Goal: Task Accomplishment & Management: Use online tool/utility

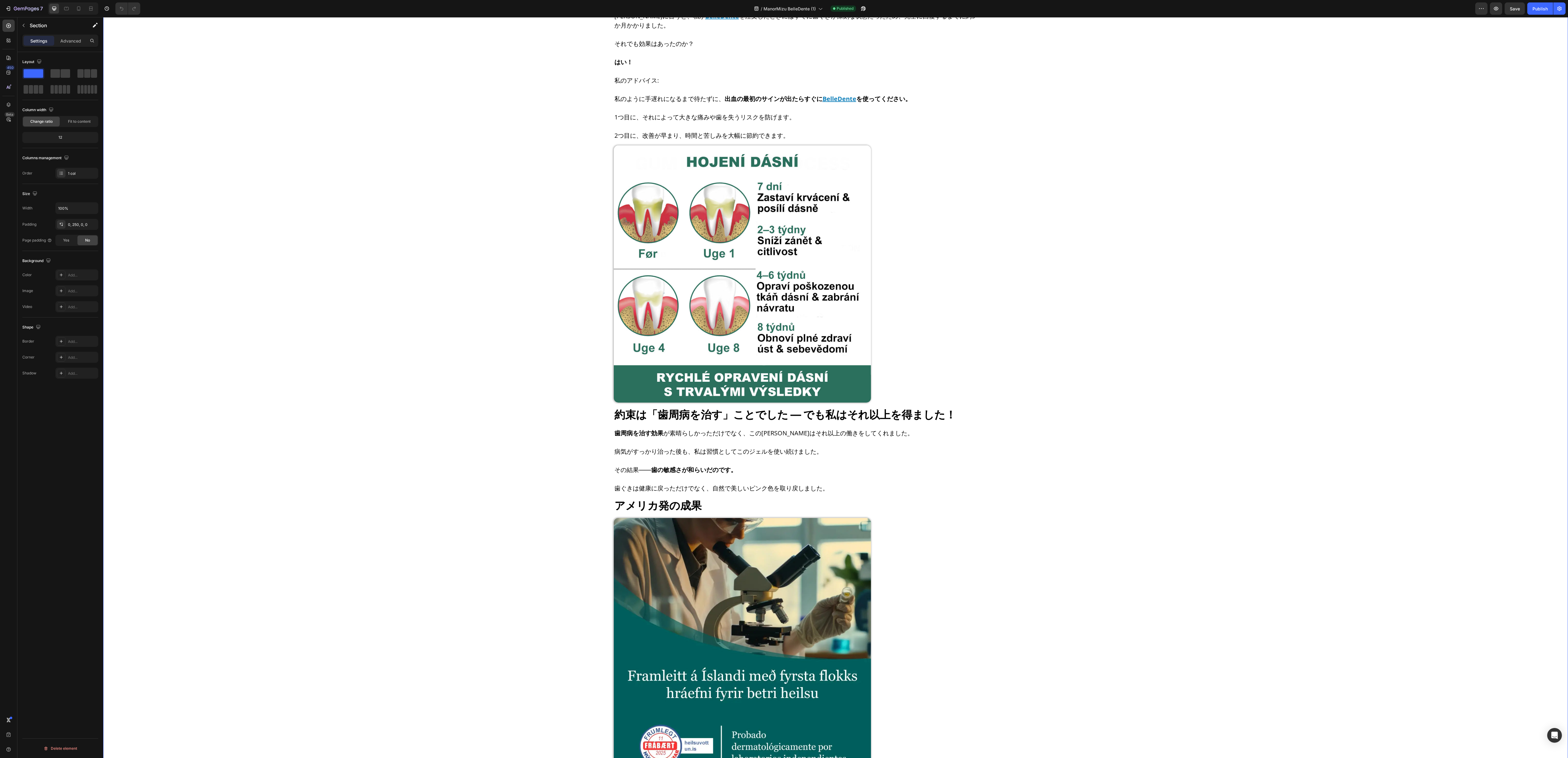
scroll to position [3352, 0]
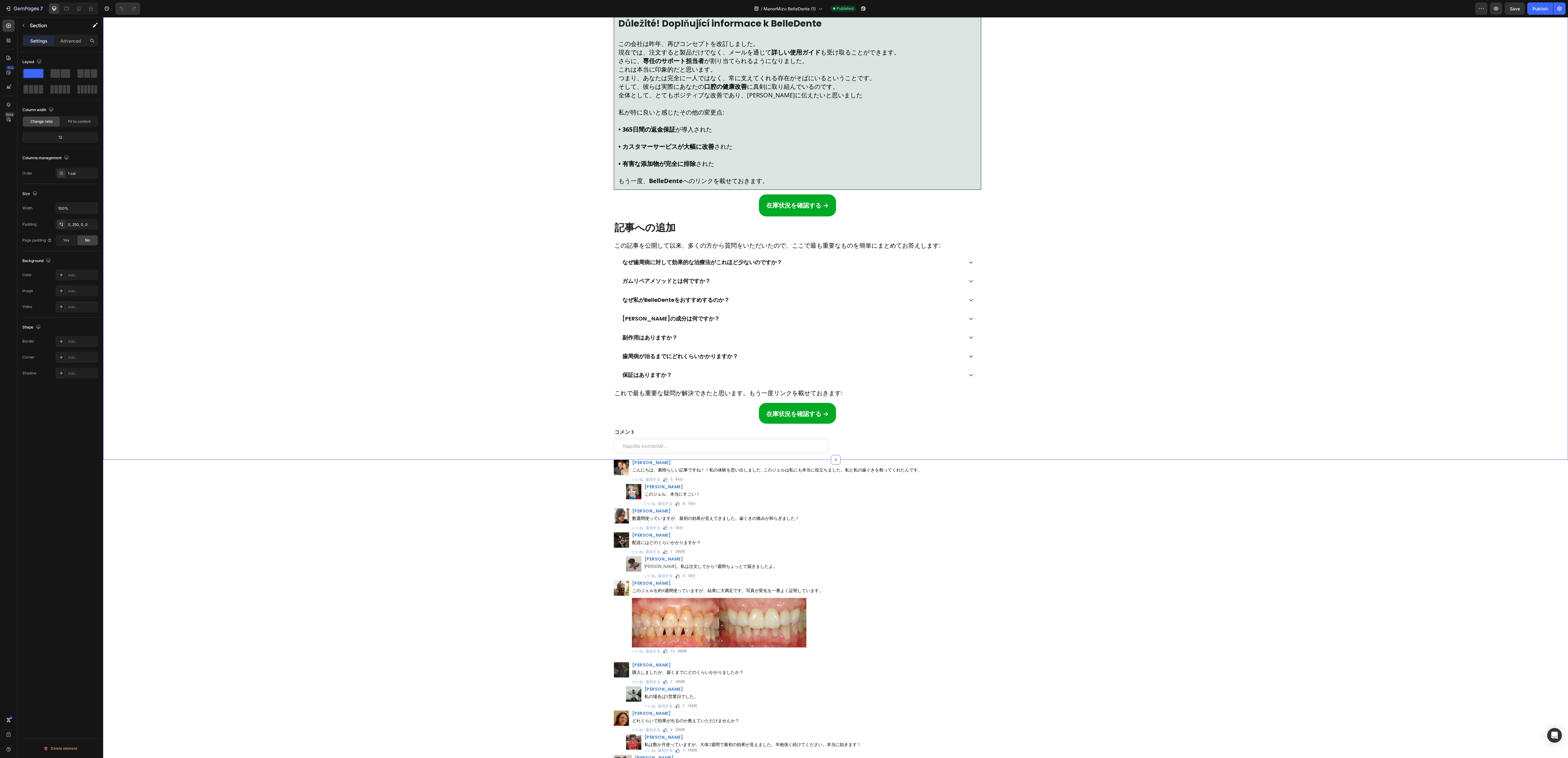
scroll to position [6703, 0]
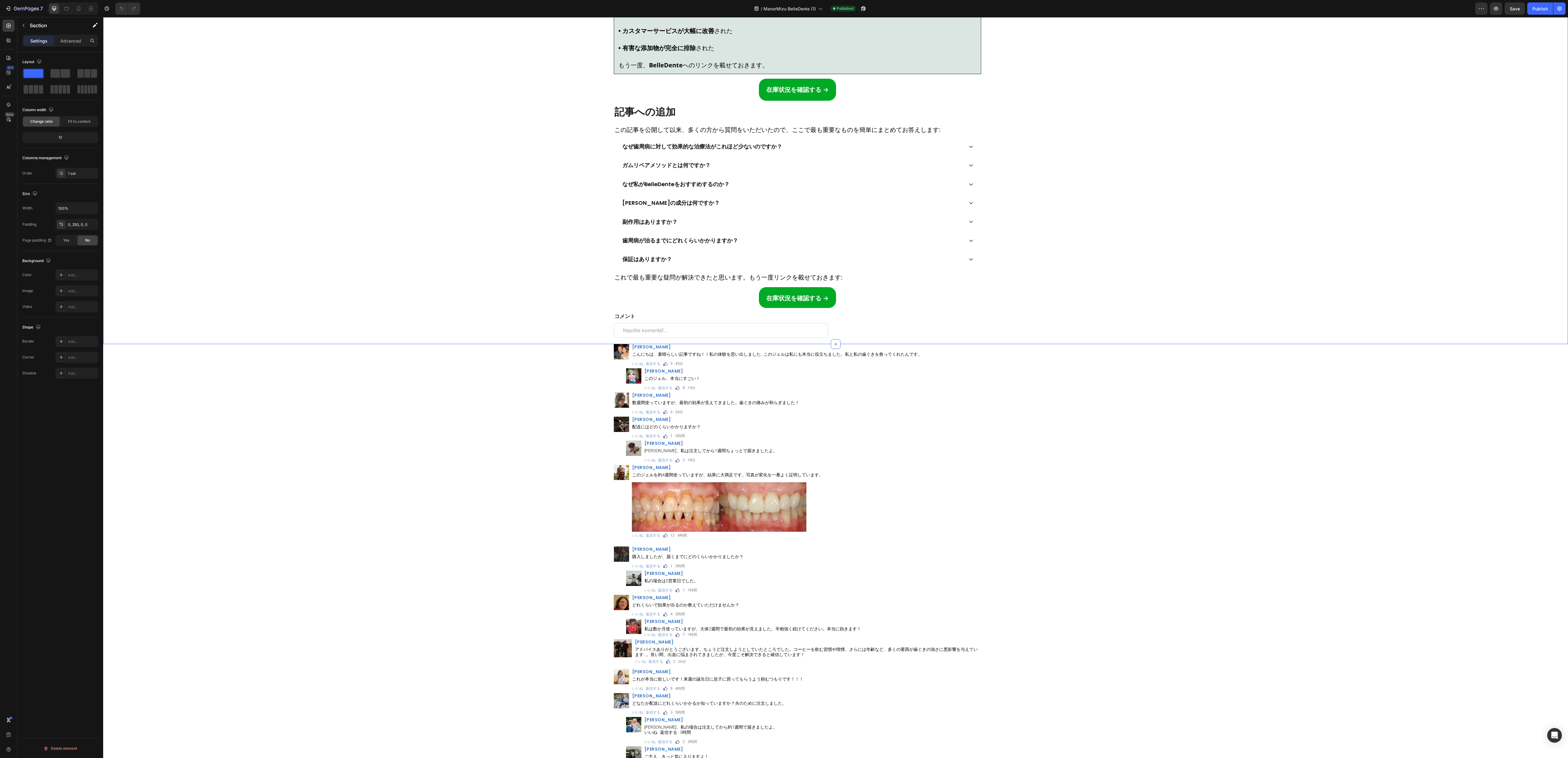
click at [783, 252] on div "在庫状況を確認する → Button 上のリンクをクリックして、この50％割引をご利用ください Heading Image Důležité! Doplňuj…" at bounding box center [797, 98] width 1388 height 491
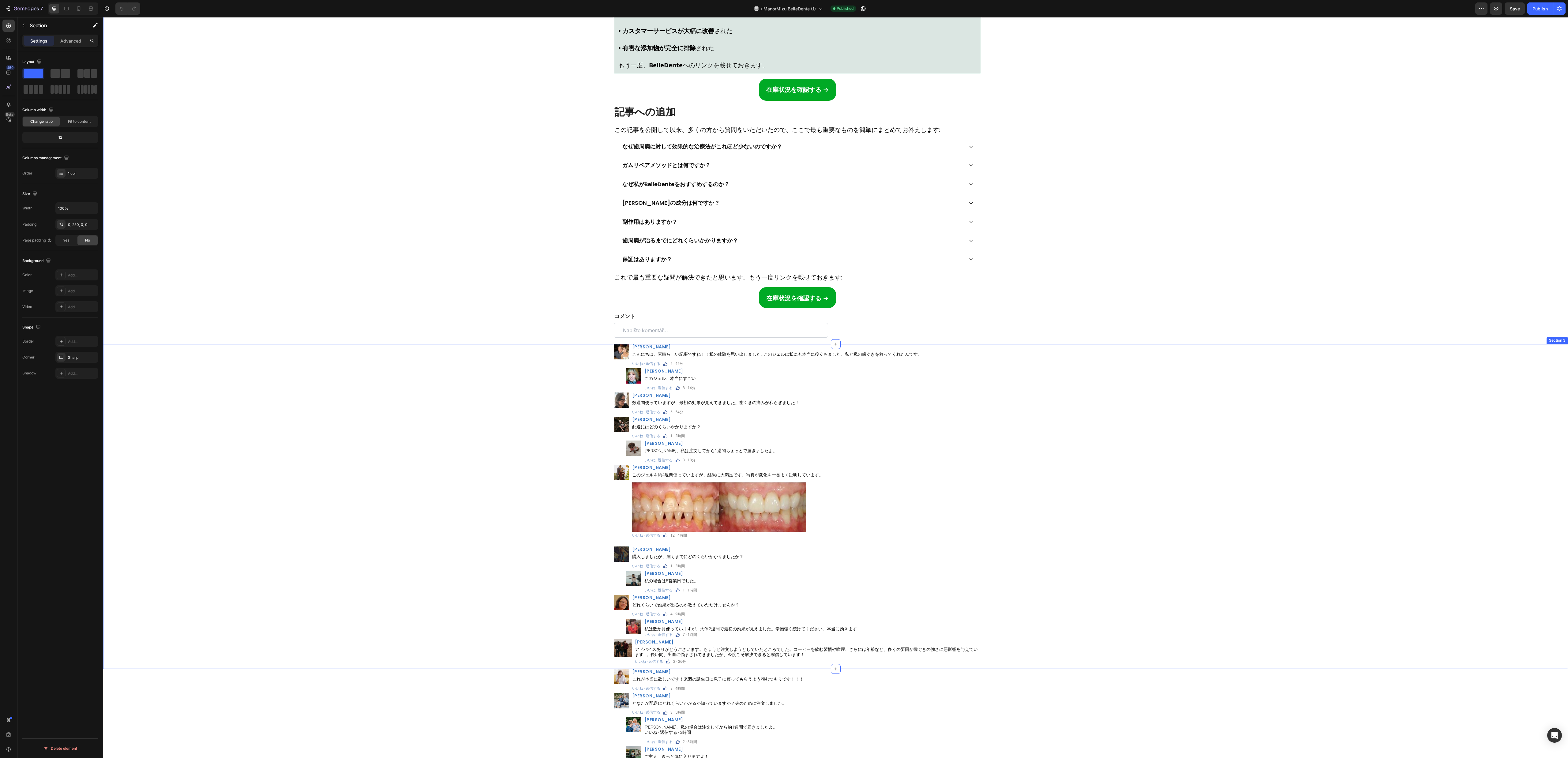
scroll to position [7071, 0]
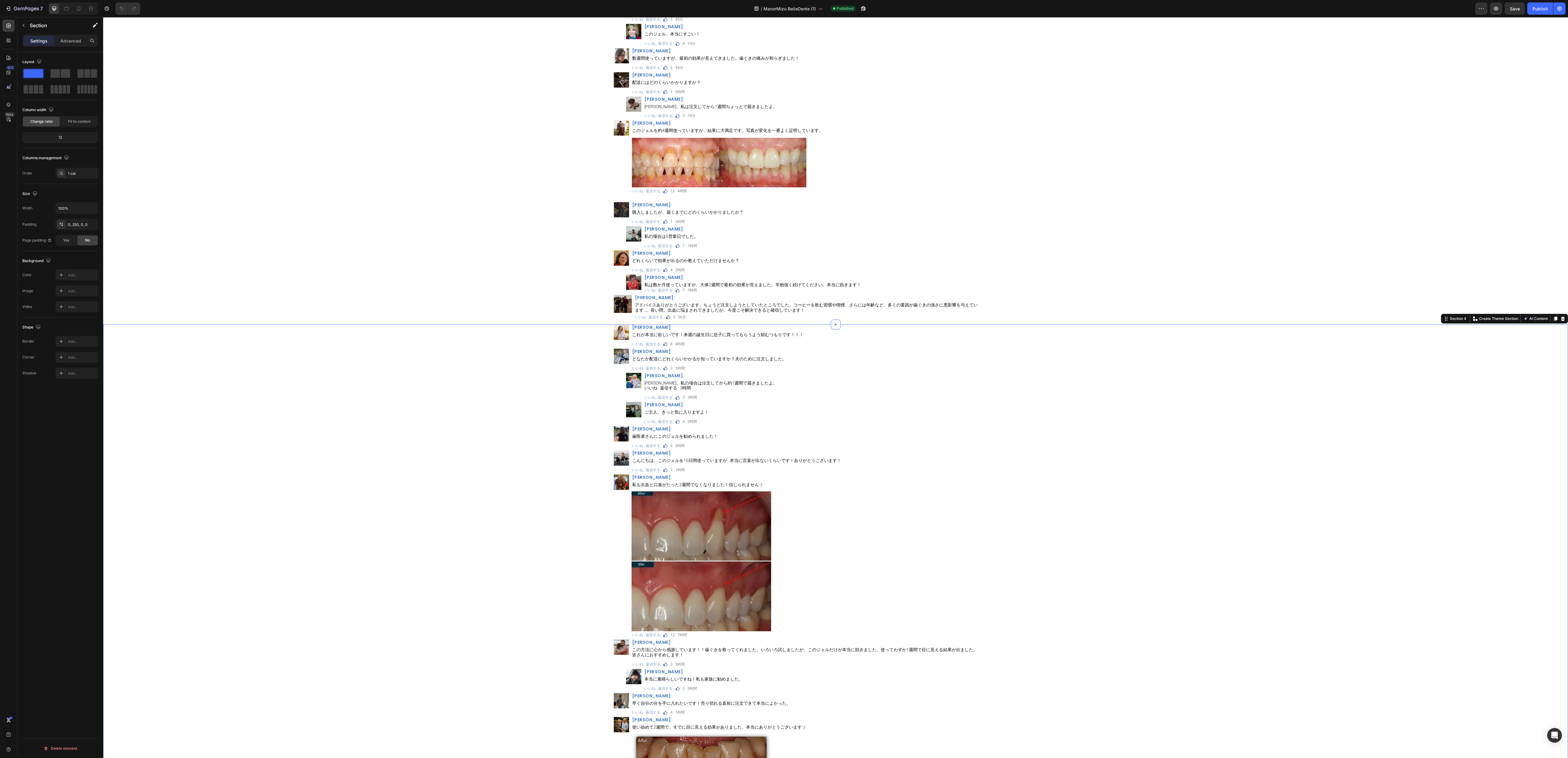
click at [783, 379] on div "Image 鈴木 由美 Heading これが本当に欲しいです！来週の誕生日に息子に買ってもらうよう頼むつもりです！！！ Text Block いいね · 返…" at bounding box center [797, 594] width 1388 height 539
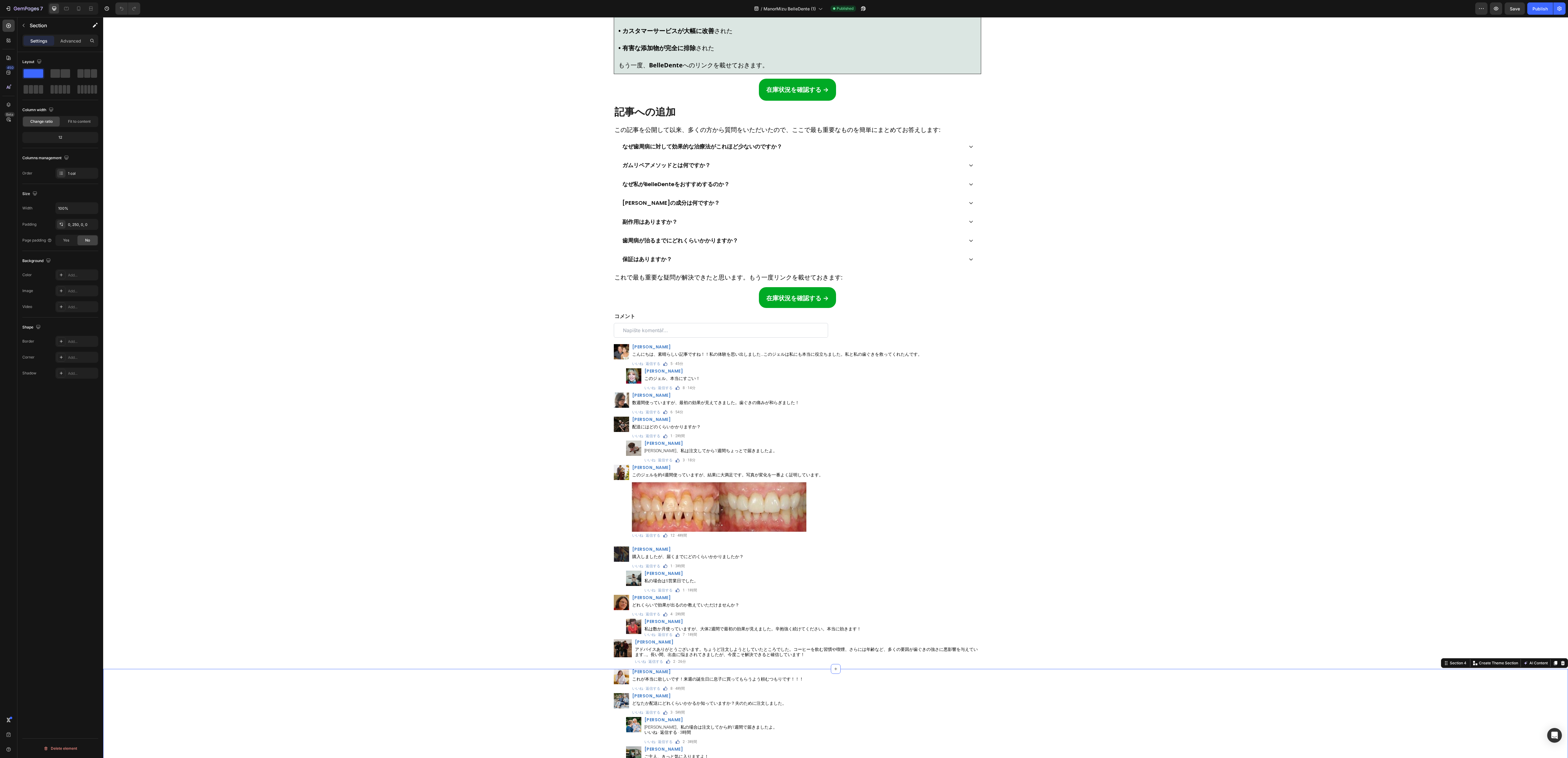
click at [783, 379] on div "Image 加藤 美咲 Heading こんにちは、素晴らしい記事ですね！！私の体験を思い出しました…このジェルは私にも本当に役立ちました。私と私の歯ぐきを救…" at bounding box center [797, 506] width 1388 height 325
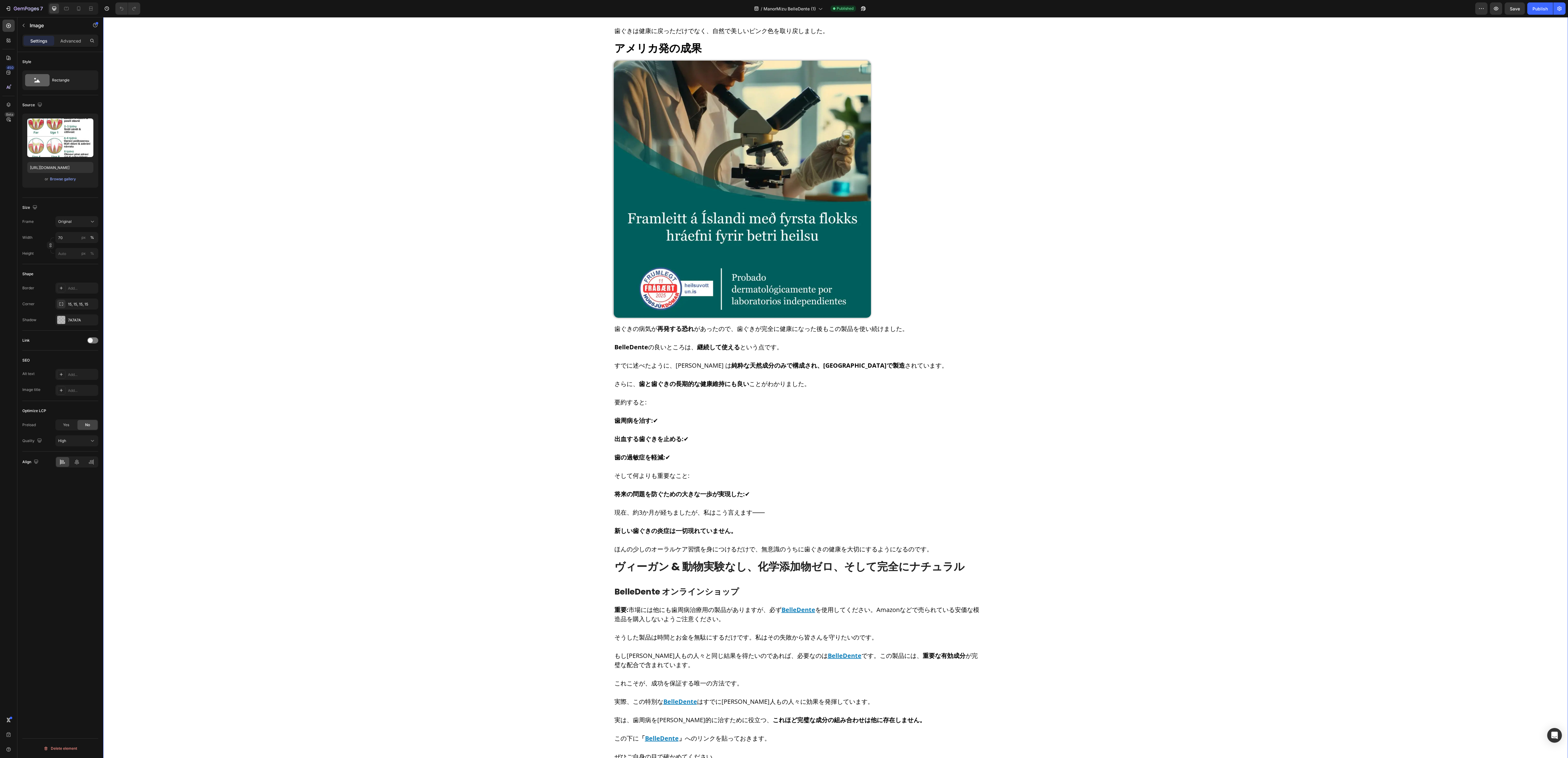
scroll to position [3765, 0]
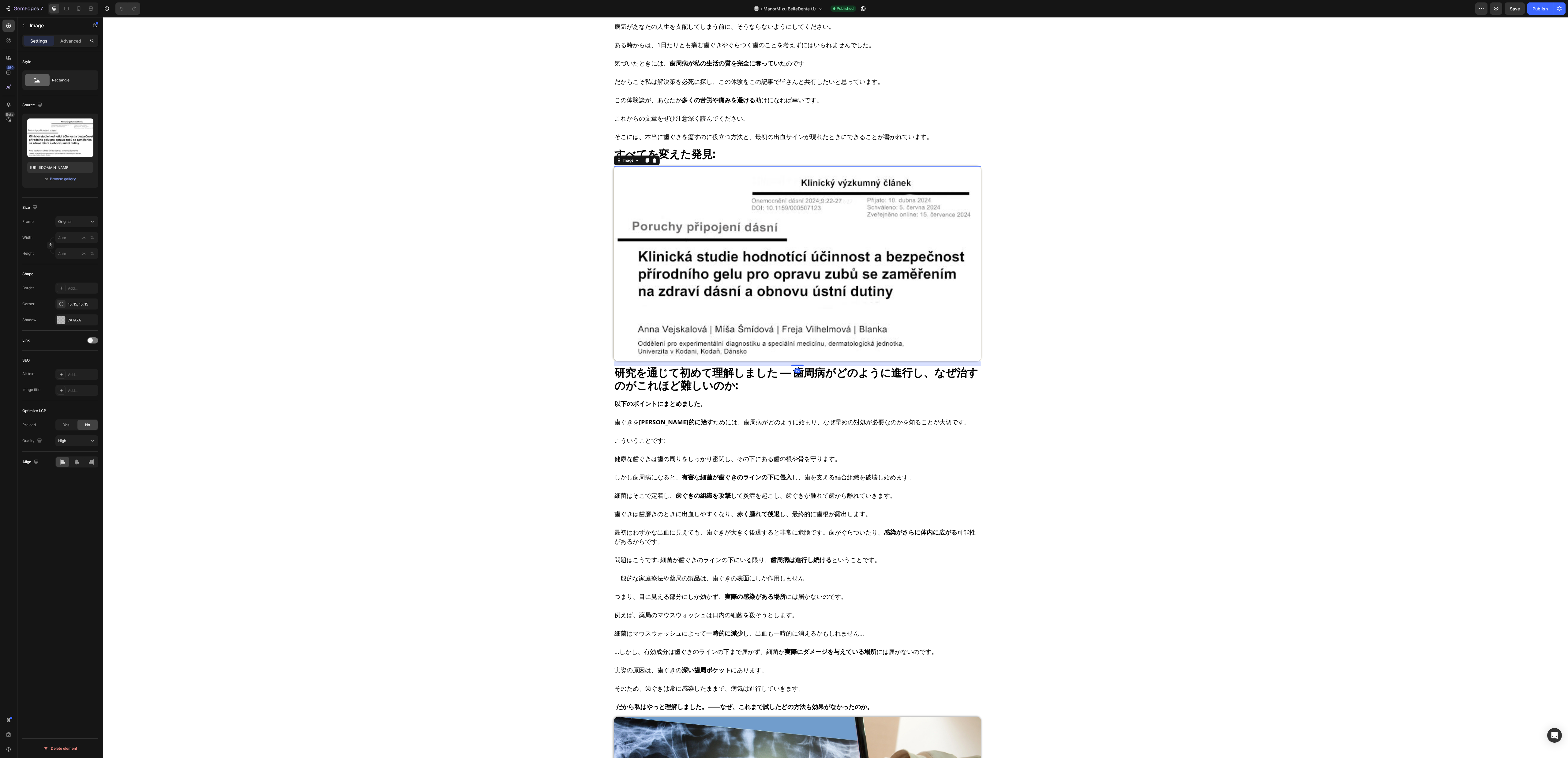
click at [691, 361] on img at bounding box center [797, 264] width 368 height 195
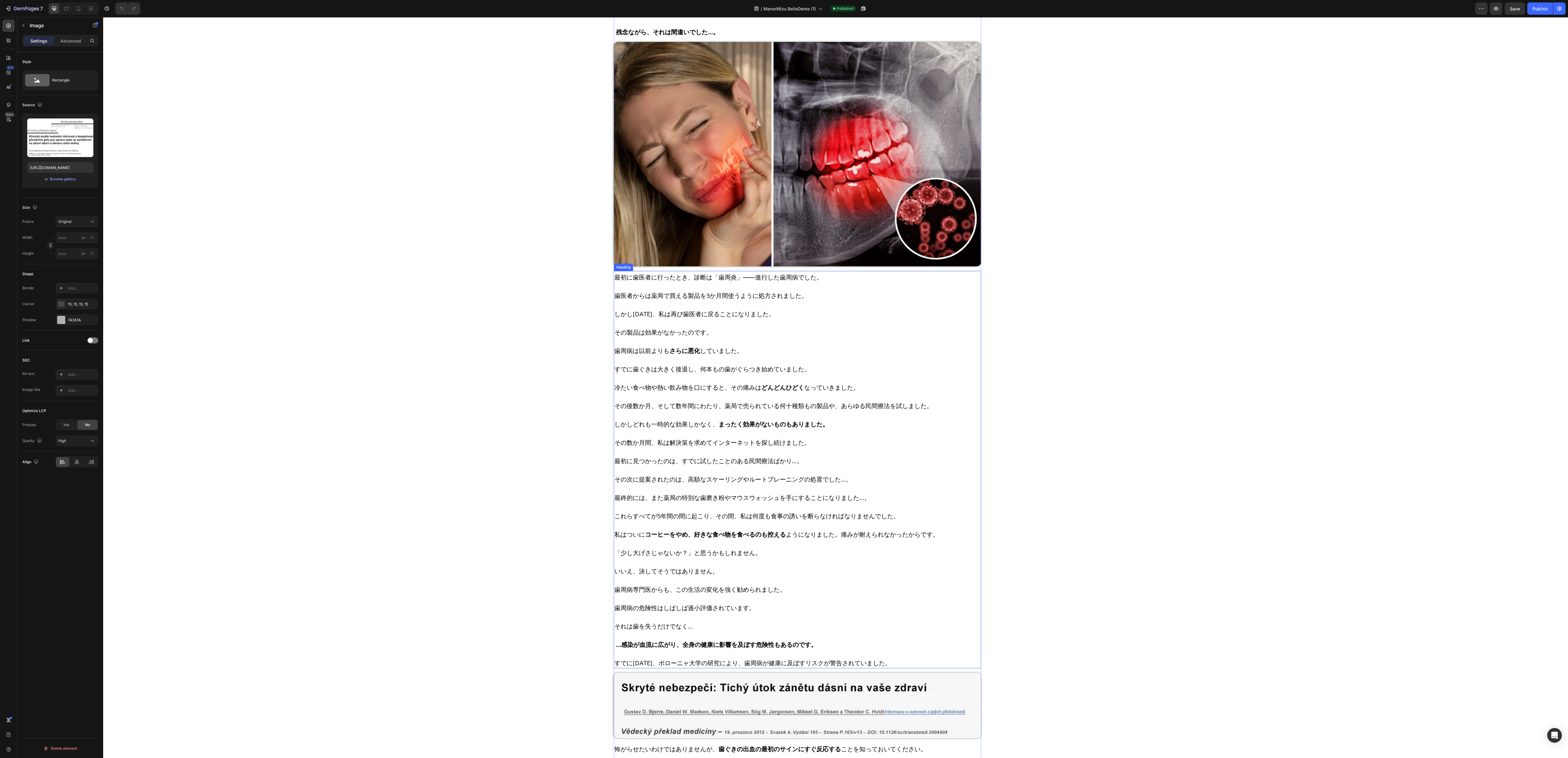
scroll to position [826, 0]
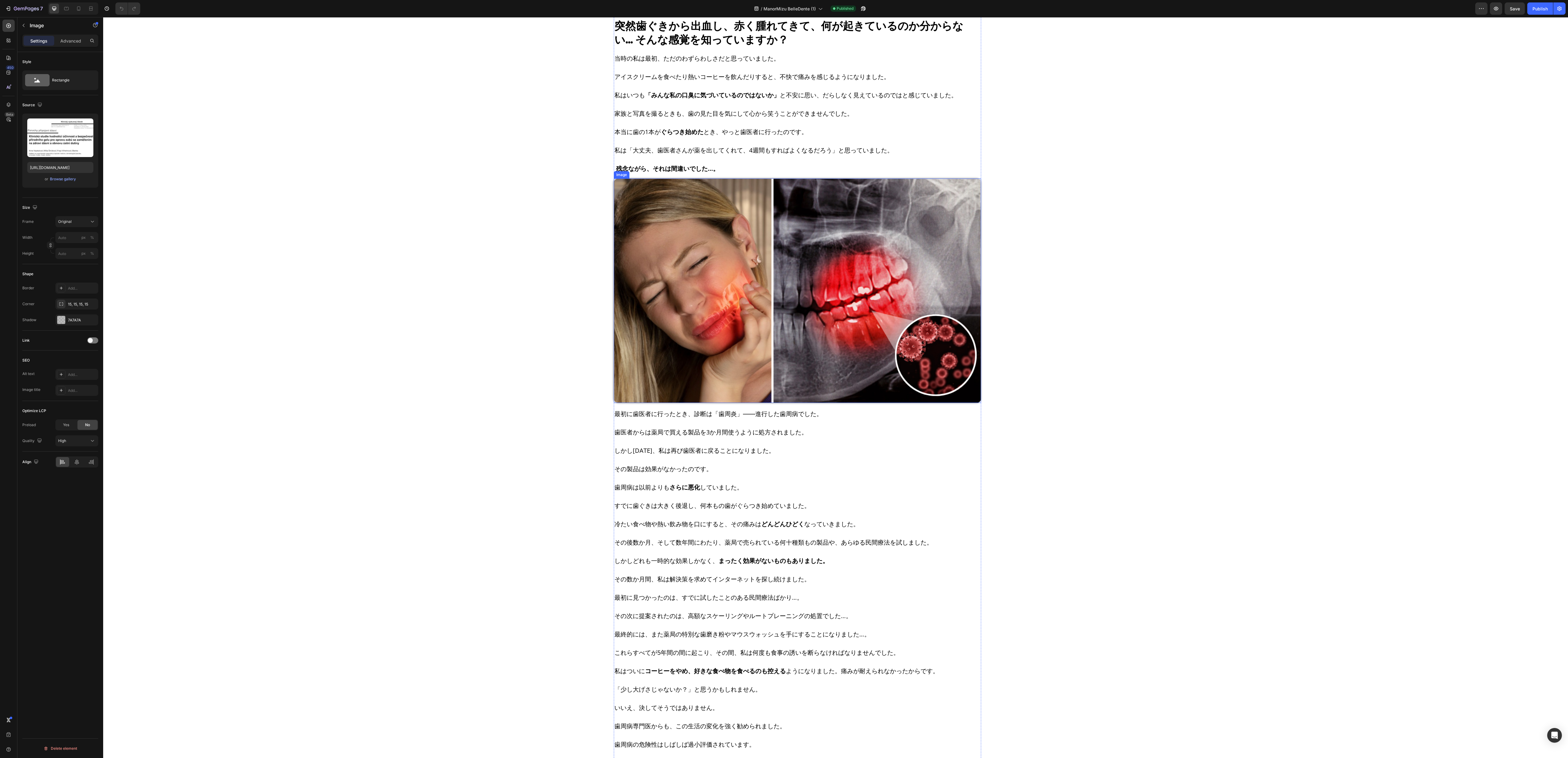
click at [744, 366] on img at bounding box center [797, 290] width 368 height 225
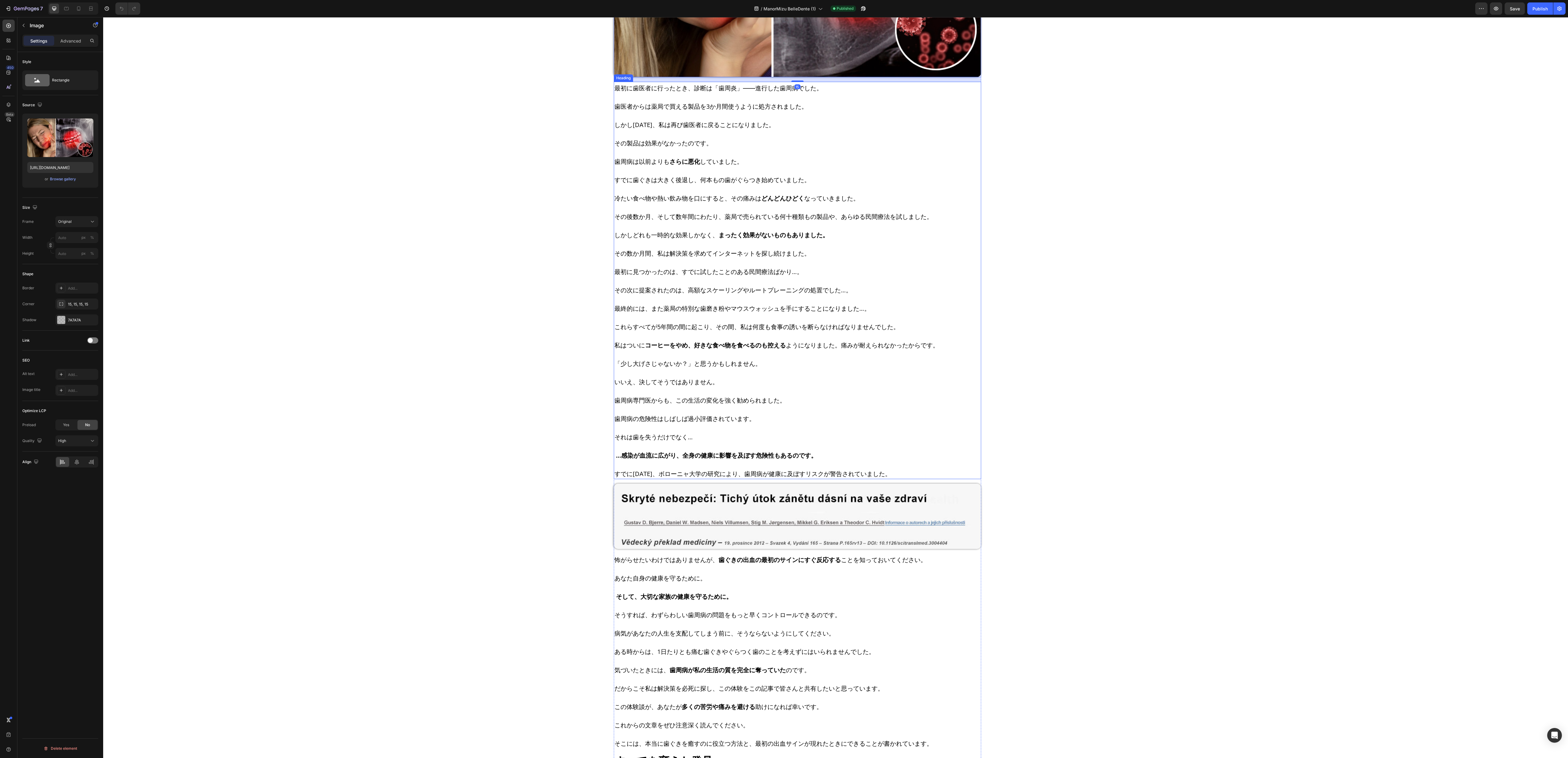
scroll to position [1194, 0]
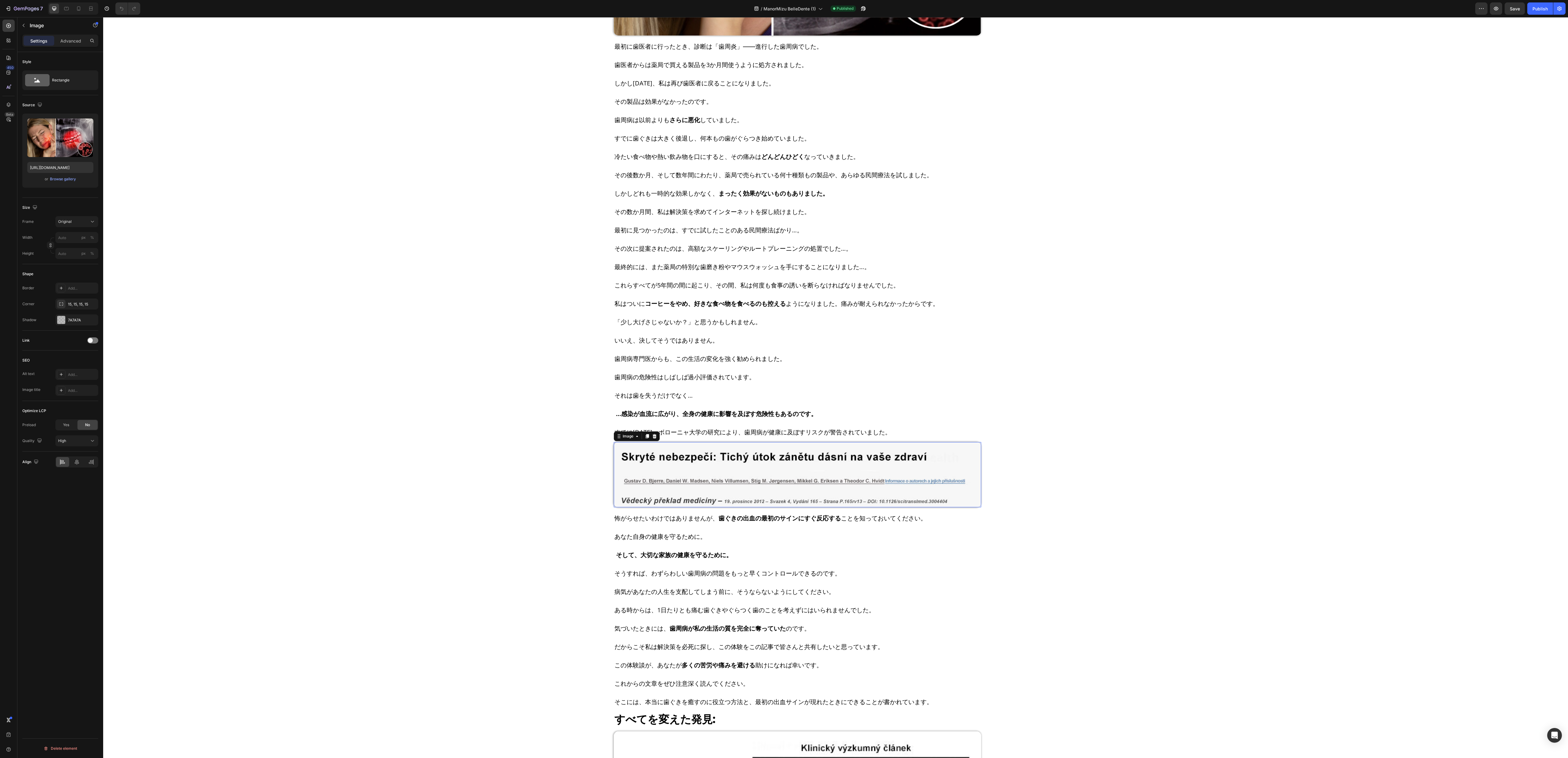
click at [728, 379] on img at bounding box center [797, 474] width 368 height 65
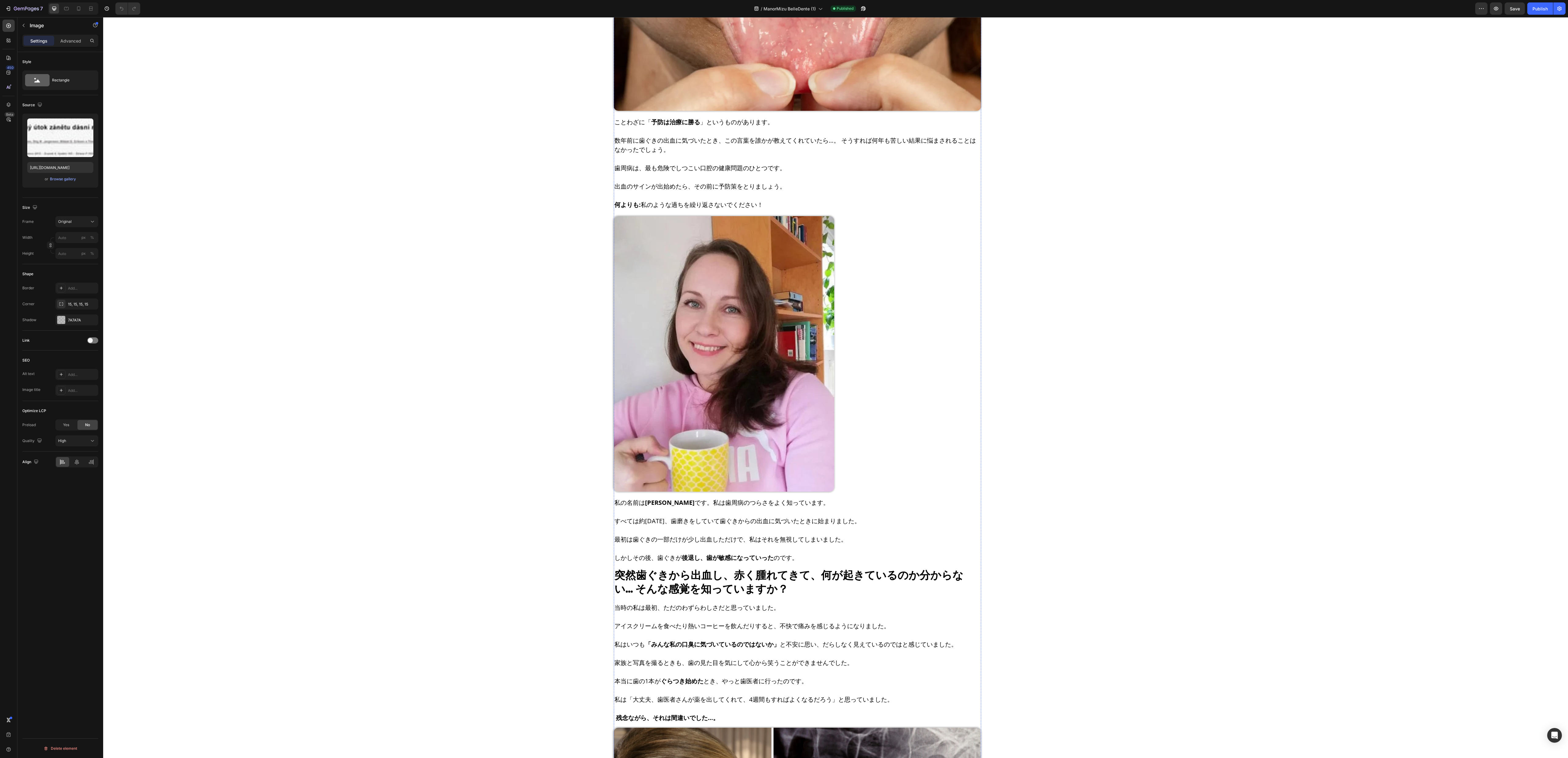
scroll to position [275, 0]
click at [739, 379] on img at bounding box center [724, 355] width 220 height 275
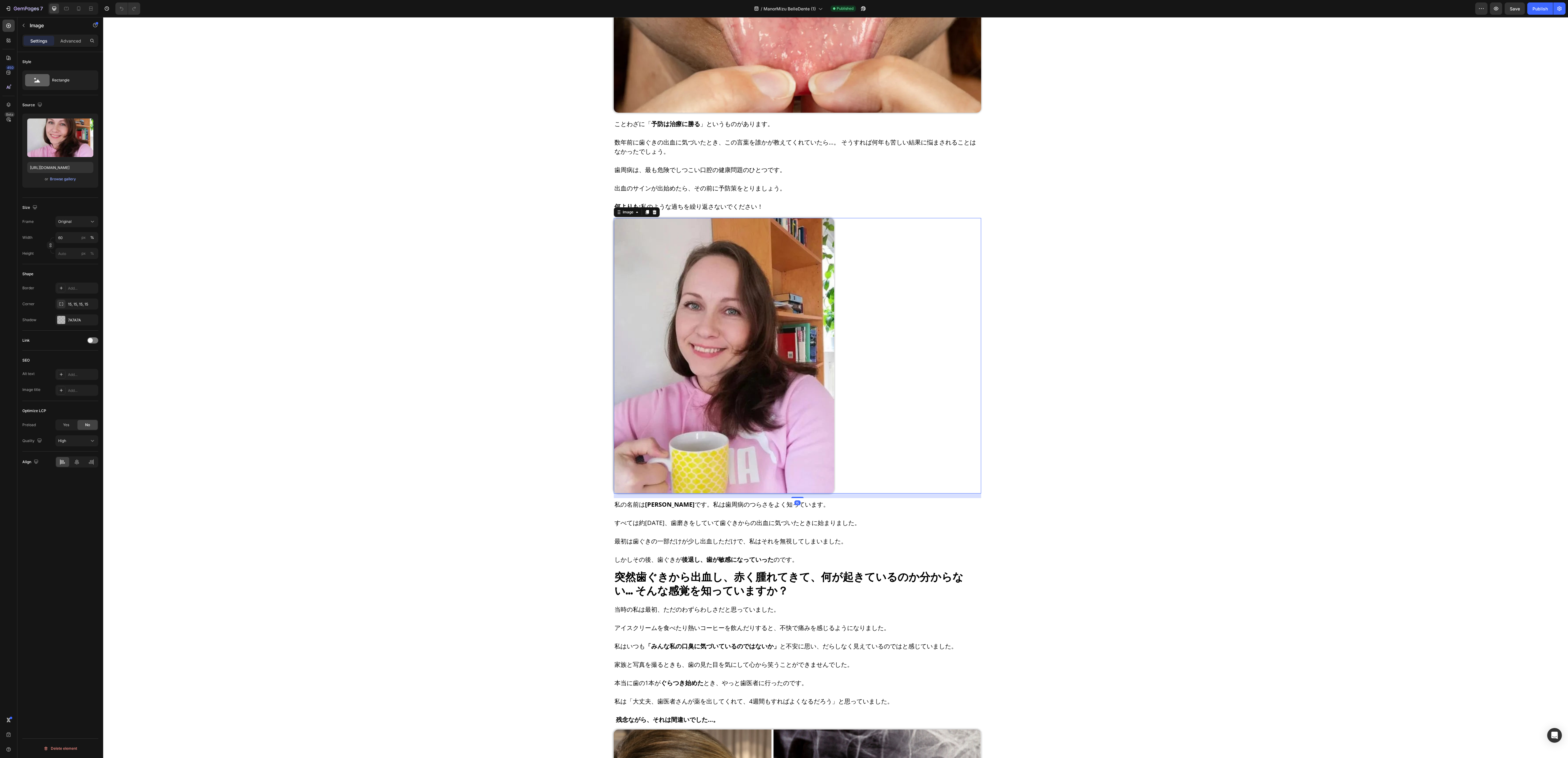
scroll to position [0, 0]
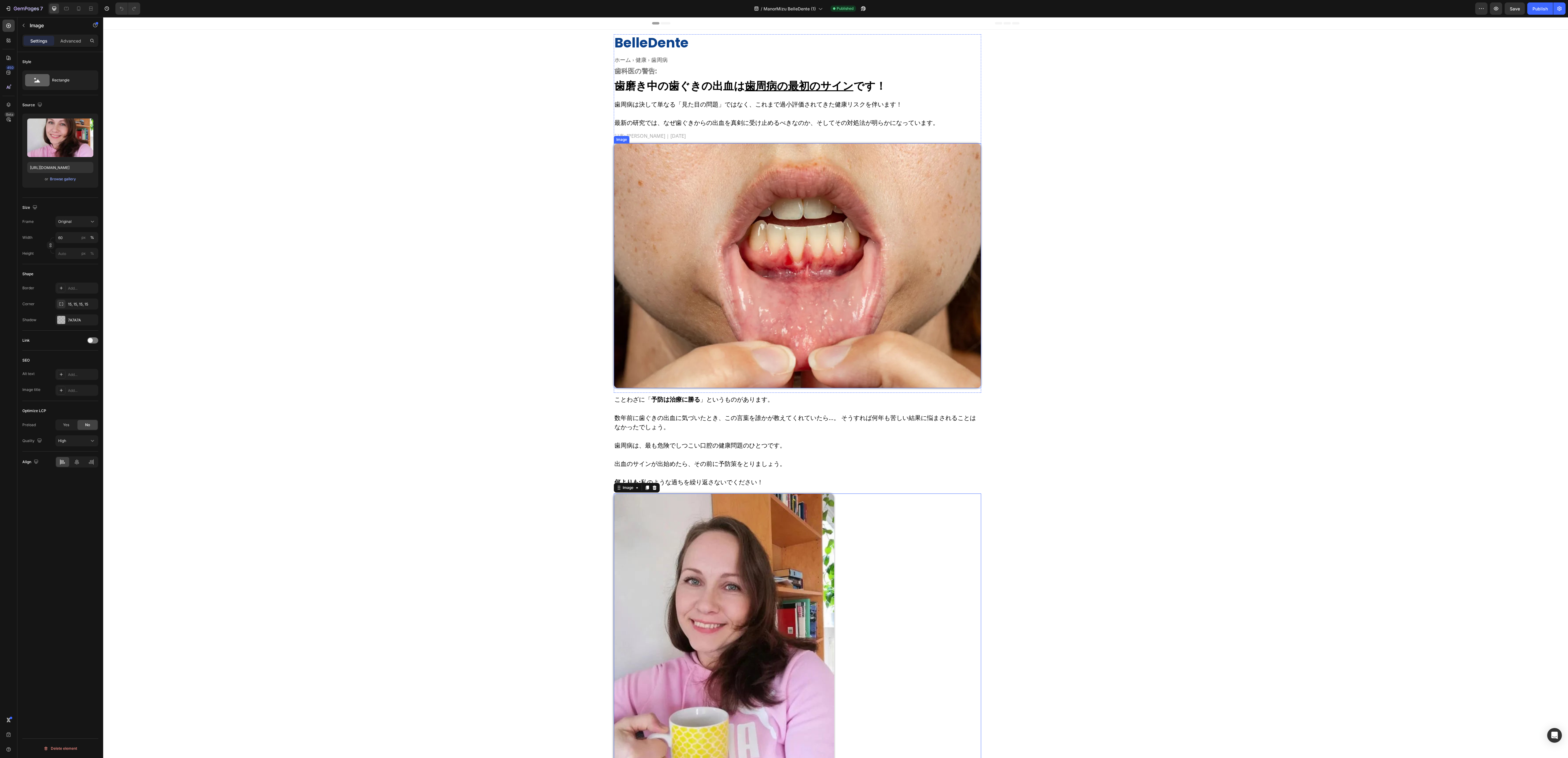
click at [783, 263] on img at bounding box center [797, 265] width 368 height 245
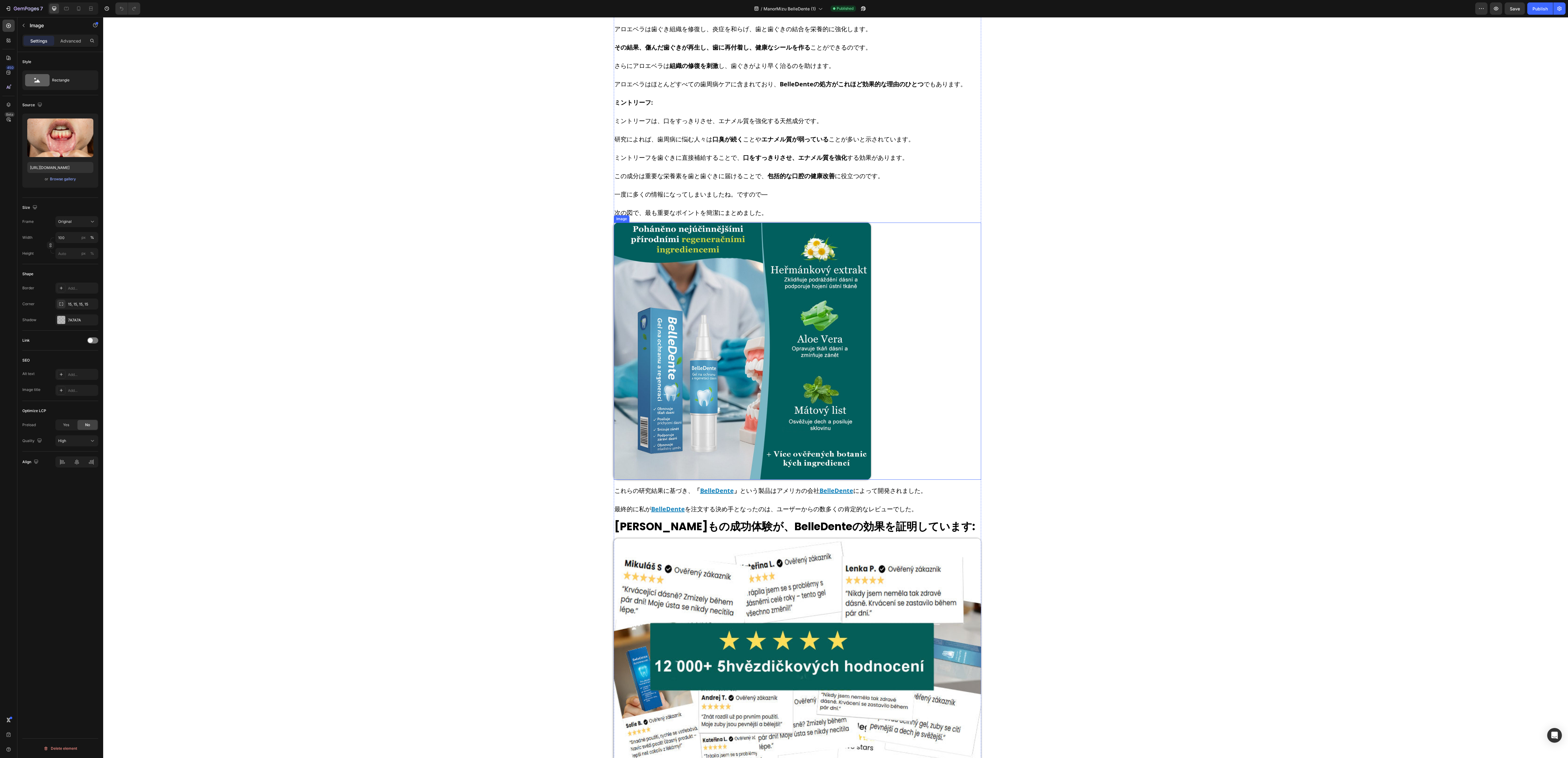
scroll to position [3122, 0]
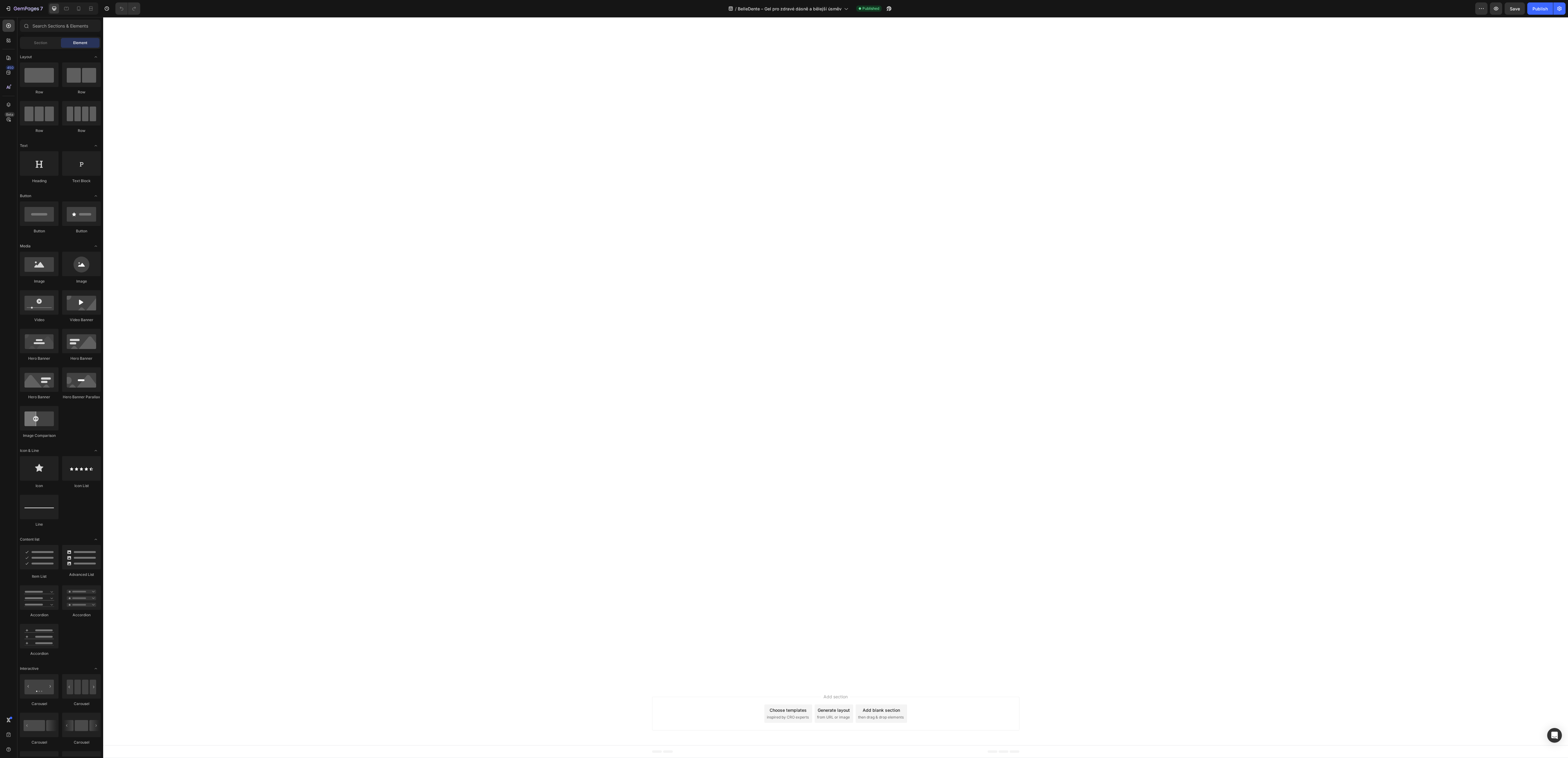
scroll to position [6337, 0]
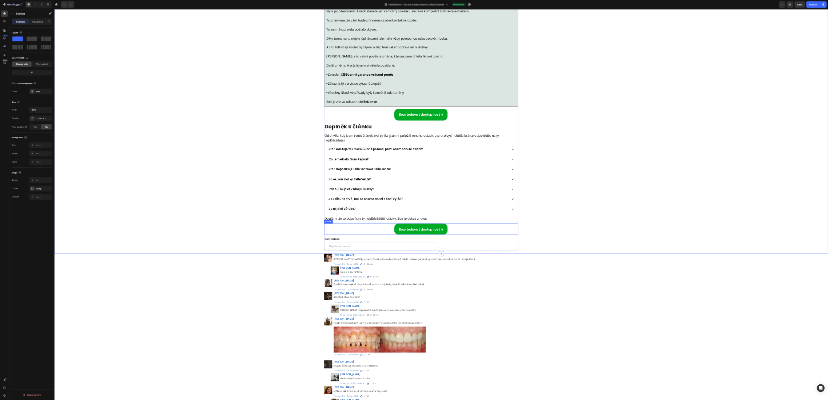
scroll to position [8077, 0]
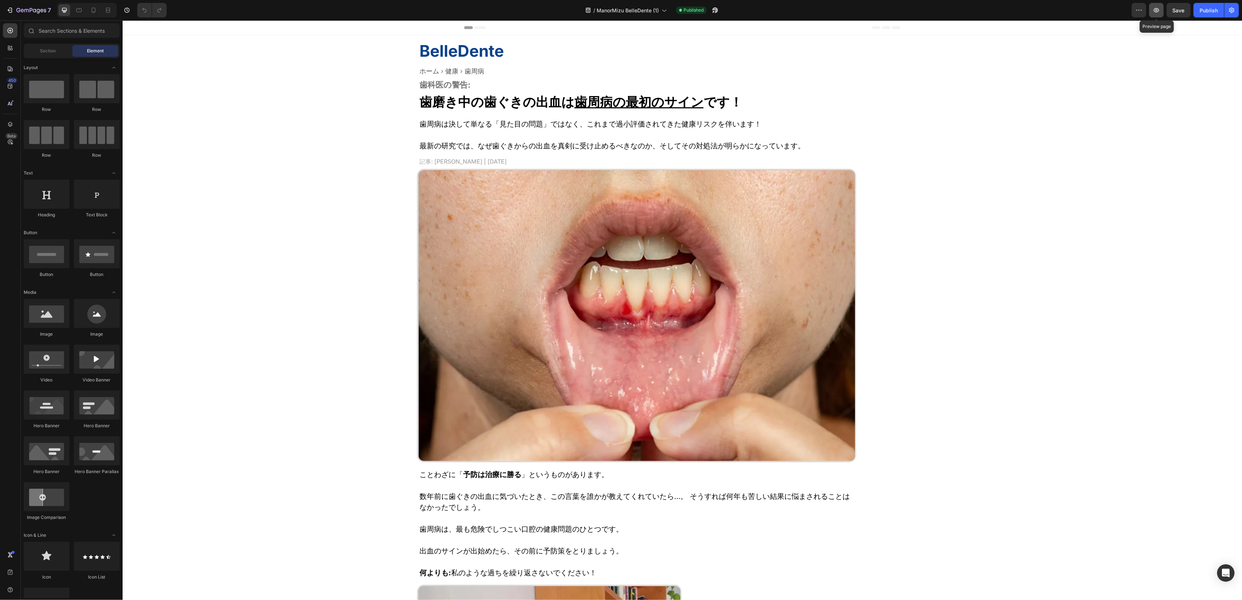
click at [828, 11] on button "button" at bounding box center [1156, 10] width 15 height 15
drag, startPoint x: 1207, startPoint y: 14, endPoint x: 1052, endPoint y: 41, distance: 157.3
click at [828, 14] on div "Publish" at bounding box center [1209, 11] width 18 height 8
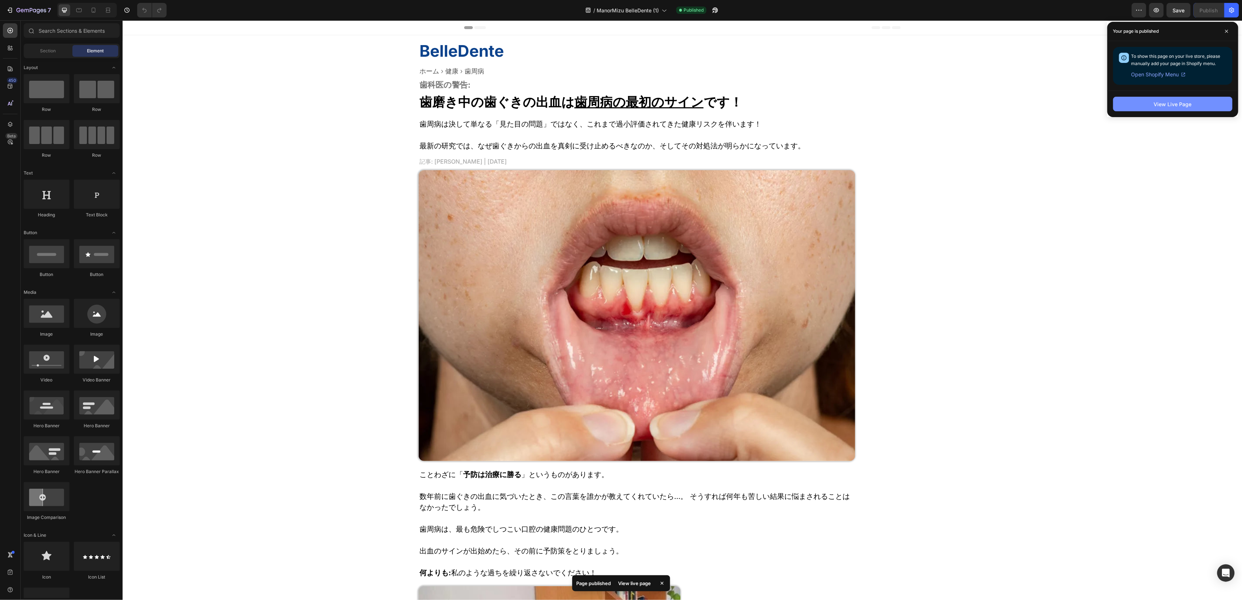
click at [828, 104] on div "View Live Page" at bounding box center [1173, 104] width 38 height 8
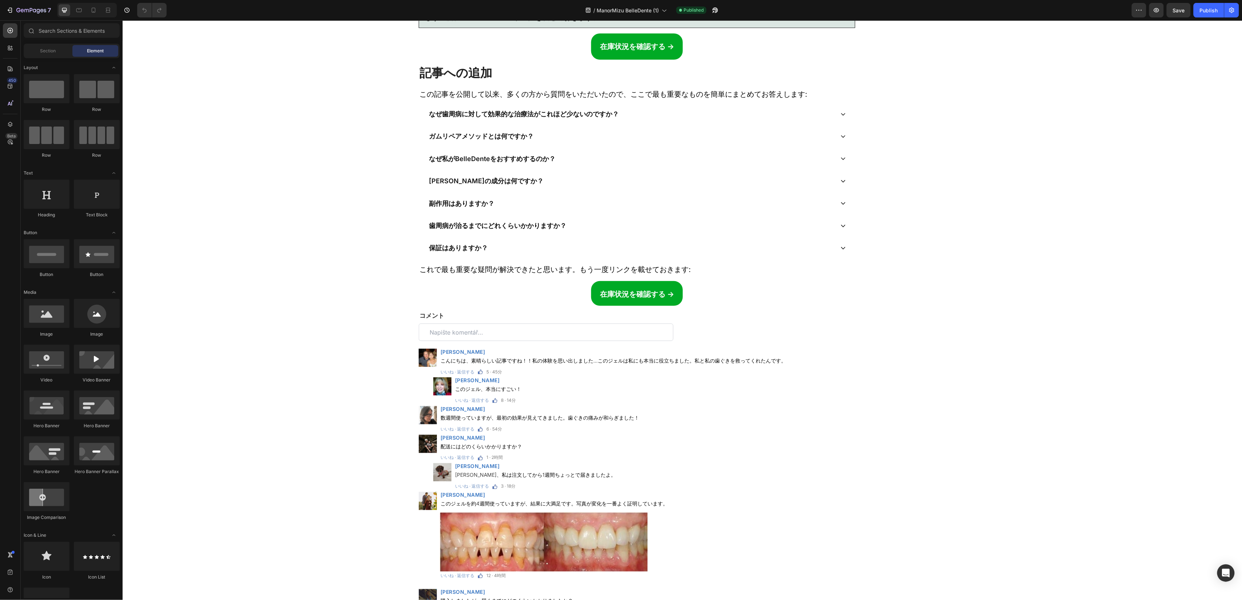
scroll to position [8019, 0]
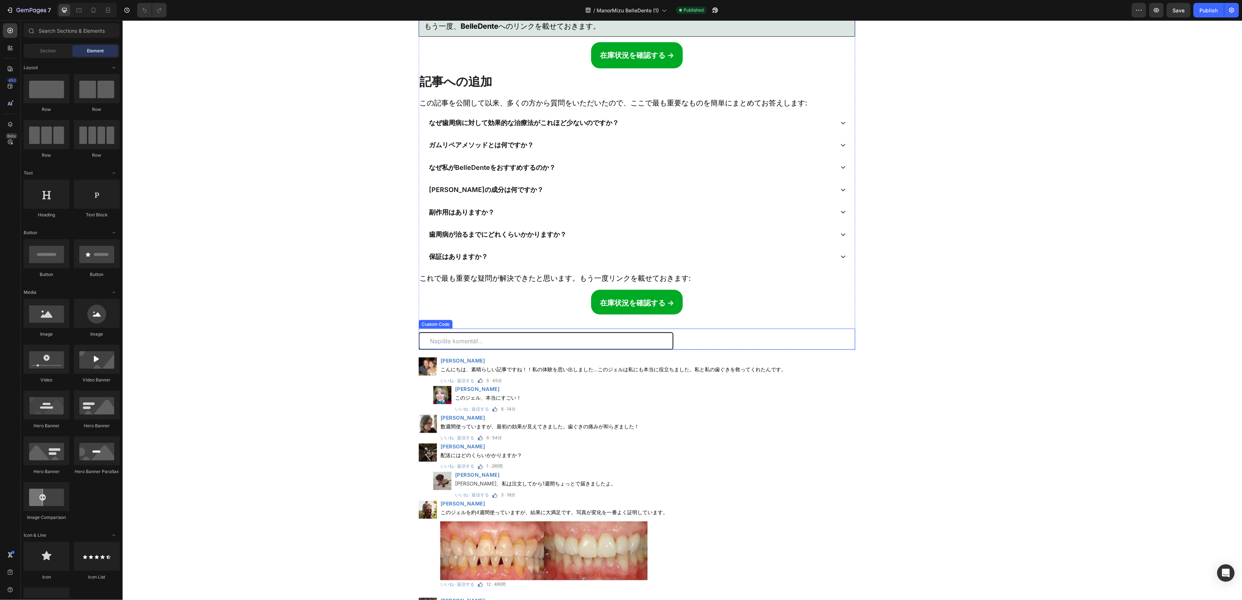
click at [573, 350] on input "text" at bounding box center [545, 340] width 255 height 17
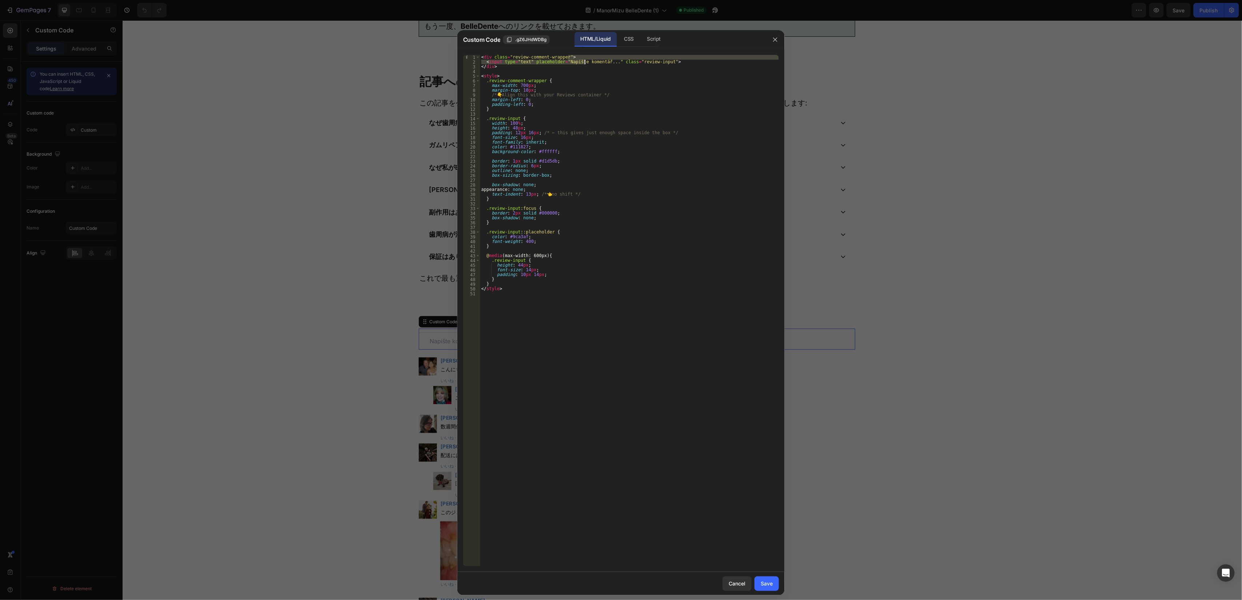
drag, startPoint x: 609, startPoint y: 59, endPoint x: 589, endPoint y: 58, distance: 19.3
click at [589, 58] on div "< div class = "review-comment-wrapper" > < input type = "text" placeholder = "N…" at bounding box center [629, 315] width 299 height 521
click at [608, 63] on div "< div class = "review-comment-wrapper" > < input type = "text" placeholder = "N…" at bounding box center [629, 315] width 299 height 521
drag, startPoint x: 607, startPoint y: 63, endPoint x: 564, endPoint y: 61, distance: 43.3
click at [564, 61] on div "< div class = "review-comment-wrapper" > < input type = "text" placeholder = "N…" at bounding box center [629, 315] width 299 height 521
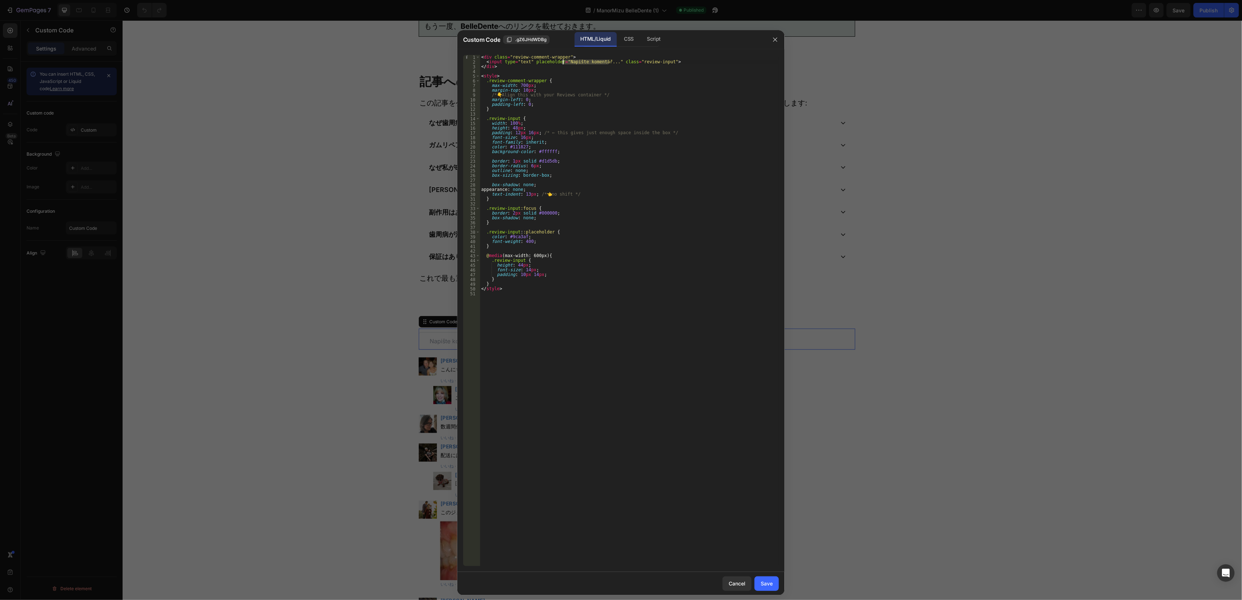
paste textarea "コメントを書く"
type textarea "<input type="text" placeholder="コメントを書く..." class="review-input">"
click at [766, 400] on button "Save" at bounding box center [767, 584] width 24 height 15
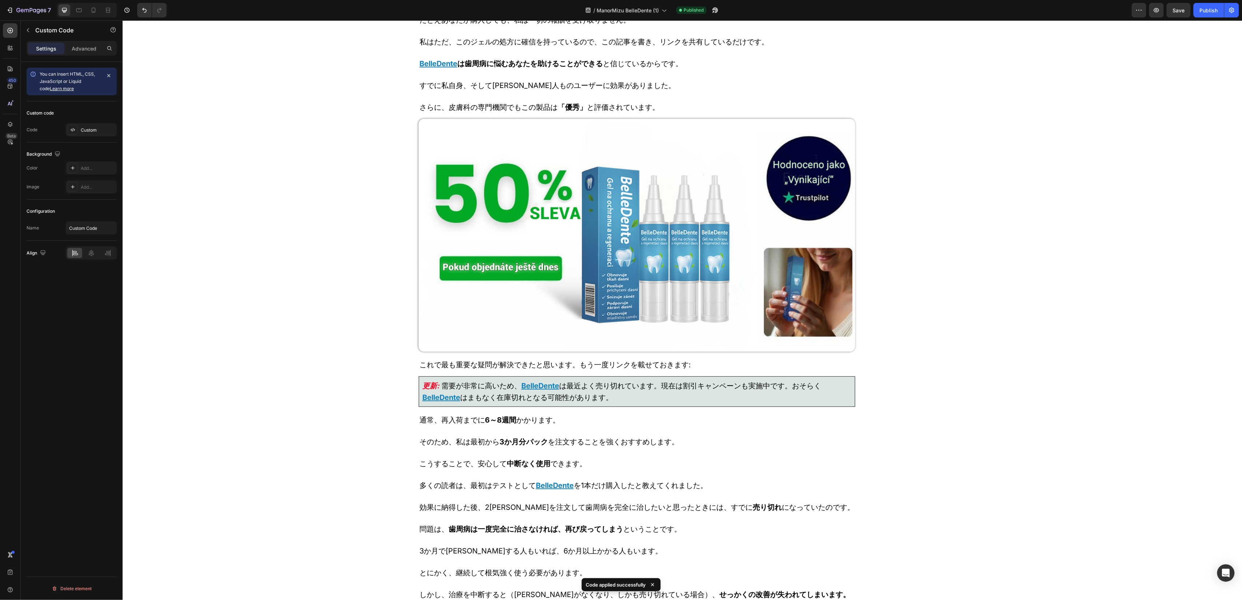
scroll to position [4680, 0]
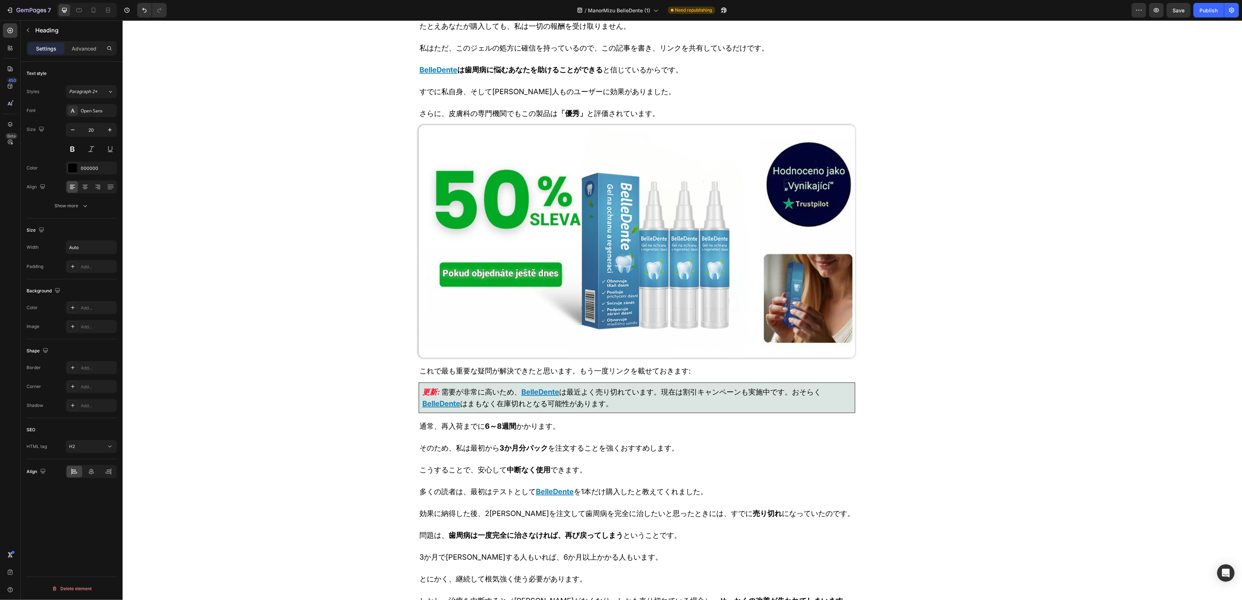
scroll to position [4826, 0]
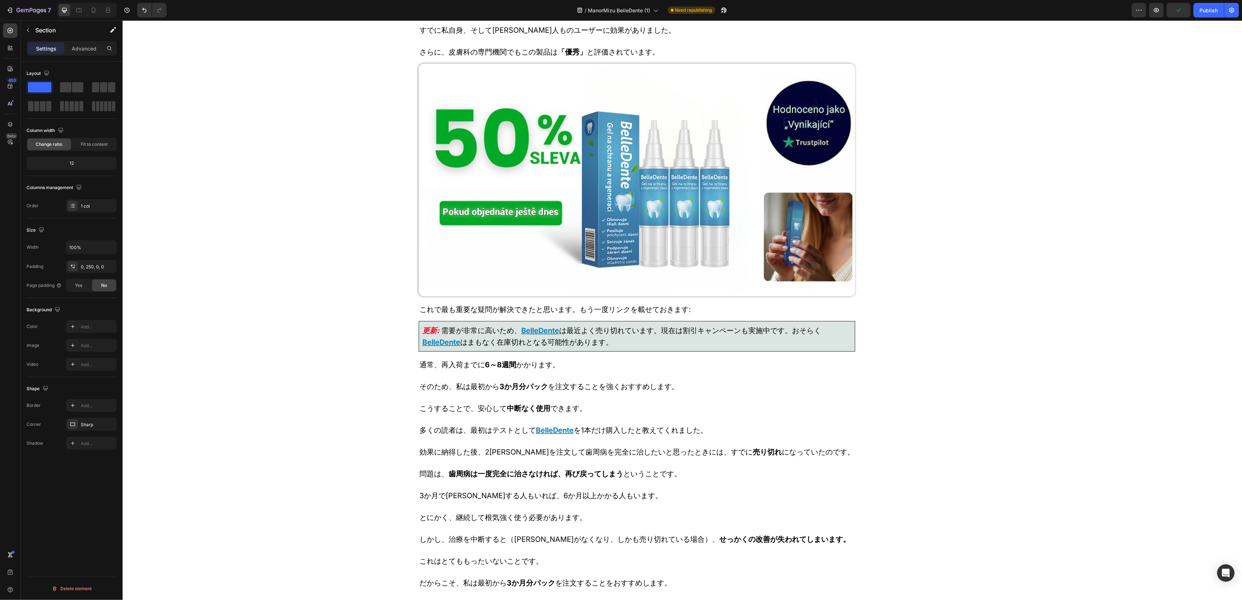
scroll to position [4899, 0]
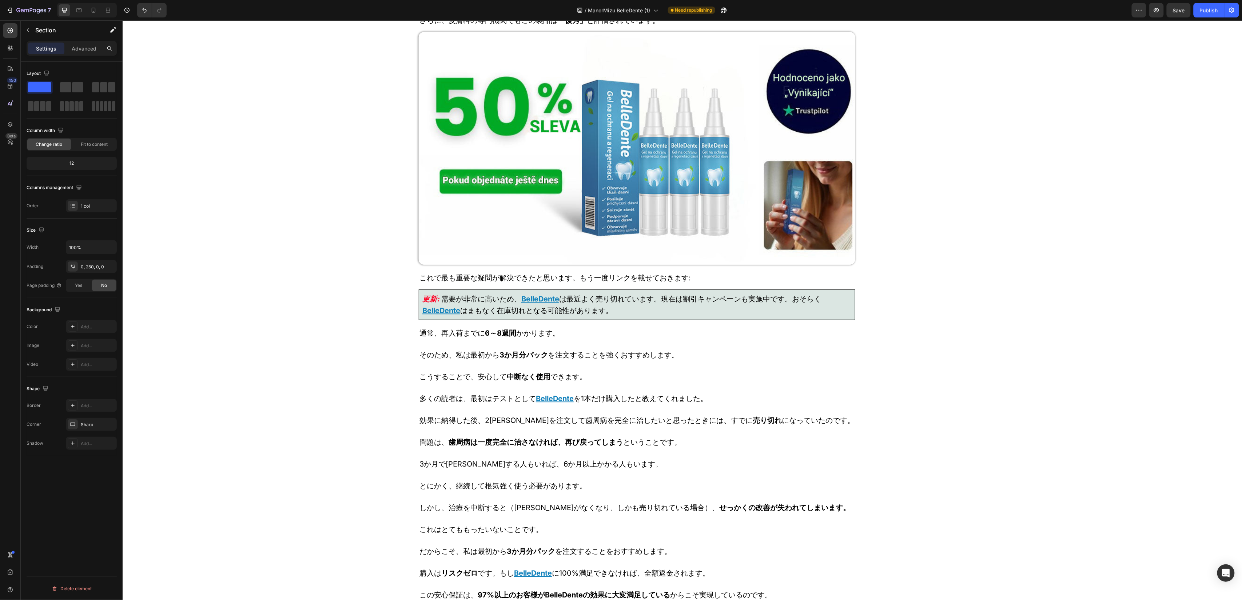
drag, startPoint x: 972, startPoint y: 248, endPoint x: 975, endPoint y: 244, distance: 5.4
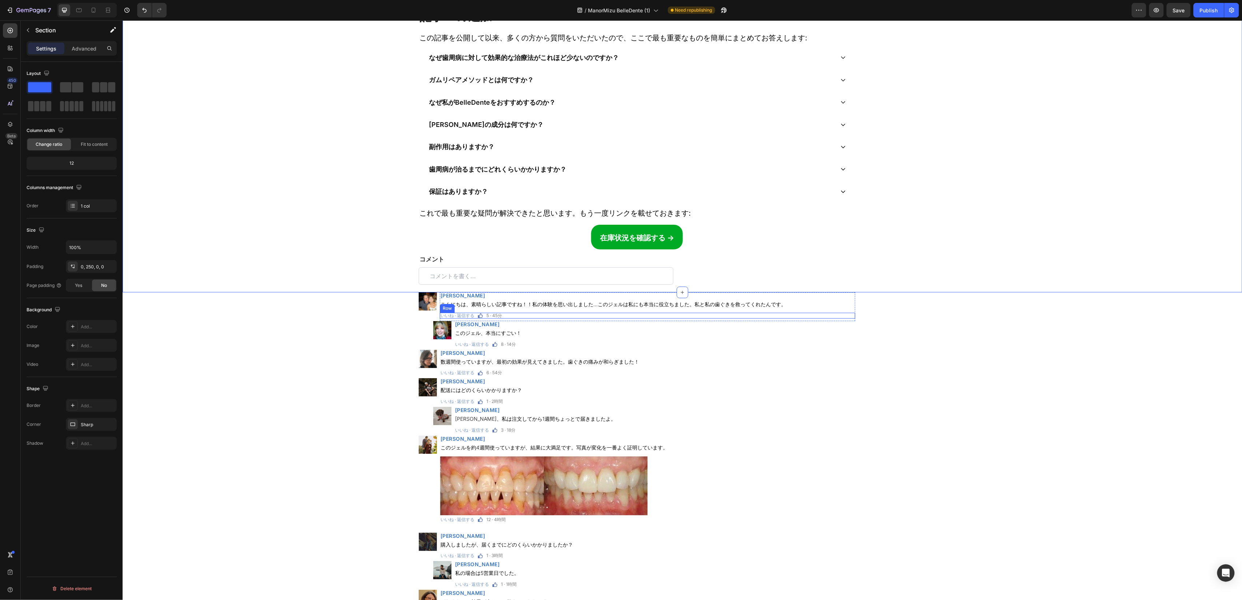
scroll to position [5349, 0]
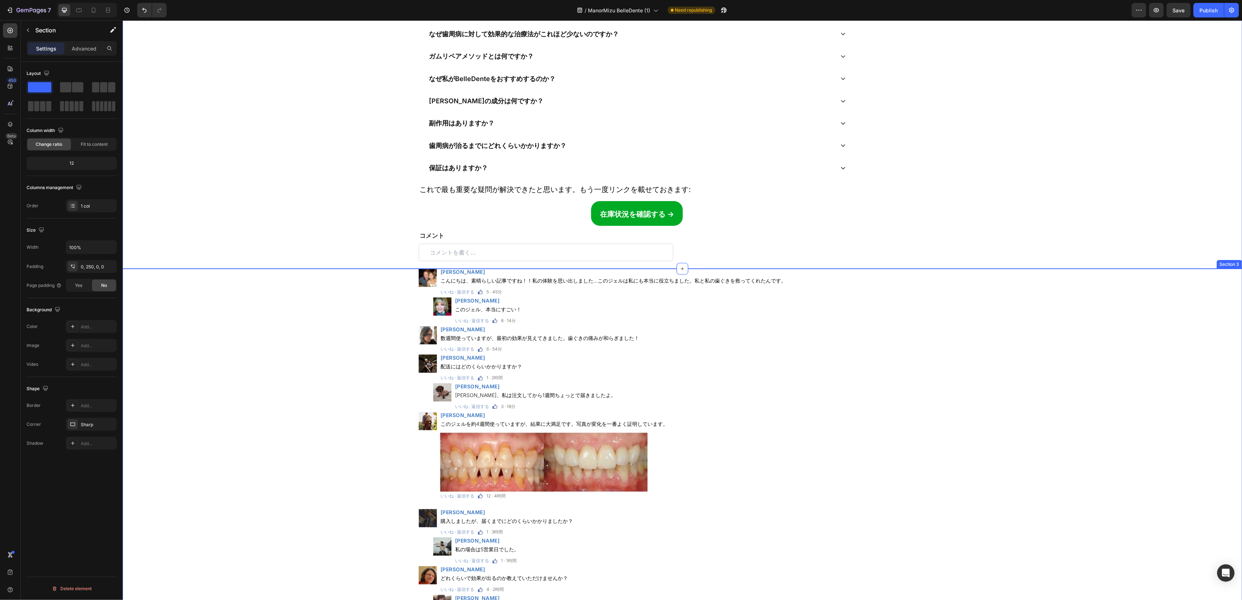
click at [828, 300] on div "Image 加藤 美咲 Heading こんにちは、素晴らしい記事ですね！！私の体験を思い出しました…このジェルは私にも本当に役立ちました。私と私の歯ぐきを救…" at bounding box center [636, 462] width 1029 height 386
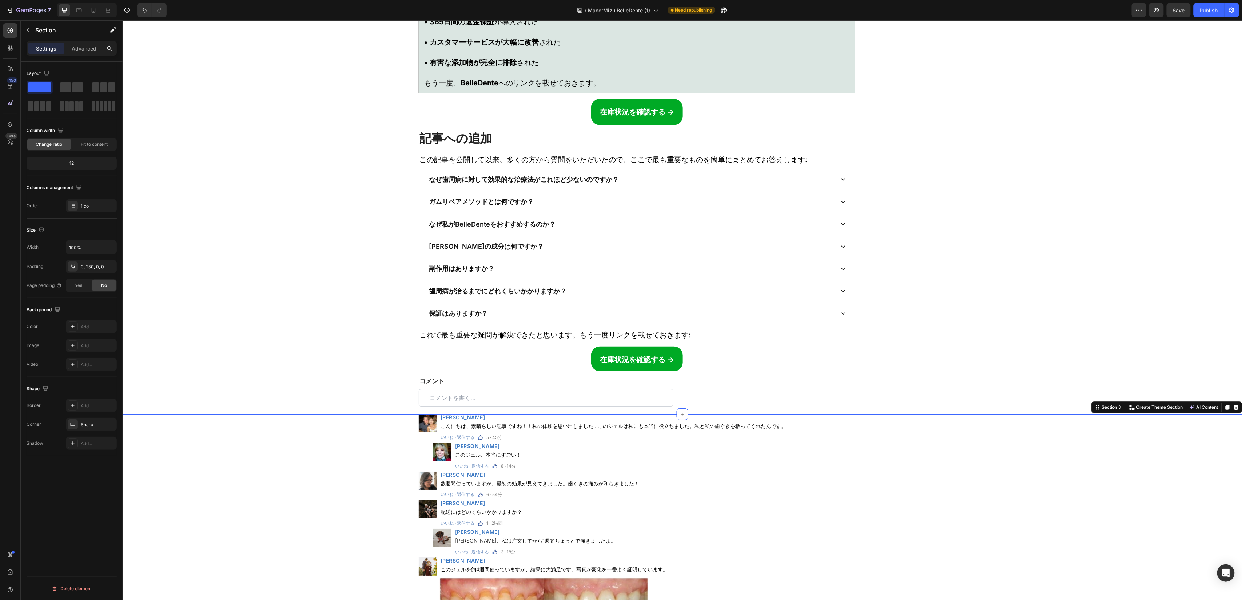
click at [828, 308] on div "在庫状況を確認する → Button 上のリンクをクリックして、この50％割引をご利用ください Heading Image ⁠⁠⁠⁠⁠⁠⁠ 重要！BelleD…" at bounding box center [636, 80] width 1029 height 667
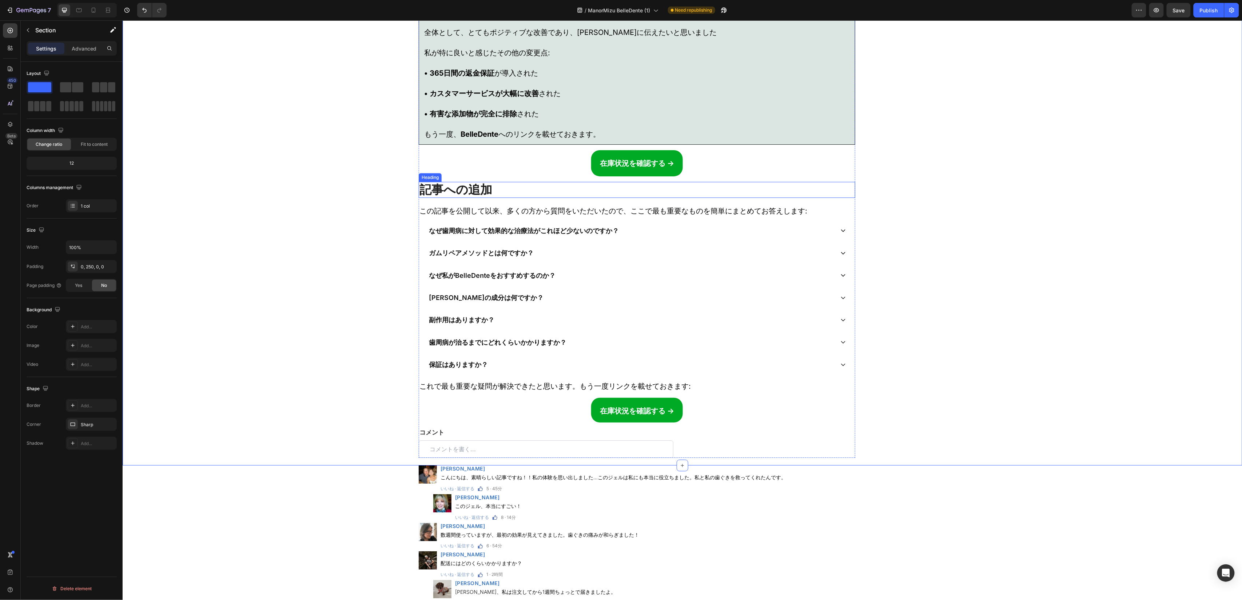
scroll to position [5058, 0]
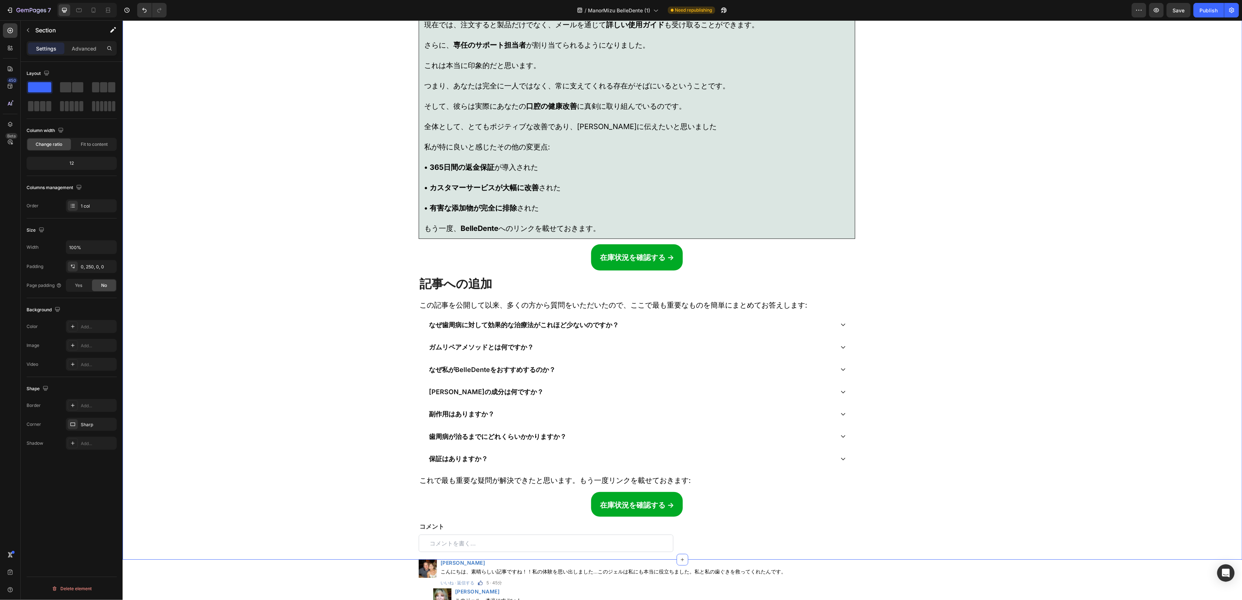
click at [261, 214] on div "在庫状況を確認する → Button 上のリンクをクリックして、この50％割引をご利用ください Heading Image ⁠⁠⁠⁠⁠⁠⁠ 重要！BelleD…" at bounding box center [636, 226] width 1029 height 667
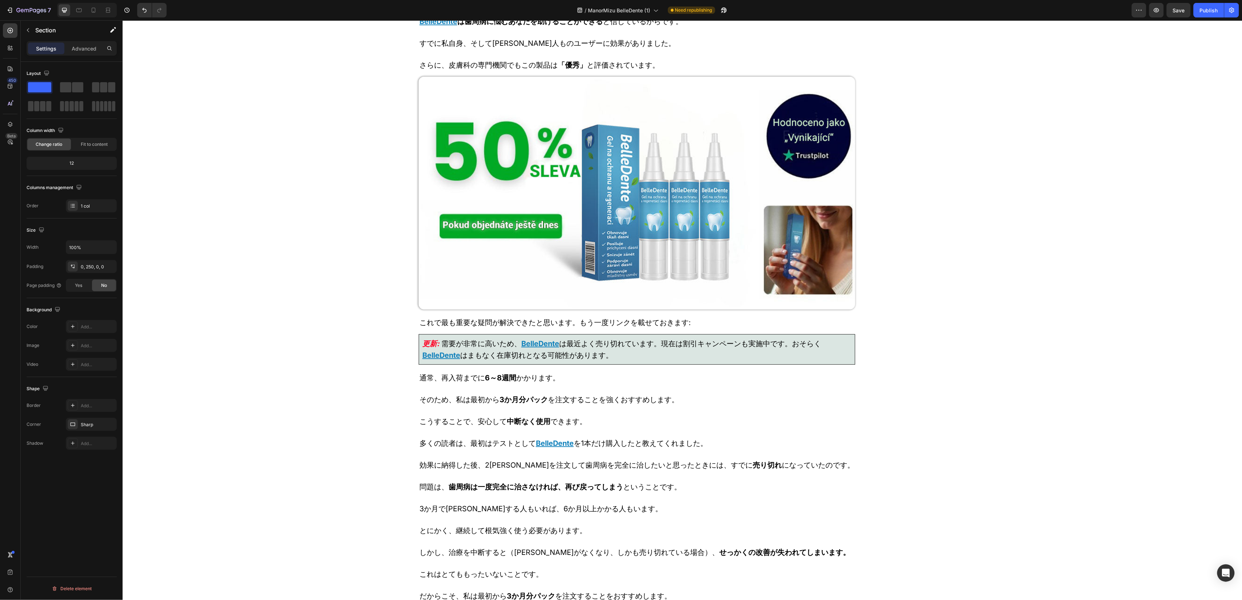
scroll to position [4927, 0]
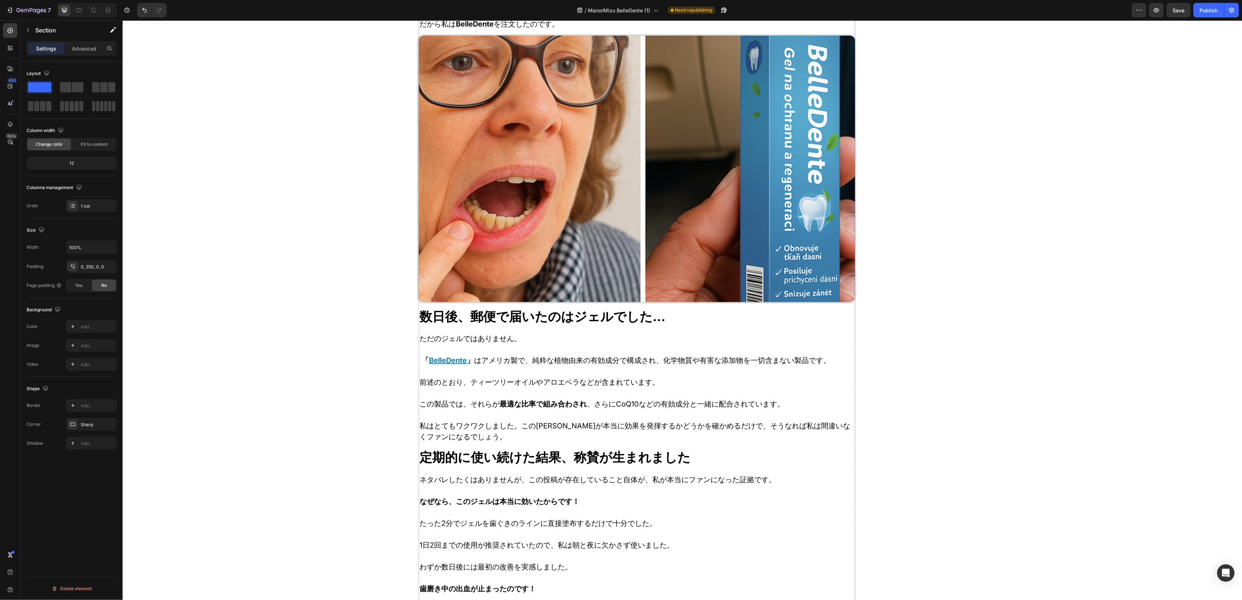
scroll to position [3331, 0]
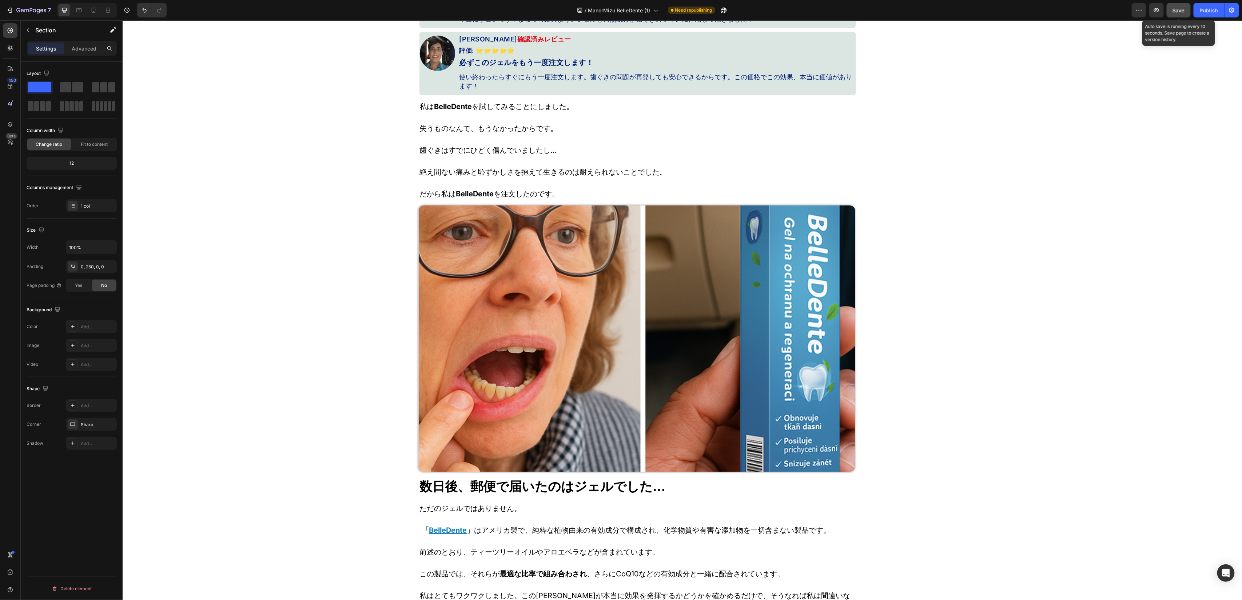
click at [828, 11] on button "Save" at bounding box center [1179, 10] width 24 height 15
click at [828, 14] on button "button" at bounding box center [1156, 10] width 15 height 15
click at [828, 10] on icon "button" at bounding box center [1139, 10] width 7 height 7
click at [828, 32] on p "Rename page" at bounding box center [1164, 30] width 28 height 7
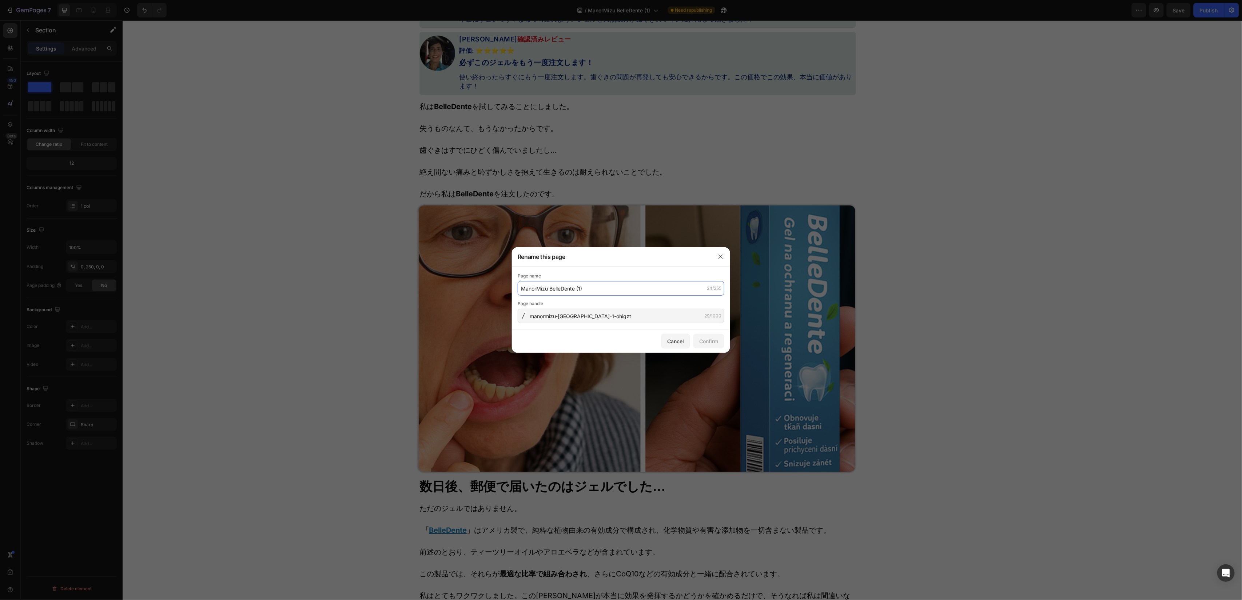
click at [624, 289] on input "ManorMizu BelleDente (1)" at bounding box center [621, 288] width 207 height 15
paste input "歯周病ケアの新常識｜BelleDente ガムリペアメソッド"
click at [595, 292] on input "歯周病ケアの新常識｜BelleDente ガムリペアメソッド" at bounding box center [621, 288] width 207 height 15
click at [595, 291] on input "歯周病ケアの新常識｜BelleDente ガムリペアメソッド" at bounding box center [621, 288] width 207 height 15
click at [594, 291] on input "歯周病ケアの新常識｜BelleDente ガムリペアメソッド" at bounding box center [621, 288] width 207 height 15
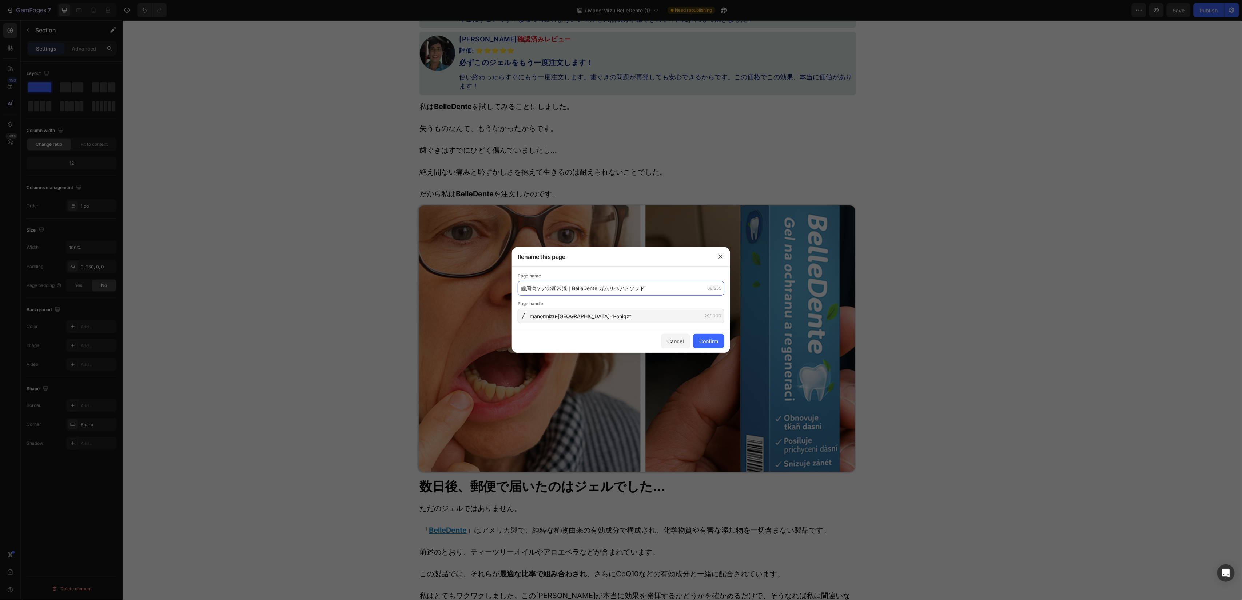
paste input "BelleDente公式｜歯ぐき出血・口臭対策ジェルのご案内"
type input "BelleDente公式｜歯ぐき出血・口臭対策ジェルのご案内"
click at [574, 319] on input "manormizu-belledente-1-ohigzt" at bounding box center [621, 316] width 207 height 15
paste input "belledente-gum-health-gel"
type input "belledente-gum-health-gel"
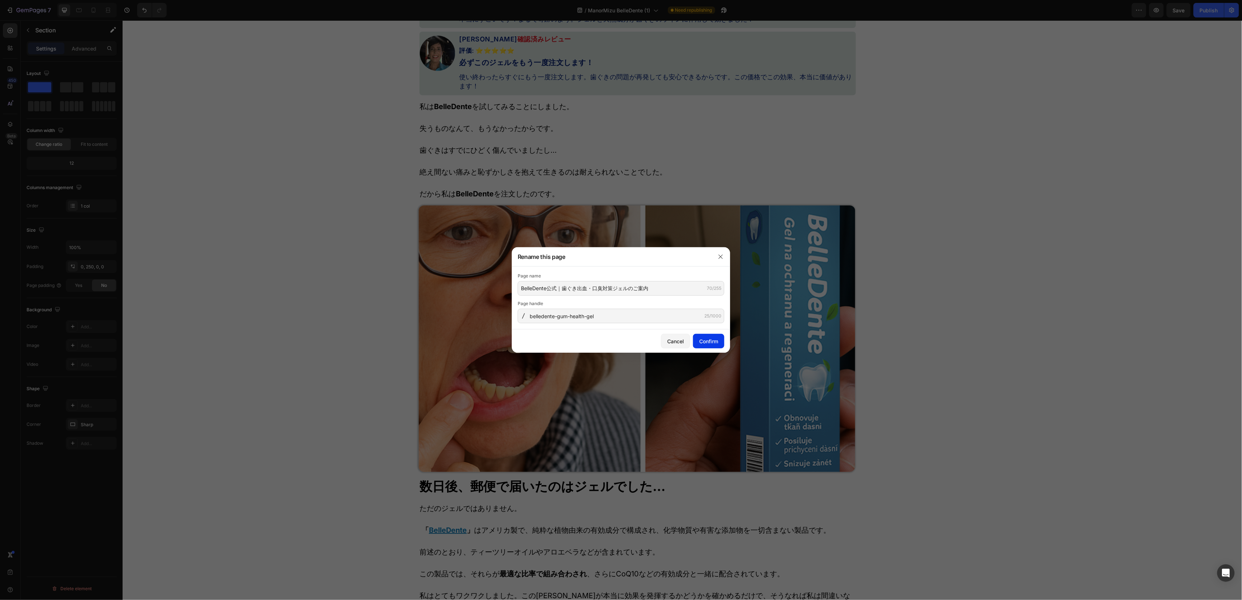
click at [712, 344] on div "Confirm" at bounding box center [708, 342] width 19 height 8
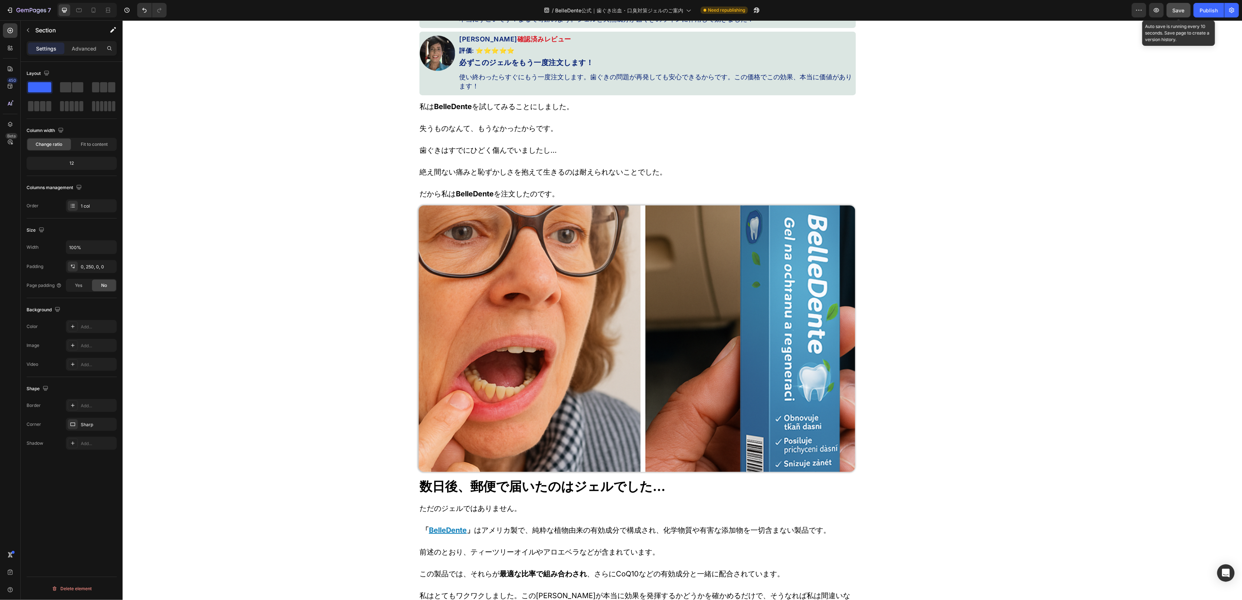
click at [828, 11] on button "Save" at bounding box center [1179, 10] width 24 height 15
click at [828, 10] on div "Publish" at bounding box center [1209, 11] width 18 height 8
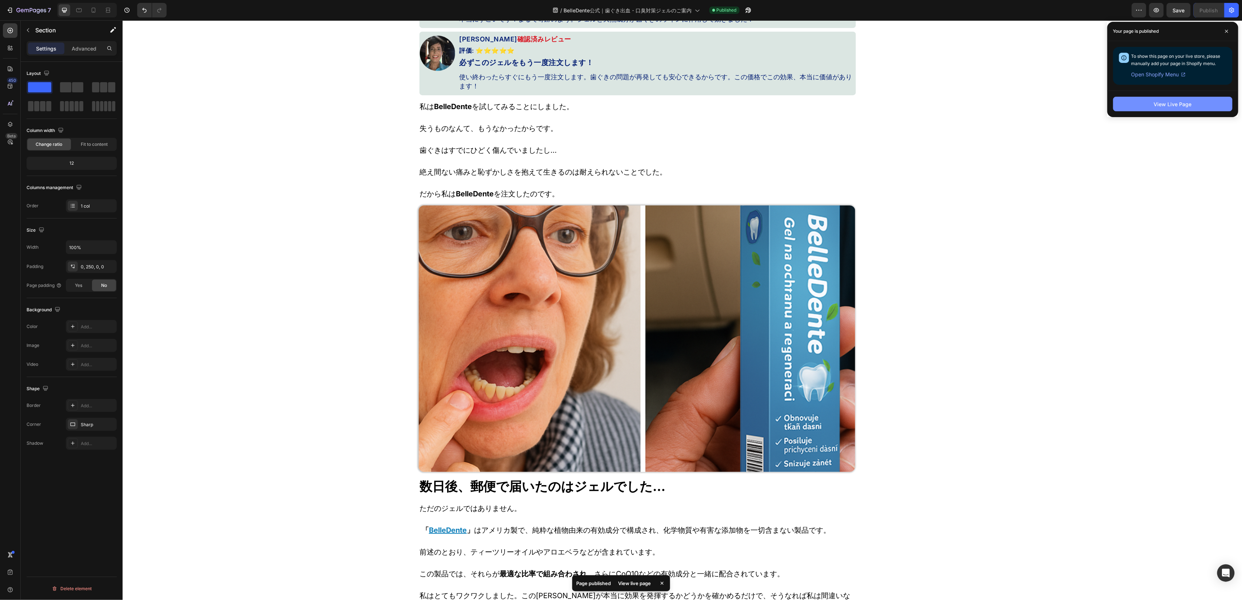
click at [828, 104] on div "View Live Page" at bounding box center [1173, 104] width 38 height 8
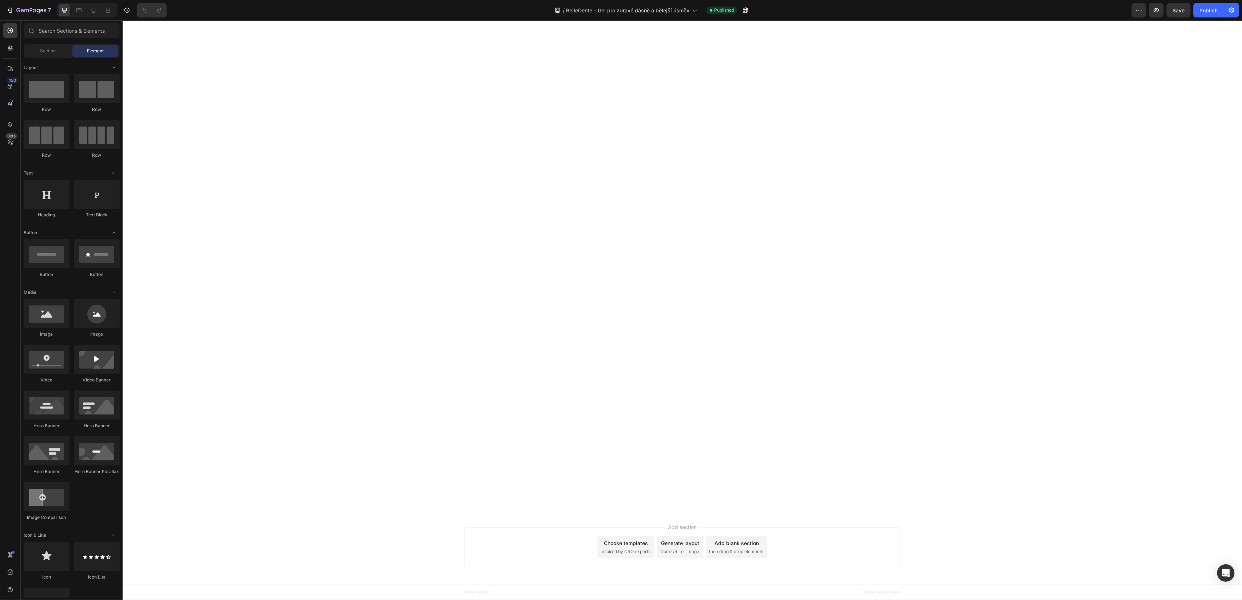
scroll to position [6331, 0]
click at [25, 8] on icon "button" at bounding box center [31, 11] width 30 height 6
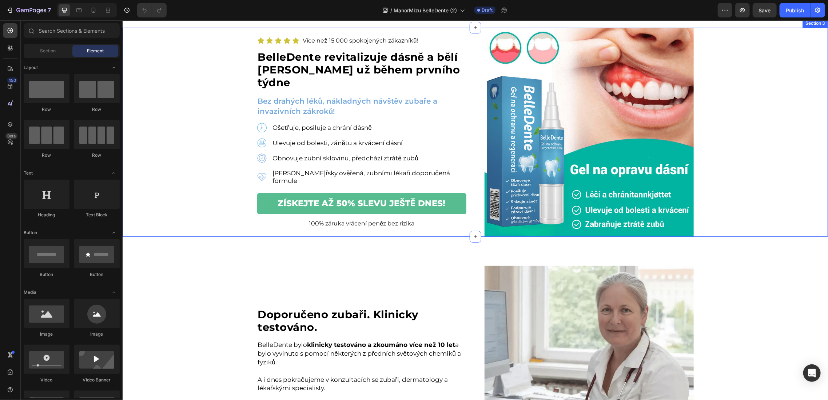
scroll to position [48, 0]
click at [202, 76] on div "Icon Icon Icon Icon Icon Icon List Více než 15 000 spokojených zákazníků! Text …" at bounding box center [474, 131] width 705 height 209
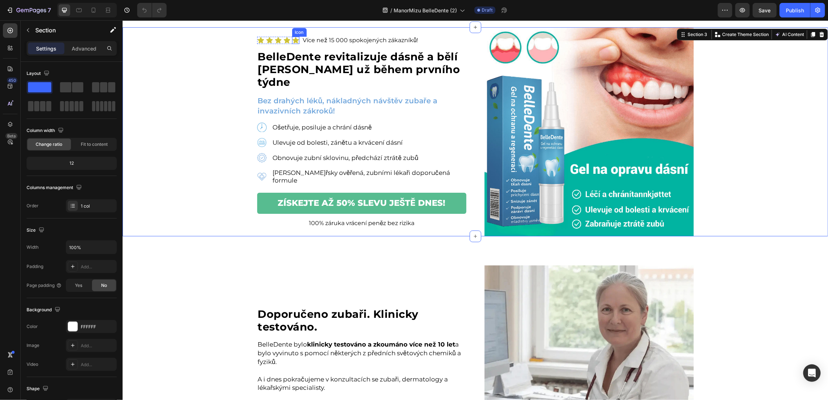
click at [292, 43] on icon at bounding box center [295, 40] width 6 height 6
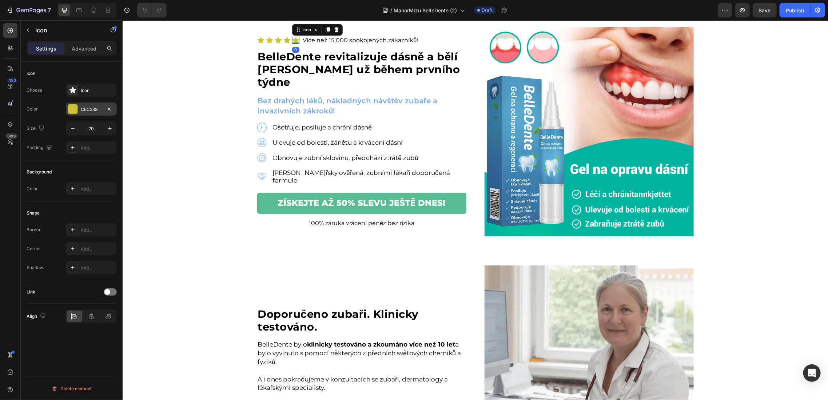
click at [87, 109] on div "CEC239" at bounding box center [91, 109] width 21 height 7
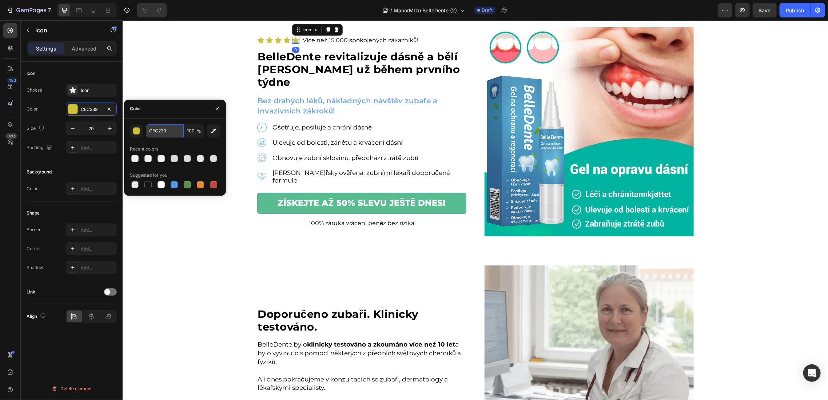
click at [157, 131] on input "CEC239" at bounding box center [165, 130] width 38 height 13
paste input "#fcae25"
type input "#fcae25"
click at [283, 43] on icon at bounding box center [286, 40] width 6 height 6
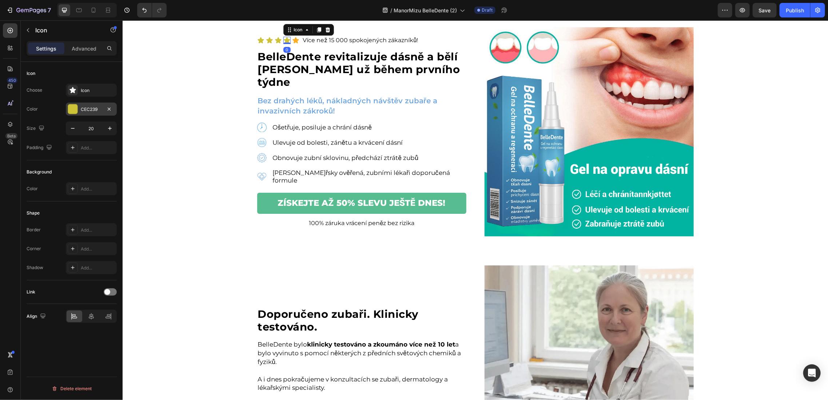
click at [87, 111] on div "CEC239" at bounding box center [91, 109] width 21 height 7
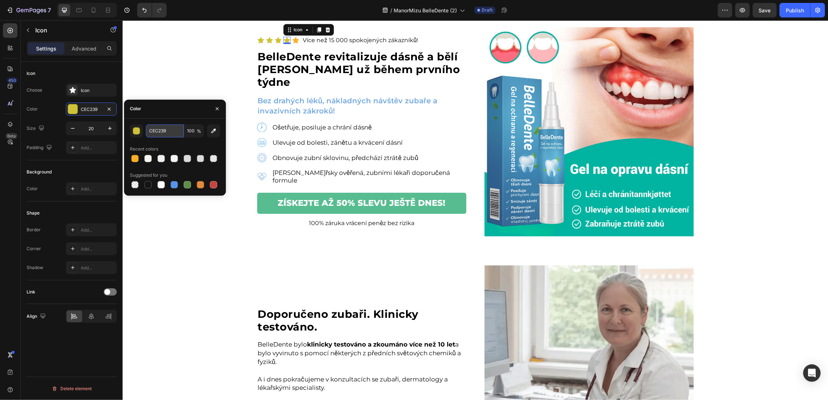
click at [162, 130] on input "CEC239" at bounding box center [165, 130] width 38 height 13
paste input "#fcae25"
type input "#fcae25"
click at [275, 43] on icon at bounding box center [278, 40] width 6 height 6
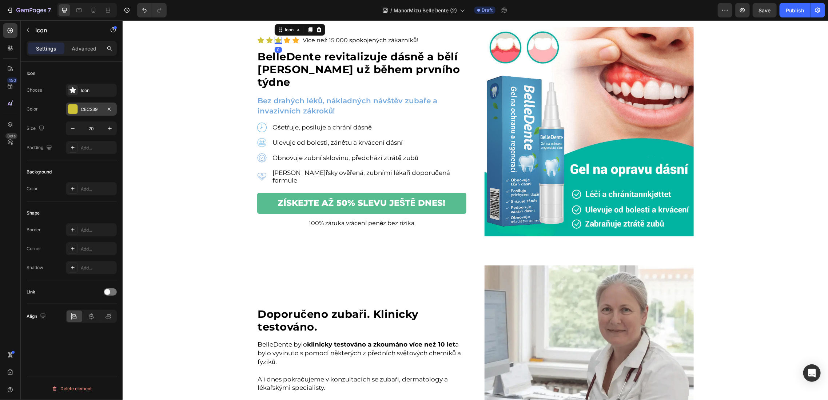
click at [96, 104] on div "CEC239" at bounding box center [91, 109] width 51 height 13
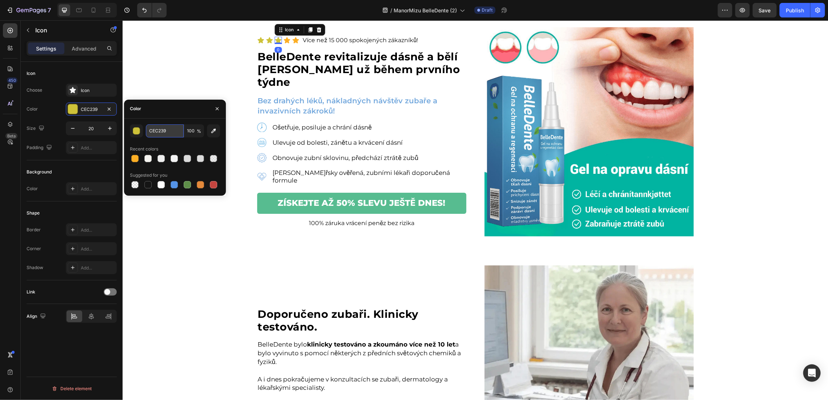
click at [166, 124] on input "CEC239" at bounding box center [165, 130] width 38 height 13
paste input "#fcae25"
type input "#fcae25"
click at [266, 43] on icon at bounding box center [269, 40] width 6 height 6
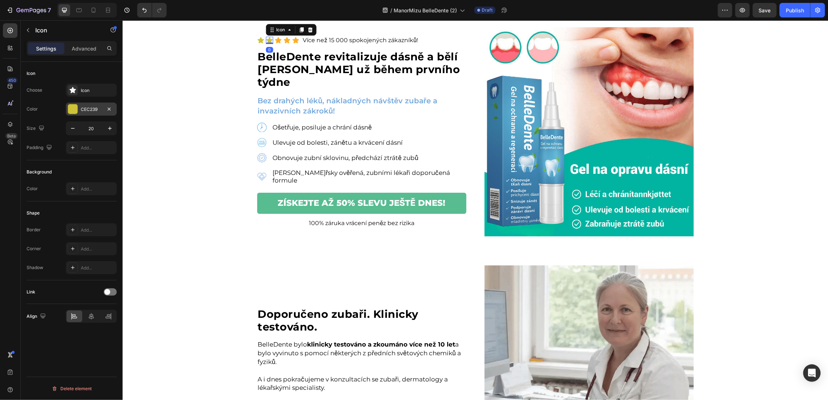
click at [89, 109] on div "CEC239" at bounding box center [91, 109] width 21 height 7
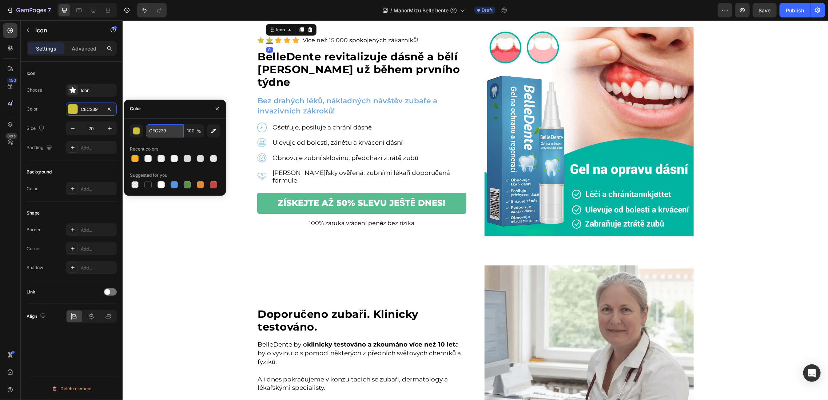
click at [165, 130] on input "CEC239" at bounding box center [165, 130] width 38 height 13
paste input "#fcae25"
type input "#fcae25"
click at [257, 43] on icon at bounding box center [260, 40] width 6 height 6
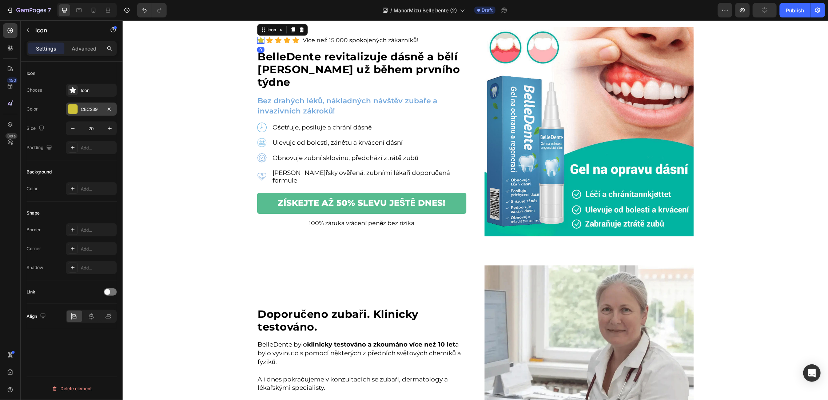
click at [80, 106] on div "CEC239" at bounding box center [91, 109] width 51 height 13
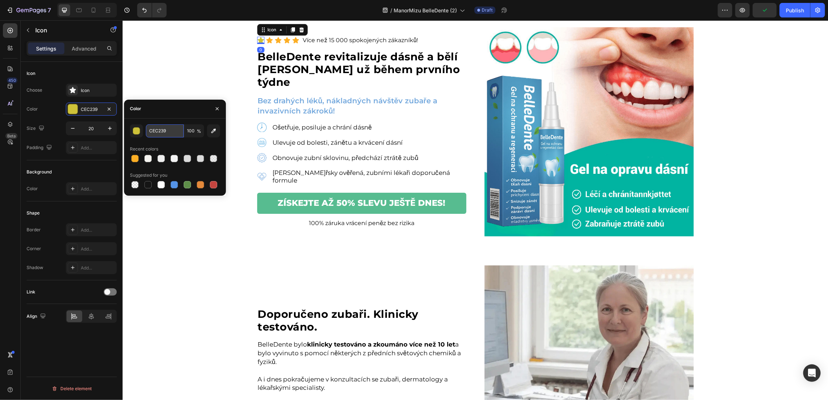
click at [158, 130] on input "CEC239" at bounding box center [165, 130] width 38 height 13
paste input "#fcae25"
type input "#fcae25"
click at [204, 72] on div "Icon 0 Icon Icon Icon Icon Icon List Více než 15 000 spokojených zákazníků! Tex…" at bounding box center [474, 131] width 705 height 209
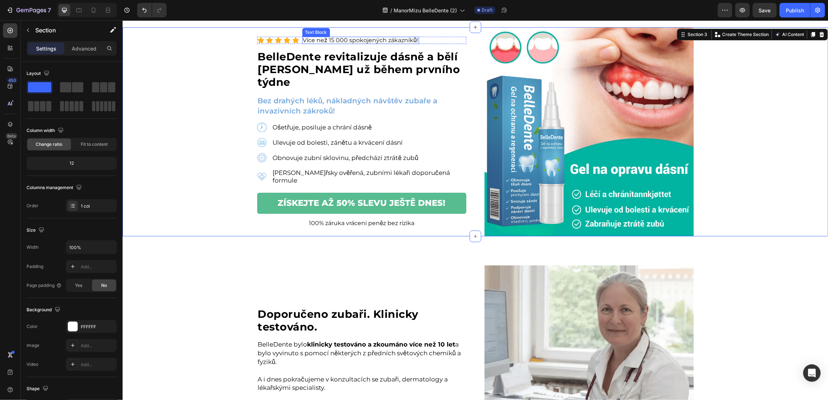
click at [325, 43] on p "Více než 15 000 spokojených zákazníků!" at bounding box center [360, 40] width 115 height 6
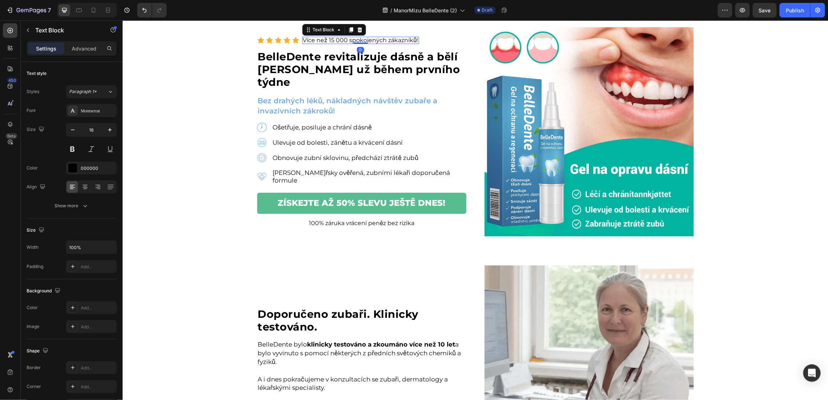
click at [325, 43] on p "Více než 15 000 spokojených zákazníků!" at bounding box center [360, 40] width 115 height 6
click at [313, 68] on strong "BelleDente revitalizuje dásně a bělí zuby už během prvního týdne" at bounding box center [359, 69] width 202 height 38
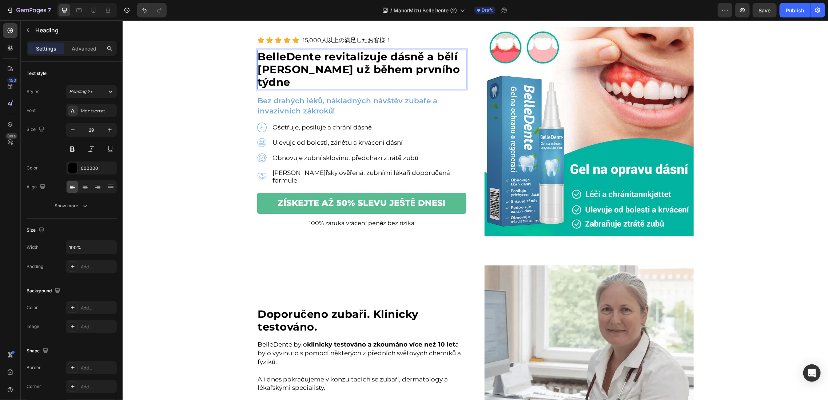
click at [313, 68] on strong "BelleDente revitalizuje dásně a bělí zuby už během prvního týdne" at bounding box center [359, 69] width 202 height 38
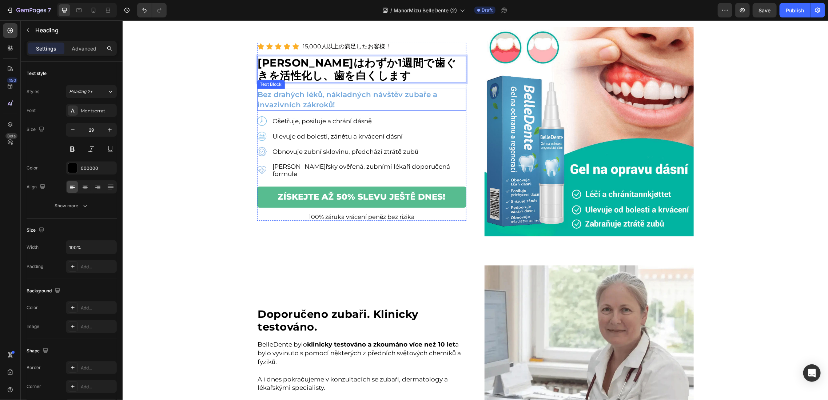
click at [333, 100] on p "Bez drahých léků, nákladných návštěv zubaře a invazivních zákroků!" at bounding box center [362, 99] width 208 height 20
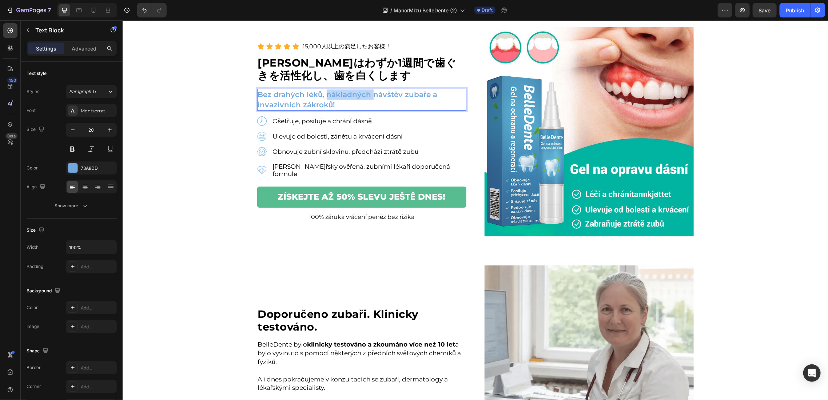
click at [333, 100] on p "Bez drahých léků, nákladných návštěv zubaře a invazivních zákroků!" at bounding box center [362, 99] width 208 height 20
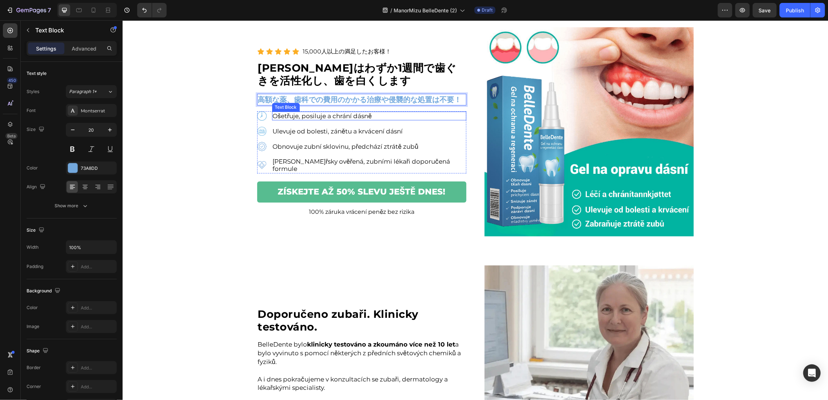
scroll to position [53, 0]
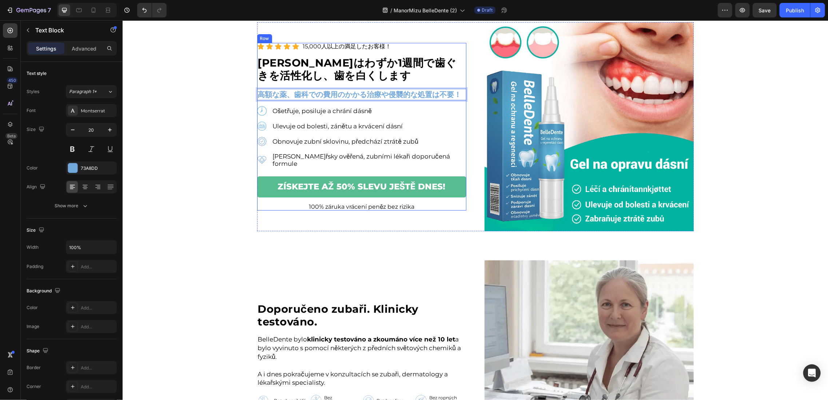
click at [345, 106] on div "Icon Icon Icon Icon Icon Icon List 15,000人以上の満足したお客様！ Text Block Row ⁠⁠⁠⁠⁠⁠⁠ Be…" at bounding box center [361, 126] width 209 height 167
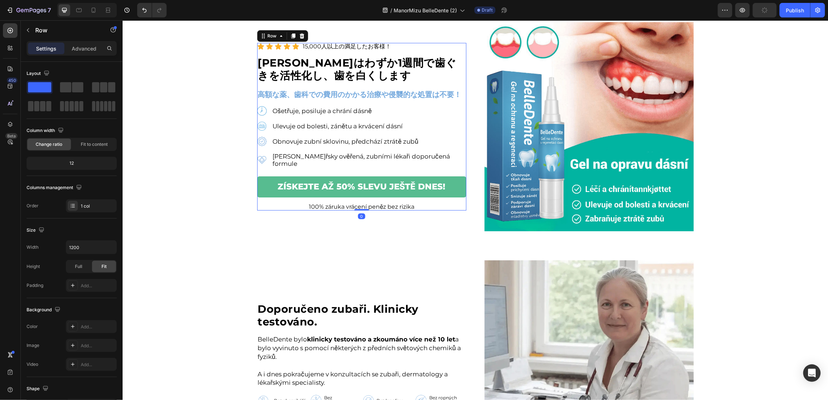
click at [343, 112] on p "Ošetřuje, posiluje a chrání dásně" at bounding box center [369, 110] width 193 height 7
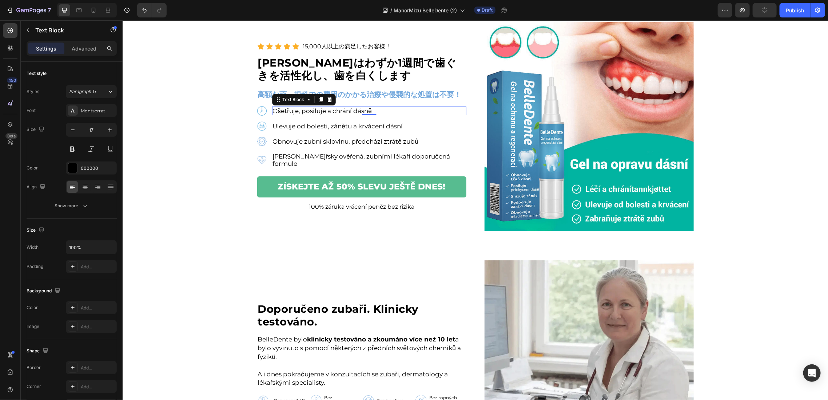
click at [343, 112] on p "Ošetřuje, posiluje a chrání dásně" at bounding box center [369, 110] width 193 height 7
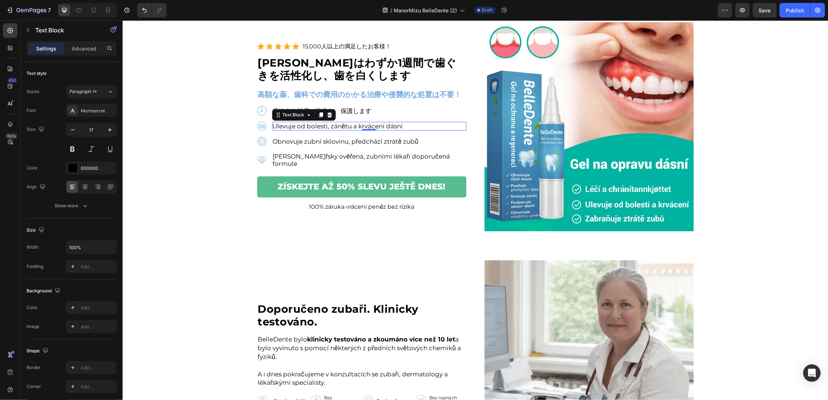
click at [345, 126] on p "Ulevuje od bolesti, zánětu a krvácení dásní" at bounding box center [369, 125] width 193 height 7
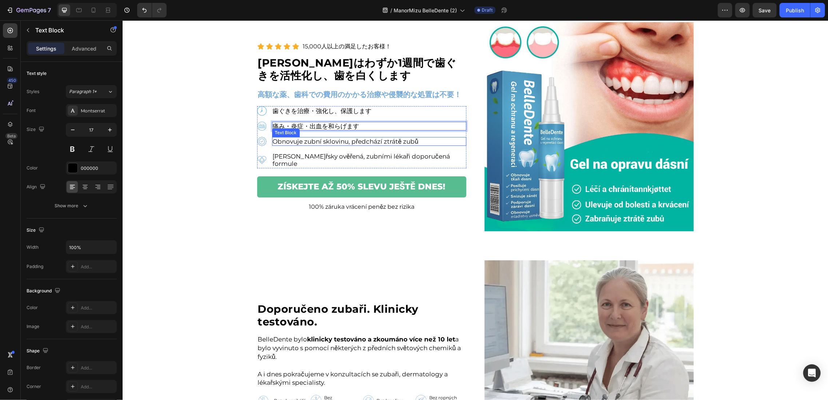
click at [366, 145] on p "Obnovuje zubní sklovinu, předchází ztrátě zubů" at bounding box center [369, 141] width 193 height 7
click at [364, 155] on div "Lékařsky ověřená, zubními lékaři doporučená formule" at bounding box center [369, 160] width 194 height 16
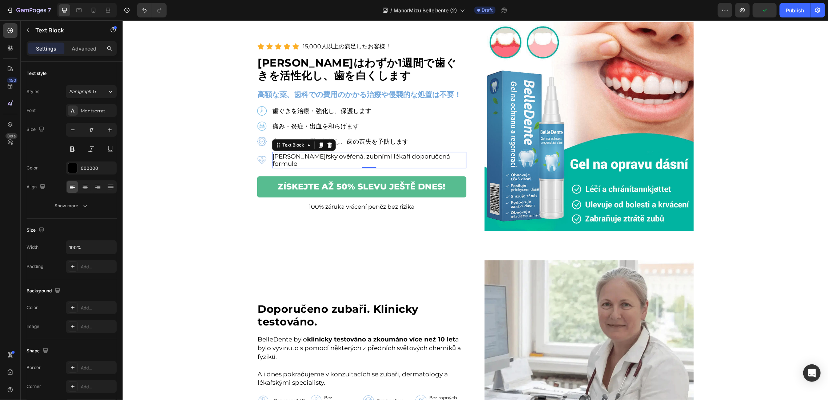
click at [364, 155] on div "Lékařsky ověřená, zubními lékaři doporučená formule" at bounding box center [369, 160] width 194 height 16
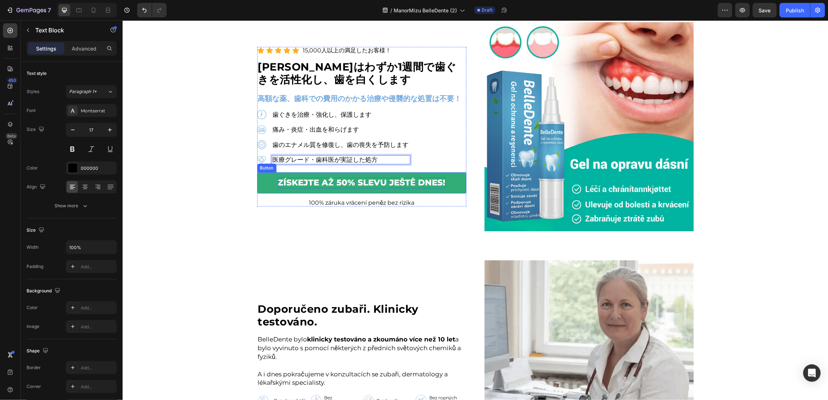
click at [401, 187] on p "ZÍSKEJTE AŽ 50% SLEVU JEŠTĚ DNES!" at bounding box center [362, 182] width 168 height 11
click at [402, 187] on p "ZÍSKEJTE AŽ 50% SLEVU JEŠTĚ DNES!" at bounding box center [362, 182] width 168 height 11
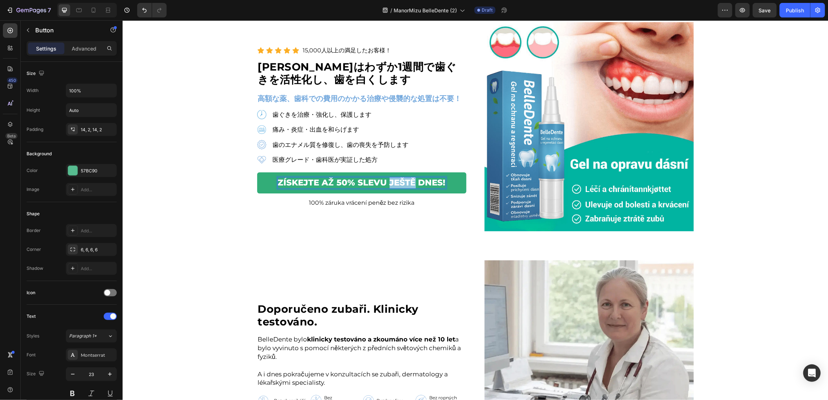
click at [402, 187] on p "ZÍSKEJTE AŽ 50% SLEVU JEŠTĚ DNES!" at bounding box center [362, 182] width 168 height 11
click at [356, 202] on p "100% záruka vrácení peněz bez rizika" at bounding box center [362, 203] width 208 height 6
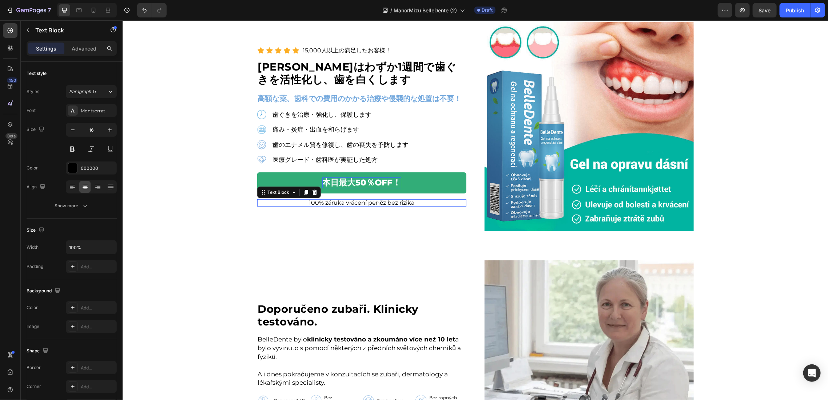
click at [356, 202] on p "100% záruka vrácení peněz bez rizika" at bounding box center [362, 203] width 208 height 6
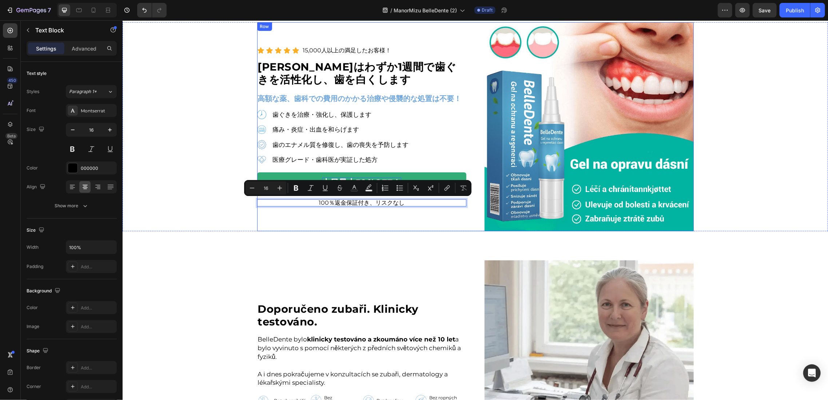
click at [191, 223] on div "Icon Icon Icon Icon Icon Icon List 15,000人以上の満足したお客様！ Text Block Row ⁠⁠⁠⁠⁠⁠⁠ Be…" at bounding box center [474, 126] width 705 height 209
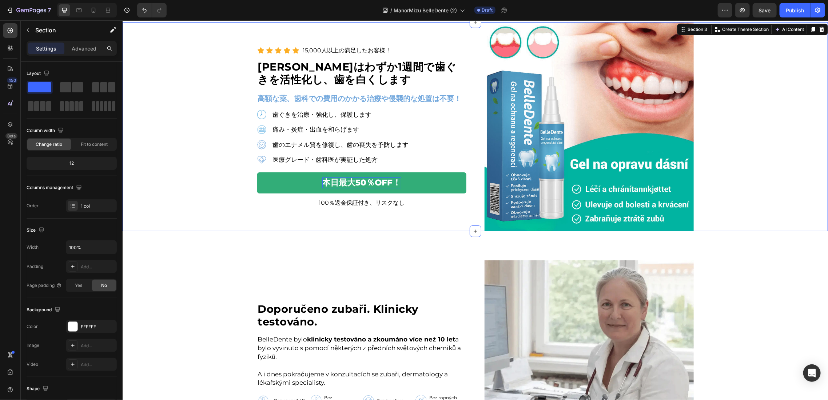
click at [161, 157] on div "Icon Icon Icon Icon Icon Icon List 15,000人以上の満足したお客様！ Text Block Row ⁠⁠⁠⁠⁠⁠⁠ Be…" at bounding box center [474, 126] width 705 height 209
click at [294, 343] on div "Doporučeno zubaři. Klinicky testováno. Heading BelleDente bylo klinicky testová…" at bounding box center [361, 365] width 209 height 126
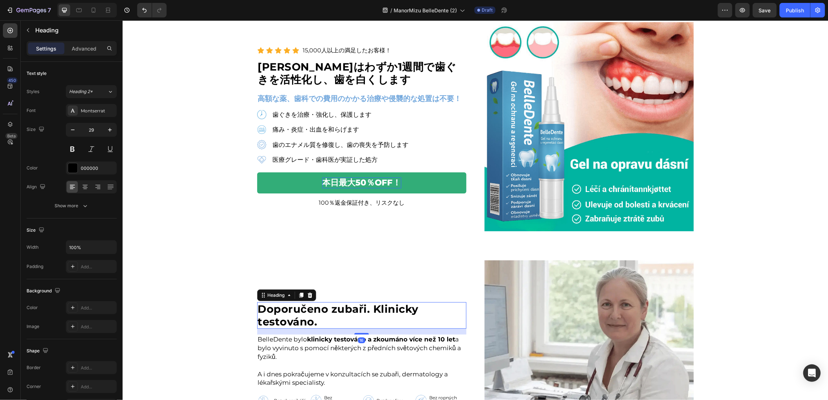
click at [315, 308] on h2 "Doporučeno zubaři. Klinicky testováno." at bounding box center [361, 315] width 209 height 27
click at [315, 308] on p "Doporučeno zubaři. Klinicky testováno." at bounding box center [362, 315] width 208 height 25
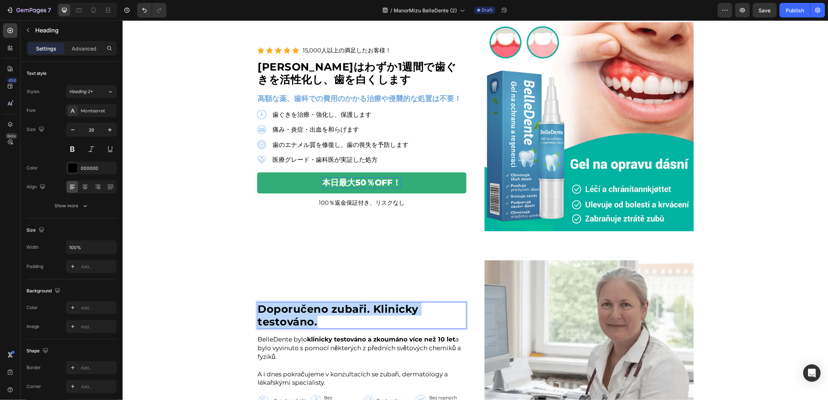
click at [315, 308] on p "Doporučeno zubaři. Klinicky testováno." at bounding box center [362, 315] width 208 height 25
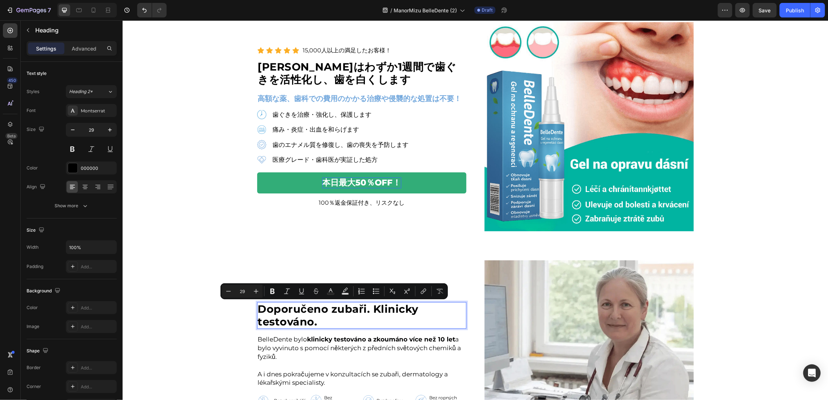
scroll to position [60, 0]
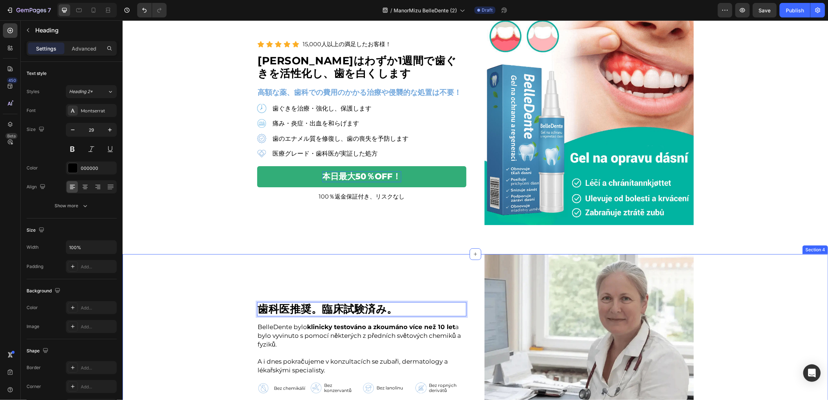
click at [240, 275] on div "歯科医推奨。臨床試験済み。 Heading 16 BelleDente bylo klinicky testováno a zkoumáno více než…" at bounding box center [474, 358] width 705 height 209
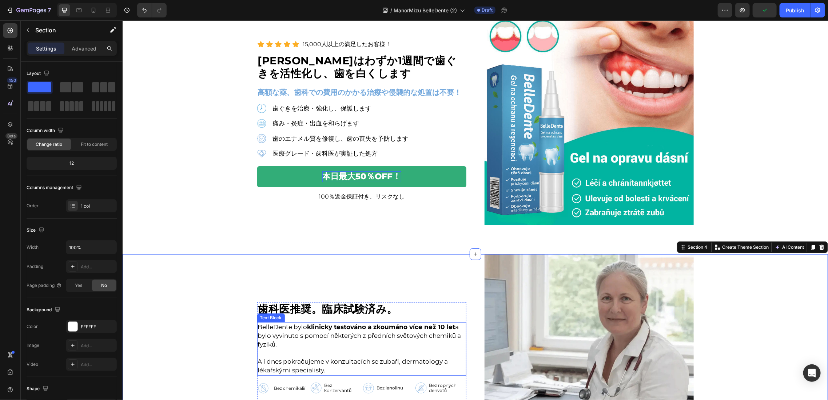
click at [376, 334] on p "BelleDente bylo klinicky testováno a zkoumáno více než 10 let a bylo vyvinuto s…" at bounding box center [362, 336] width 208 height 26
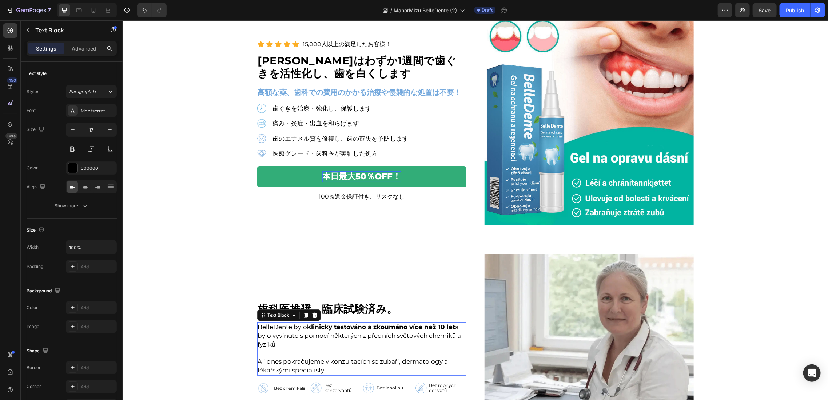
click at [376, 334] on p "BelleDente bylo klinicky testováno a zkoumáno více než 10 let a bylo vyvinuto s…" at bounding box center [362, 336] width 208 height 26
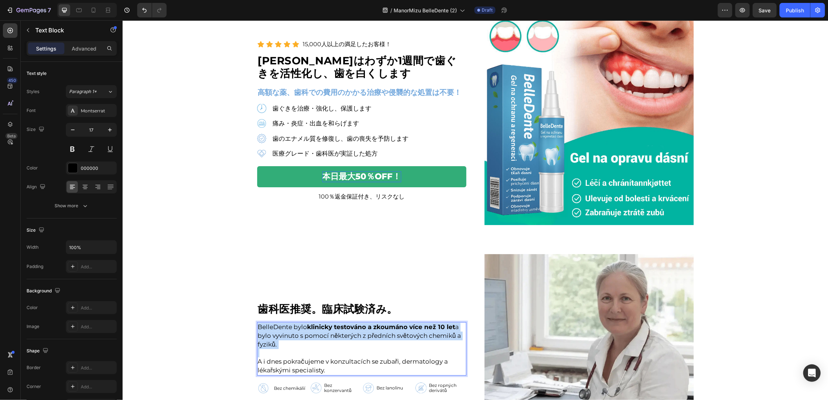
click at [376, 334] on p "BelleDente bylo klinicky testováno a zkoumáno více než 10 let a bylo vyvinuto s…" at bounding box center [362, 336] width 208 height 26
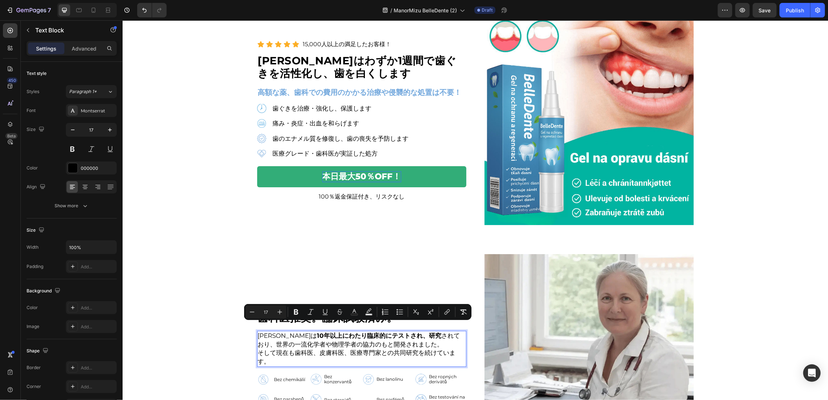
scroll to position [68, 0]
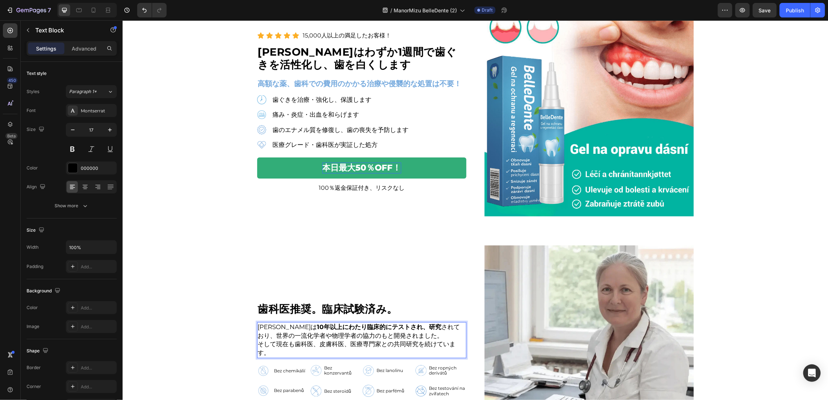
click at [419, 334] on p "BelleDenteは 10年以上にわたり臨床的にテストされ、研究 されており、世界の一流化学者や物理学者の協力のもと開発されました。" at bounding box center [362, 331] width 208 height 17
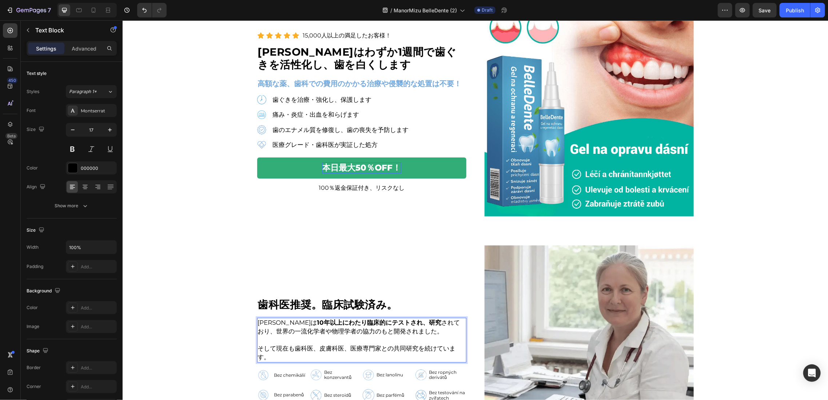
scroll to position [64, 0]
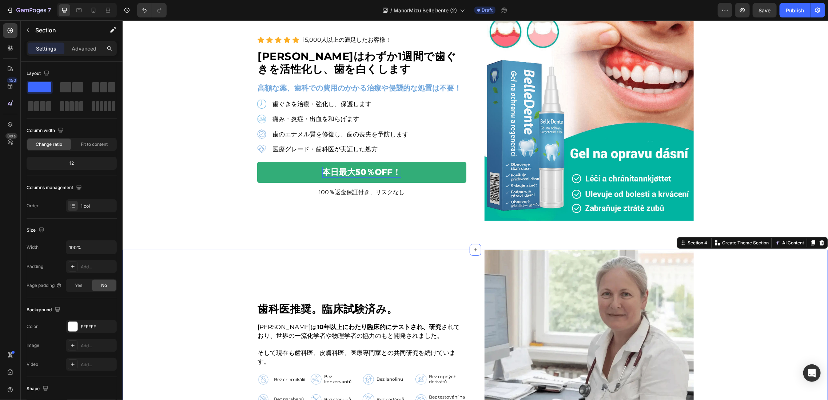
click at [200, 321] on div "歯科医推奨。臨床試験済み。 Heading BelleDenteは 10年以上にわたり臨床的にテストされ、研究 されており、世界の一流化学者や物理学者の協力の…" at bounding box center [474, 354] width 705 height 209
click at [440, 359] on p "そして現在も歯科医、皮膚科医、医療専門家との共同研究を続けています。" at bounding box center [362, 357] width 208 height 17
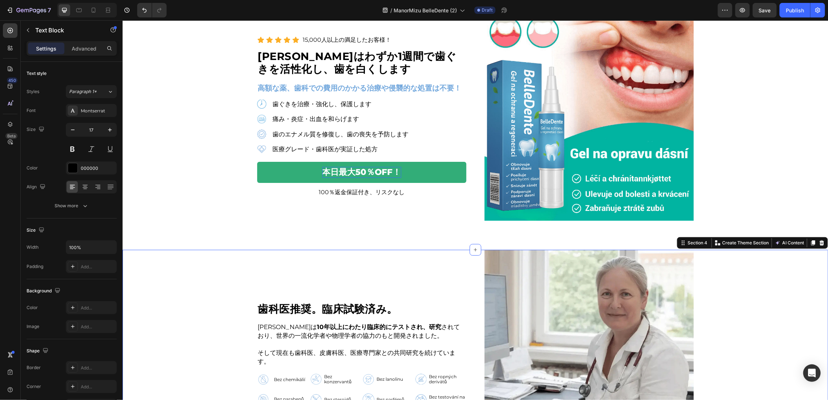
click at [186, 323] on div "歯科医推奨。臨床試験済み。 Heading BelleDenteは 10年以上にわたり臨床的にテストされ、研究 されており、世界の一流化学者や物理学者の協力の…" at bounding box center [474, 354] width 705 height 209
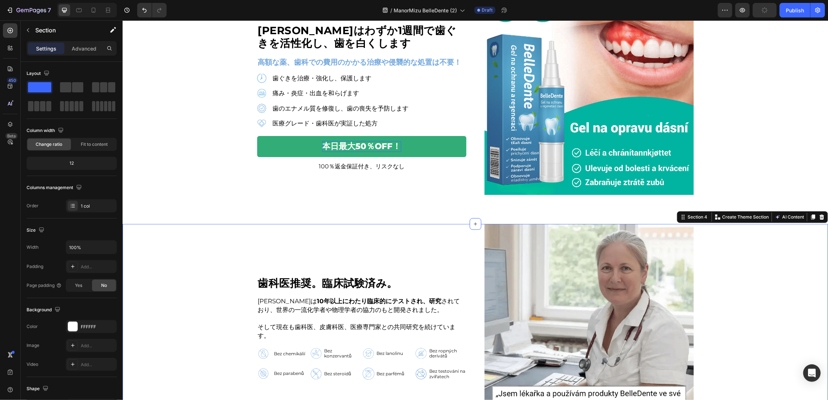
scroll to position [161, 0]
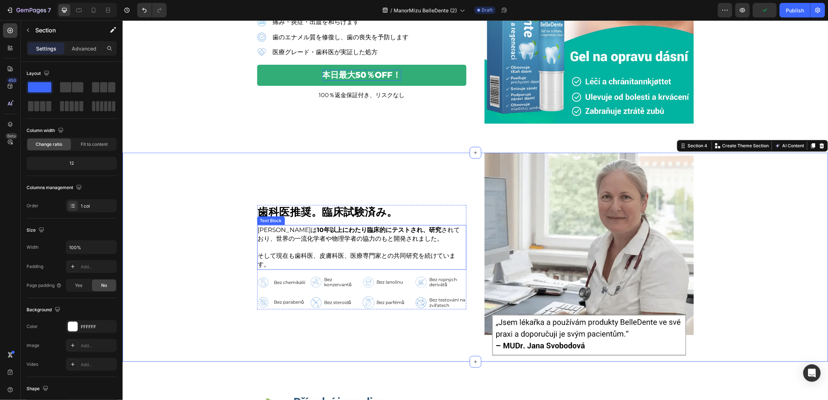
click at [457, 255] on p "そして現在も歯科医、皮膚科医、医療専門家との共同研究を続けています。" at bounding box center [362, 259] width 208 height 17
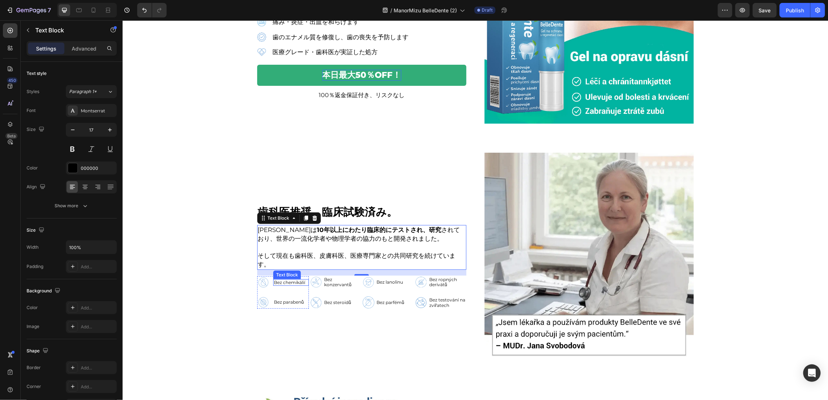
click at [282, 281] on p "Bez chemikálií" at bounding box center [291, 282] width 34 height 5
click at [332, 286] on div "Bez konzervantů Text Block" at bounding box center [342, 282] width 38 height 12
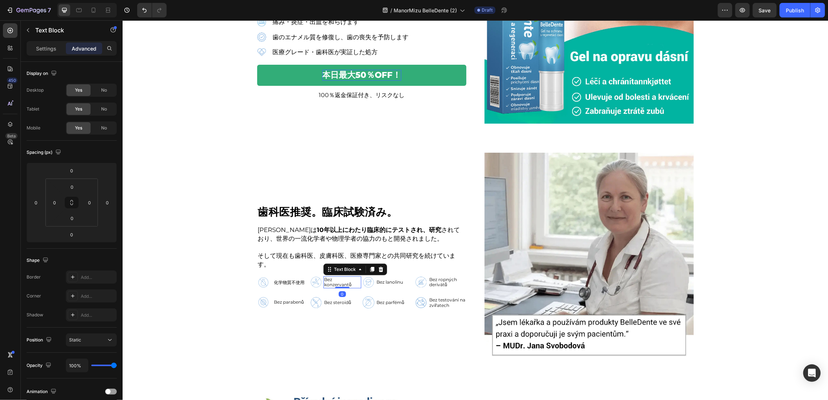
click at [335, 287] on div at bounding box center [342, 287] width 15 height 1
click at [333, 281] on p "Bez konzervantů" at bounding box center [342, 282] width 36 height 11
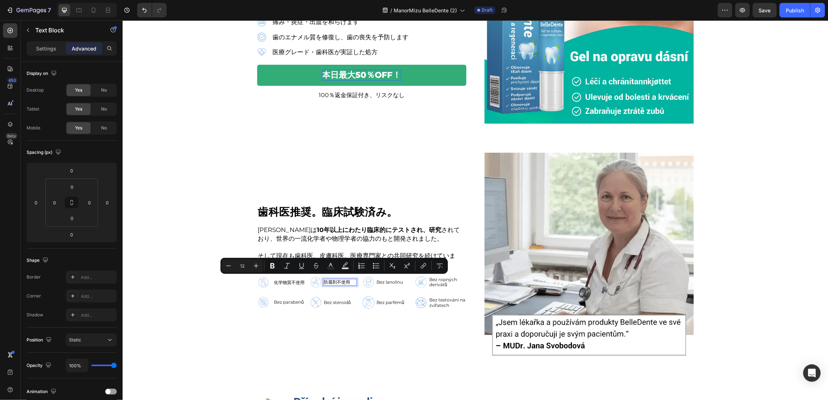
scroll to position [164, 0]
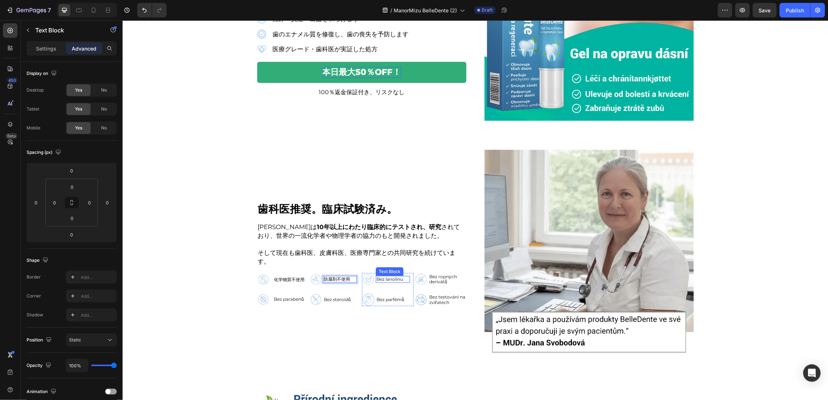
click at [383, 279] on p "Bez lanolinu" at bounding box center [392, 279] width 33 height 5
click at [439, 278] on p "Bez ropných derivátů" at bounding box center [447, 279] width 36 height 11
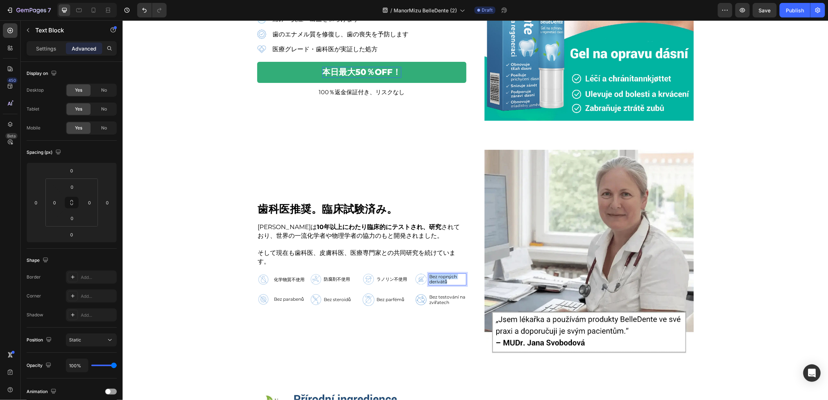
click at [439, 278] on p "Bez ropných derivátů" at bounding box center [447, 279] width 36 height 11
click at [275, 298] on p "Bez parabenů" at bounding box center [291, 299] width 34 height 5
click at [326, 298] on p "Bez steroidů" at bounding box center [339, 299] width 32 height 5
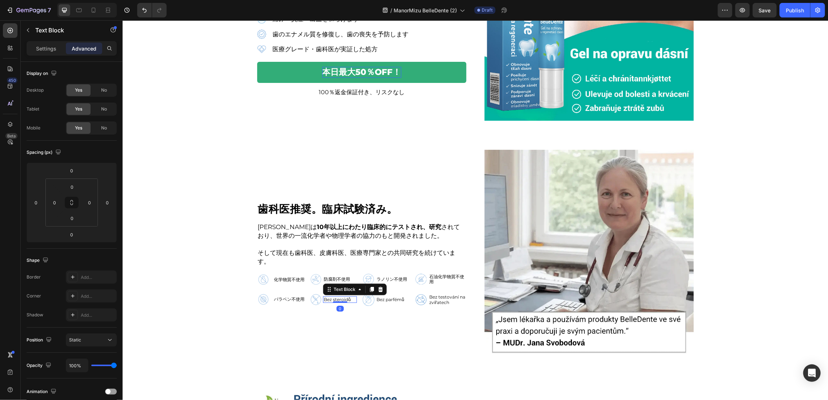
click at [326, 298] on p "Bez steroidů" at bounding box center [339, 299] width 32 height 5
click at [392, 297] on p "Bez parfémů" at bounding box center [394, 299] width 36 height 5
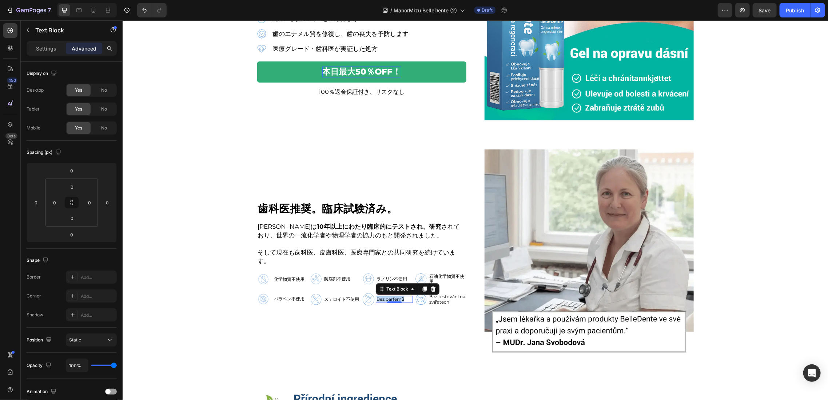
click at [392, 297] on p "Bez parfémů" at bounding box center [394, 299] width 36 height 5
click at [436, 301] on p "Bez testování na zvířatech" at bounding box center [447, 299] width 36 height 11
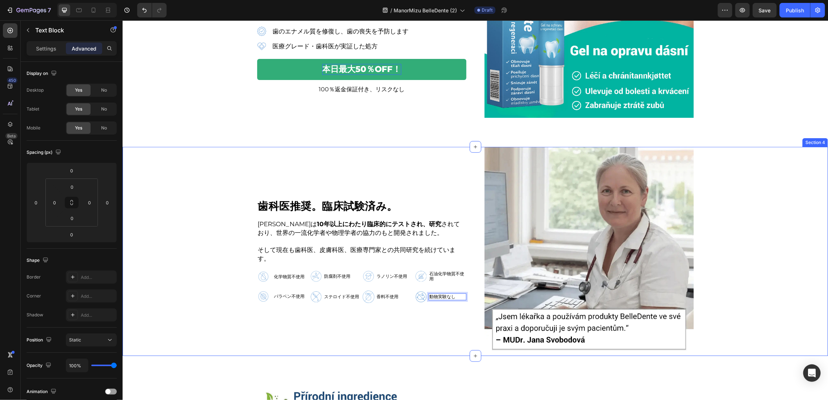
click at [147, 287] on div "歯科医推奨。臨床試験済み。 Heading BelleDenteは 10年以上にわたり臨床的にテストされ、研究 されており、世界の一流化学者や物理学者の協力の…" at bounding box center [474, 251] width 705 height 209
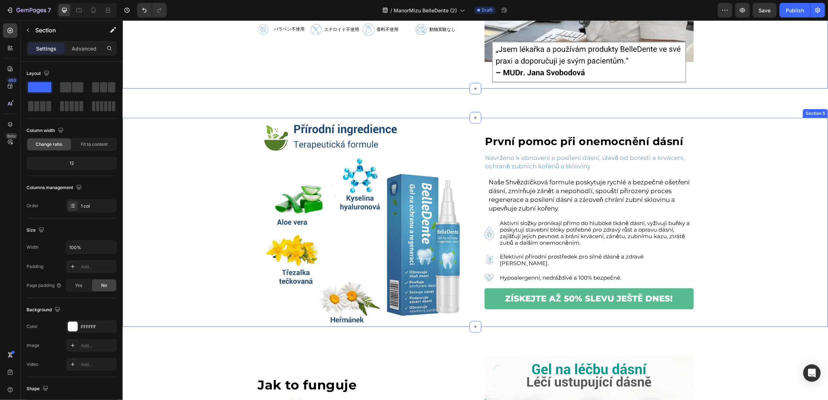
scroll to position [458, 0]
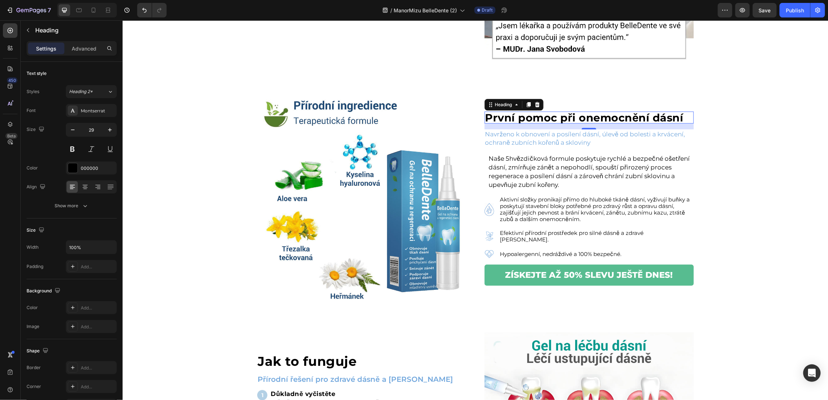
click at [533, 116] on strong "První pomoc při onemocnění dásní" at bounding box center [584, 117] width 198 height 13
click at [529, 136] on p "Navrženo k obnovení a posílení dásní, úlevě od bolesti a krvácení, ochraně zubn…" at bounding box center [589, 138] width 208 height 17
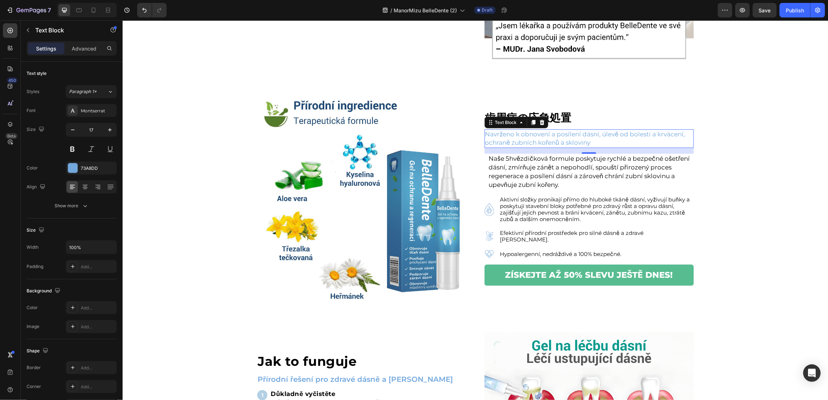
click at [529, 136] on p "Navrženo k obnovení a posílení dásní, úlevě od bolesti a krvácení, ochraně zubn…" at bounding box center [589, 138] width 208 height 17
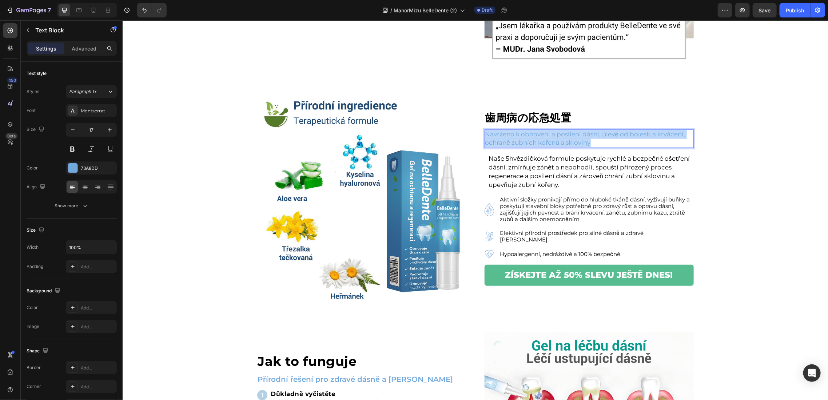
click at [529, 136] on p "Navrženo k obnovení a posílení dásní, úlevě od bolesti a krvácení, ochraně zubn…" at bounding box center [589, 138] width 208 height 17
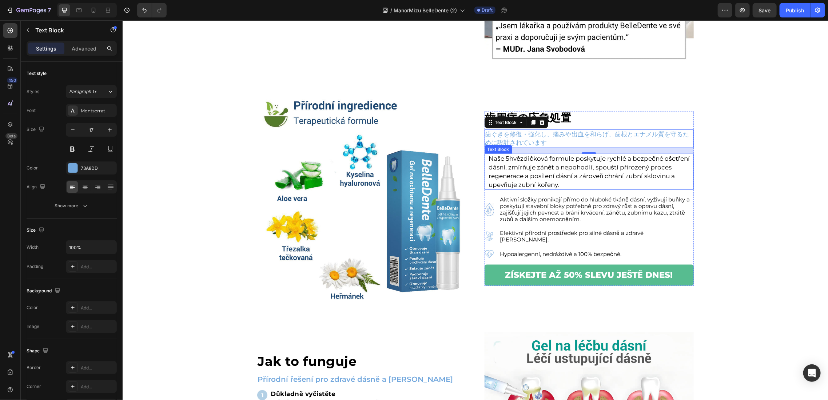
click at [497, 170] on p "Naše 5hvězdičková formule poskytuje rychlé a bezpečné ošetření dásní, zmírňuje …" at bounding box center [591, 171] width 204 height 35
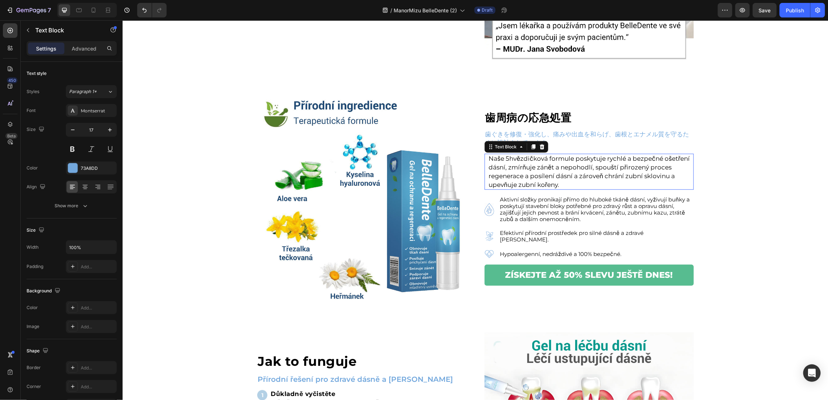
click at [497, 170] on p "Naše 5hvězdičková formule poskytuje rychlé a bezpečné ošetření dásní, zmírňuje …" at bounding box center [591, 171] width 204 height 35
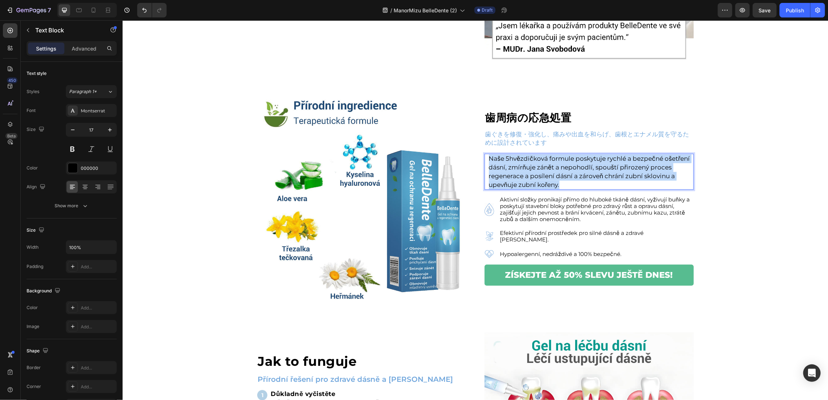
click at [497, 170] on p "Naše 5hvězdičková formule poskytuje rychlé a bezpečné ošetření dásní, zmírňuje …" at bounding box center [591, 171] width 204 height 35
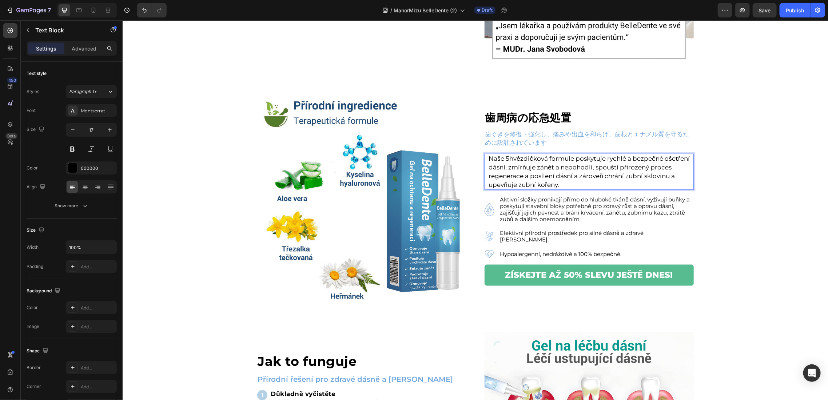
scroll to position [463, 0]
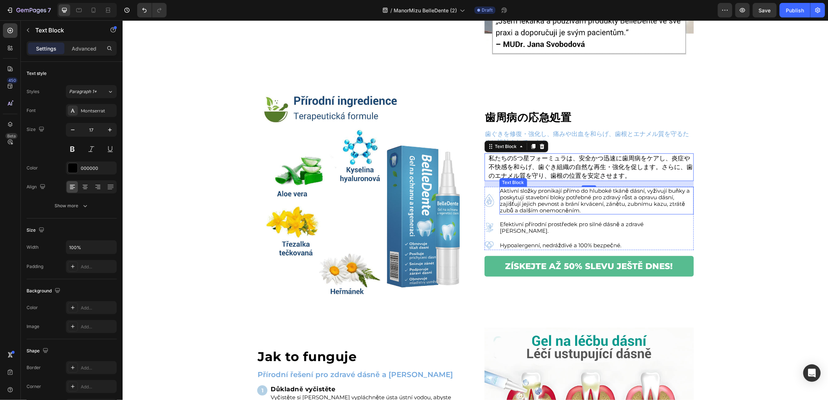
click at [531, 203] on p "Aktivní složky pronikají přímo do hluboké tkáně dásní, vyživují buňky a poskytu…" at bounding box center [596, 200] width 193 height 26
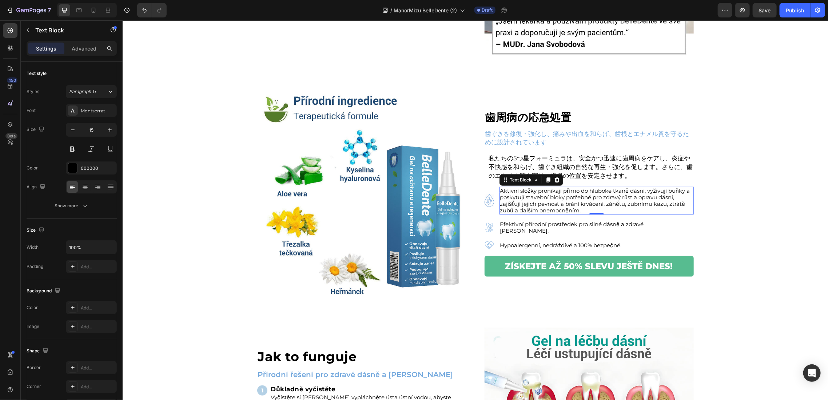
click at [531, 203] on p "Aktivní složky pronikají přímo do hluboké tkáně dásní, vyživují buňky a poskytu…" at bounding box center [596, 200] width 193 height 26
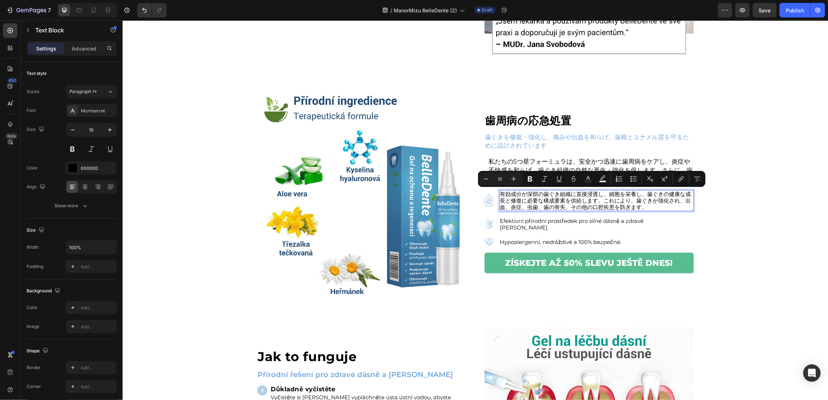
scroll to position [466, 0]
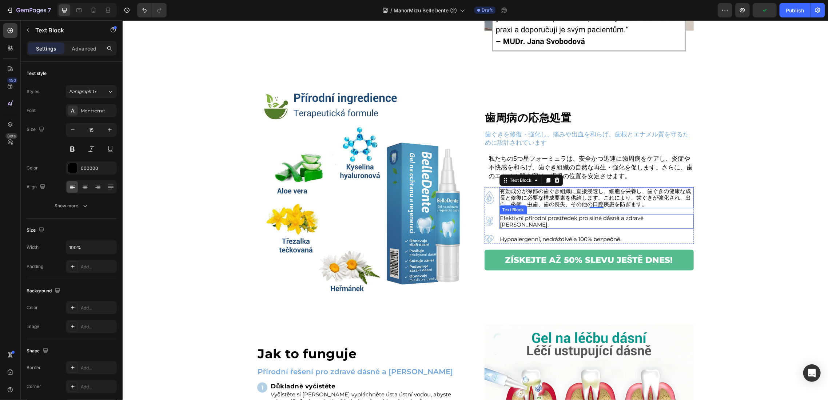
click at [521, 216] on div "Efektivní přírodní prostředek pro silné dásně a zdravé zuby." at bounding box center [596, 221] width 194 height 15
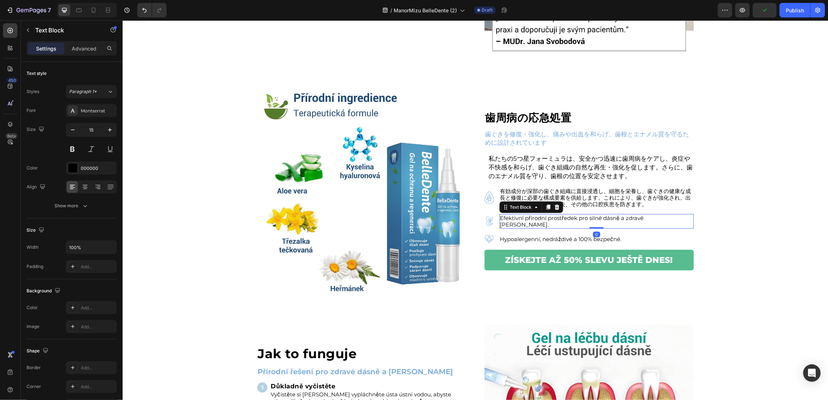
click at [521, 216] on div "Efektivní přírodní prostředek pro silné dásně a zdravé zuby." at bounding box center [596, 221] width 194 height 15
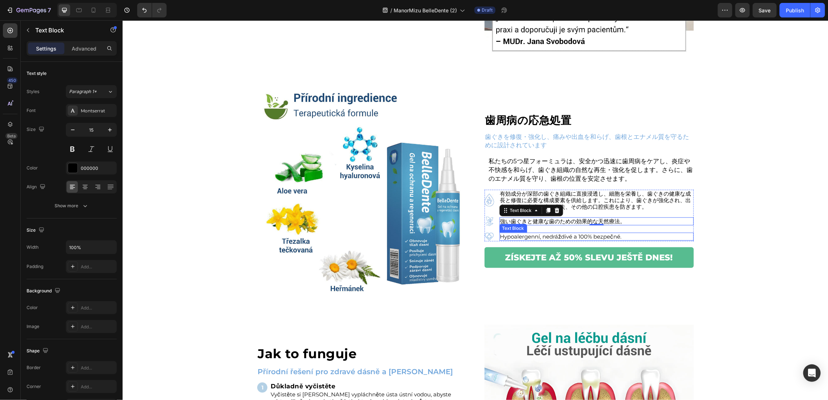
click at [520, 236] on p "Hypoalergenní, nedráždivé a 100% bezpečné." at bounding box center [596, 236] width 193 height 7
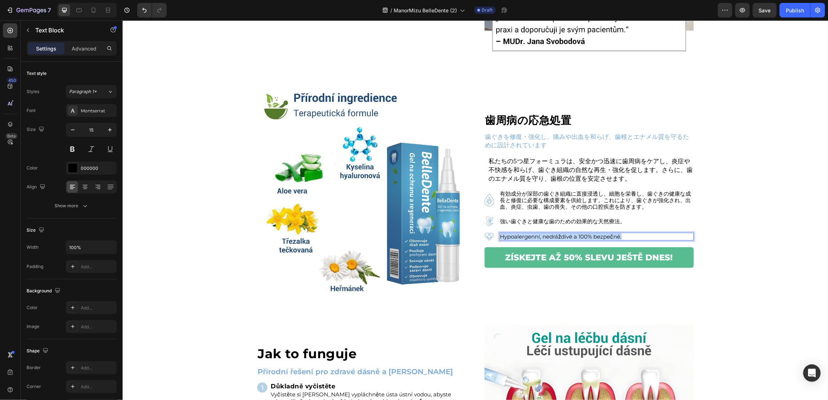
click at [520, 236] on p "Hypoalergenní, nedráždivé a 100% bezpečné." at bounding box center [596, 236] width 193 height 7
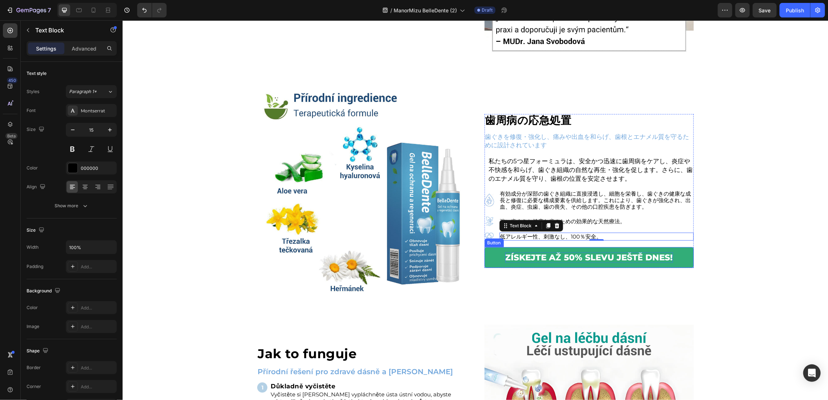
click at [524, 259] on p "ZÍSKEJTE AŽ 50% SLEVU JEŠTĚ DNES!" at bounding box center [589, 257] width 168 height 11
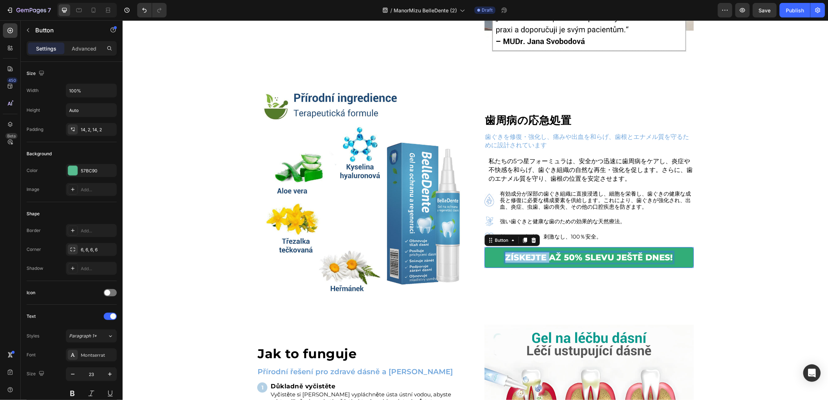
click at [524, 259] on p "ZÍSKEJTE AŽ 50% SLEVU JEŠTĚ DNES!" at bounding box center [589, 257] width 168 height 11
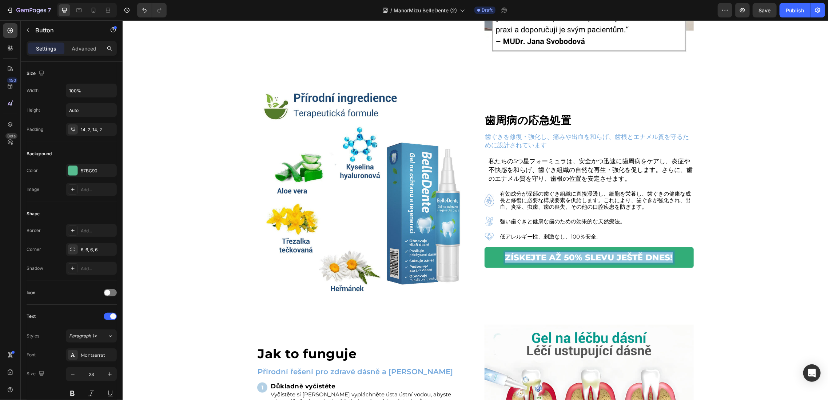
click at [524, 259] on p "ZÍSKEJTE AŽ 50% SLEVU JEŠTĚ DNES!" at bounding box center [589, 257] width 168 height 11
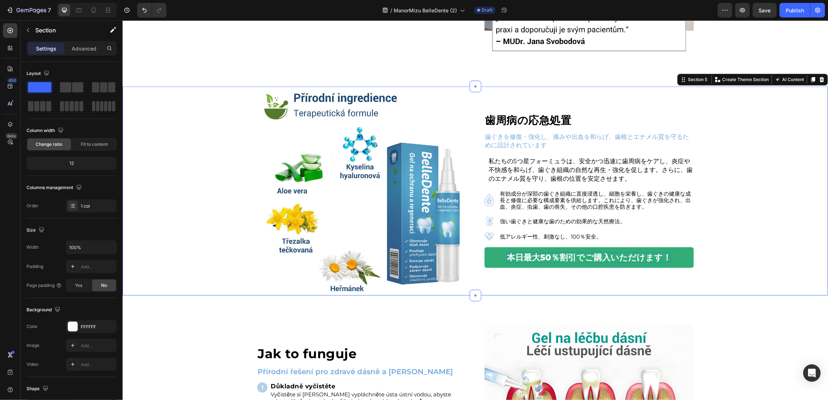
click at [164, 253] on div "⁠⁠⁠⁠⁠⁠⁠ 歯周病の応急処置 Heading 歯ぐきを修復・強化し、痛みや出血を和らげ、歯根とエナメル質を守るために設計されています Text Block…" at bounding box center [474, 190] width 705 height 209
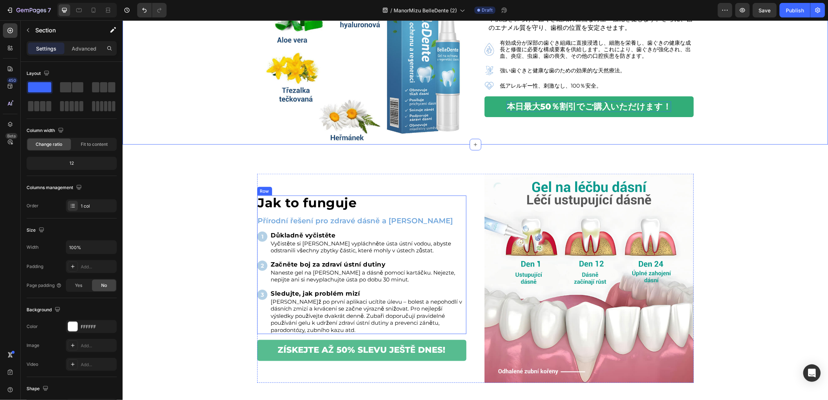
scroll to position [660, 0]
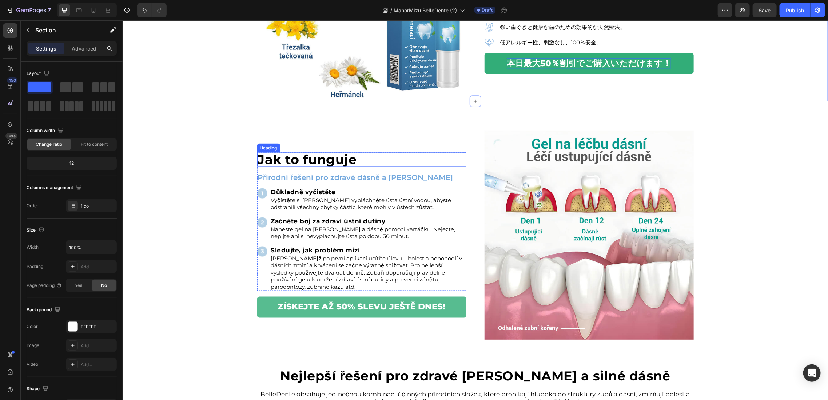
click at [294, 164] on h2 "Jak to funguje" at bounding box center [361, 159] width 209 height 14
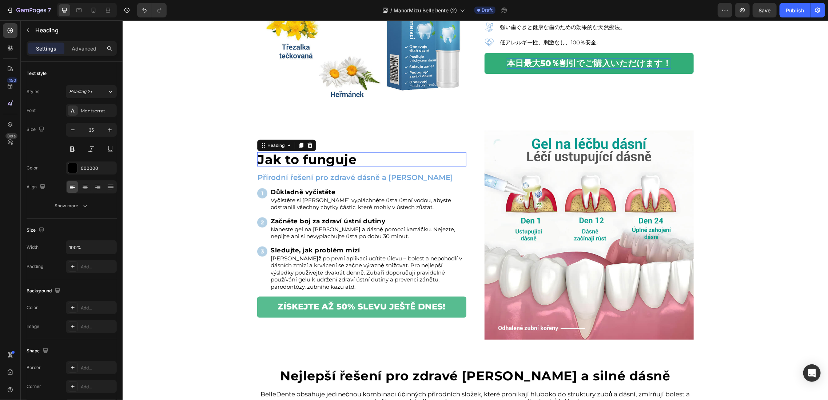
click at [294, 164] on h2 "Jak to funguje" at bounding box center [361, 159] width 209 height 14
click at [294, 164] on p "Jak to funguje" at bounding box center [362, 159] width 208 height 13
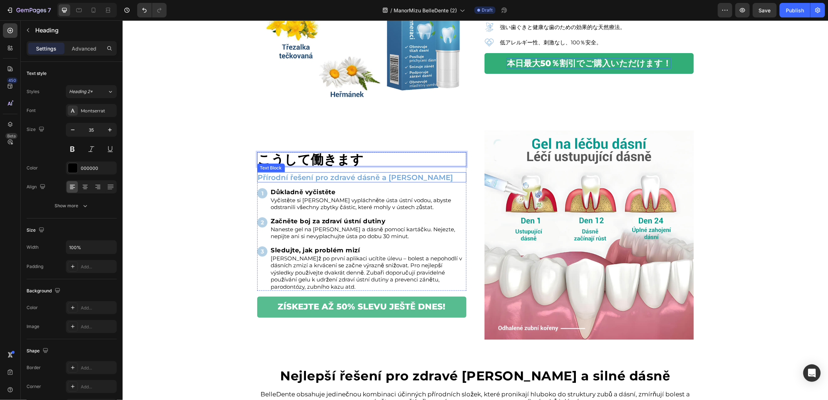
click at [366, 182] on div "Přírodní řešení pro zdravé dásně a zuby" at bounding box center [361, 177] width 209 height 10
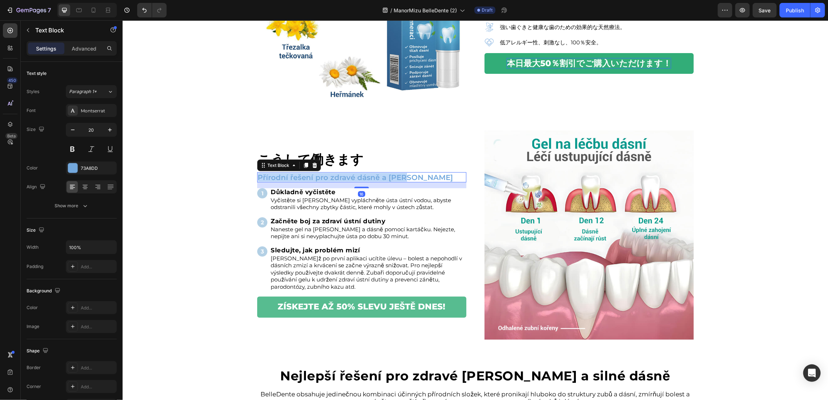
click at [366, 182] on div "Přírodní řešení pro zdravé dásně a zuby" at bounding box center [361, 177] width 209 height 10
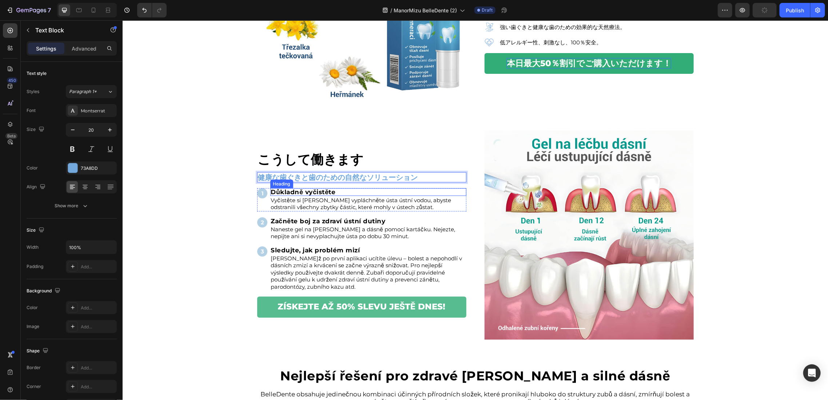
click at [302, 194] on h2 "Důkladně vyčistěte" at bounding box center [368, 192] width 196 height 8
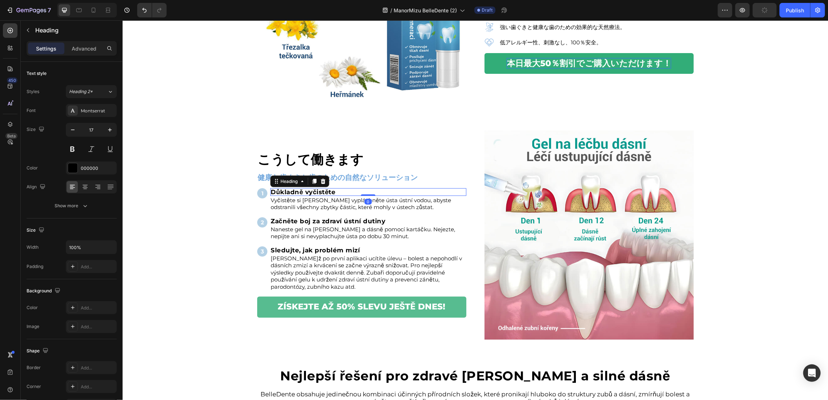
click at [302, 194] on h2 "Důkladně vyčistěte" at bounding box center [368, 192] width 196 height 8
click at [302, 194] on p "Důkladně vyčistěte" at bounding box center [368, 192] width 195 height 6
click at [353, 211] on p "Vyčistěte si zuby nebo vypláchněte ústa ústní vodou, abyste odstranili všechny …" at bounding box center [368, 203] width 195 height 14
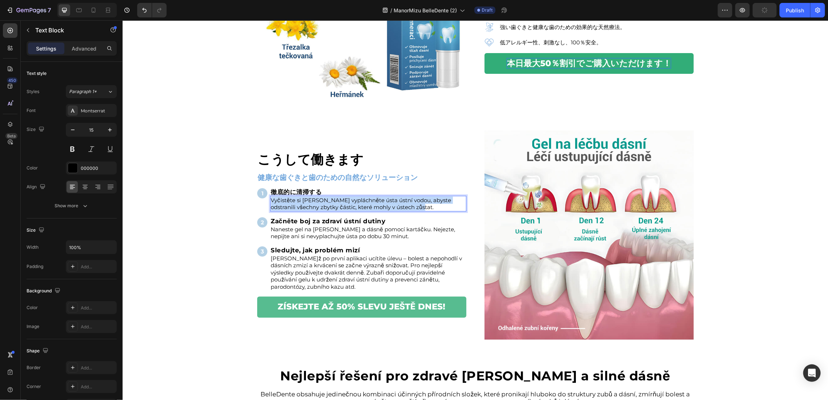
click at [353, 211] on p "Vyčistěte si zuby nebo vypláchněte ústa ústní vodou, abyste odstranili všechny …" at bounding box center [368, 203] width 195 height 14
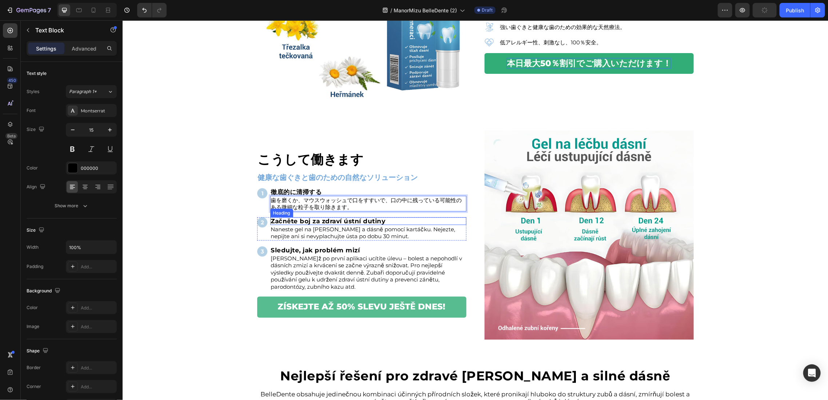
click at [347, 223] on h2 "Začněte boj za zdraví ústní dutiny" at bounding box center [368, 221] width 196 height 8
click at [347, 223] on p "Začněte boj za zdraví ústní dutiny" at bounding box center [368, 221] width 195 height 6
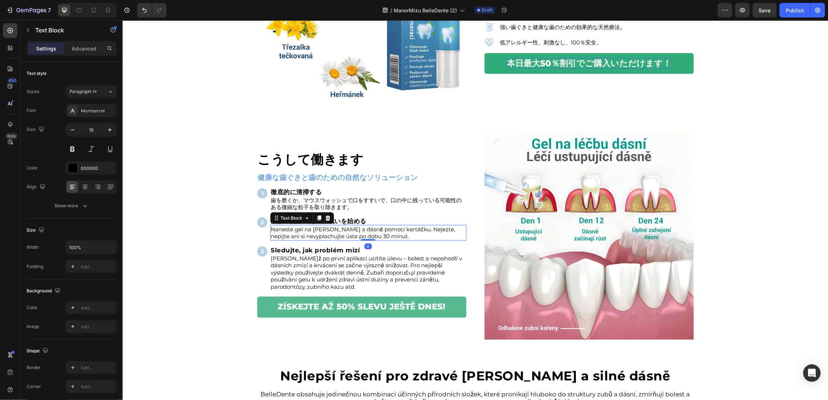
click at [342, 236] on p "Naneste gel na zuby a dásně pomocí kartáčku. Nejezte, nepijte ani si nevyplachu…" at bounding box center [368, 233] width 195 height 14
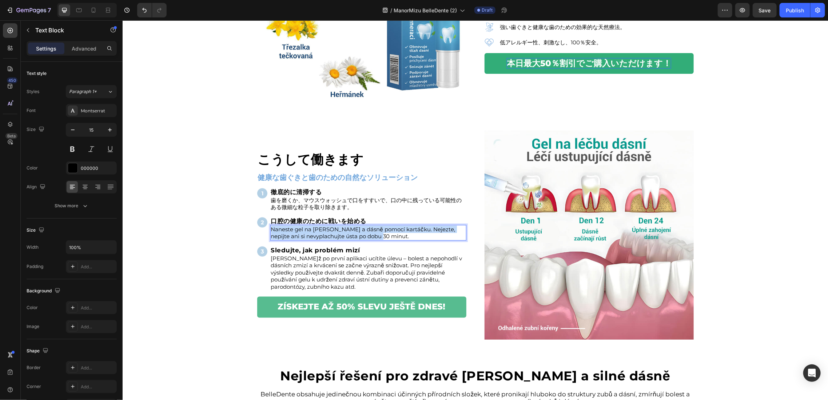
click at [342, 236] on p "Naneste gel na zuby a dásně pomocí kartáčku. Nejezte, nepijte ani si nevyplachu…" at bounding box center [368, 233] width 195 height 14
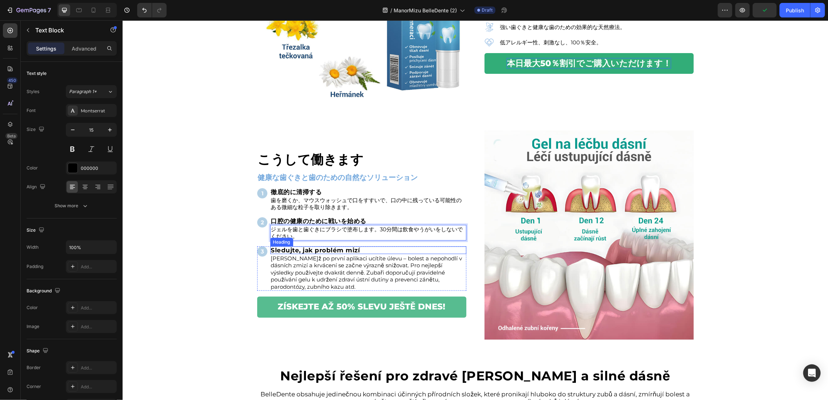
click at [330, 252] on h2 "Sledujte, jak problém mizí" at bounding box center [368, 250] width 196 height 8
click at [330, 252] on p "Sledujte, jak problém mizí" at bounding box center [368, 250] width 195 height 6
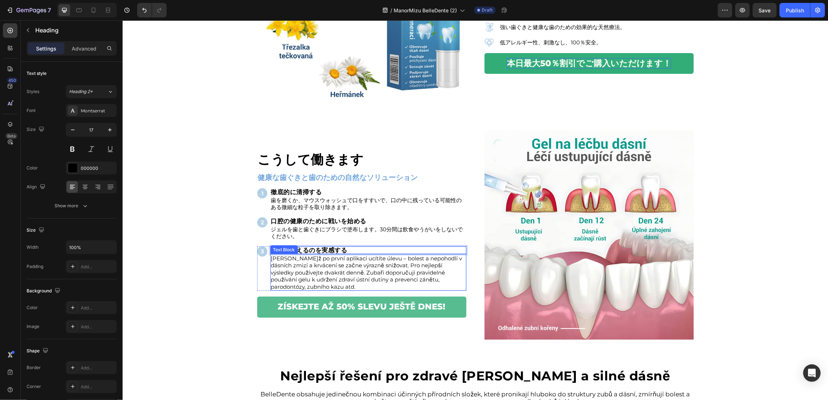
click at [322, 271] on p "Již po první aplikaci ucítíte úlevu – bolest a nepohodlí v dásních zmizí a krvá…" at bounding box center [368, 273] width 195 height 36
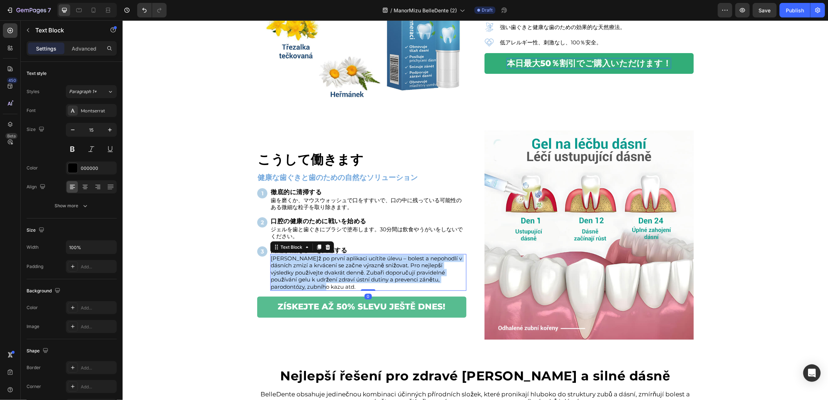
click at [322, 271] on p "Již po první aplikaci ucítíte úlevu – bolest a nepohodlí v dásních zmizí a krvá…" at bounding box center [368, 273] width 195 height 36
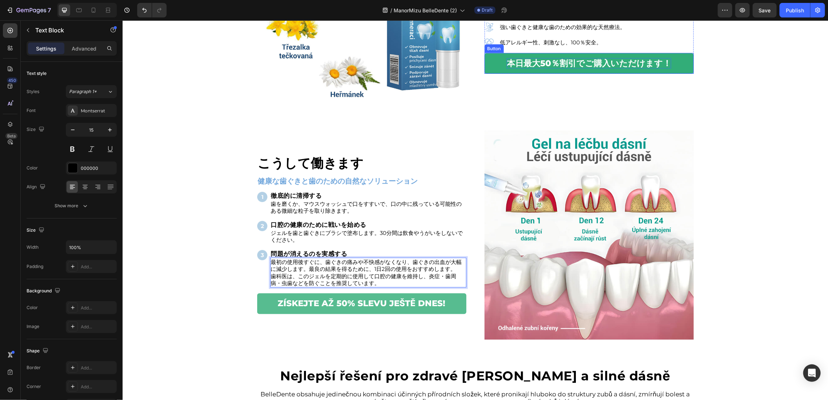
click at [528, 63] on p "本日最大50％割引でご購入いただけます！" at bounding box center [588, 63] width 164 height 11
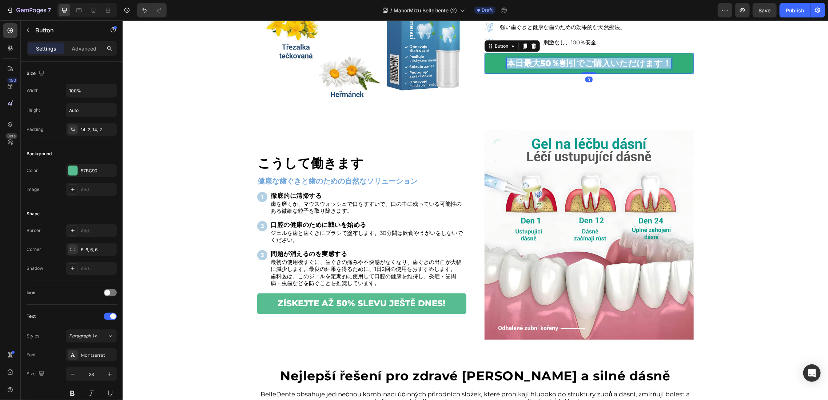
click at [528, 63] on p "本日最大50％割引でご購入いただけます！" at bounding box center [588, 63] width 164 height 11
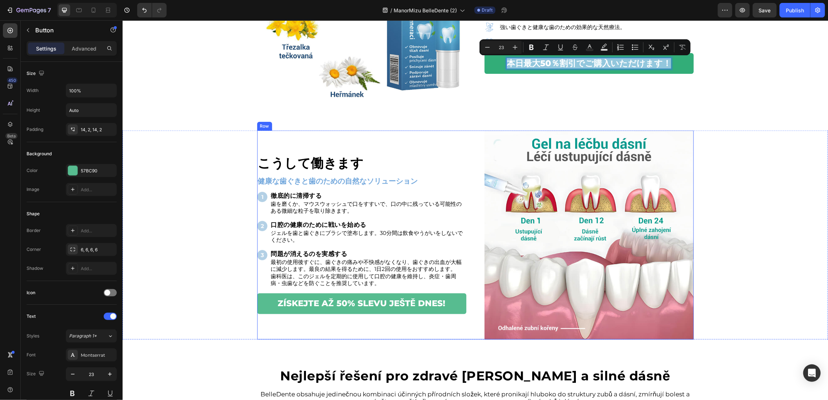
copy p "本日最大50％割引でご購入いただけます！"
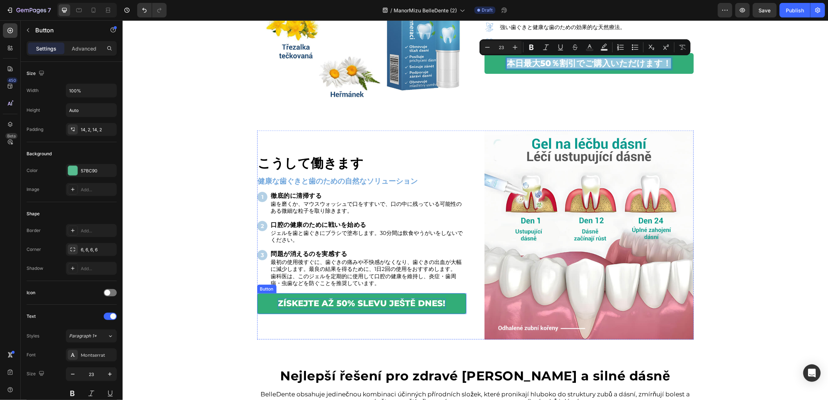
click at [343, 301] on p "ZÍSKEJTE AŽ 50% SLEVU JEŠTĚ DNES!" at bounding box center [362, 303] width 168 height 11
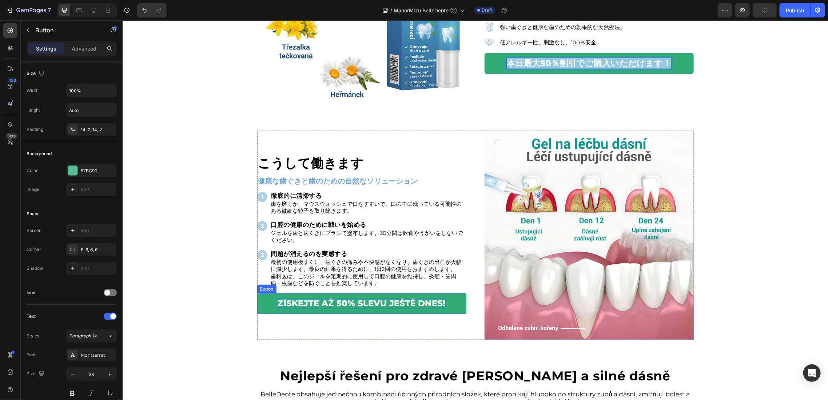
click at [343, 302] on p "ZÍSKEJTE AŽ 50% SLEVU JEŠTĚ DNES!" at bounding box center [362, 303] width 168 height 11
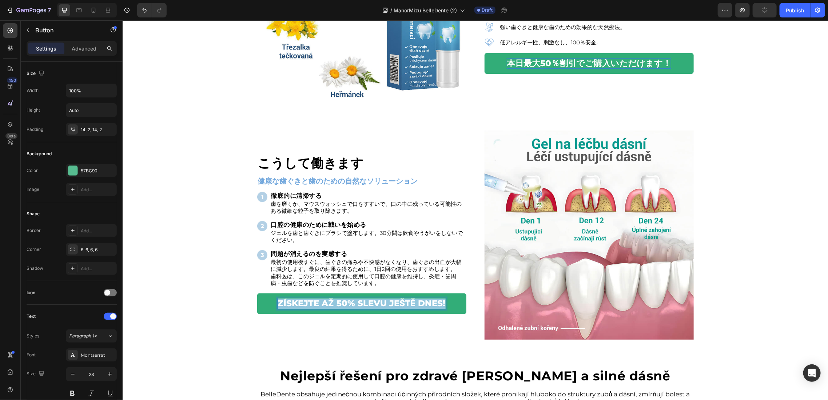
click at [343, 302] on p "ZÍSKEJTE AŽ 50% SLEVU JEŠTĚ DNES!" at bounding box center [362, 303] width 168 height 11
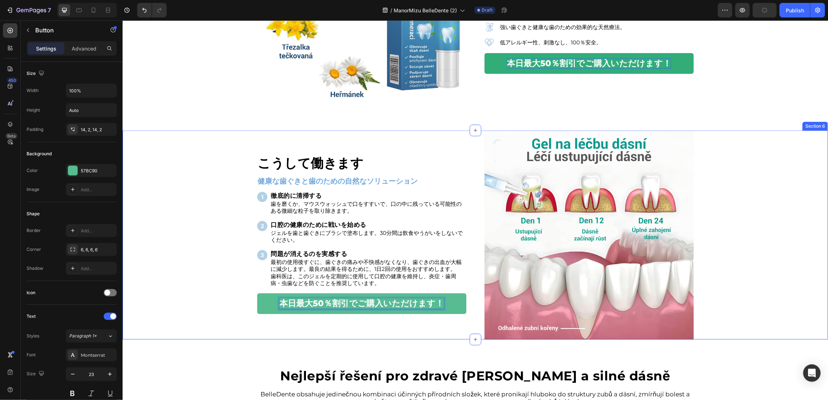
click at [200, 251] on div "こうして働きます Heading 健康な歯ぐきと歯のための自然なソリューション Text Block Image 徹底的に清掃する Heading 歯を磨くか…" at bounding box center [474, 234] width 705 height 209
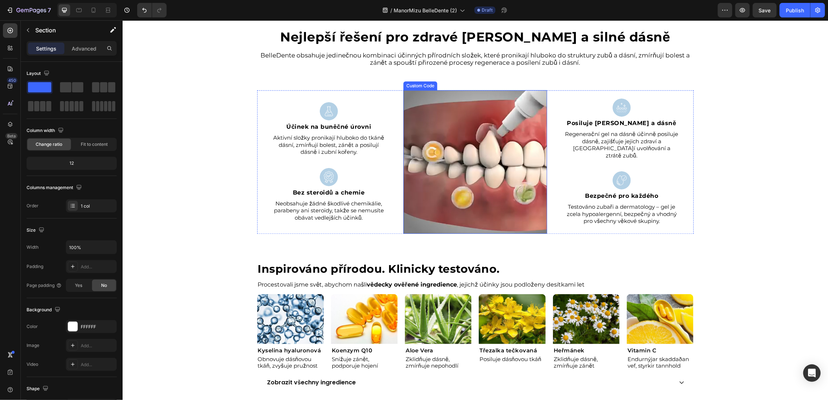
scroll to position [951, 0]
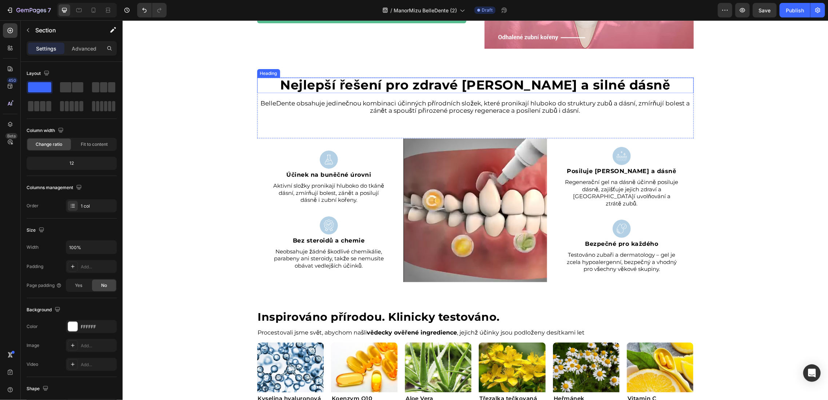
click at [430, 87] on h2 "Nejlepší řešení pro zdravé zuby a silné dásně" at bounding box center [475, 85] width 437 height 16
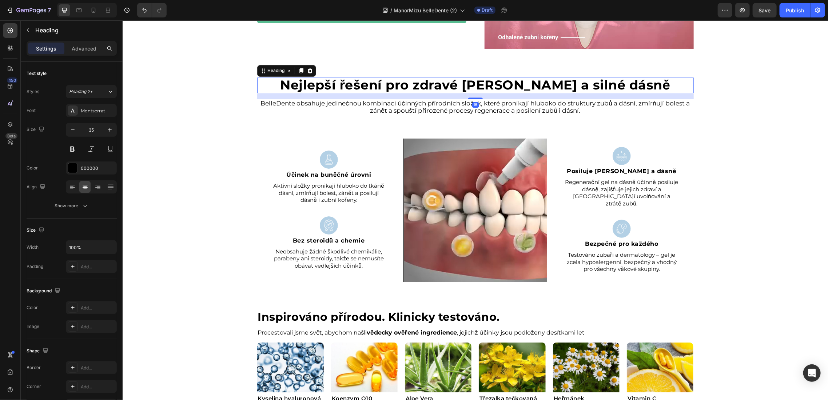
click at [430, 87] on h2 "Nejlepší řešení pro zdravé zuby a silné dásně" at bounding box center [475, 85] width 437 height 16
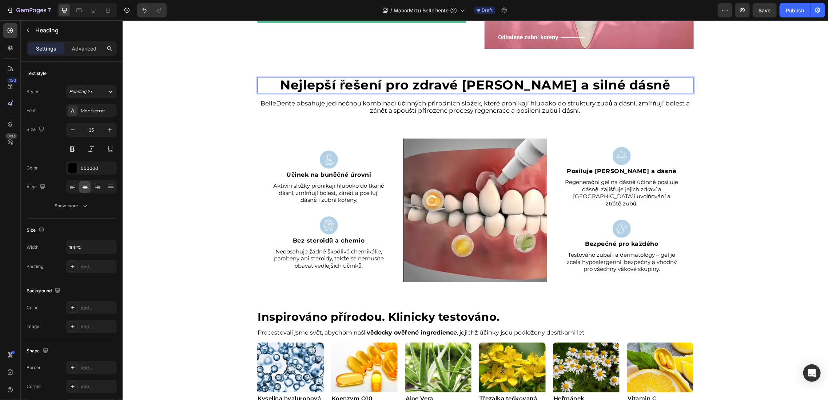
click at [430, 87] on p "Nejlepší řešení pro zdravé zuby a silné dásně" at bounding box center [475, 85] width 435 height 14
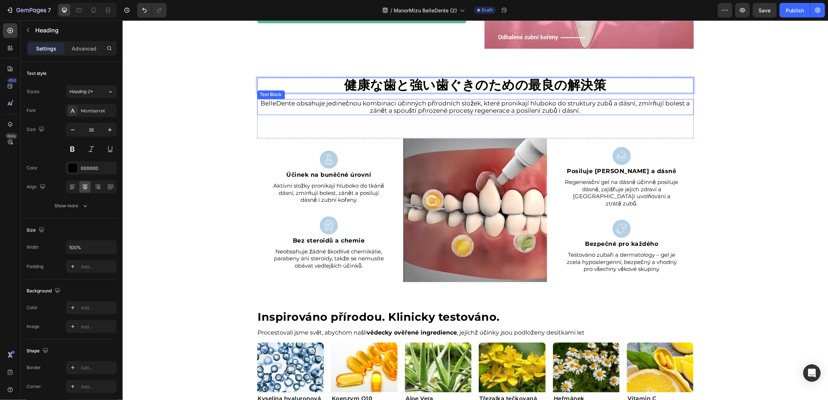
click at [413, 110] on p "BelleDente obsahuje jedinečnou kombinaci účinných přírodních složek, které pron…" at bounding box center [475, 107] width 435 height 15
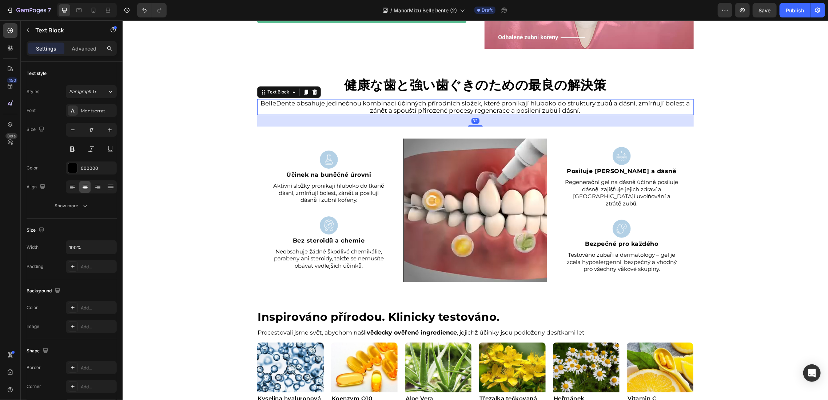
click at [413, 110] on p "BelleDente obsahuje jedinečnou kombinaci účinných přírodních složek, které pron…" at bounding box center [475, 107] width 435 height 15
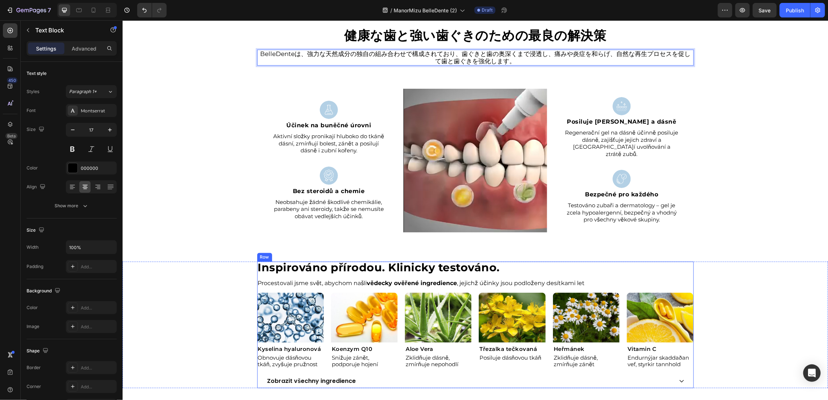
scroll to position [999, 0]
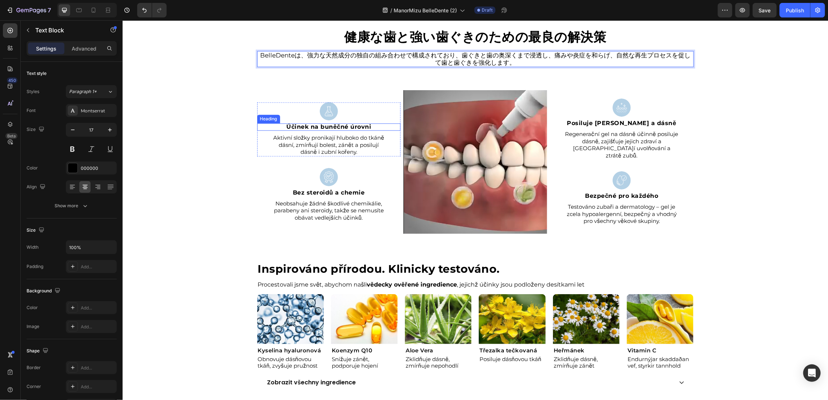
click at [342, 123] on strong "Účinek na buněčné úrovni" at bounding box center [328, 126] width 85 height 7
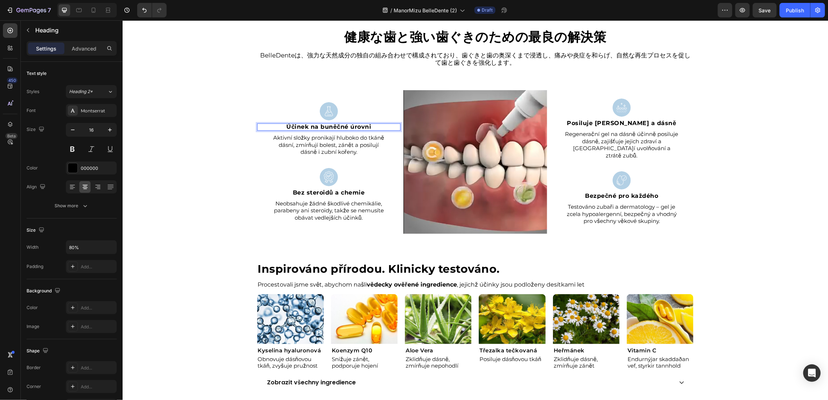
click at [342, 123] on strong "Účinek na buněčné úrovni" at bounding box center [328, 126] width 85 height 7
click at [316, 152] on p "Aktivní složky pronikají hluboko do tkáně dásní, zmírňují bolest, zánět a posil…" at bounding box center [329, 144] width 114 height 21
click at [320, 148] on p "Aktivní složky pronikají hluboko do tkáně dásní, zmírňují bolest, zánět a posil…" at bounding box center [329, 144] width 114 height 21
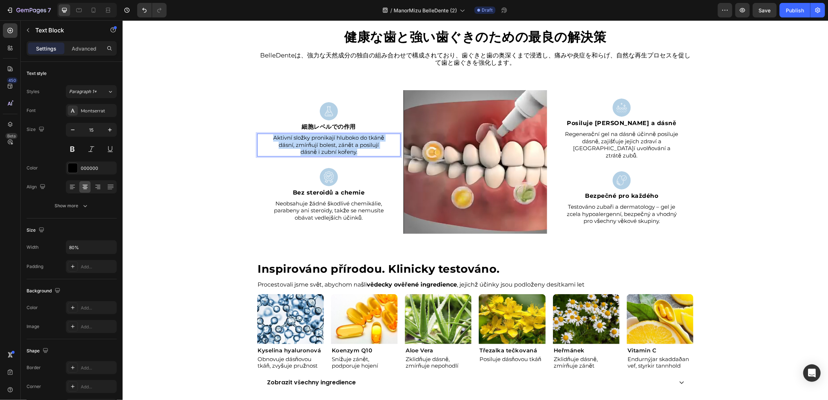
click at [320, 148] on p "Aktivní složky pronikají hluboko do tkáně dásní, zmírňují bolest, zánět a posil…" at bounding box center [329, 144] width 114 height 21
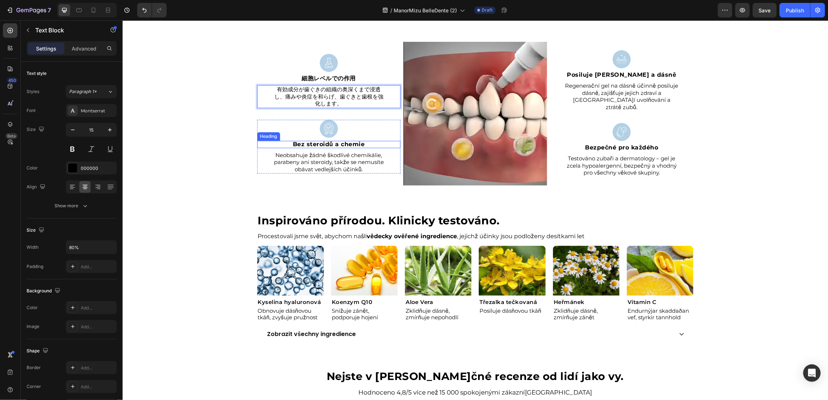
click at [334, 142] on h2 "Bez steroidů a chemie" at bounding box center [328, 143] width 115 height 7
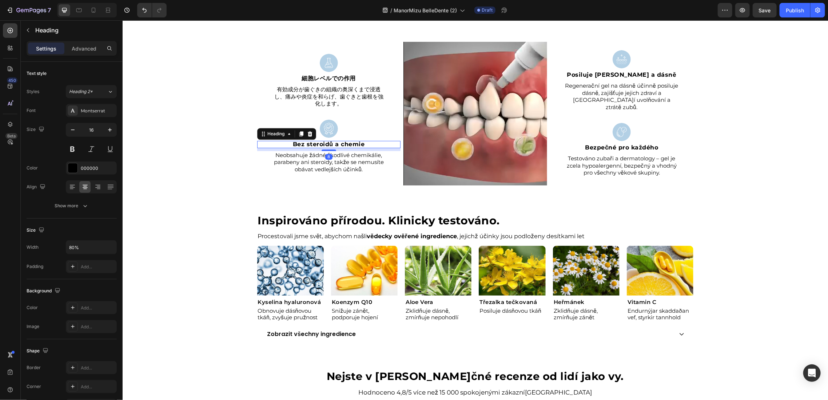
click at [334, 142] on h2 "Bez steroidů a chemie" at bounding box center [328, 143] width 115 height 7
click at [334, 142] on p "Bez steroidů a chemie" at bounding box center [329, 144] width 114 height 6
click at [322, 170] on p "Neobsahuje žádné škodlivé chemikálie, parabeny ani steroidy, takže se nemusíte …" at bounding box center [329, 161] width 114 height 21
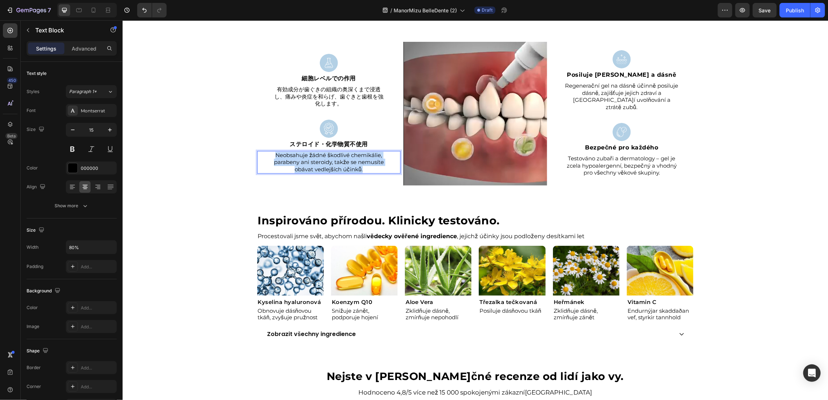
click at [322, 170] on p "Neobsahuje žádné škodlivé chemikálie, parabeny ani steroidy, takže se nemusíte …" at bounding box center [329, 161] width 114 height 21
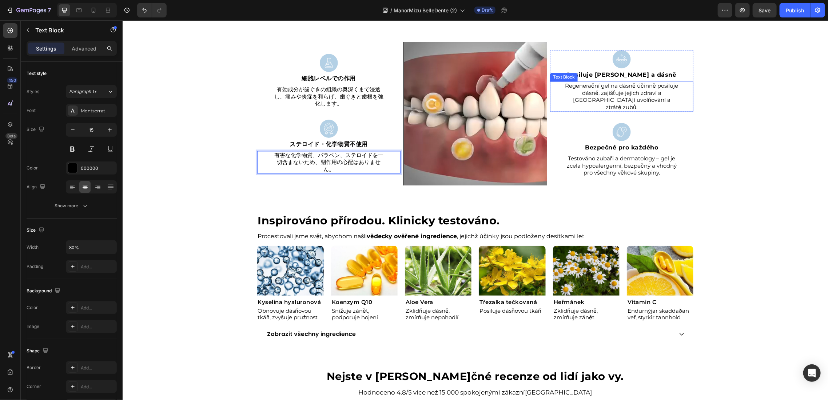
click at [612, 78] on h2 "Posiluje zuby a dásně" at bounding box center [621, 74] width 115 height 7
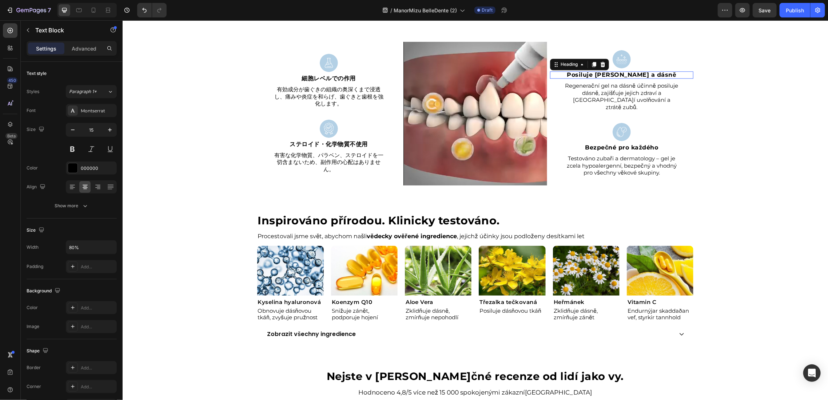
click at [612, 78] on h2 "Posiluje zuby a dásně" at bounding box center [621, 74] width 115 height 7
click at [612, 77] on p "Posiluje zuby a dásně" at bounding box center [622, 75] width 114 height 6
click at [601, 91] on p "Regenerační gel na dásně účinně posiluje dásně, zajišťuje jejich zdraví a brání…" at bounding box center [622, 96] width 114 height 28
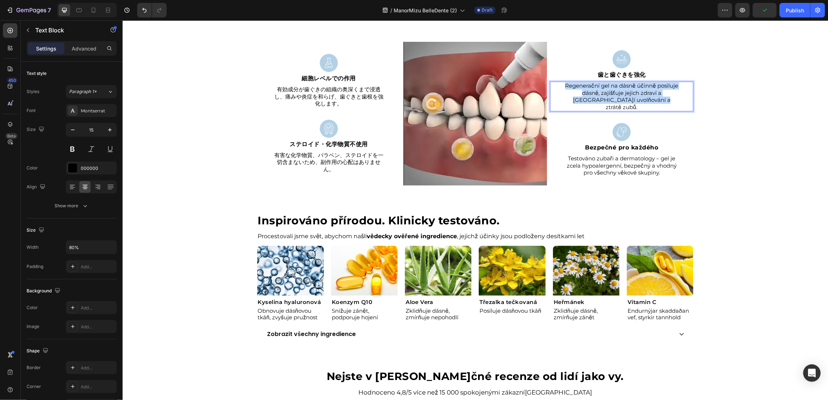
click at [601, 91] on p "Regenerační gel na dásně účinně posiluje dásně, zajišťuje jejich zdraví a brání…" at bounding box center [622, 96] width 114 height 28
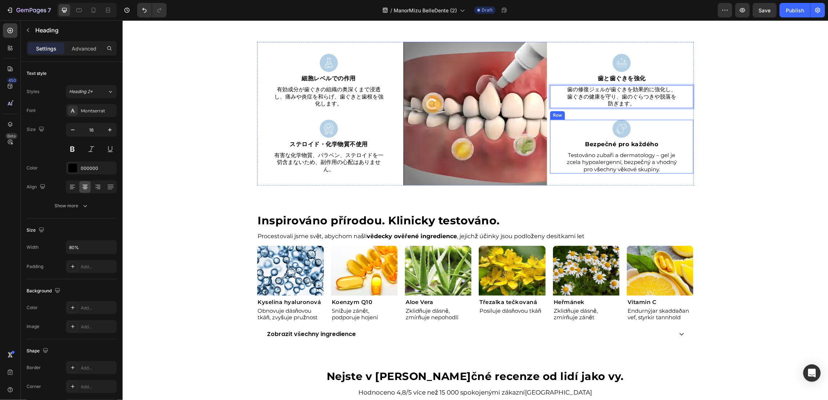
click at [620, 143] on h2 "Bezpečné pro každého" at bounding box center [621, 143] width 115 height 7
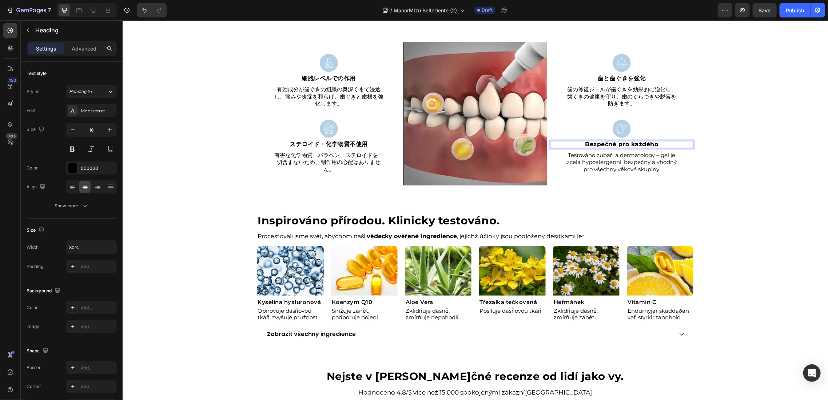
click at [620, 143] on h2 "Bezpečné pro každého" at bounding box center [621, 143] width 115 height 7
click at [620, 143] on p "Bezpečné pro každého" at bounding box center [622, 144] width 114 height 6
click at [616, 159] on p "Testováno zubaři a dermatology – gel je zcela hypoalergenní, bezpečný a vhodný …" at bounding box center [622, 161] width 114 height 21
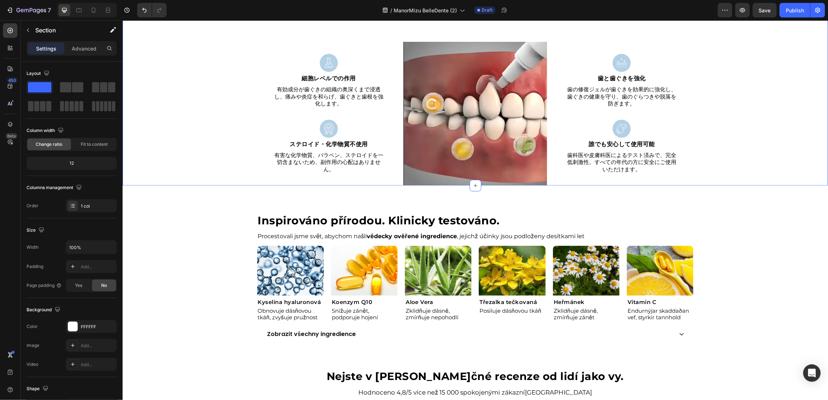
click at [770, 157] on div "健康な歯と強い歯ぐきのための最良の解決策 Heading BelleDenteは、強力な天然成分の独自の組み合わせで構成されており、歯ぐきと歯の奥深くまで浸透…" at bounding box center [474, 83] width 705 height 204
click at [339, 224] on strong "Inspirováno přírodou. Klinicky testováno." at bounding box center [379, 220] width 242 height 13
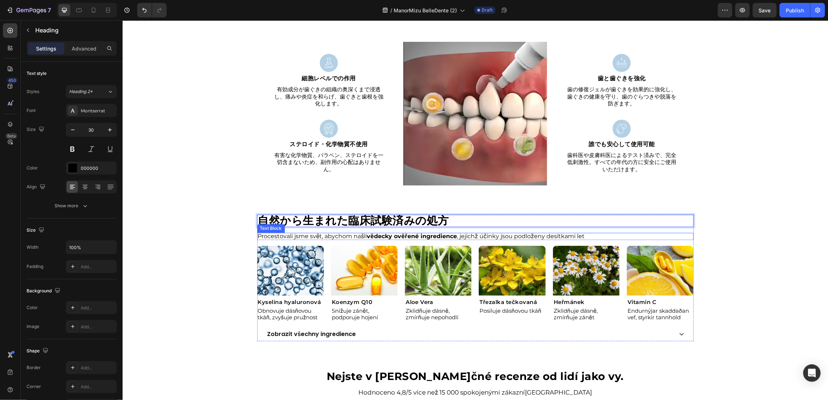
click at [386, 234] on strong "vědecky ověřené ingredience" at bounding box center [412, 235] width 90 height 7
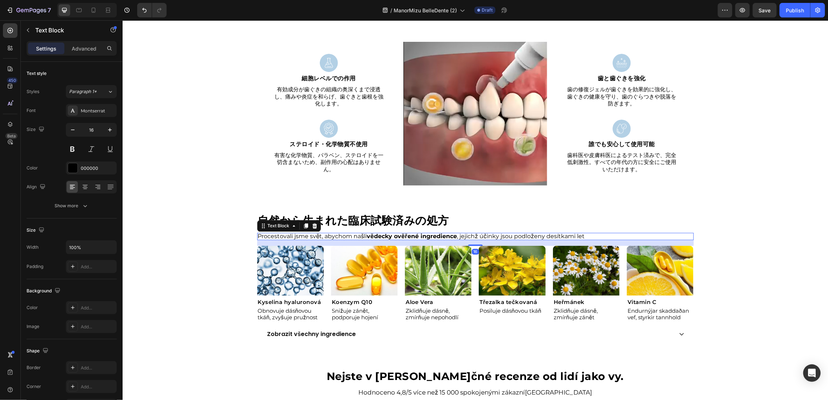
click at [386, 234] on strong "vědecky ověřené ingredience" at bounding box center [412, 235] width 90 height 7
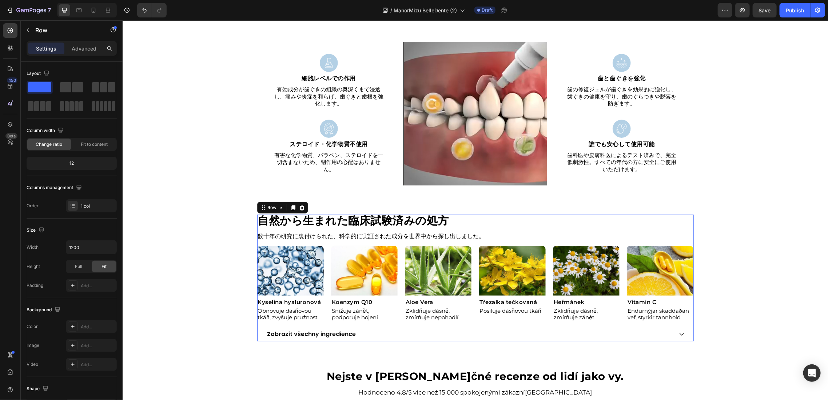
click at [491, 231] on div "⁠⁠⁠⁠⁠⁠⁠ 自然から生まれた臨床試験済みの処方 Heading 数十年の研究に裏付けられた、科学的に実証された成分を世界中から探し出しました。 Text …" at bounding box center [475, 277] width 437 height 127
click at [489, 233] on p "数十年の研究に裏付けられた、科学的に実証された成分を世界中から探し出しました。" at bounding box center [475, 236] width 435 height 6
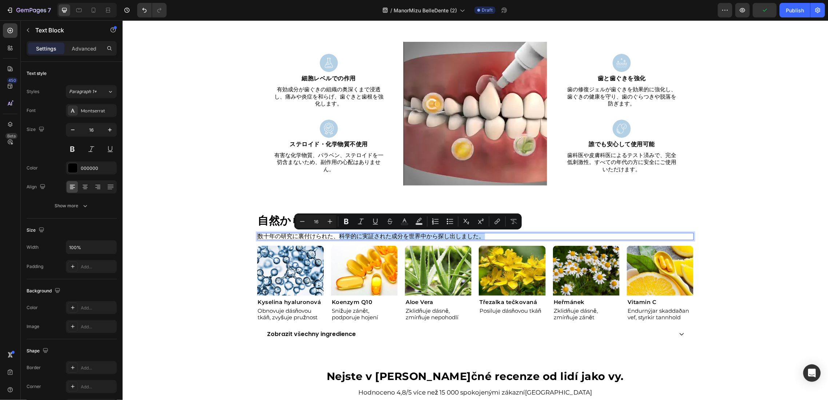
drag, startPoint x: 482, startPoint y: 235, endPoint x: 335, endPoint y: 237, distance: 146.3
click at [335, 237] on p "数十年の研究に裏付けられた、科学的に実証された成分を世界中から探し出しました。" at bounding box center [475, 236] width 435 height 6
click at [198, 250] on div "⁠⁠⁠⁠⁠⁠⁠ 自然から生まれた臨床試験済みの処方 Heading 数十年の研究に裏付けられた、 科学的に実証された成分を世界中から探し出しました。 Text…" at bounding box center [474, 277] width 705 height 127
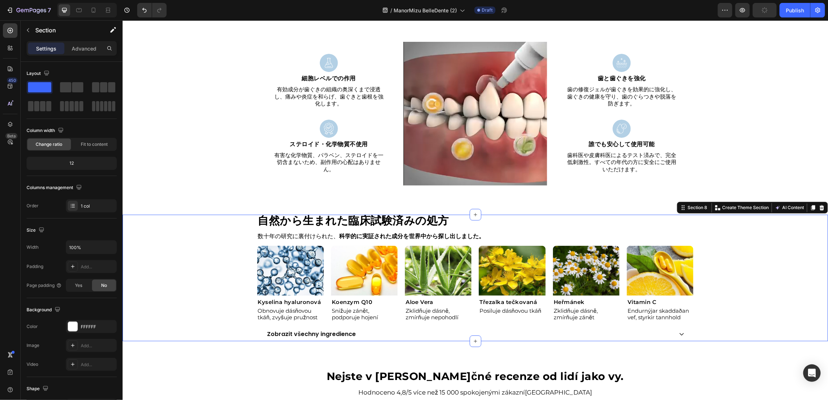
click at [289, 311] on p "Obnovuje dásňovou tkáň, zvyšuje pružnost" at bounding box center [290, 313] width 65 height 13
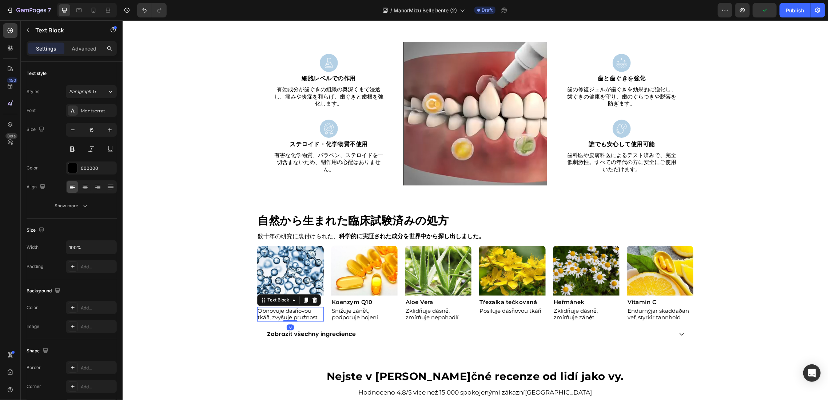
click at [293, 314] on p "Obnovuje dásňovou tkáň, zvyšuje pružnost" at bounding box center [290, 313] width 65 height 13
click at [279, 299] on h2 "Kyselina hyaluronová" at bounding box center [290, 301] width 67 height 7
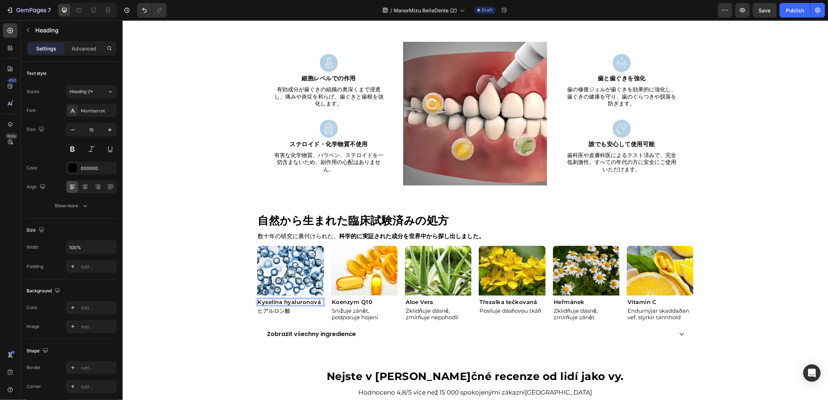
click at [279, 299] on p "Kyselina hyaluronová" at bounding box center [290, 301] width 65 height 5
click at [285, 310] on p "ヒアルロン酸" at bounding box center [290, 310] width 65 height 7
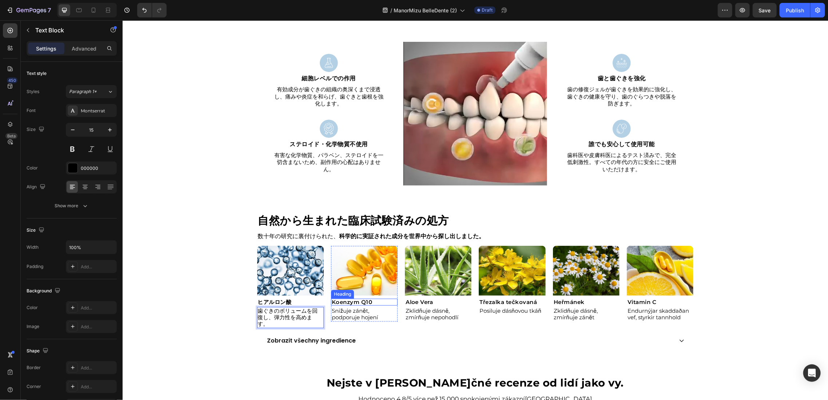
click at [361, 298] on h2 "Koenzym Q10" at bounding box center [364, 301] width 67 height 7
click at [361, 299] on p "Koenzym Q10" at bounding box center [363, 301] width 65 height 5
click at [367, 311] on p "Snižuje zánět, podporuje hojení" at bounding box center [363, 313] width 65 height 13
click at [358, 313] on p "Snižuje zánět, podporuje hojení" at bounding box center [363, 313] width 65 height 13
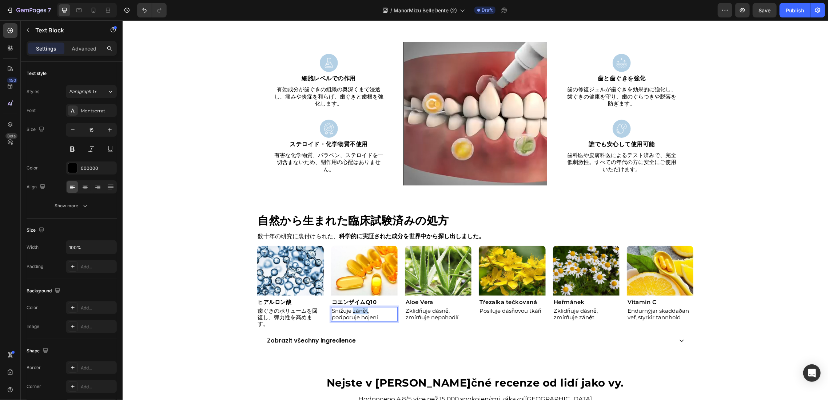
click at [358, 313] on p "Snižuje zánět, podporuje hojení" at bounding box center [363, 313] width 65 height 13
click at [416, 298] on h2 "Aloe Vera" at bounding box center [438, 301] width 67 height 7
click at [416, 299] on p "Aloe Vera" at bounding box center [437, 301] width 65 height 5
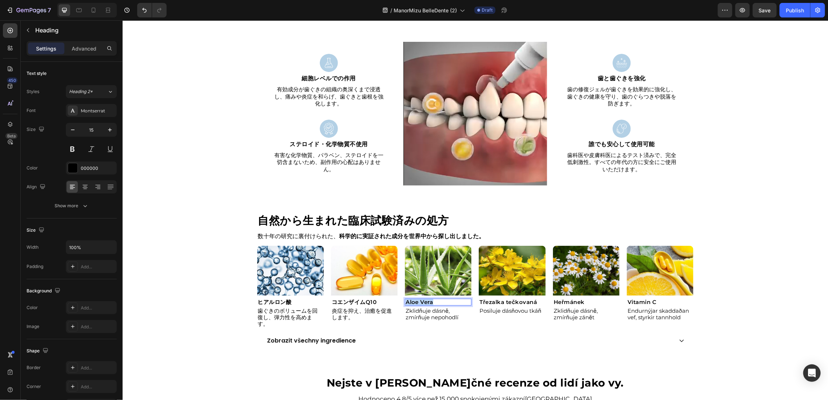
click at [417, 299] on p "Aloe Vera" at bounding box center [437, 301] width 65 height 5
click at [414, 313] on p "Zklidňuje dásně, zmírňuje nepohodlí" at bounding box center [437, 313] width 65 height 13
click at [523, 302] on h2 "Třezalka tečkovaná" at bounding box center [511, 301] width 67 height 7
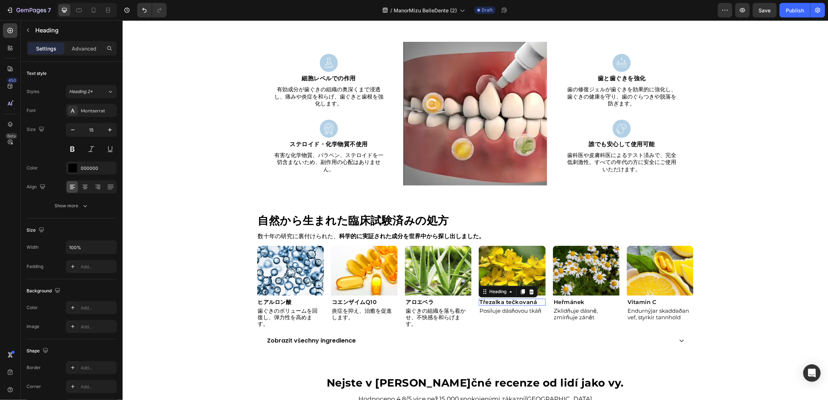
click at [523, 302] on h2 "Třezalka tečkovaná" at bounding box center [511, 301] width 67 height 7
click at [523, 302] on p "Třezalka tečkovaná" at bounding box center [511, 301] width 65 height 5
click at [508, 310] on div "4" at bounding box center [511, 313] width 7 height 6
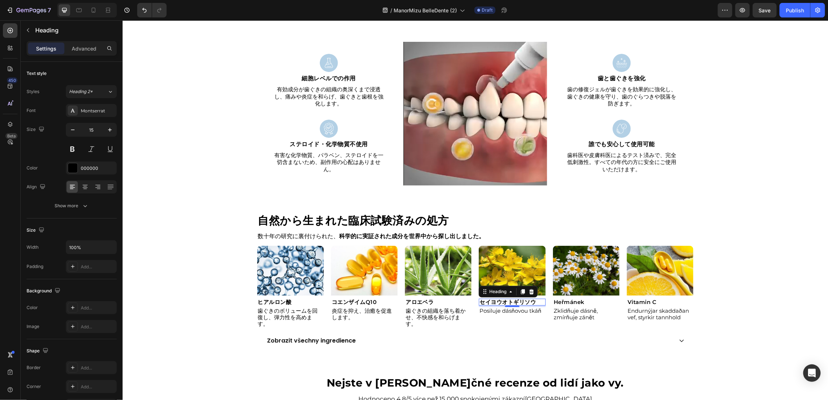
click at [520, 314] on div "Posiluje dásňovou tkáň" at bounding box center [511, 311] width 67 height 8
click at [521, 312] on p "Posiluje dásňovou tkáň" at bounding box center [511, 310] width 65 height 7
click at [572, 304] on div "Text Block" at bounding box center [567, 302] width 28 height 9
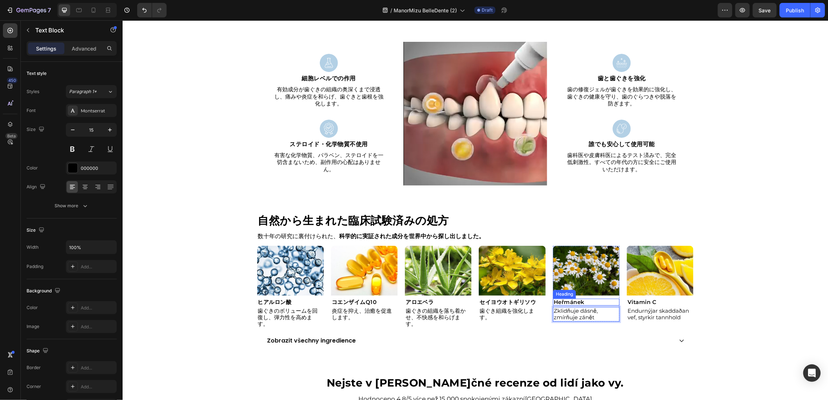
click at [582, 301] on h2 "Heřmánek" at bounding box center [586, 301] width 67 height 7
click at [582, 301] on p "Heřmánek" at bounding box center [585, 301] width 65 height 5
click at [576, 309] on p "Zklidňuje dásně, zmírňuje zánět" at bounding box center [585, 313] width 65 height 13
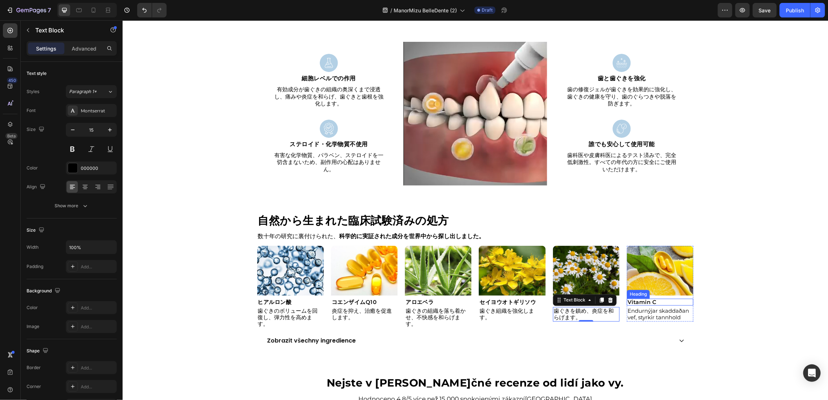
click at [654, 303] on h2 "Vitamin C" at bounding box center [660, 301] width 67 height 7
click at [654, 303] on p "Vitamin C" at bounding box center [659, 301] width 65 height 5
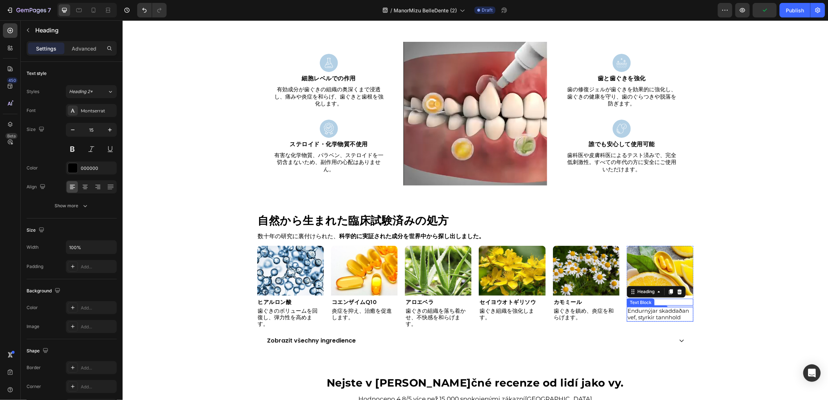
click at [645, 313] on p "Endurnýjar skaddaðan vef, styrkir tannhold" at bounding box center [659, 313] width 65 height 13
click at [645, 314] on p "Endurnýjar skaddaðan vef, styrkir tannhold" at bounding box center [659, 313] width 65 height 13
click at [654, 315] on p "Endurnýjar skaddaðan vef, styrkir tannhold" at bounding box center [659, 313] width 65 height 13
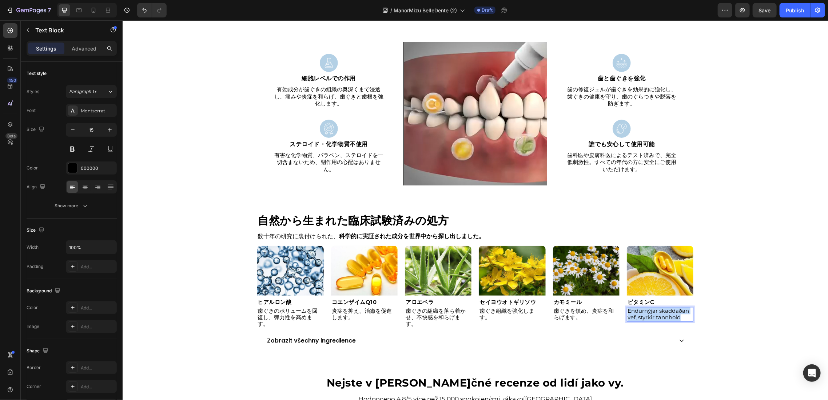
click at [654, 315] on p "Endurnýjar skaddaðan vef, styrkir tannhold" at bounding box center [659, 313] width 65 height 13
click at [744, 295] on div "⁠⁠⁠⁠⁠⁠⁠ 自然から生まれた臨床試験済みの処方 Heading 数十年の研究に裏付けられた、 科学的に実証された成分を世界中から探し出しました。 Text…" at bounding box center [474, 280] width 705 height 133
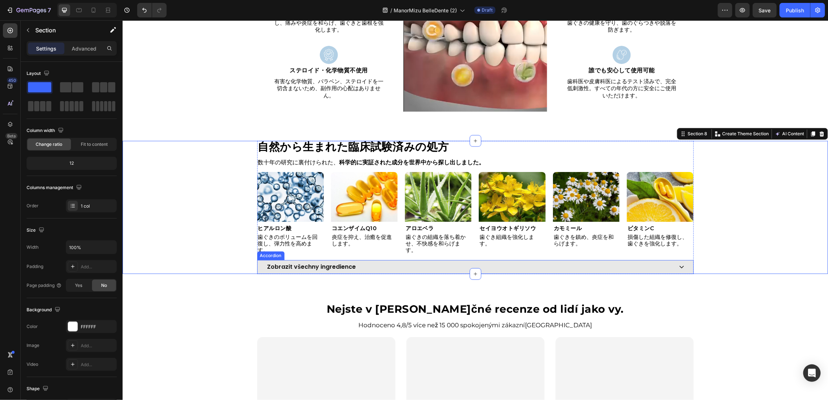
scroll to position [1145, 0]
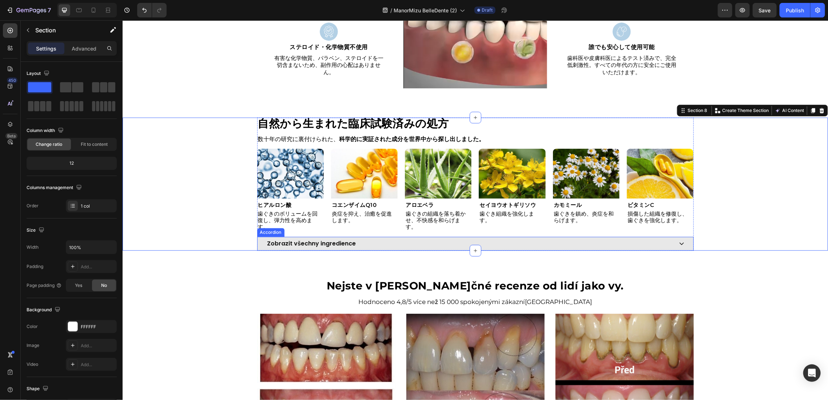
click at [325, 240] on p "Zobrazit všechny ingredience" at bounding box center [311, 243] width 89 height 6
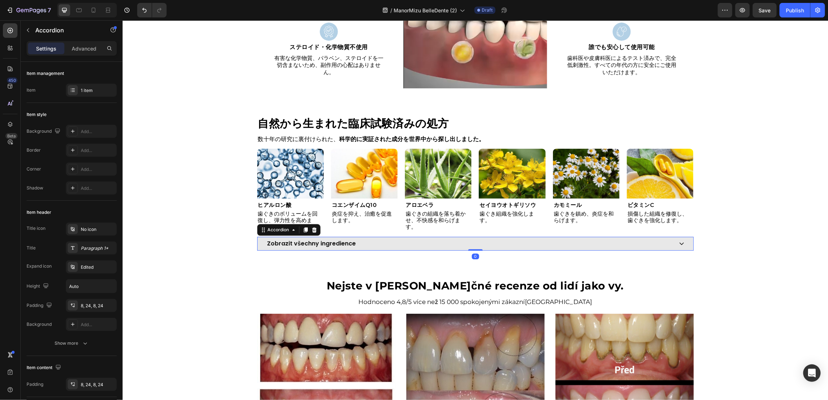
click at [325, 240] on p "Zobrazit všechny ingredience" at bounding box center [311, 243] width 89 height 6
click at [529, 240] on div "すべての成分を表示" at bounding box center [475, 243] width 436 height 14
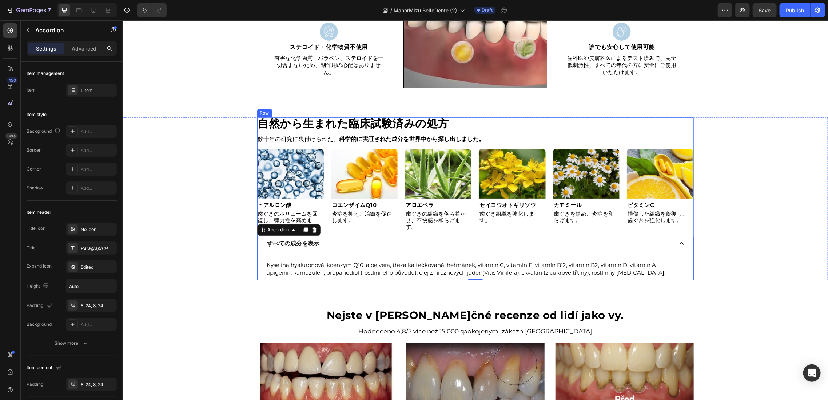
click at [395, 261] on p "Kyselina hyaluronová, koenzym Q10, aloe vera, třezalka tečkovaná, heřmánek, vit…" at bounding box center [475, 268] width 417 height 15
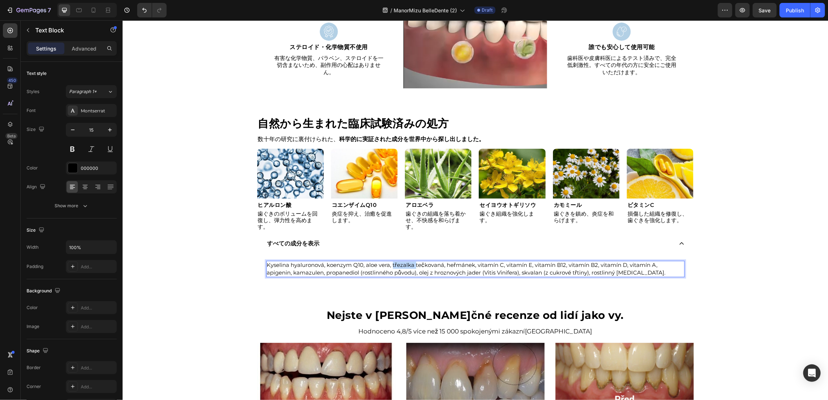
click at [395, 261] on p "Kyselina hyaluronová, koenzym Q10, aloe vera, třezalka tečkovaná, heřmánek, vit…" at bounding box center [475, 268] width 417 height 15
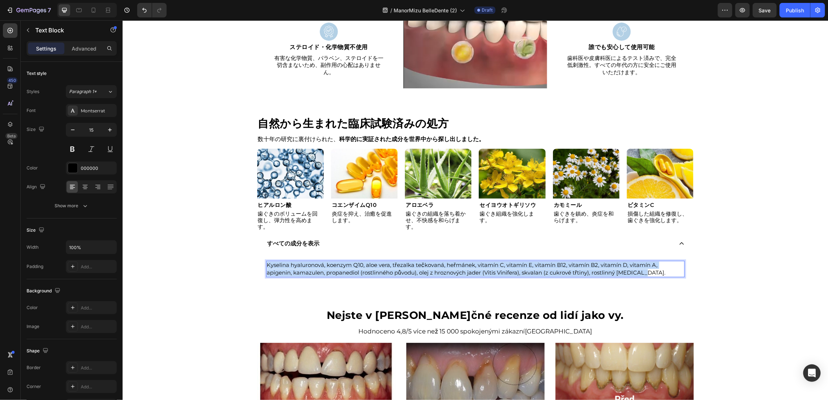
click at [395, 261] on p "Kyselina hyaluronová, koenzym Q10, aloe vera, třezalka tečkovaná, heřmánek, vit…" at bounding box center [475, 268] width 417 height 15
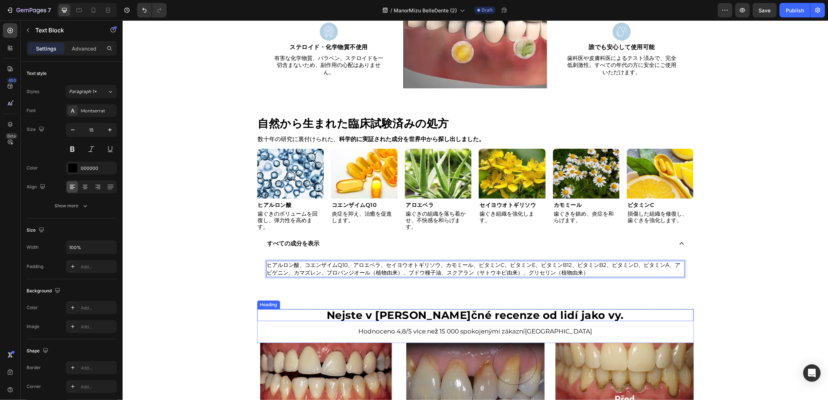
click at [440, 309] on strong "Nejste v tom sami. Skutečné recenze od lidí jako vy." at bounding box center [474, 315] width 297 height 13
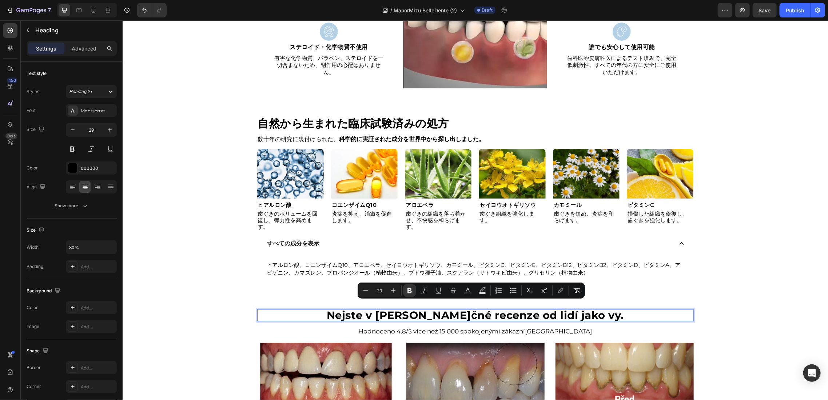
scroll to position [0, 0]
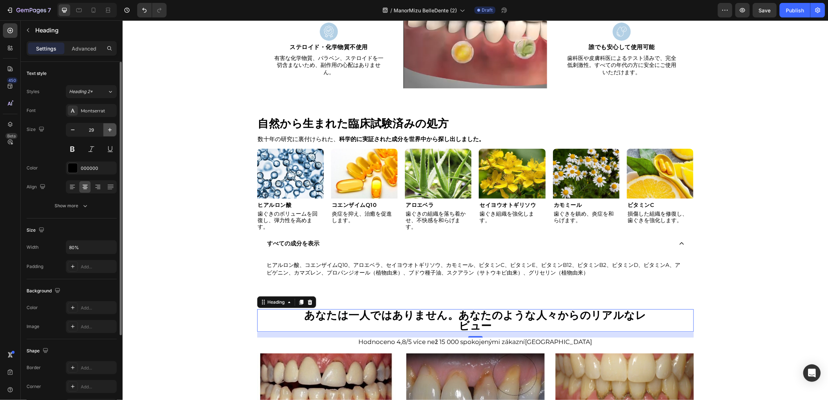
click at [106, 131] on icon "button" at bounding box center [109, 129] width 7 height 7
type input "30"
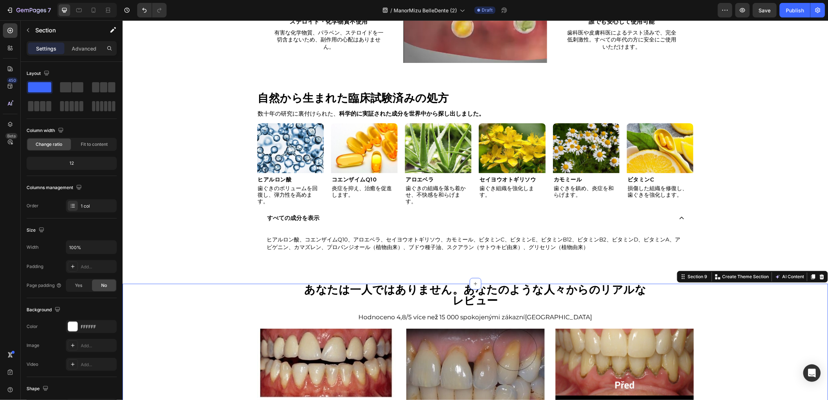
scroll to position [1193, 0]
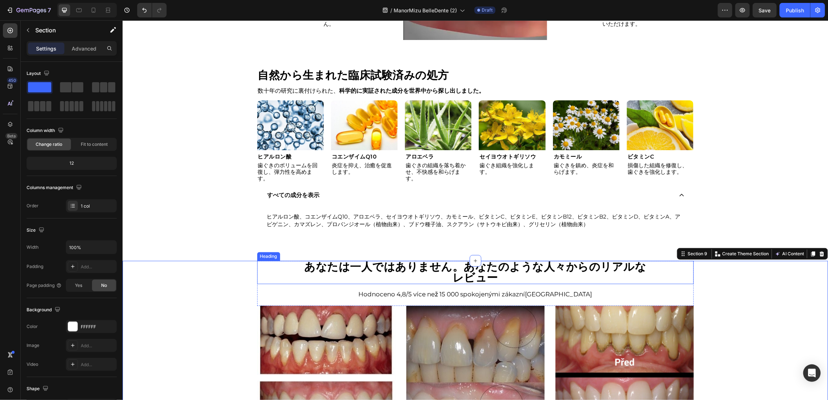
click at [549, 261] on strong "あなたは一人ではありません。あなたのような人々からのリアルなレビュー" at bounding box center [475, 272] width 342 height 24
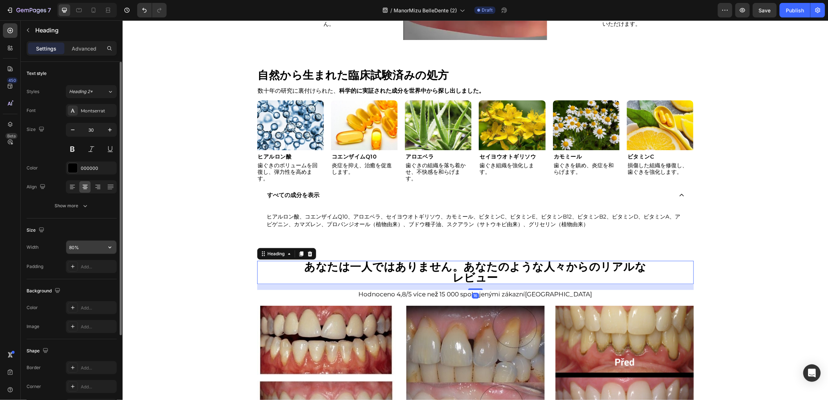
click at [96, 249] on input "80%" at bounding box center [91, 247] width 50 height 13
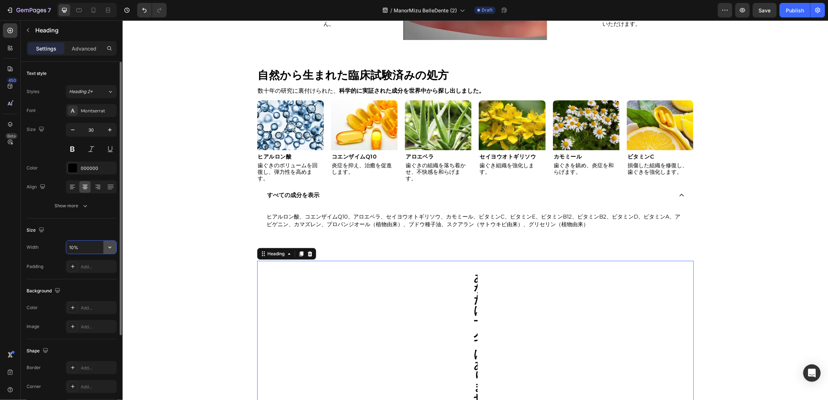
type input "100%"
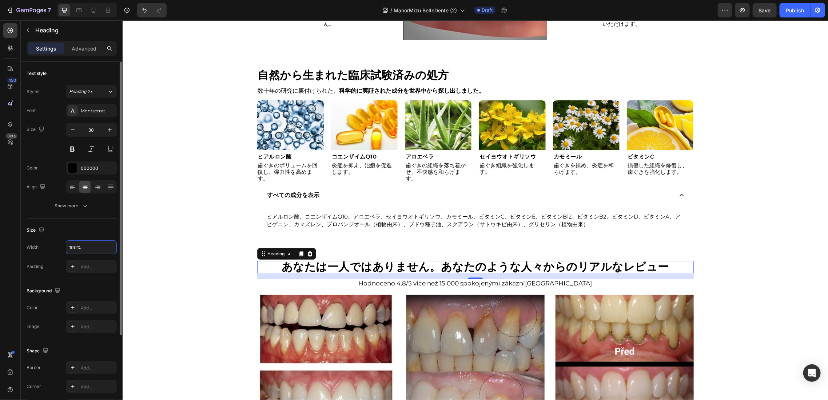
click at [204, 269] on div "⁠⁠⁠⁠⁠⁠⁠ あなたは一人ではありません。あなたのような人々からのリアルなレビュー Heading 16 Hodnoceno 4,8/5 více než …" at bounding box center [474, 389] width 705 height 257
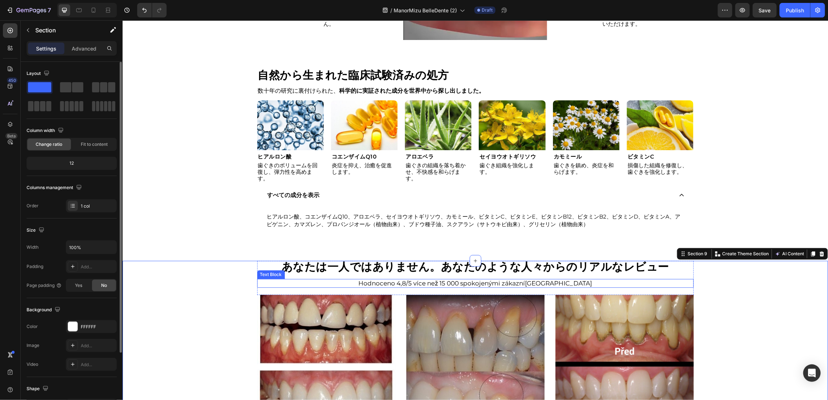
click at [490, 279] on p "Hodnoceno 4,8/5 více než 15 000 spokojenými zákazníky" at bounding box center [475, 282] width 348 height 7
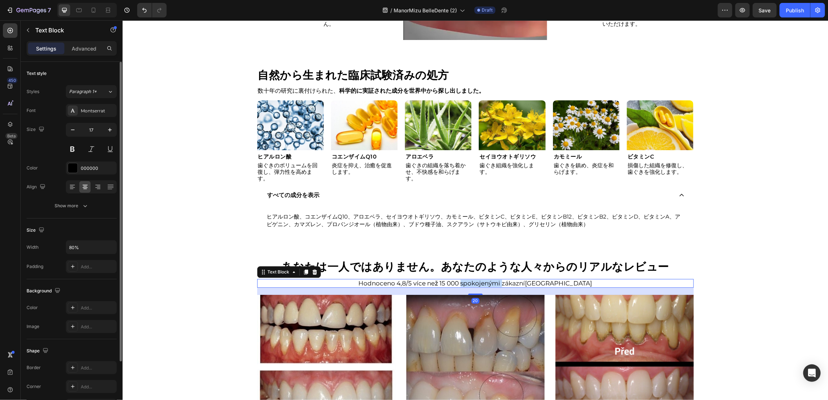
click at [490, 279] on p "Hodnoceno 4,8/5 více než 15 000 spokojenými zákazníky" at bounding box center [475, 282] width 348 height 7
click at [201, 224] on div "⁠⁠⁠⁠⁠⁠⁠ 自然から生まれた臨床試験済みの処方 Heading 数十年の研究に裏付けられた、 科学的に実証された成分を世界中から探し出しました。 Text…" at bounding box center [474, 150] width 705 height 163
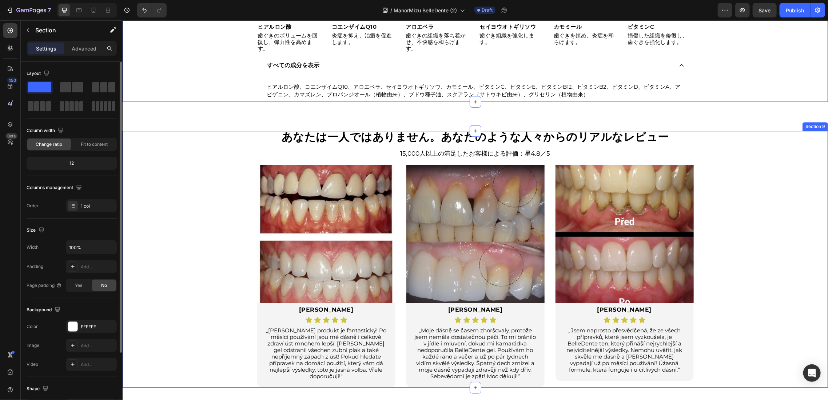
scroll to position [1388, 0]
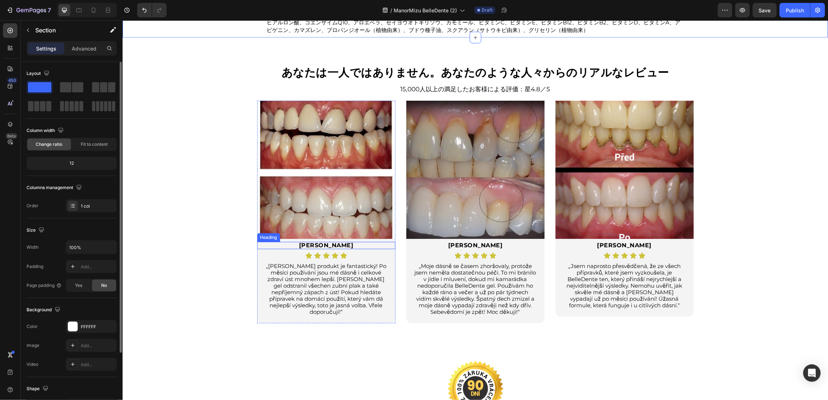
click at [322, 242] on h2 "Petra" at bounding box center [326, 245] width 111 height 7
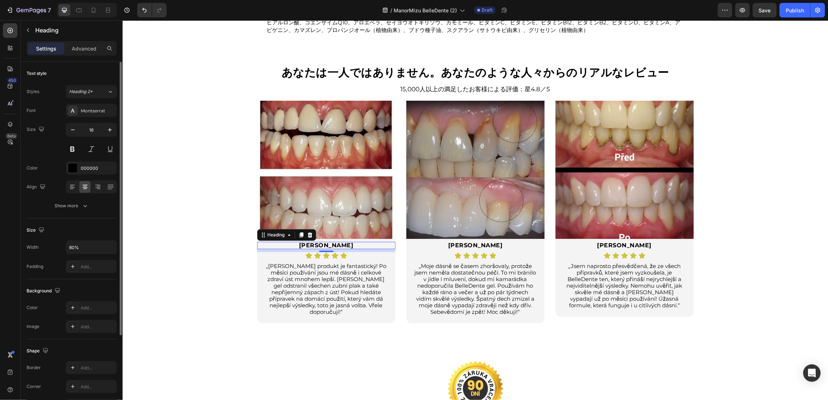
click at [322, 242] on h2 "Petra" at bounding box center [326, 245] width 111 height 7
click at [322, 242] on p "Petra" at bounding box center [325, 245] width 109 height 6
click at [339, 289] on p "„[PERSON_NAME] produkt je fantastický! Po měsíci používání jsou mé dásně i celk…" at bounding box center [326, 289] width 122 height 52
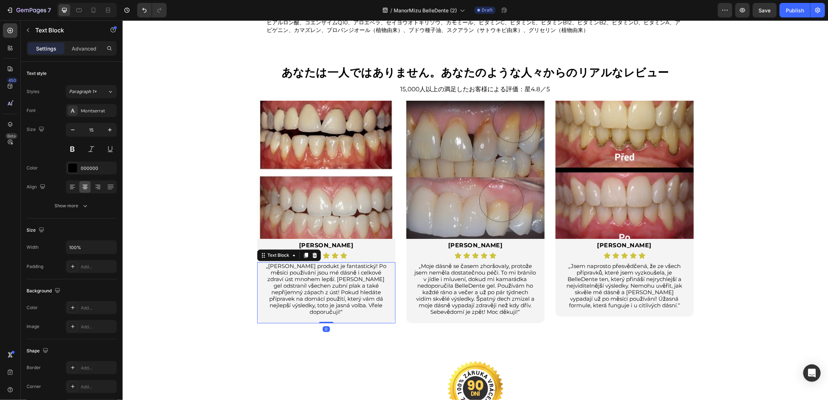
click at [339, 289] on p "„[PERSON_NAME] produkt je fantastický! Po měsíci používání jsou mé dásně i celk…" at bounding box center [326, 289] width 122 height 52
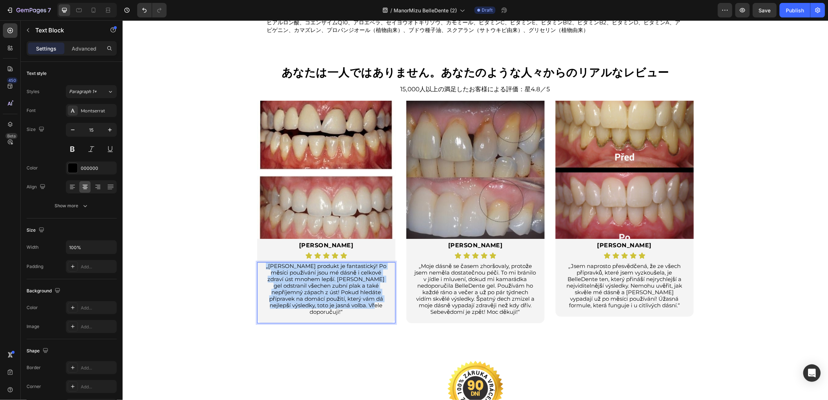
click at [339, 289] on p "„[PERSON_NAME] produkt je fantastický! Po měsíci používání jsou mé dásně i celk…" at bounding box center [326, 289] width 122 height 52
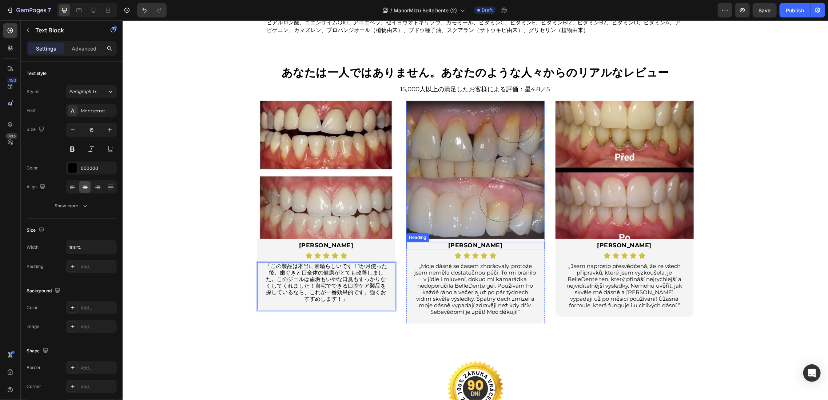
click at [474, 242] on h2 "[PERSON_NAME]" at bounding box center [475, 245] width 111 height 7
click at [474, 242] on p "[PERSON_NAME]" at bounding box center [475, 245] width 109 height 6
click at [439, 263] on p "„Moje dásně se časem zhoršovaly, protože jsem neměla dostatečnou péči. To mi br…" at bounding box center [475, 289] width 122 height 52
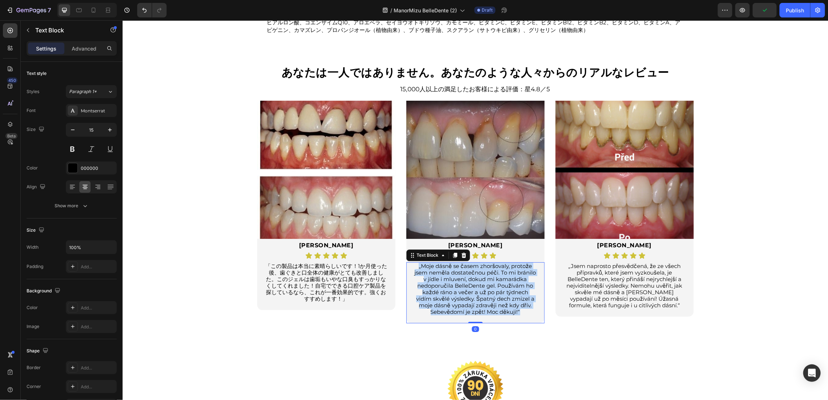
click at [439, 263] on p "„Moje dásně se časem zhoršovaly, protože jsem neměla dostatečnou péči. To mi br…" at bounding box center [475, 289] width 122 height 52
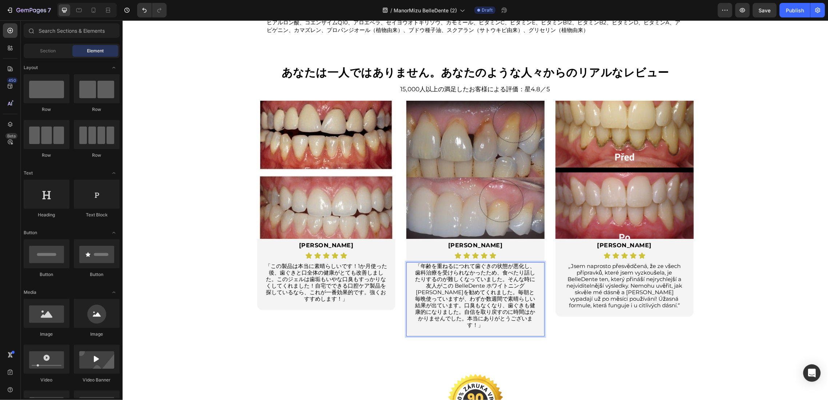
click at [621, 242] on h2 "[PERSON_NAME]" at bounding box center [624, 245] width 111 height 7
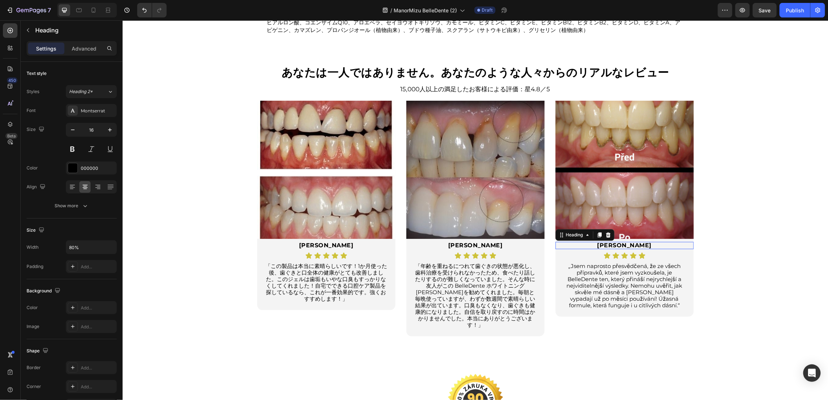
click at [621, 242] on h2 "[PERSON_NAME]" at bounding box center [624, 245] width 111 height 7
click at [621, 242] on p "[PERSON_NAME]" at bounding box center [624, 245] width 109 height 6
click at [591, 267] on p "„Jsem naprosto přesvědčená, že ze všech přípravků, které jsem vyzkoušela, je Be…" at bounding box center [624, 286] width 122 height 46
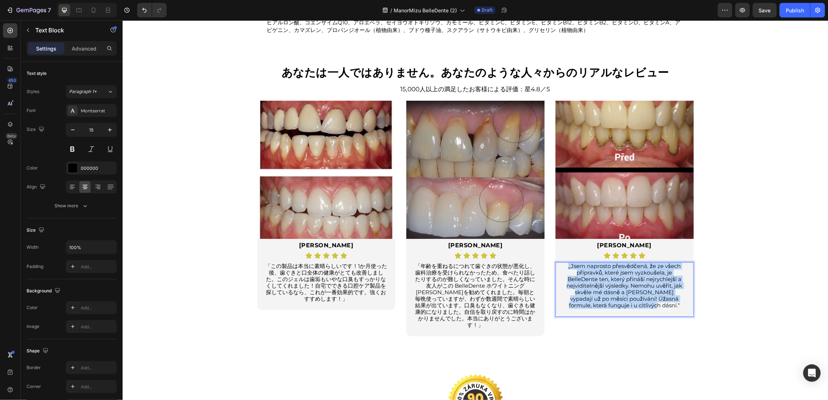
click at [591, 267] on p "„Jsem naprosto přesvědčená, že ze všech přípravků, které jsem vyzkoušela, je Be…" at bounding box center [624, 286] width 122 height 46
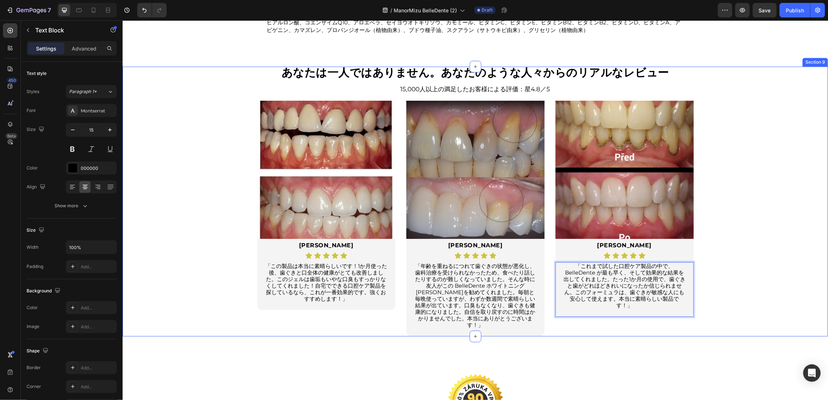
click at [728, 278] on div "⁠⁠⁠⁠⁠⁠⁠ あなたは一人ではありません。あなたのような人々からのリアルなレビュー Heading 15,000人以上の満足したお客様による評価：星4.8／…" at bounding box center [474, 201] width 705 height 270
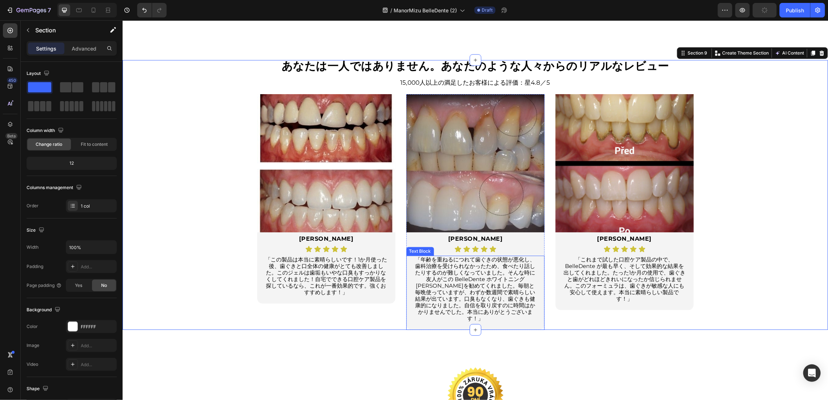
scroll to position [1436, 0]
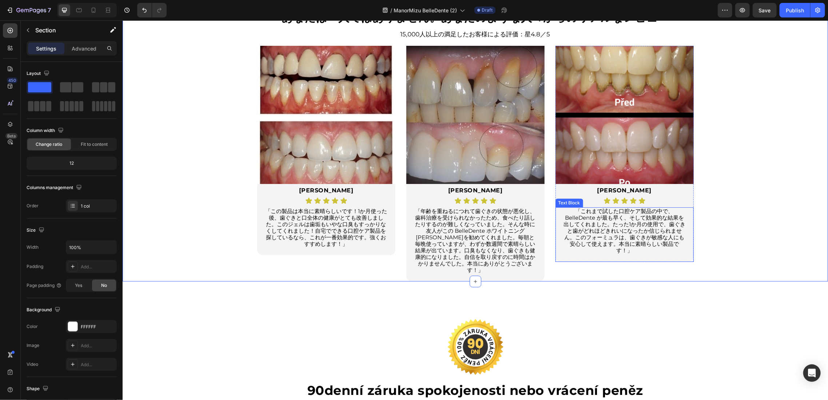
click at [628, 228] on p "「これまで試した口腔ケア製品の中で、BelleDente が最も早く、そして効果的な結果を出してくれました。たった1か月の使用で、歯ぐきと歯がどれほどきれいに…" at bounding box center [624, 231] width 122 height 46
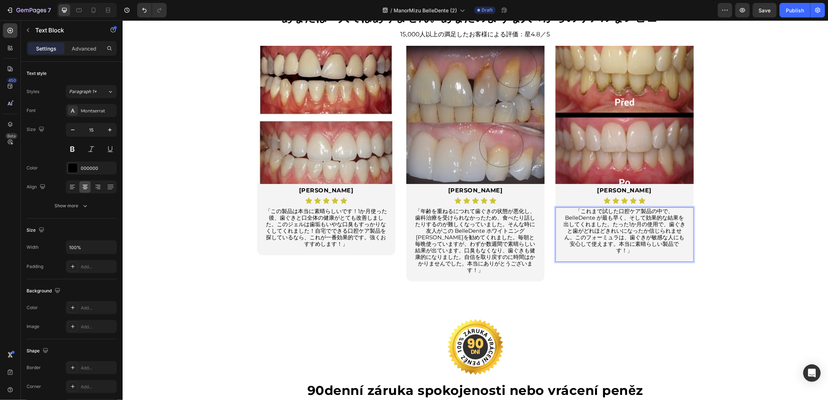
drag, startPoint x: 652, startPoint y: 255, endPoint x: 641, endPoint y: 253, distance: 11.7
click at [651, 255] on div "「これまで試した口腔ケア製品の中で、BelleDente が最も早く、そして効果的な結果を出してくれました。たった1か月の使用で、歯ぐきと歯がどれほどきれいに…" at bounding box center [624, 234] width 138 height 55
click at [629, 241] on p "「これまで試した口腔ケア製品の中で、BelleDente が最も早く、そして効果的な結果を出してくれました。たった1か月の使用で、歯ぐきと歯がどれほどきれいに…" at bounding box center [624, 231] width 122 height 46
click at [632, 248] on p "「これまで試した口腔ケア製品の中で、BelleDente が最も早く、そして効果的な結果を出してくれました。たった1か月の使用で、歯ぐきと歯がどれほどきれいに…" at bounding box center [624, 231] width 122 height 46
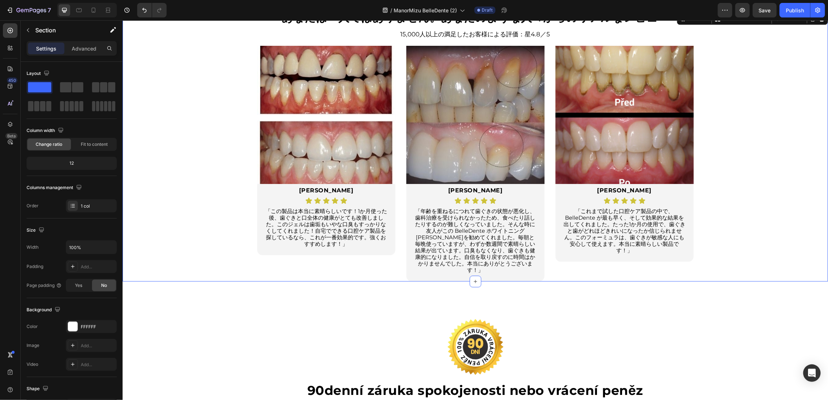
click at [738, 234] on div "⁠⁠⁠⁠⁠⁠⁠ あなたは一人ではありません。あなたのような人々からのリアルなレビュー Heading 15,000人以上の満足したお客様による評価：星4.8／…" at bounding box center [474, 146] width 705 height 270
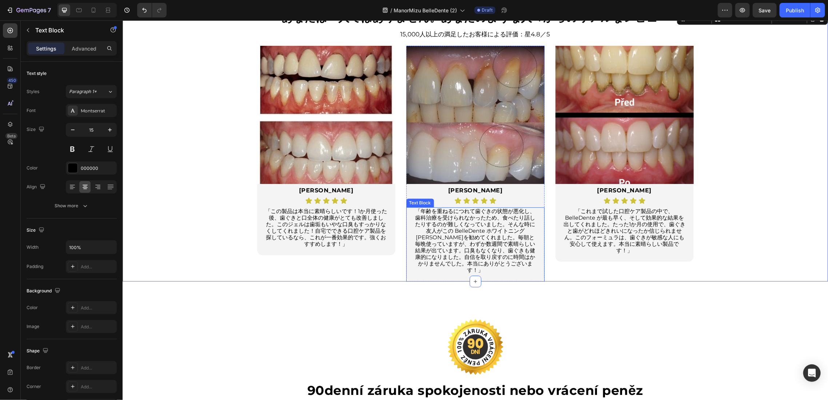
click at [491, 239] on p "「年齢を重ねるにつれて歯ぐきの状態が悪化し、歯科治療を受けられなかったため、食べたり話したりするのが難しくなっていました。そんな時に友人がこの BelleDe…" at bounding box center [475, 240] width 122 height 65
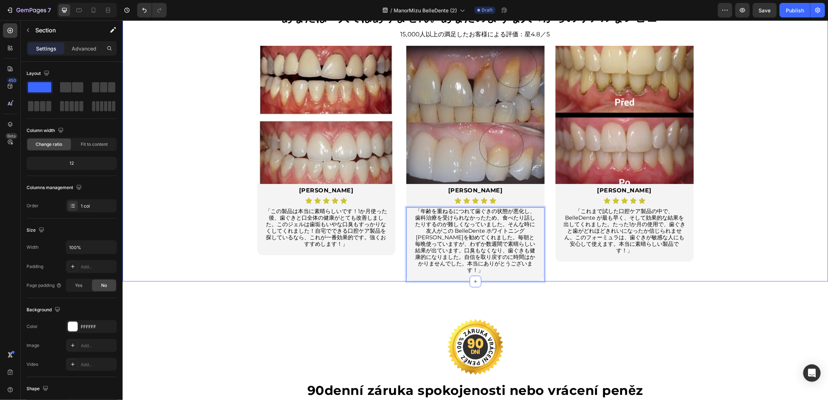
click at [721, 263] on div "⁠⁠⁠⁠⁠⁠⁠ あなたは一人ではありません。あなたのような人々からのリアルなレビュー Heading 15,000人以上の満足したお客様による評価：星4.8／…" at bounding box center [474, 146] width 705 height 270
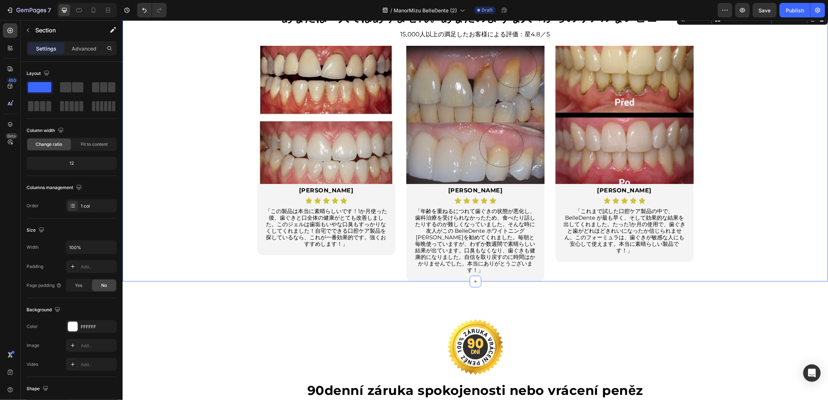
click at [171, 159] on div "⁠⁠⁠⁠⁠⁠⁠ あなたは一人ではありません。あなたのような人々からのリアルなレビュー Heading 15,000人以上の満足したお客様による評価：星4.8／…" at bounding box center [474, 146] width 705 height 270
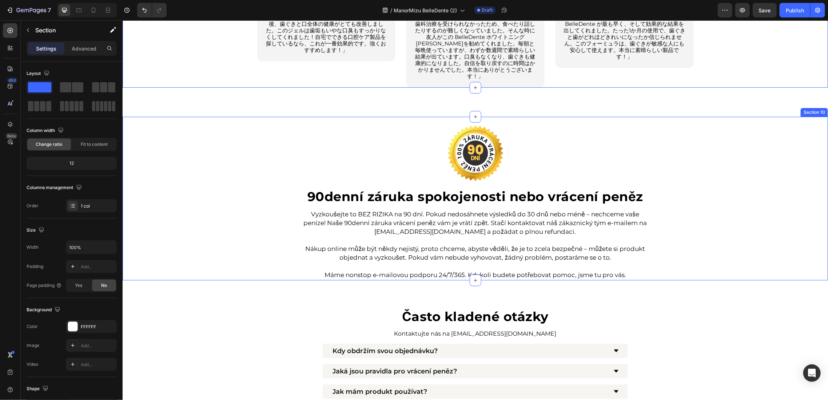
scroll to position [1630, 0]
click at [403, 188] on strong "90denní záruka spokojenosti nebo vrácení peněz" at bounding box center [475, 196] width 336 height 16
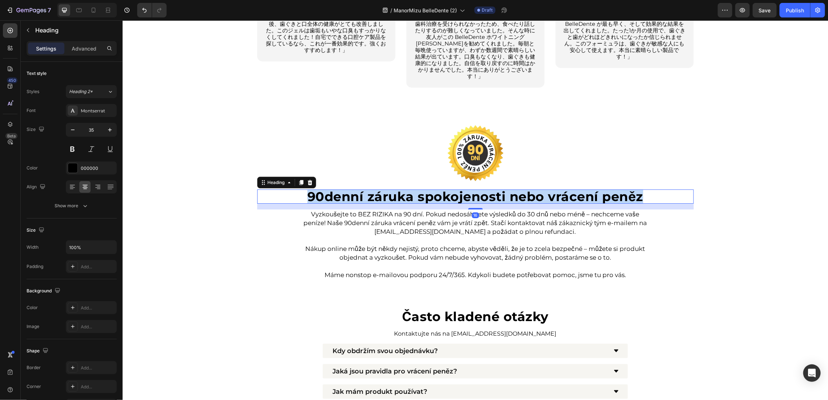
click at [403, 188] on strong "90denní záruka spokojenosti nebo vrácení peněz" at bounding box center [475, 196] width 336 height 16
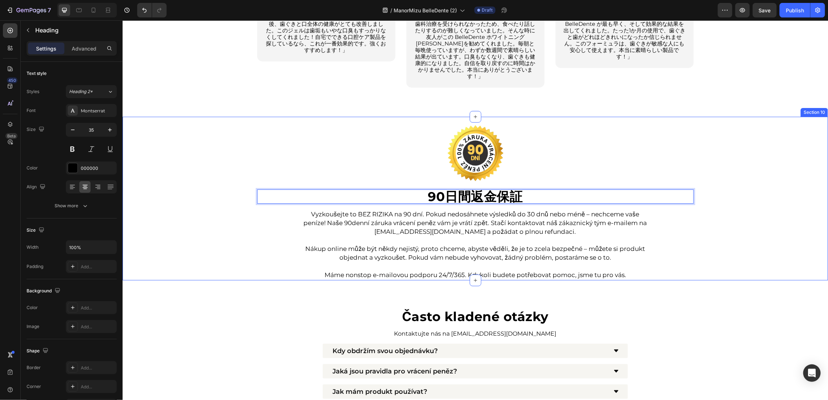
click at [217, 172] on div "Image 90日間返金保証 Heading 16 Vyzkoušejte to BEZ RIZIKA na 90 dní. Pokud nedosáhnet…" at bounding box center [474, 197] width 705 height 163
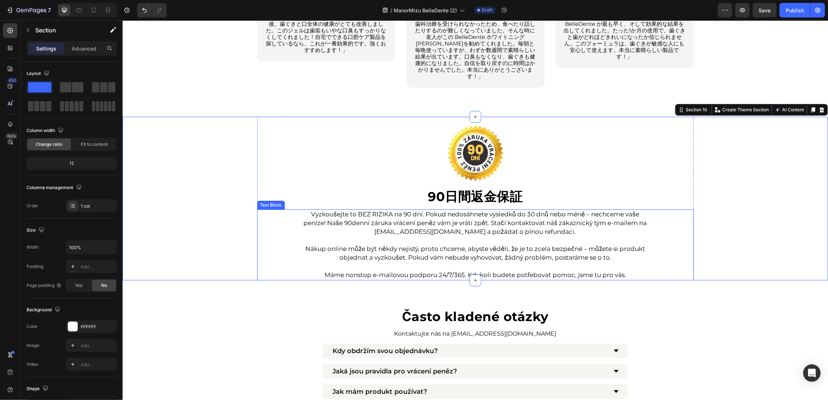
click at [424, 210] on p "Vyzkoušejte to BEZ RIZIKA na 90 dní. Pokud nedosáhnete výsledků do 30 dnů nebo …" at bounding box center [475, 223] width 348 height 26
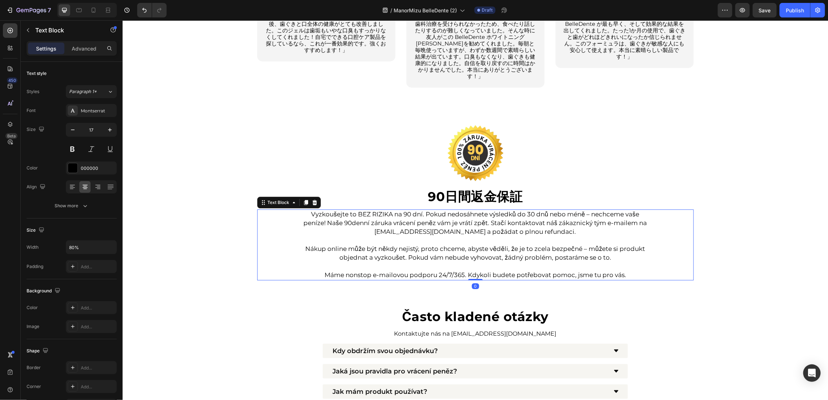
click at [424, 210] on p "Vyzkoušejte to BEZ RIZIKA na 90 dní. Pokud nedosáhnete výsledků do 30 dnů nebo …" at bounding box center [475, 223] width 348 height 26
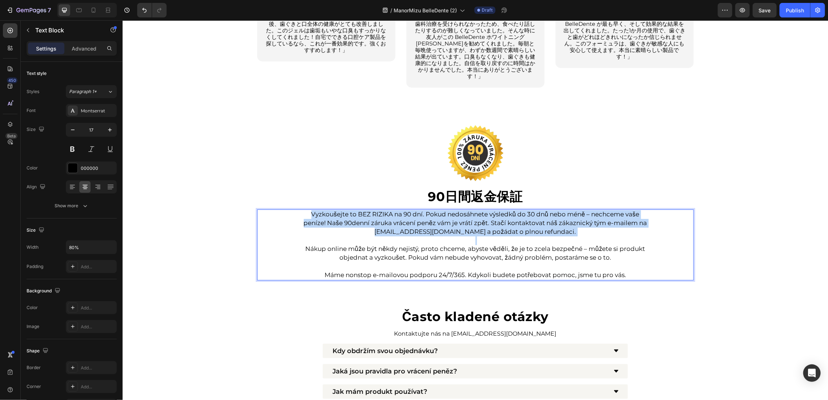
click at [424, 210] on p "Vyzkoušejte to BEZ RIZIKA na 90 dní. Pokud nedosáhnete výsledků do 30 dnů nebo …" at bounding box center [475, 223] width 348 height 26
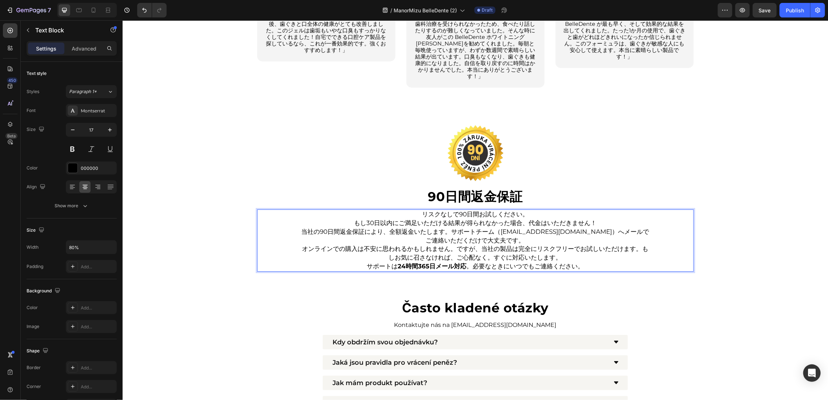
click at [509, 233] on p "リスクなしで90日間お試しください。 もし30日以内にご満足いただける結果が得られなかった場合、代金はいただきません！ 当社の90日間返金保証により、全額返金…" at bounding box center [475, 227] width 348 height 35
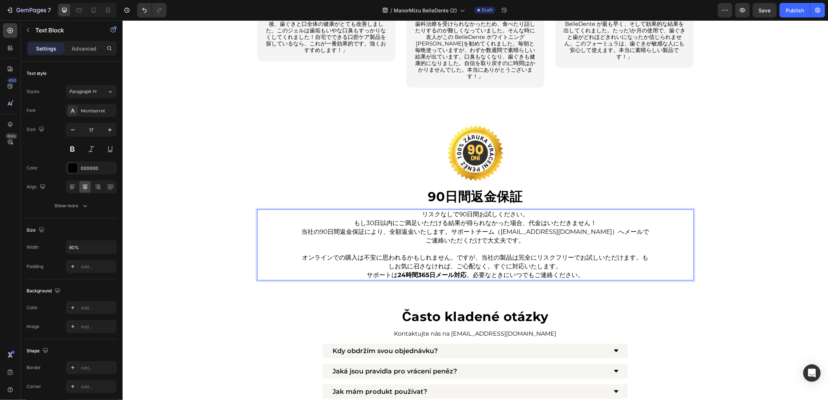
click at [567, 256] on p "オンラインでの購入は不安に思われるかもしれません。ですが、当社の製品は完全にリスクフリーでお試しいただけます。もしお気に召さなければ、ご心配なく。すぐに対応い…" at bounding box center [475, 261] width 348 height 17
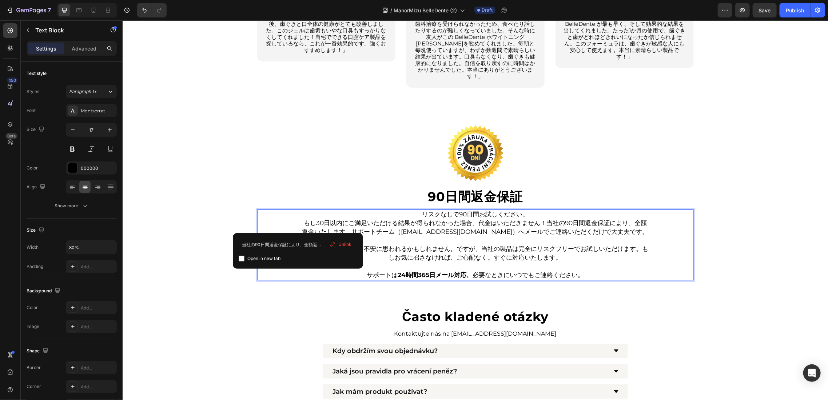
click at [301, 215] on p "リスクなしで90日間お試しください。 もし30日以内にご満足いただける結果が得られなかった場合、代金はいただきません！ 当社の90日間返金保証により、全額返金…" at bounding box center [475, 223] width 348 height 26
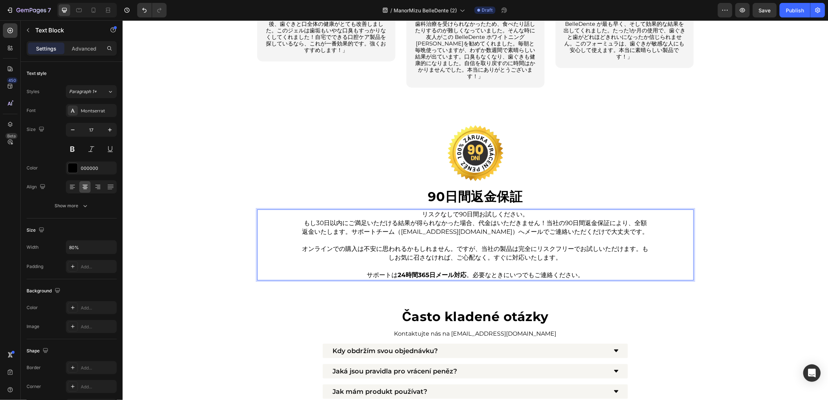
click at [301, 216] on p "リスクなしで90日間お試しください。 もし30日以内にご満足いただける結果が得られなかった場合、代金はいただきません！ 当社の90日間返金保証により、全額返金…" at bounding box center [475, 223] width 348 height 26
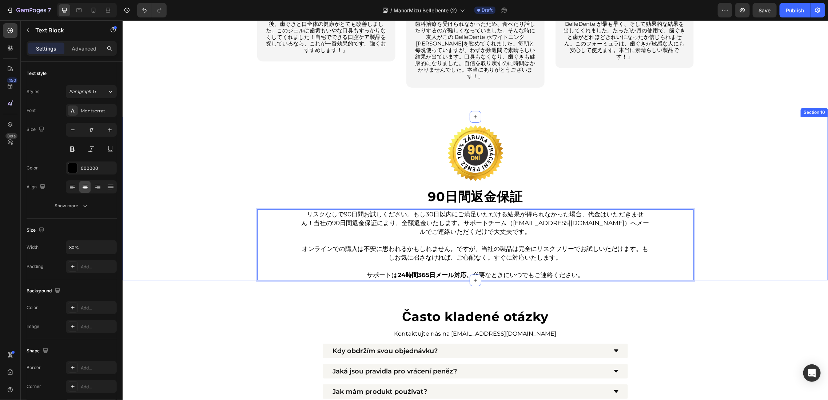
click at [174, 181] on div "Image ⁠⁠⁠⁠⁠⁠⁠ 90日間返金保証 Heading リスクなしで90日間お試しください。もし30日以内にご満足いただける結果が得られなかった場合、代…" at bounding box center [474, 197] width 705 height 163
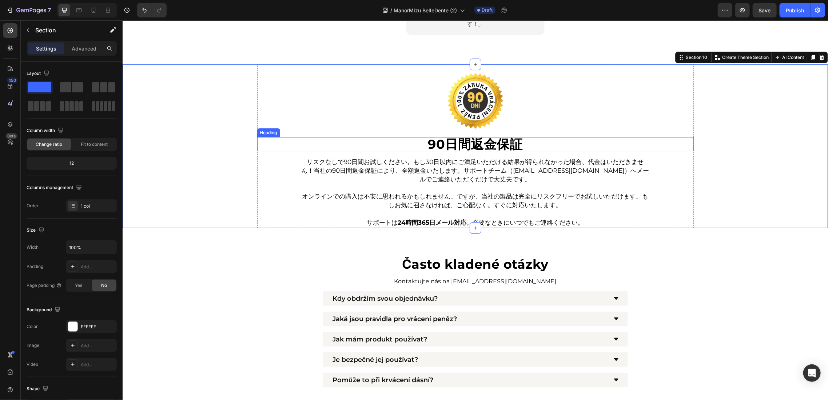
scroll to position [1727, 0]
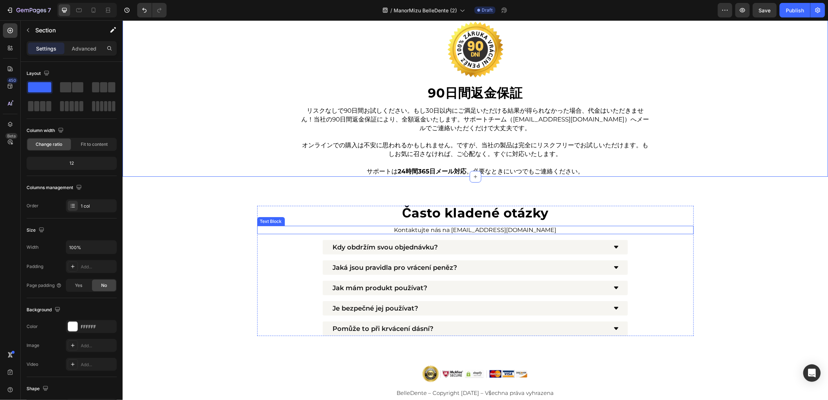
click at [293, 227] on div "Kontaktujte nás na podpora@ahojkrasa.com" at bounding box center [475, 230] width 437 height 8
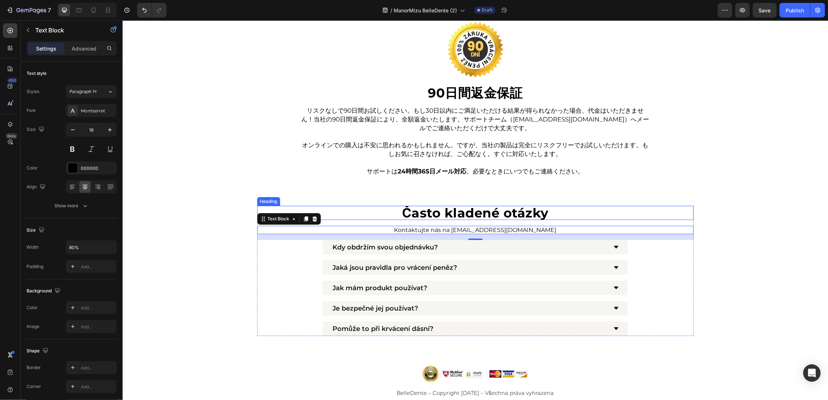
click at [439, 216] on strong "Často kladené otázky" at bounding box center [475, 213] width 147 height 16
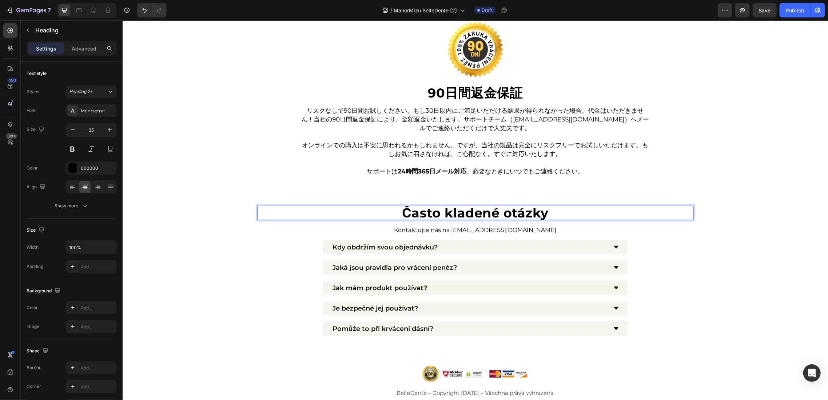
click at [439, 216] on strong "Často kladené otázky" at bounding box center [475, 213] width 147 height 16
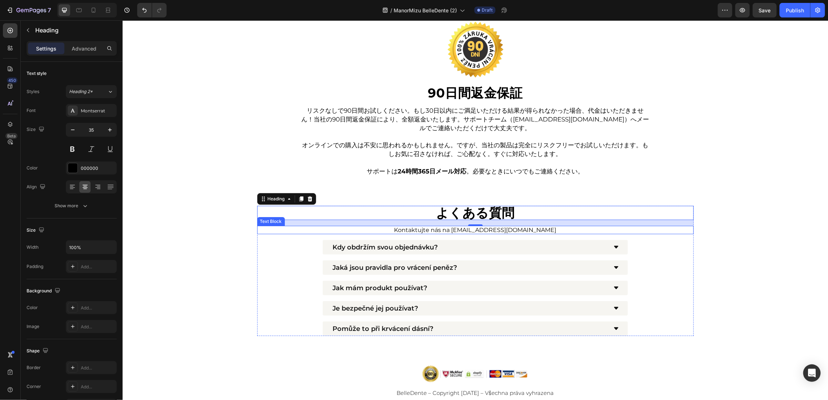
click at [493, 228] on p "Kontaktujte nás na podpora@ahojkrasa.com" at bounding box center [475, 229] width 348 height 7
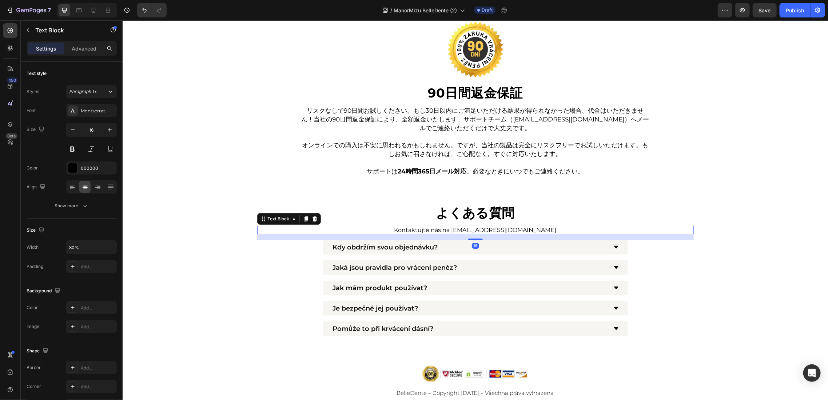
click at [493, 228] on p "Kontaktujte nás na podpora@ahojkrasa.com" at bounding box center [475, 229] width 348 height 7
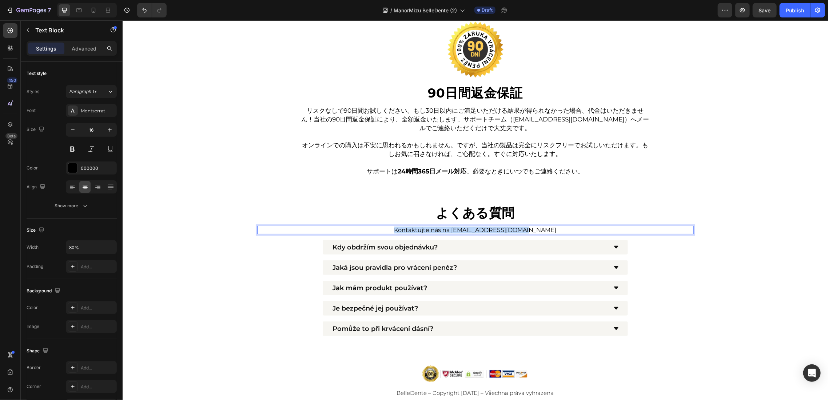
click at [493, 228] on p "Kontaktujte nás na podpora@ahojkrasa.com" at bounding box center [475, 229] width 348 height 7
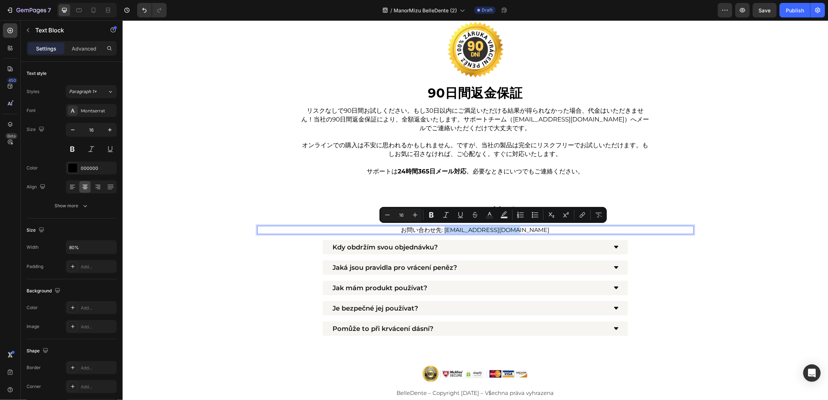
drag, startPoint x: 534, startPoint y: 228, endPoint x: 459, endPoint y: 227, distance: 75.7
click at [457, 228] on p "お問い合わせ先: support@zentheca.com" at bounding box center [475, 229] width 348 height 7
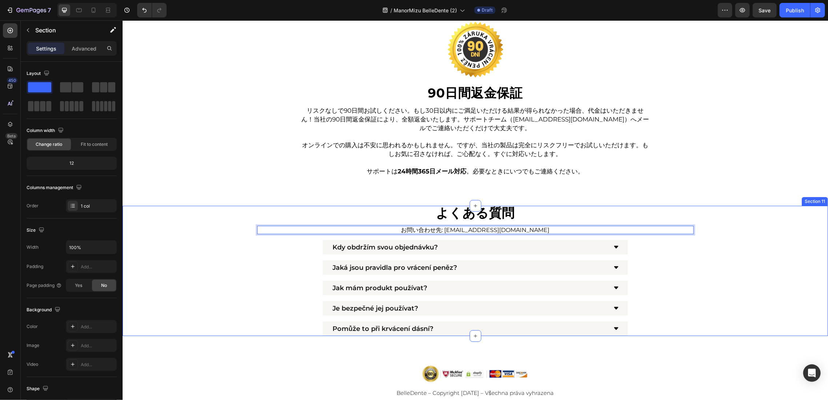
click at [767, 239] on div "⁠⁠⁠⁠⁠⁠⁠ よくある質問 Heading お問い合わせ先: sapoto@manormizu.com Text Block 16 Kdy obdržím …" at bounding box center [474, 271] width 705 height 130
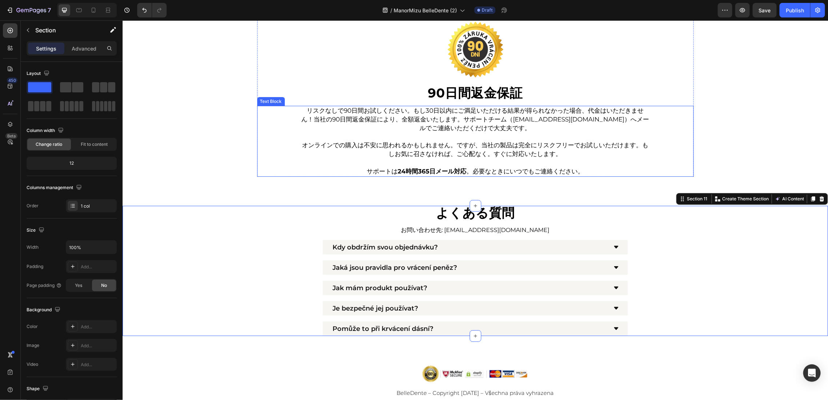
click at [537, 117] on link "当社の90日間返金保証により、全額返金いたします。サポートチーム（support@zentheca.com）へメールでご連絡いただくだけで大丈夫です。" at bounding box center [481, 123] width 335 height 16
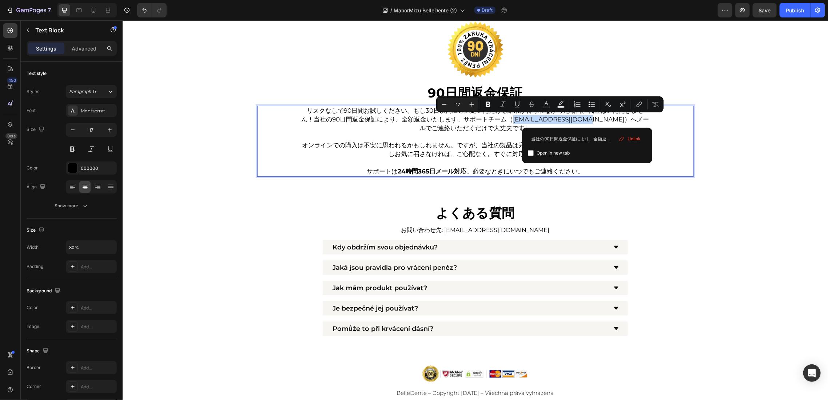
drag, startPoint x: 585, startPoint y: 120, endPoint x: 511, endPoint y: 120, distance: 74.2
click at [511, 120] on link "当社の90日間返金保証により、全額返金いたします。サポートチーム（support@zentheca.com）へメールでご連絡いただくだけで大丈夫です。" at bounding box center [481, 123] width 335 height 16
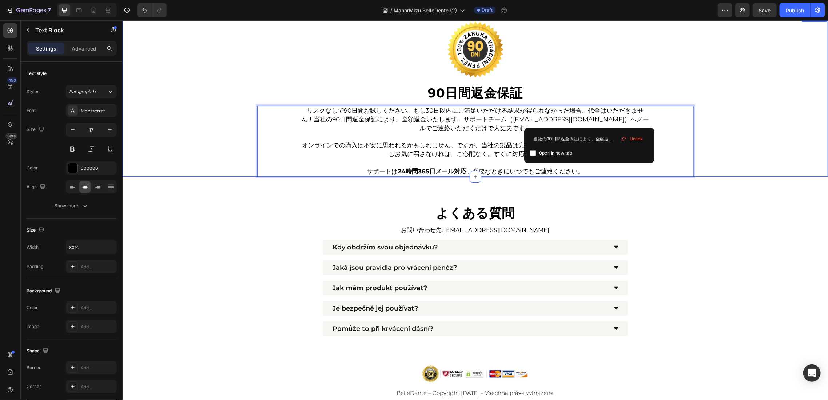
click at [744, 161] on div "Image ⁠⁠⁠⁠⁠⁠⁠ 90日間返金保証 Heading リスクなしで90日間お試しください。もし30日以内にご満足いただける結果が得られなかった場合、代…" at bounding box center [474, 94] width 705 height 163
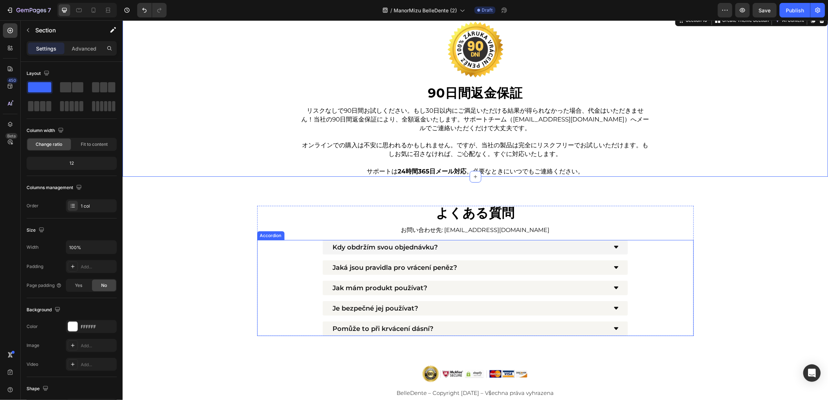
click at [422, 249] on p "Kdy obdržím svou objednávku?" at bounding box center [384, 247] width 105 height 7
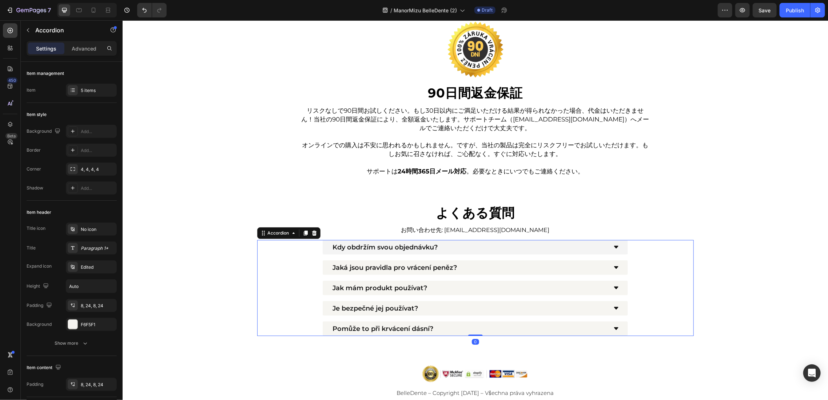
click at [422, 249] on p "Kdy obdržím svou objednávku?" at bounding box center [384, 247] width 105 height 7
click at [390, 266] on p "Jaká jsou pravidla pro vrácení peněz?" at bounding box center [394, 267] width 124 height 7
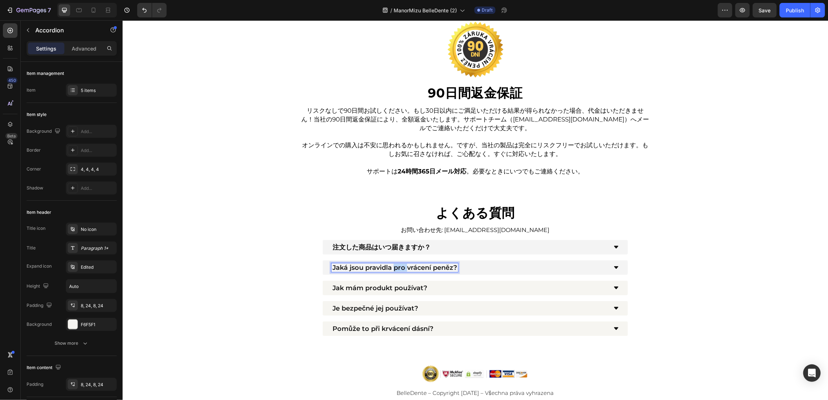
click at [390, 266] on p "Jaká jsou pravidla pro vrácení peněz?" at bounding box center [394, 267] width 124 height 7
click at [354, 285] on p "Jak mám produkt používat?" at bounding box center [379, 288] width 95 height 7
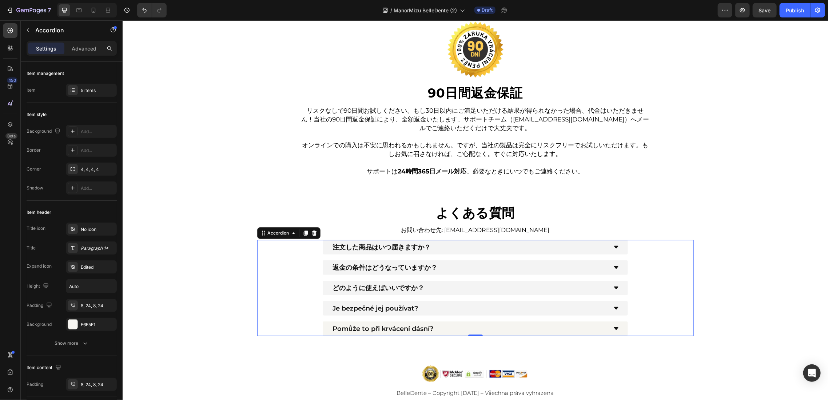
click at [376, 313] on div "Je bezpečné jej používat?" at bounding box center [474, 308] width 305 height 15
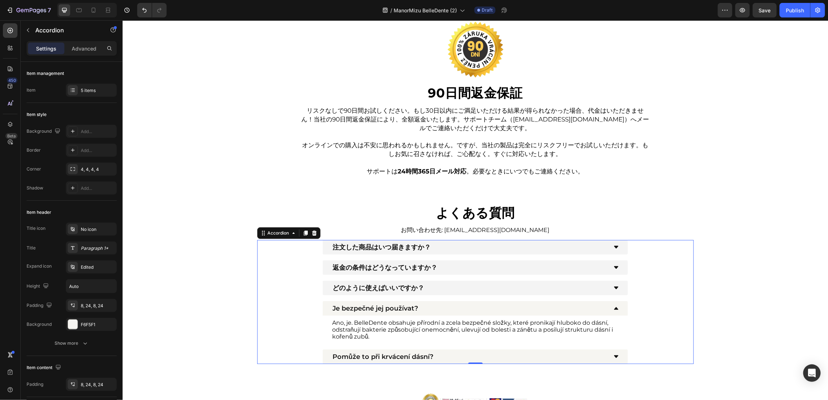
click at [384, 307] on p "Je bezpečné jej používat?" at bounding box center [375, 308] width 86 height 7
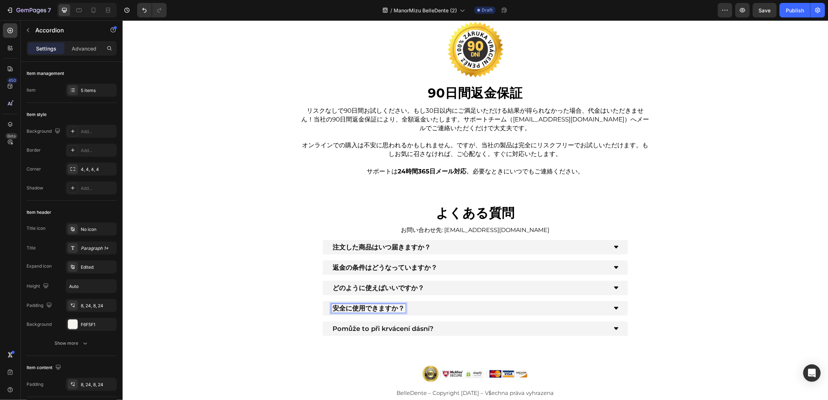
click at [366, 329] on p "Pomůže to při krvácení dásní?" at bounding box center [382, 328] width 101 height 7
click at [248, 298] on div "⁠⁠⁠⁠⁠⁠⁠ よくある質問 Heading お問い合わせ先: sapoto@manormizu.com Text Block 注文した商品はいつ届きますか？…" at bounding box center [474, 271] width 705 height 130
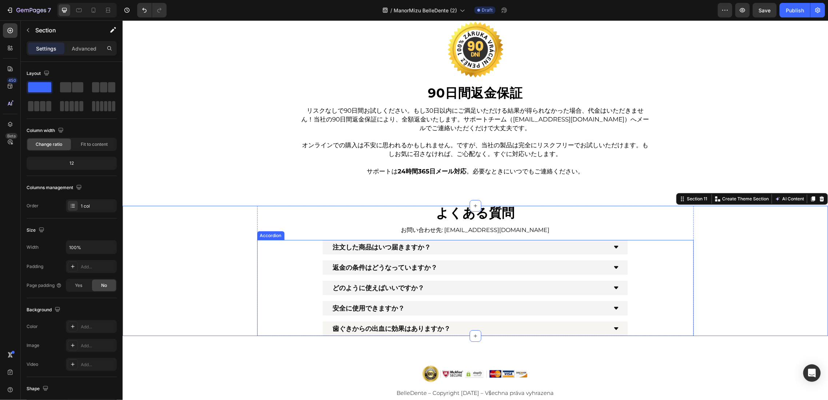
click at [480, 249] on div "注文した商品はいつ届きますか？" at bounding box center [469, 247] width 276 height 9
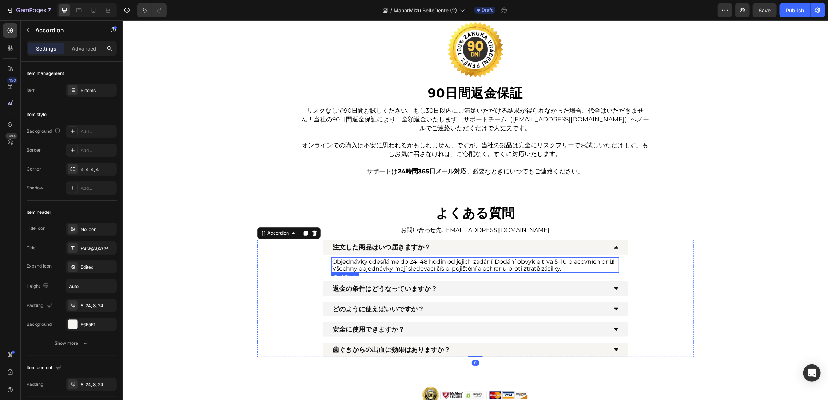
click at [450, 268] on p "Objednávky odesíláme do 24–48 hodin od jejich zadání. Dodání obvykle trvá 5–10 …" at bounding box center [475, 265] width 286 height 14
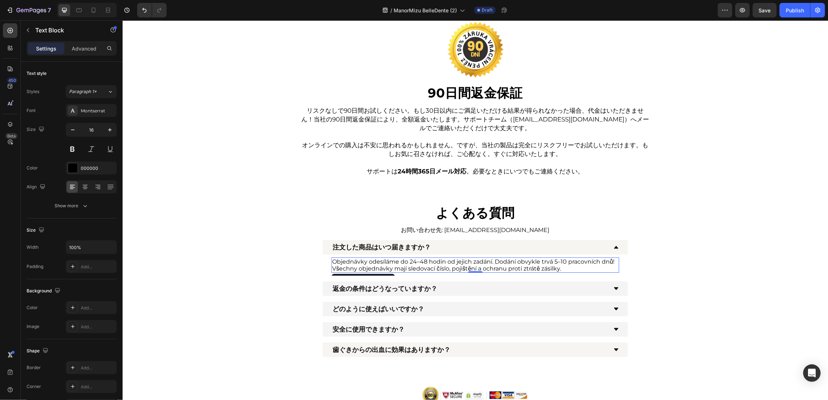
click at [450, 268] on p "Objednávky odesíláme do 24–48 hodin od jejich zadání. Dodání obvykle trvá 5–10 …" at bounding box center [475, 265] width 286 height 14
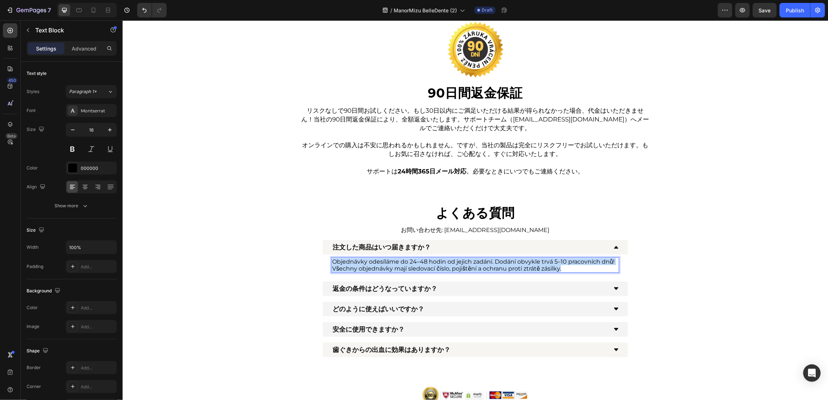
click at [450, 268] on p "Objednávky odesíláme do 24–48 hodin od jejich zadání. Dodání obvykle trvá 5–10 …" at bounding box center [475, 265] width 286 height 14
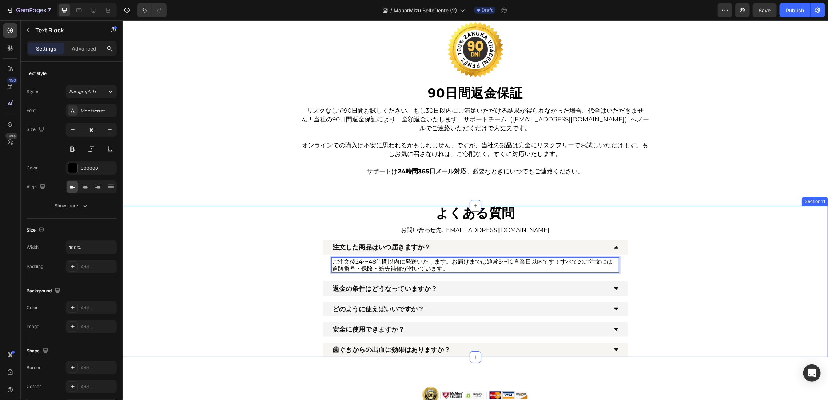
click at [239, 256] on div "⁠⁠⁠⁠⁠⁠⁠ よくある質問 Heading お問い合わせ先: sapoto@manormizu.com Text Block 注文した商品はいつ届きますか？…" at bounding box center [474, 282] width 705 height 152
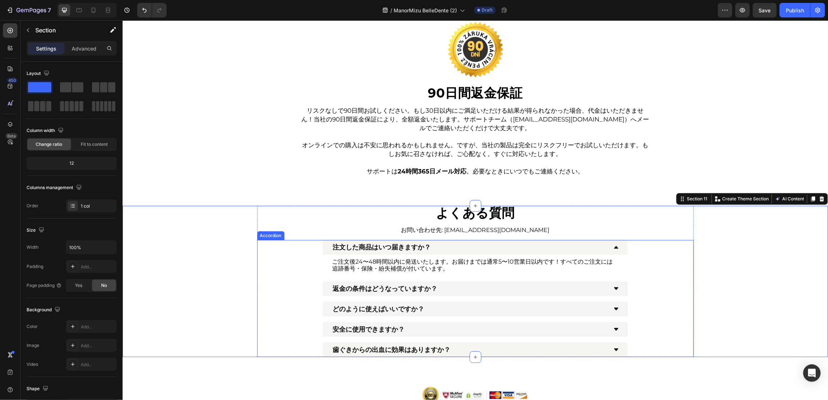
click at [559, 250] on div "注文した商品はいつ届きますか？" at bounding box center [469, 247] width 276 height 9
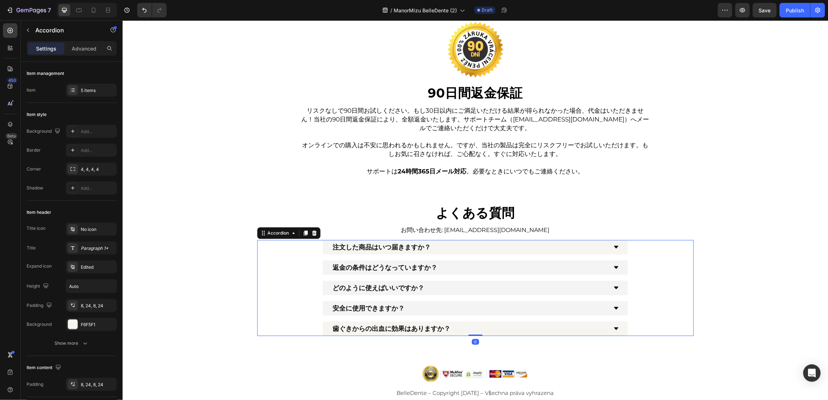
click at [534, 266] on div "返金の条件はどうなっていますか？" at bounding box center [469, 267] width 276 height 9
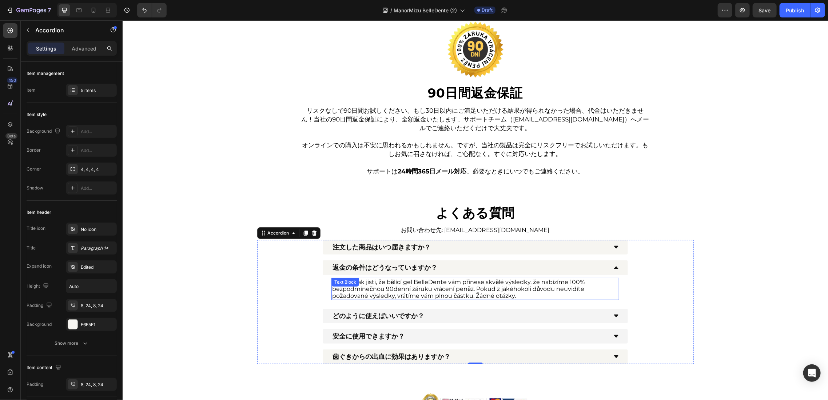
click at [409, 289] on p "Jsme si tak jisti, že bělící gel BelleDente vám přinese skvělé výsledky, že nab…" at bounding box center [475, 288] width 286 height 21
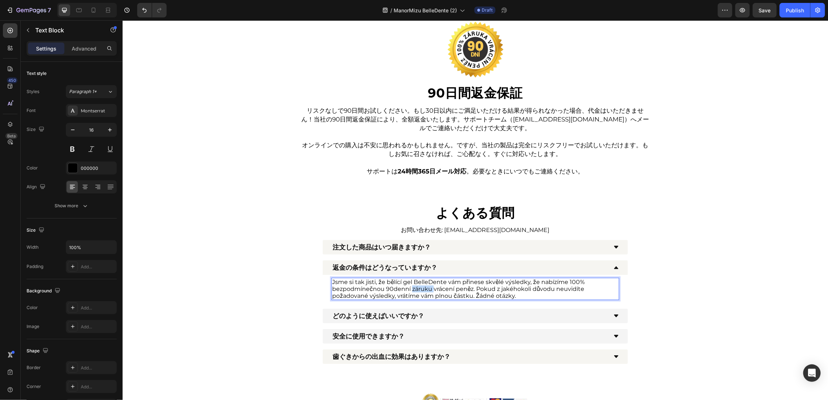
click at [409, 289] on p "Jsme si tak jisti, že bělící gel BelleDente vám přinese skvělé výsledky, že nab…" at bounding box center [475, 288] width 286 height 21
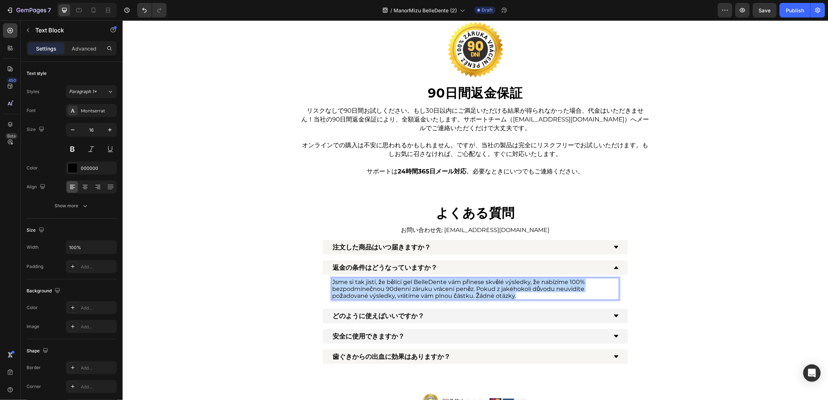
click at [409, 289] on p "Jsme si tak jisti, že bělící gel BelleDente vám přinese skvělé výsledky, že nab…" at bounding box center [475, 288] width 286 height 21
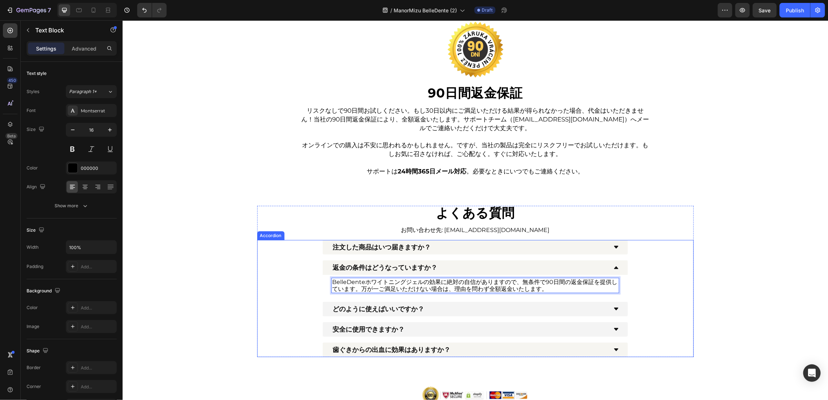
click at [472, 306] on div "どのように使えばいいですか？" at bounding box center [469, 309] width 276 height 9
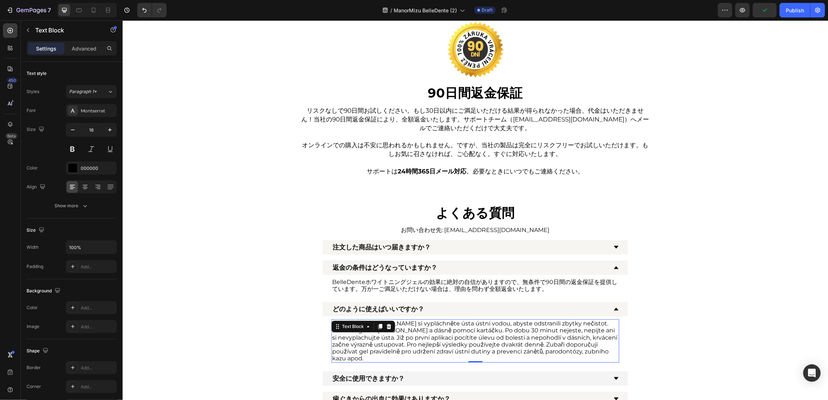
click at [442, 339] on p "Vyčistěte si zuby nebo si vypláchněte ústa ústní vodou, abyste odstranili zbytk…" at bounding box center [475, 341] width 286 height 42
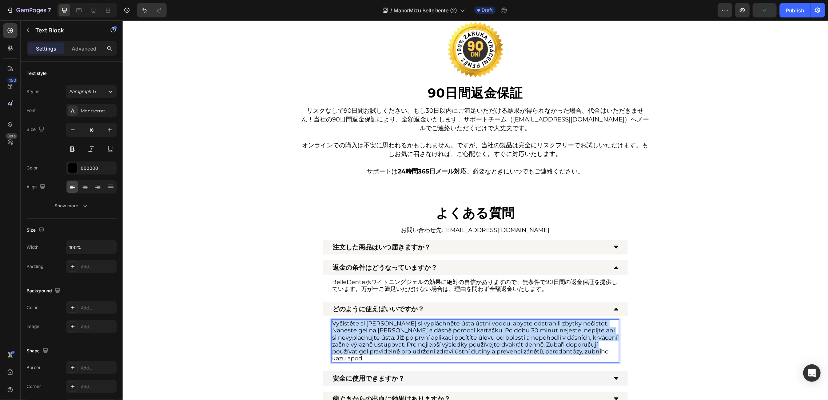
click at [442, 339] on p "Vyčistěte si zuby nebo si vypláchněte ústa ústní vodou, abyste odstranili zbytk…" at bounding box center [475, 341] width 286 height 42
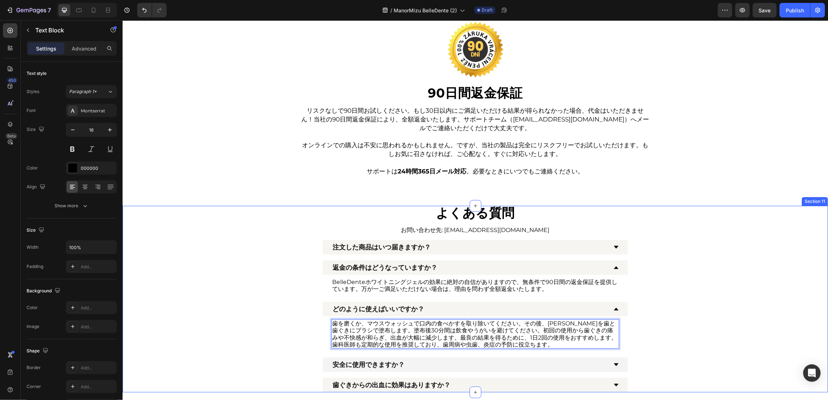
click at [222, 288] on div "⁠⁠⁠⁠⁠⁠⁠ よくある質問 Heading お問い合わせ先: sapoto@manormizu.com Text Block 注文した商品はいつ届きますか？…" at bounding box center [474, 299] width 705 height 187
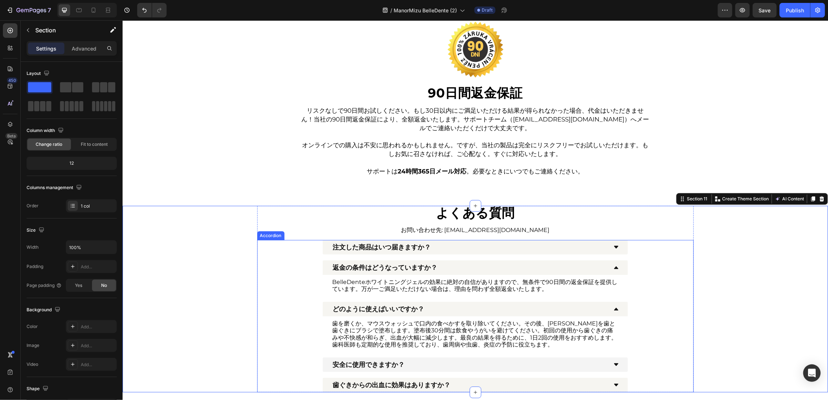
click at [469, 370] on div "安全に使用できますか？" at bounding box center [474, 364] width 305 height 15
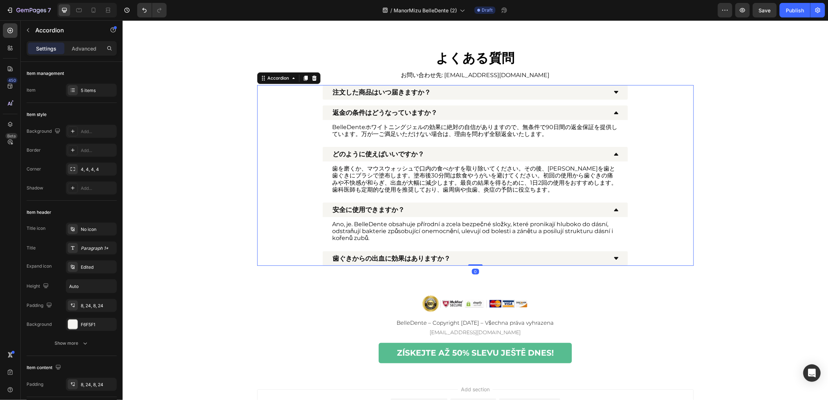
scroll to position [1921, 0]
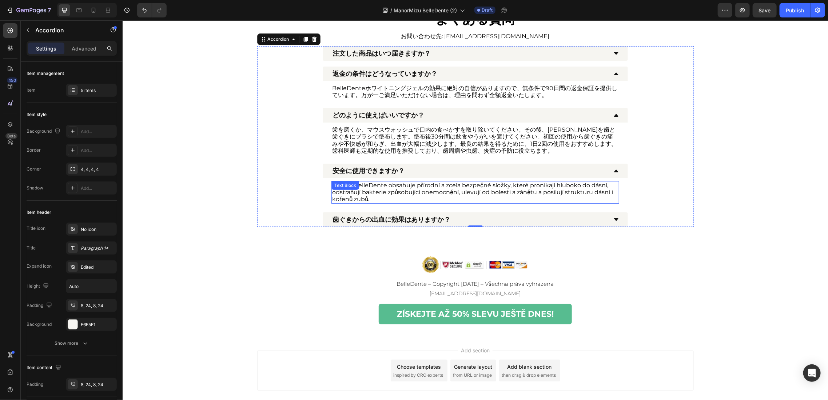
click at [436, 193] on p "Ano, je. BelleDente obsahuje přírodní a zcela bezpečné složky, které pronikají …" at bounding box center [475, 192] width 286 height 21
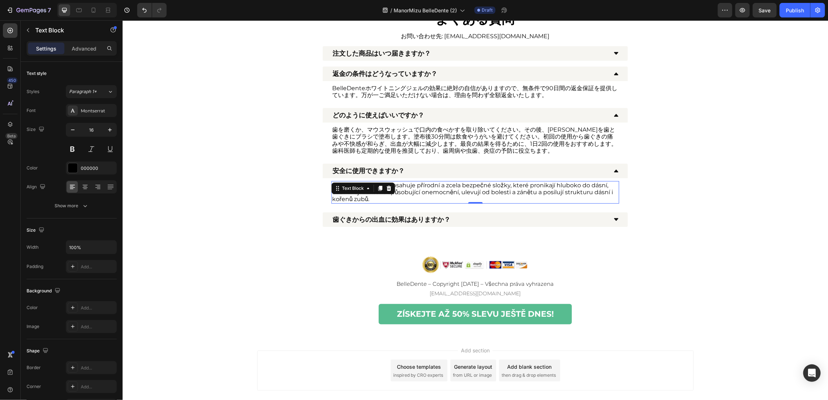
click at [436, 193] on p "Ano, je. BelleDente obsahuje přírodní a zcela bezpečné složky, které pronikají …" at bounding box center [475, 192] width 286 height 21
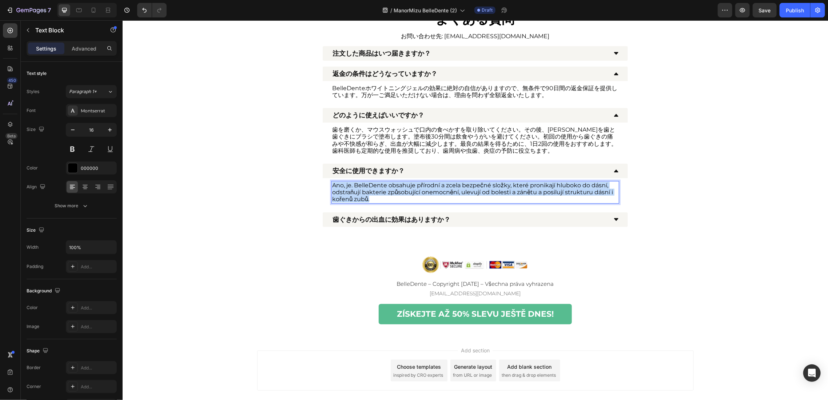
click at [436, 193] on p "Ano, je. BelleDente obsahuje přírodní a zcela bezpečné složky, které pronikají …" at bounding box center [475, 192] width 286 height 21
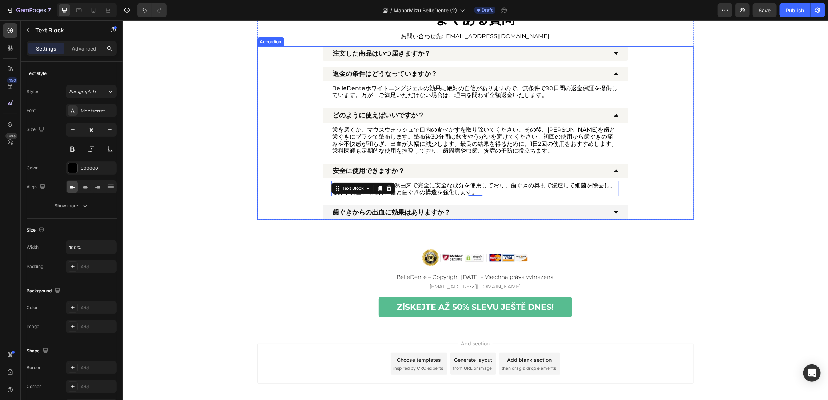
click at [488, 214] on div "歯ぐきからの出血に効果はありますか？" at bounding box center [469, 212] width 276 height 9
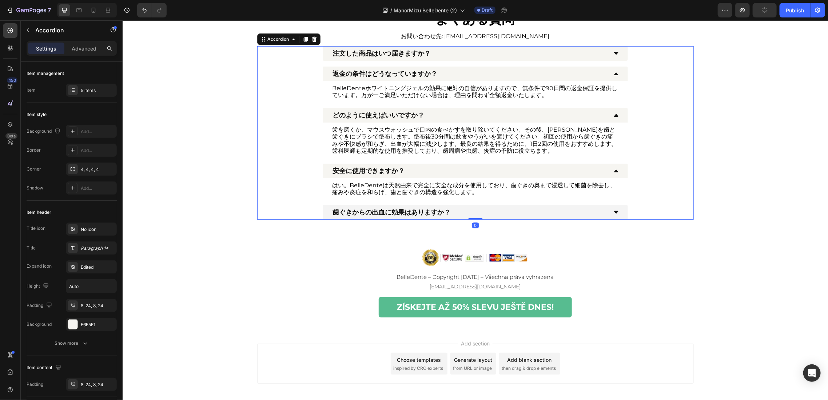
click at [490, 214] on div "歯ぐきからの出血に効果はありますか？" at bounding box center [469, 212] width 276 height 9
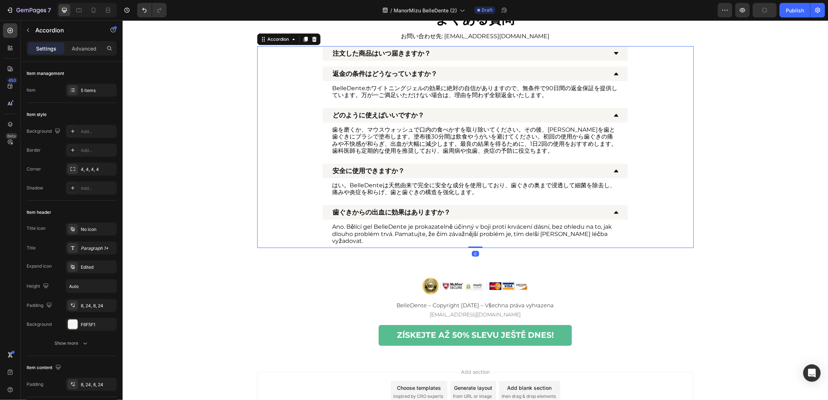
click at [488, 226] on p "Ano. Bělící gel BelleDente je prokazatelně účinný v boji proti krvácení dásní, …" at bounding box center [475, 233] width 286 height 21
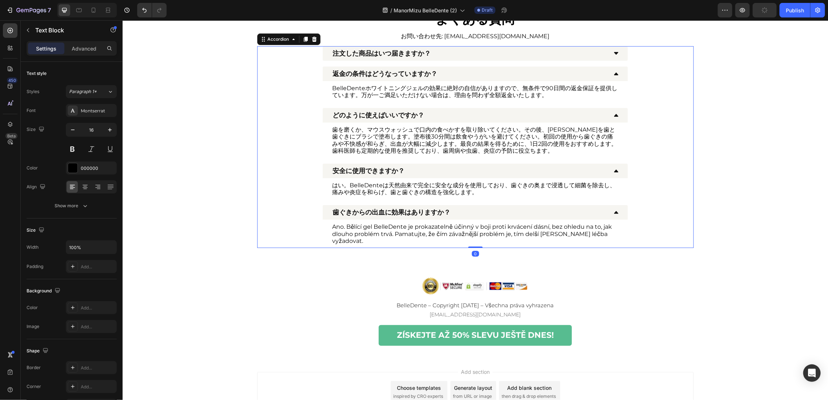
click at [488, 226] on p "Ano. Bělící gel BelleDente je prokazatelně účinný v boji proti krvácení dásní, …" at bounding box center [475, 233] width 286 height 21
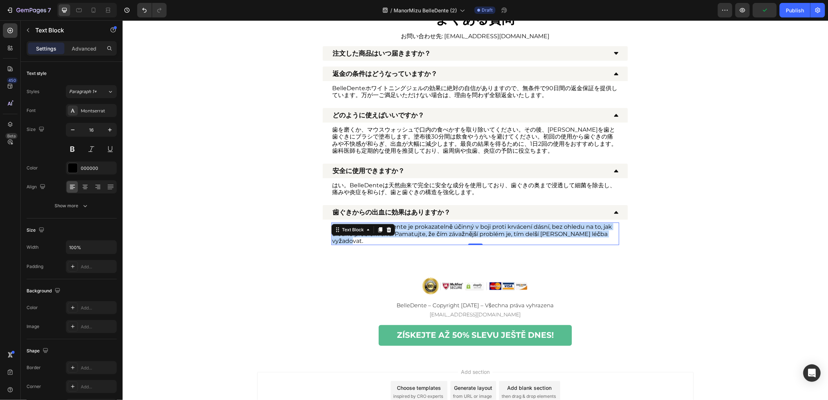
click at [488, 226] on p "Ano. Bělící gel BelleDente je prokazatelně účinný v boji proti krvácení dásní, …" at bounding box center [475, 233] width 286 height 21
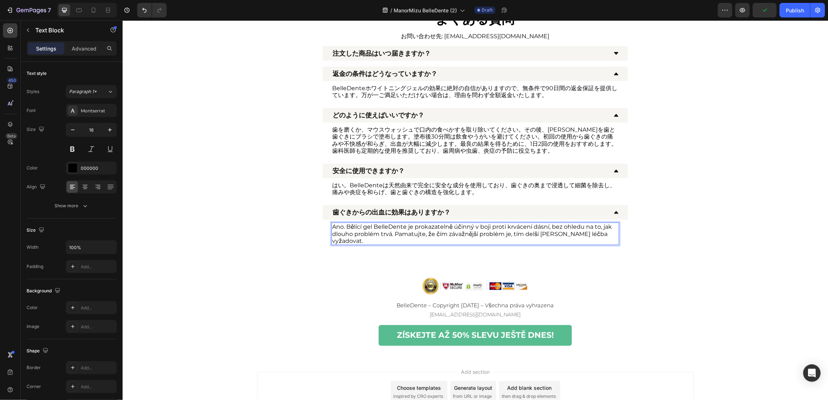
click at [722, 228] on div "⁠⁠⁠⁠⁠⁠⁠ よくある質問 Heading お問い合わせ先: sapoto@manormizu.com Text Block 注文した商品はいつ届きますか？…" at bounding box center [474, 130] width 705 height 236
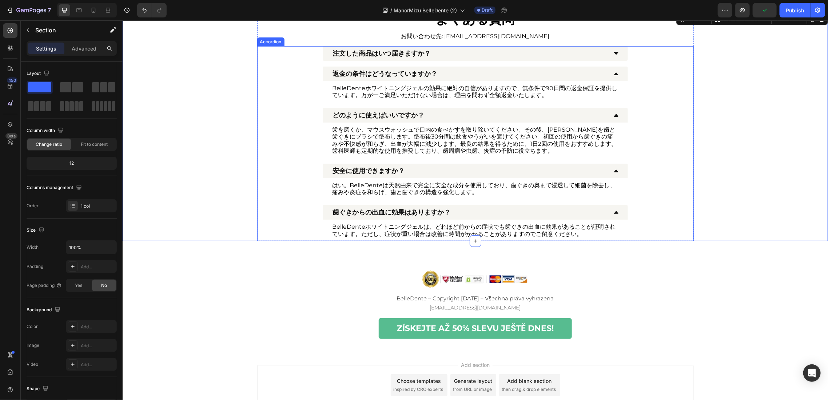
click at [610, 215] on div "歯ぐきからの出血に効果はありますか？" at bounding box center [474, 212] width 305 height 15
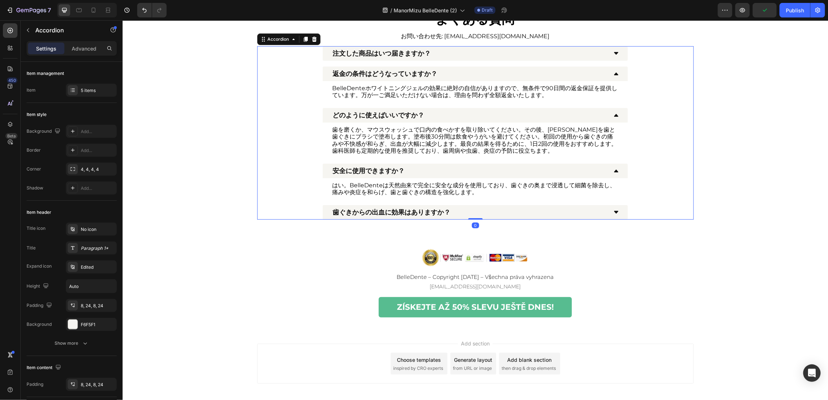
click at [614, 170] on icon at bounding box center [616, 171] width 4 height 3
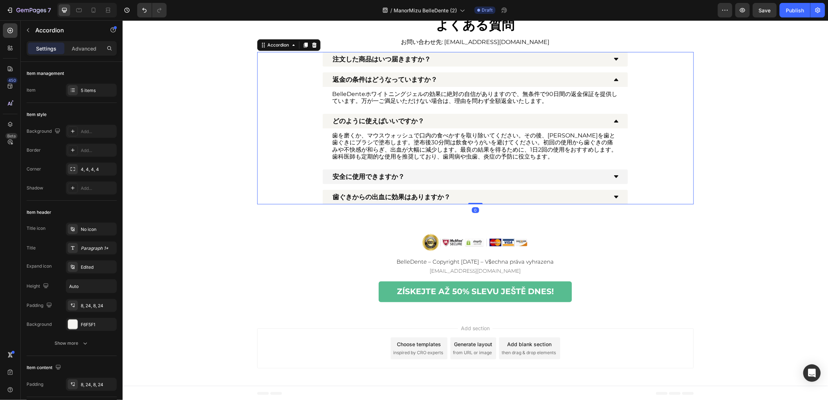
click at [612, 114] on div "どのように使えばいいですか？" at bounding box center [474, 121] width 305 height 15
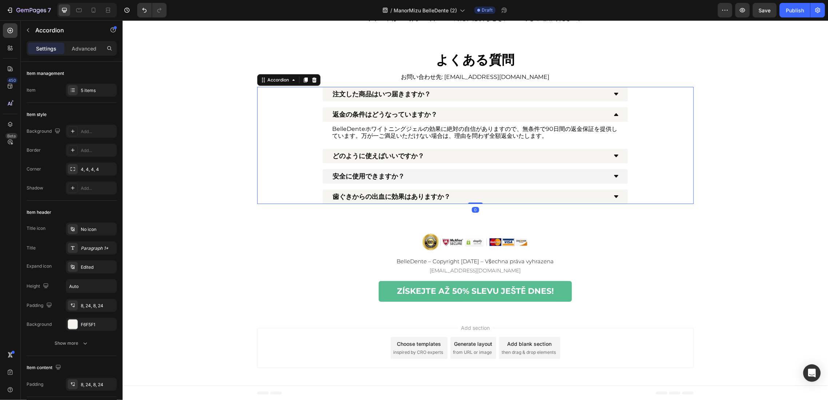
click at [617, 111] on div "返金の条件はどうなっていますか？" at bounding box center [474, 114] width 305 height 15
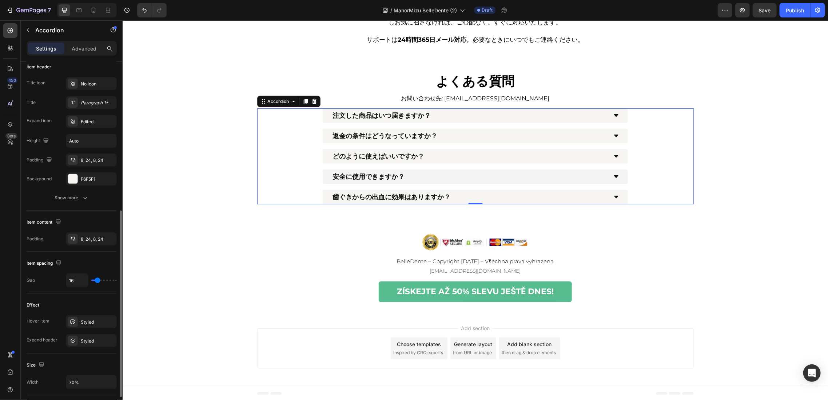
scroll to position [194, 0]
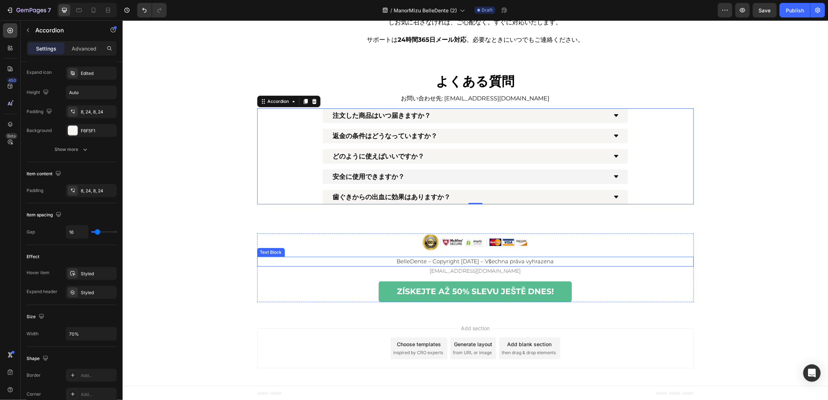
click at [472, 261] on p "BelleDente – Copyright 2025 – Všechna práva vyhrazena" at bounding box center [475, 261] width 435 height 8
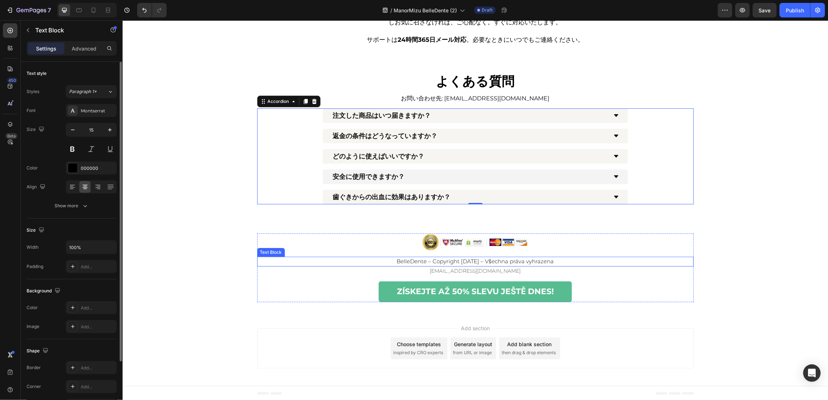
click at [472, 261] on p "BelleDente – Copyright 2025 – Všechna práva vyhrazena" at bounding box center [475, 261] width 435 height 8
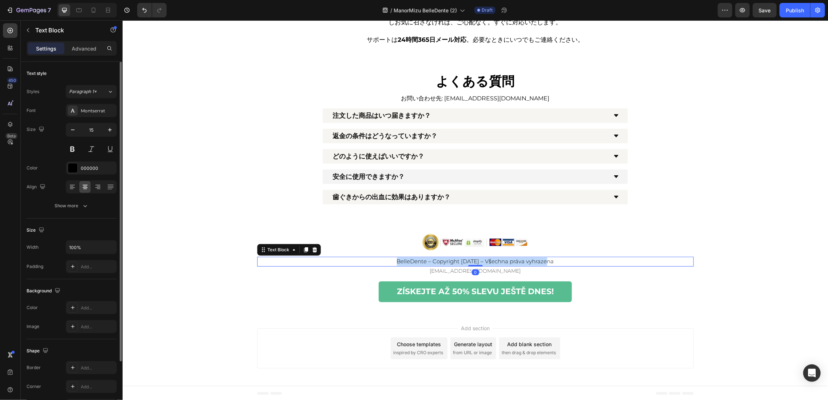
click at [472, 261] on p "BelleDente – Copyright 2025 – Všechna práva vyhrazena" at bounding box center [475, 261] width 435 height 8
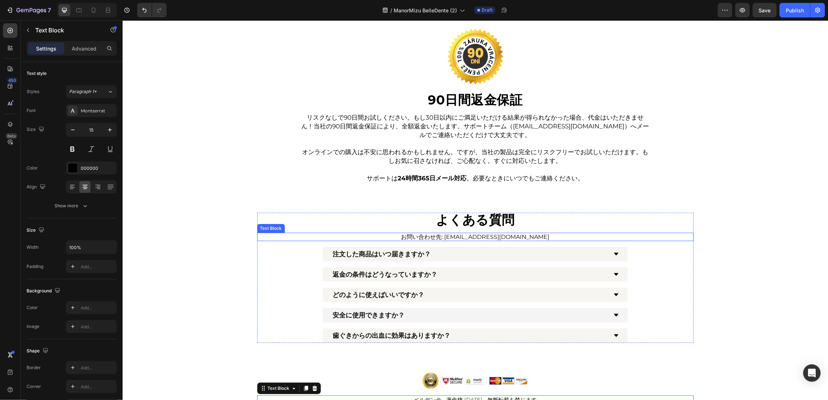
scroll to position [1713, 0]
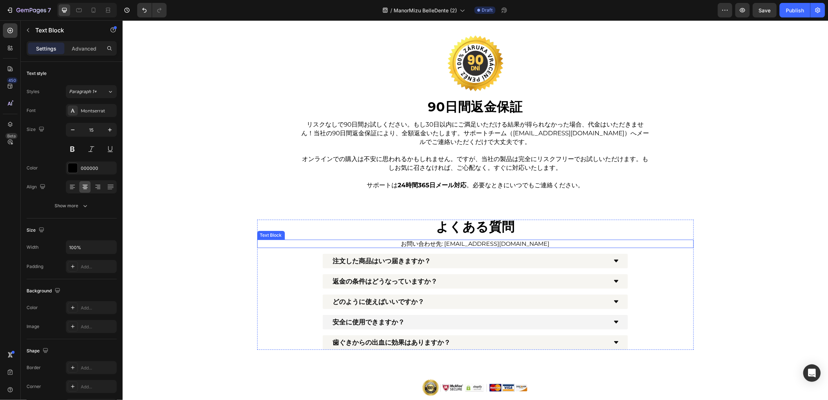
click at [530, 243] on p "お問い合わせ先: sapoto@manormizu.com" at bounding box center [475, 243] width 348 height 7
drag, startPoint x: 496, startPoint y: 243, endPoint x: 451, endPoint y: 242, distance: 45.1
click at [450, 241] on p "お問い合わせ先: sapoto@manormizu.com" at bounding box center [475, 243] width 348 height 7
click at [462, 243] on p "お問い合わせ先: sapoto@manormizu.com" at bounding box center [475, 243] width 348 height 7
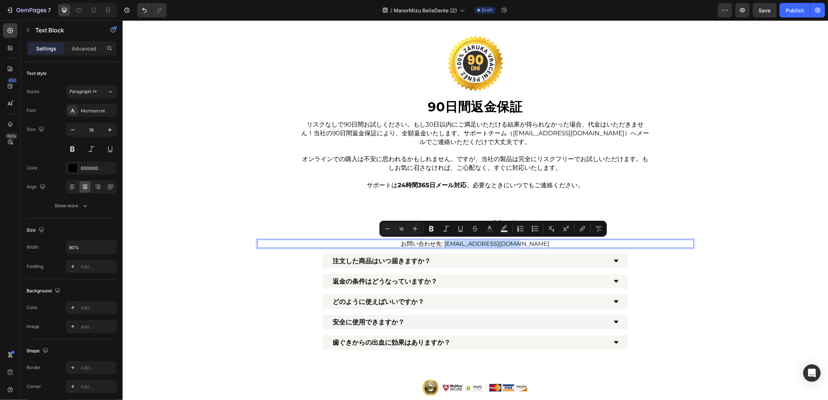
drag, startPoint x: 457, startPoint y: 242, endPoint x: 557, endPoint y: 242, distance: 100.1
click at [557, 242] on p "お問い合わせ先: sapoto@manormizu.com" at bounding box center [475, 243] width 348 height 7
copy p "sapoto@manormizu.com"
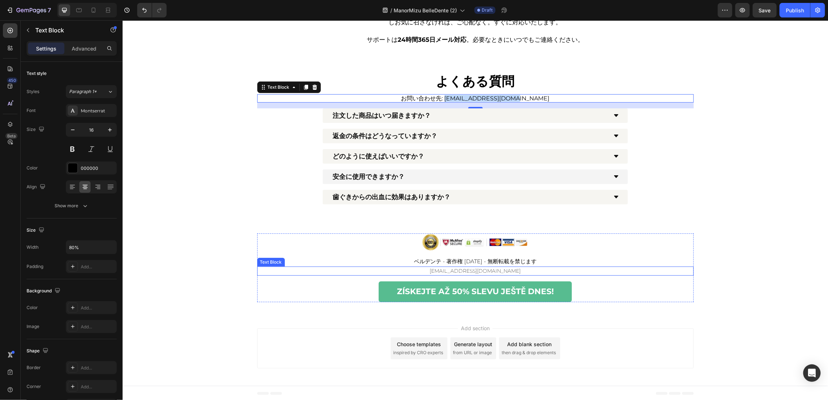
click at [454, 269] on p "podpora@ahojkrasa.com" at bounding box center [475, 271] width 435 height 8
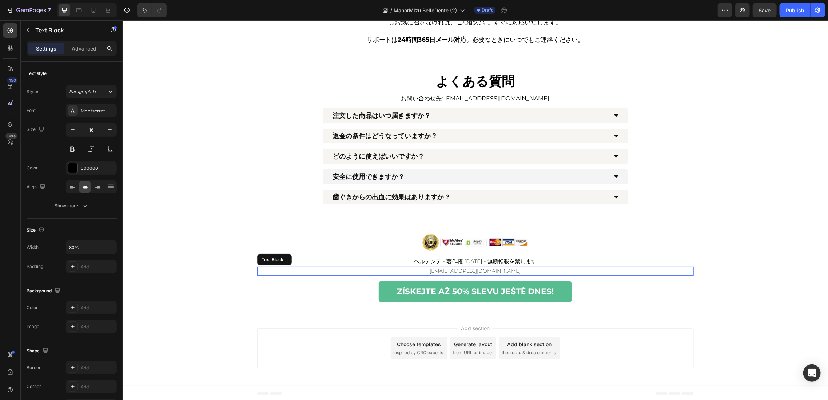
click at [454, 269] on p "podpora@ahojkrasa.com" at bounding box center [475, 271] width 435 height 8
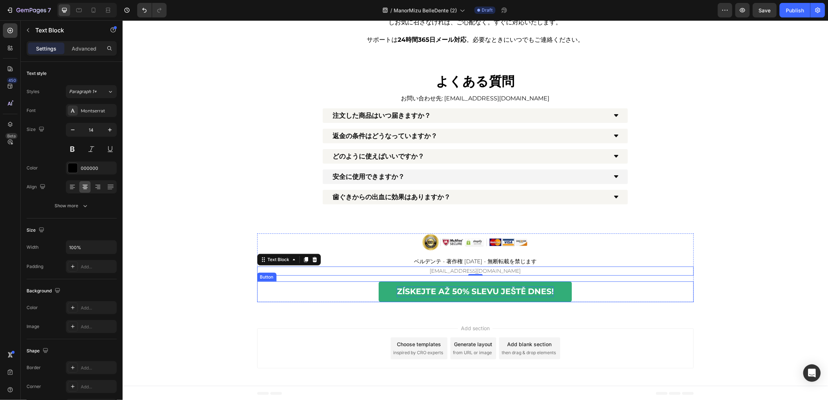
click at [443, 289] on p "ZÍSKEJTE AŽ 50% SLEVU JEŠTĚ DNES!" at bounding box center [475, 291] width 157 height 11
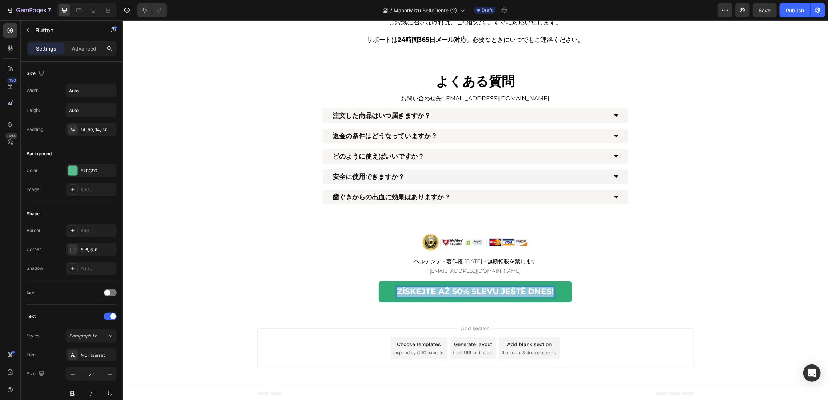
click at [442, 289] on p "ZÍSKEJTE AŽ 50% SLEVU JEŠTĚ DNES!" at bounding box center [475, 291] width 157 height 11
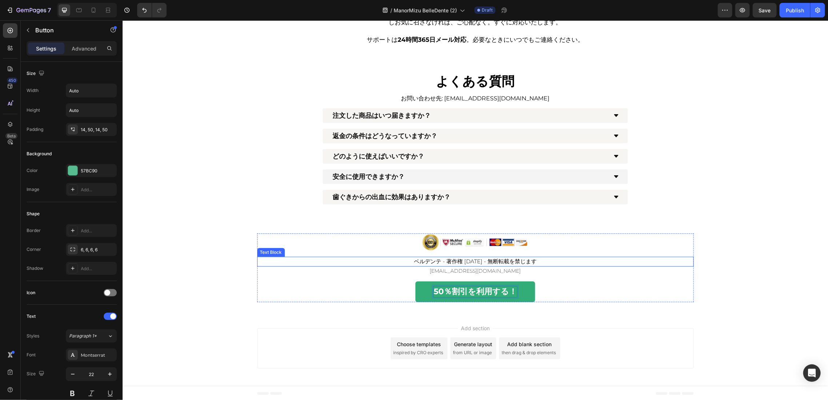
click at [330, 258] on p "ベルデンテ - 著作権 2025 - 無断転載を禁じます" at bounding box center [475, 261] width 435 height 8
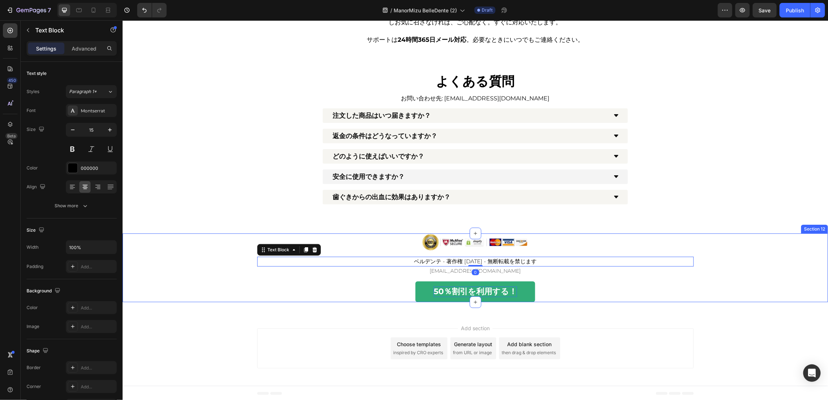
click at [211, 234] on div "Image ベルデンテ - 著作権 2025 - 無断転載を禁じます Text Block 0 sapoto@manormizu.com Text Block…" at bounding box center [474, 267] width 705 height 69
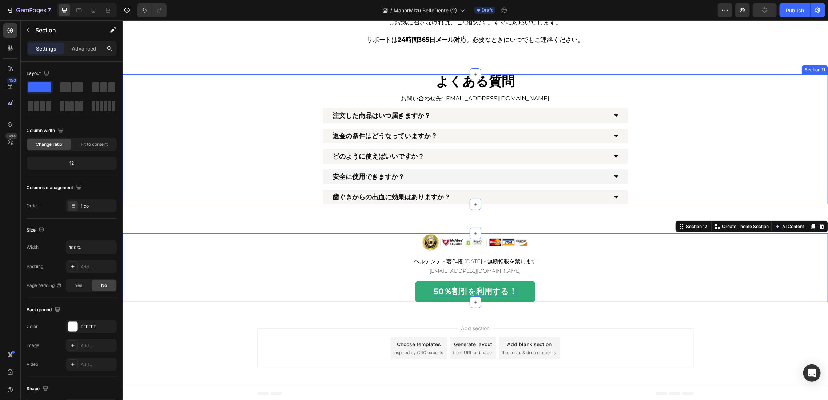
click at [189, 168] on div "⁠⁠⁠⁠⁠⁠⁠ よくある質問 Heading お問い合わせ先: sapoto@manormizu.com Text Block 注文した商品はいつ届きますか？…" at bounding box center [474, 139] width 705 height 130
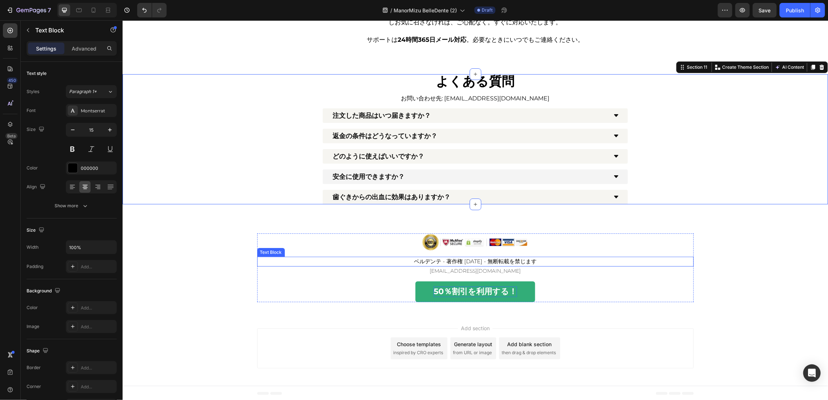
click at [450, 264] on p "ベルデンテ - 著作権 2025 - 無断転載を禁じます" at bounding box center [475, 261] width 435 height 8
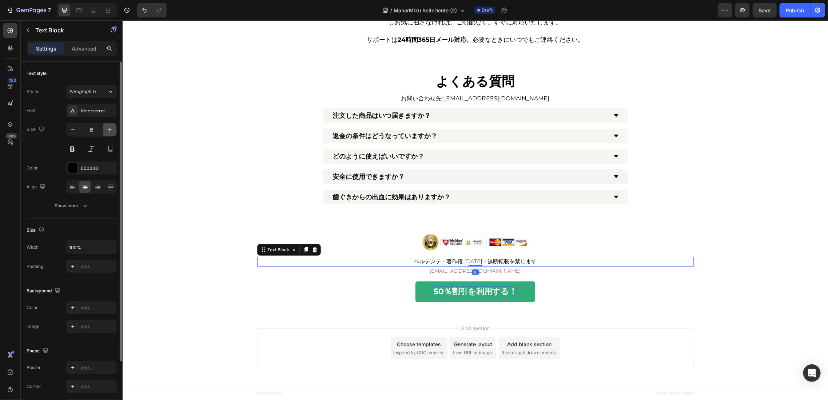
click at [112, 127] on icon "button" at bounding box center [109, 129] width 7 height 7
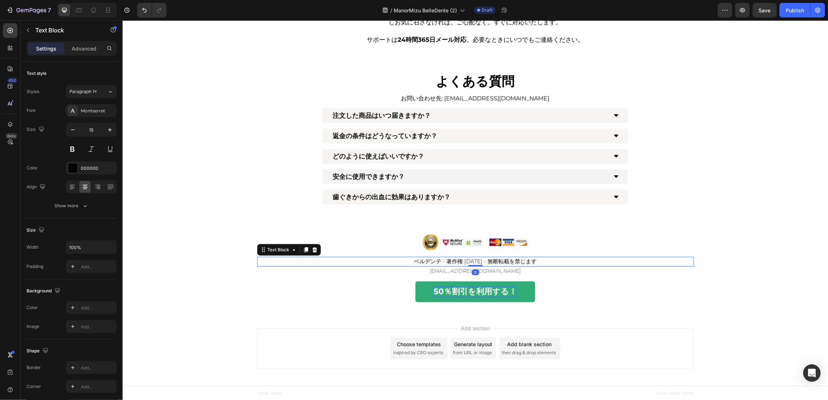
type input "16"
click at [428, 271] on p "sapoto@manormizu.com" at bounding box center [475, 271] width 435 height 8
click at [221, 238] on div "Image ベルデンテ - 著作権 2025 - 無断転載を禁じます Text Block sapoto@manormizu.com Text Block 0…" at bounding box center [474, 267] width 705 height 69
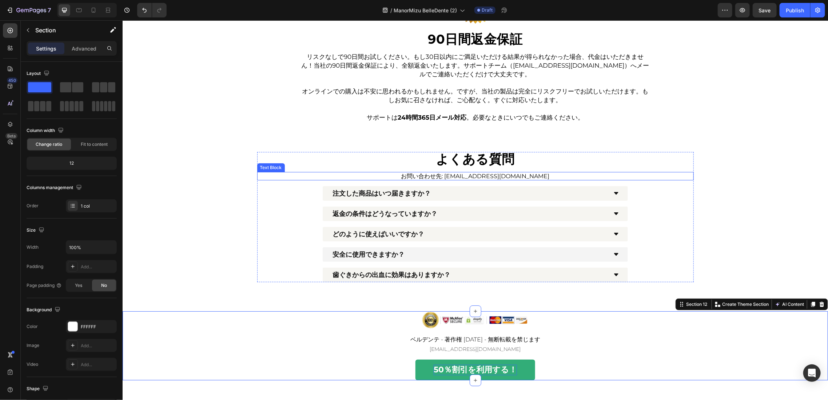
scroll to position [1713, 0]
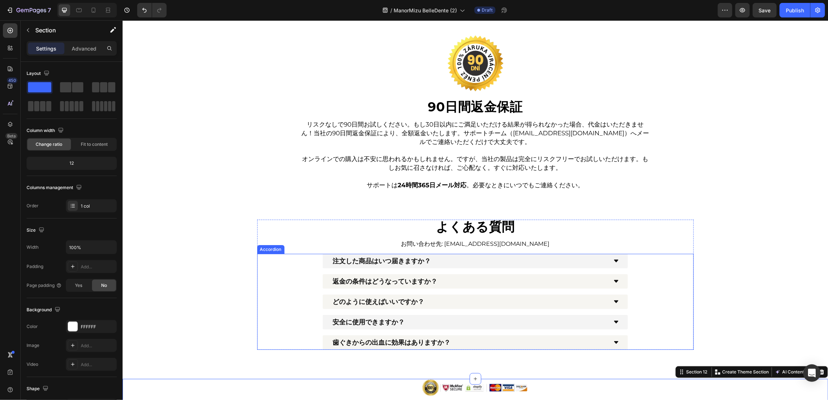
click at [546, 266] on div "注文した商品はいつ届きますか？" at bounding box center [474, 261] width 305 height 15
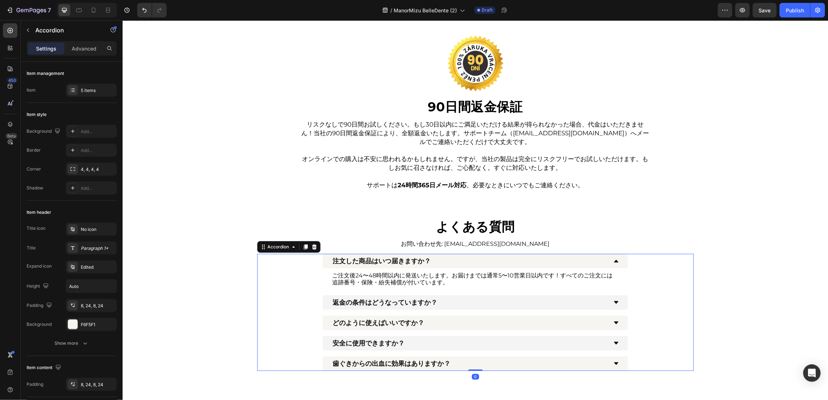
click at [533, 298] on div "返金の条件はどうなっていますか？" at bounding box center [469, 302] width 276 height 9
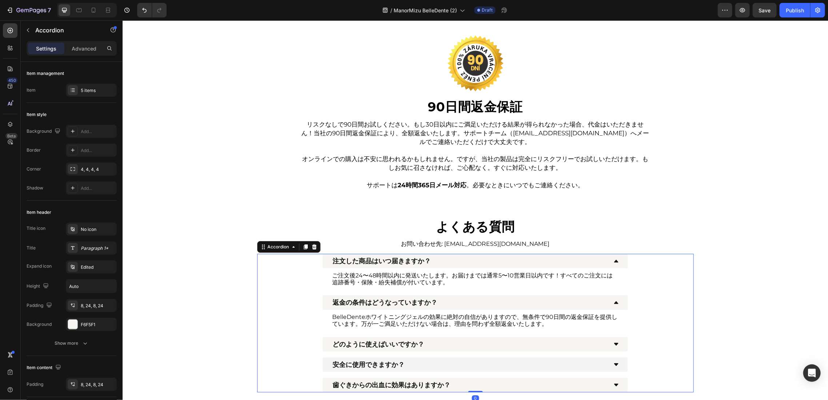
click at [533, 305] on div "返金の条件はどうなっていますか？" at bounding box center [469, 302] width 276 height 9
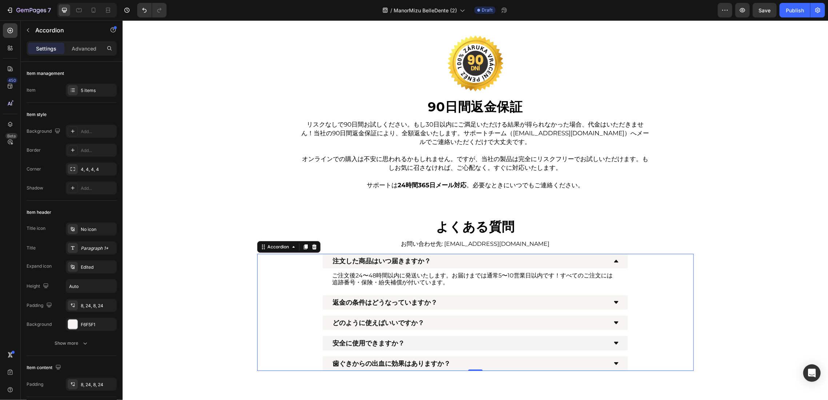
click at [529, 266] on div "注文した商品はいつ届きますか？" at bounding box center [474, 261] width 305 height 15
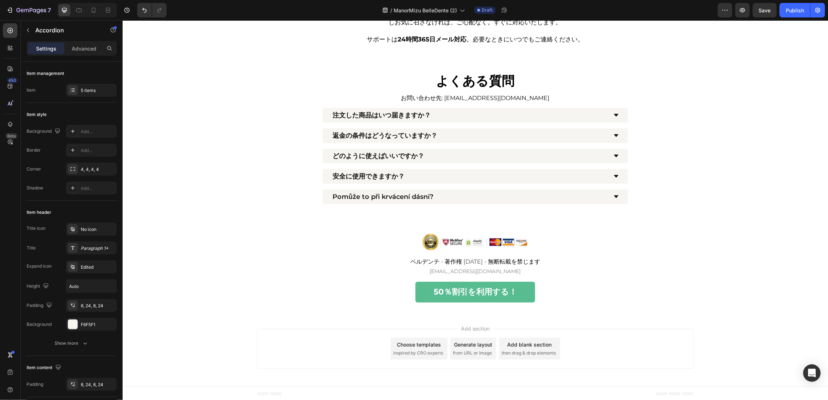
scroll to position [1830, 0]
click at [403, 115] on p "注文した商品はいつ届きますか？" at bounding box center [381, 114] width 98 height 7
click at [405, 135] on p "返金の条件はどうなっていますか？" at bounding box center [384, 135] width 105 height 7
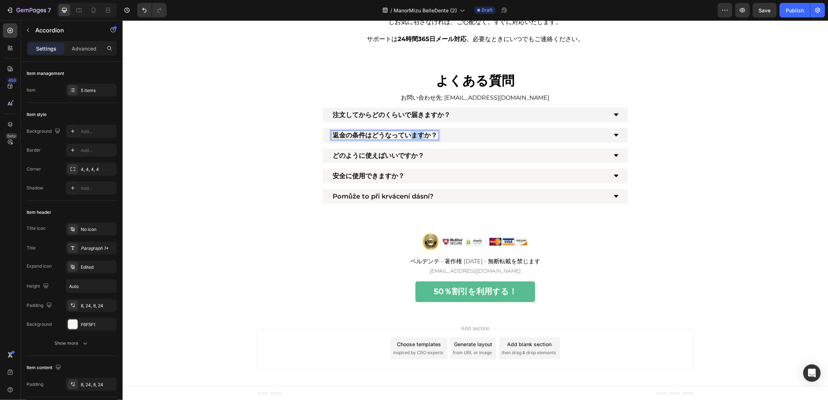
click at [405, 135] on p "返金の条件はどうなっていますか？" at bounding box center [384, 135] width 105 height 7
click at [385, 157] on p "どのように使えばいいですか？" at bounding box center [378, 155] width 92 height 7
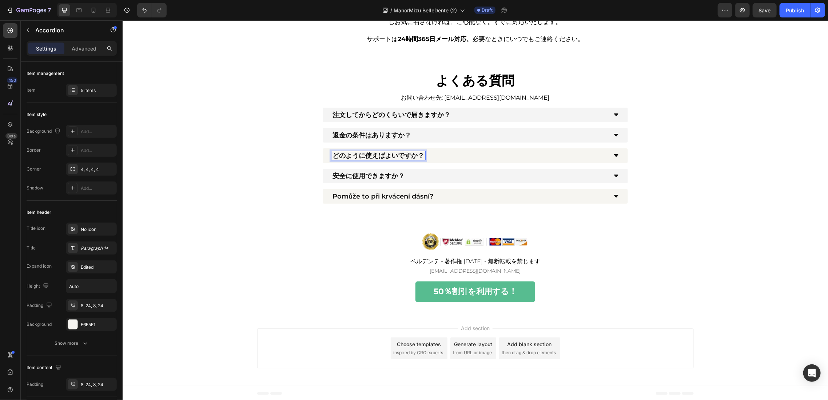
click at [385, 181] on div "安全に使用できますか？" at bounding box center [474, 175] width 305 height 15
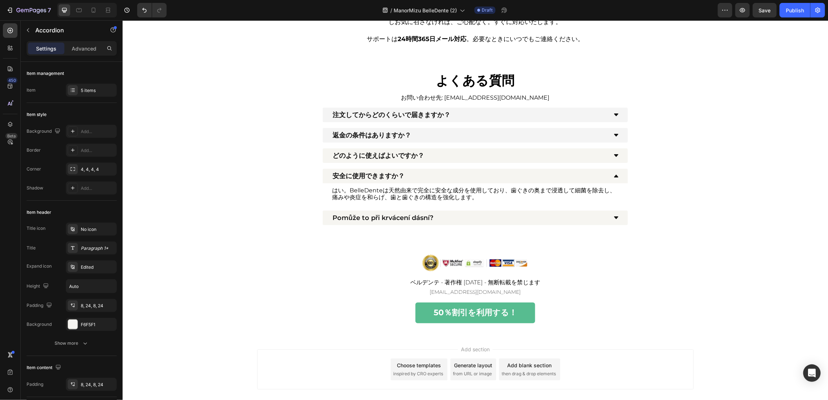
click at [383, 175] on p "安全に使用できますか？" at bounding box center [368, 175] width 72 height 7
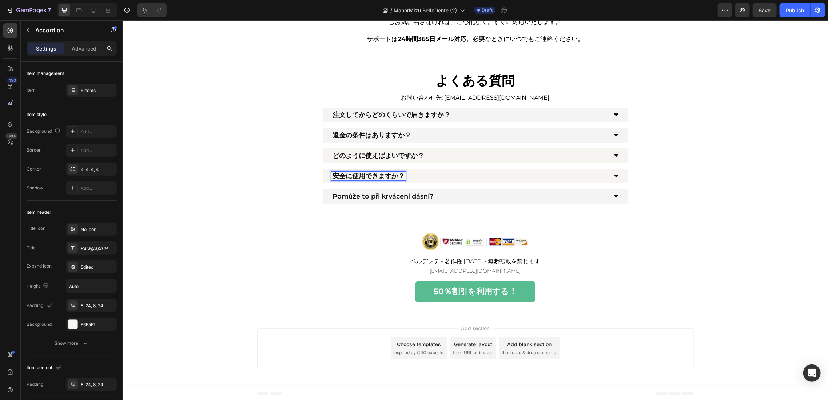
click at [389, 196] on p "Pomůže to při krvácení dásní?" at bounding box center [382, 196] width 101 height 7
click at [485, 198] on div "歯ぐきの出血に効果はありますか？" at bounding box center [469, 196] width 276 height 9
click at [476, 200] on div "歯ぐきの出血に効果はありますか？" at bounding box center [474, 196] width 305 height 15
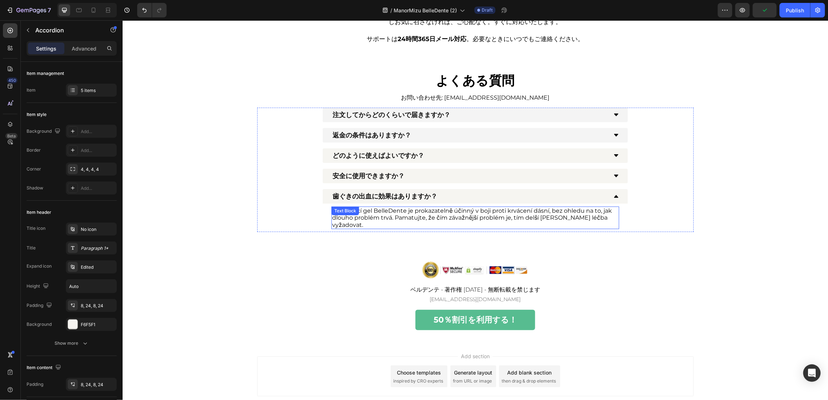
click at [454, 215] on p "Ano. Bělící gel BelleDente je prokazatelně účinný v boji proti krvácení dásní, …" at bounding box center [475, 217] width 286 height 21
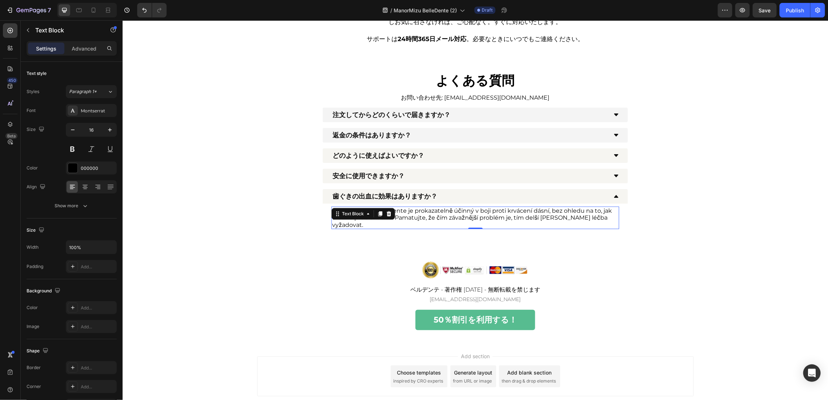
click at [454, 215] on p "Ano. Bělící gel BelleDente je prokazatelně účinný v boji proti krvácení dásní, …" at bounding box center [475, 217] width 286 height 21
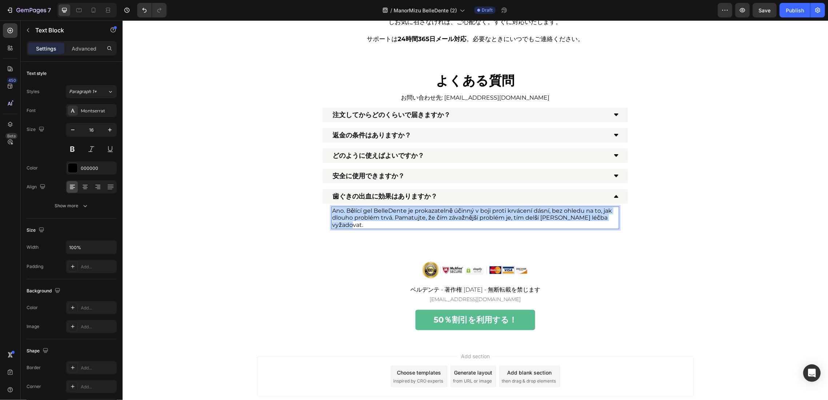
click at [454, 215] on p "Ano. Bělící gel BelleDente je prokazatelně účinný v boji proti krvácení dásní, …" at bounding box center [475, 217] width 286 height 21
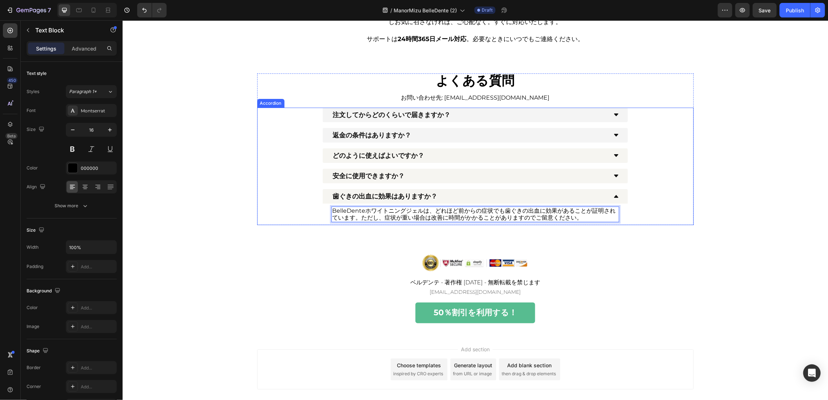
click at [671, 175] on div "安全に使用できますか？" at bounding box center [475, 175] width 436 height 15
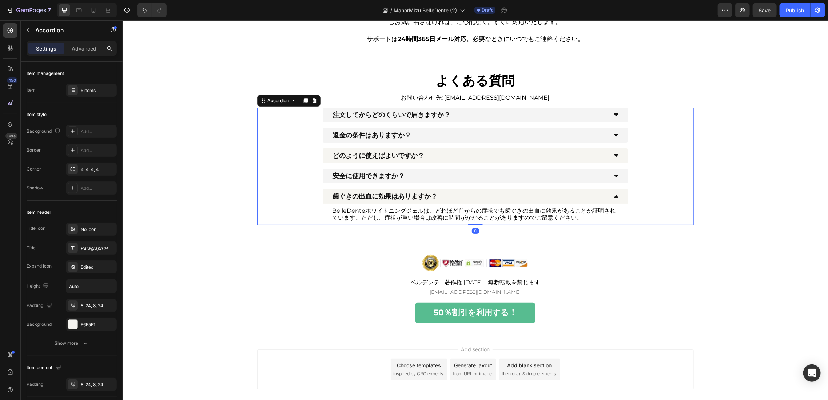
click at [620, 179] on div "安全に使用できますか？" at bounding box center [474, 175] width 305 height 15
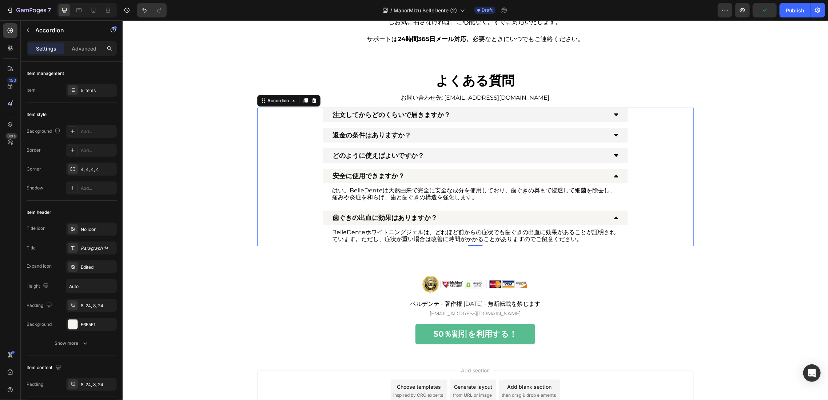
click at [490, 158] on div "どのように使えばよいですか？" at bounding box center [469, 155] width 276 height 9
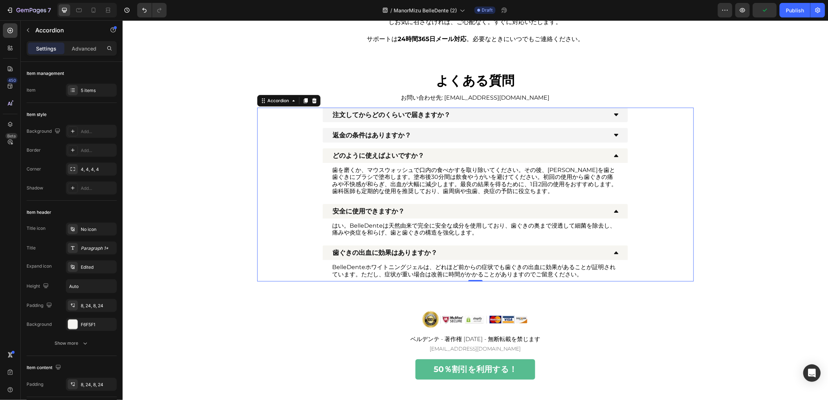
click at [490, 140] on div "返金の条件はありますか？" at bounding box center [474, 135] width 305 height 15
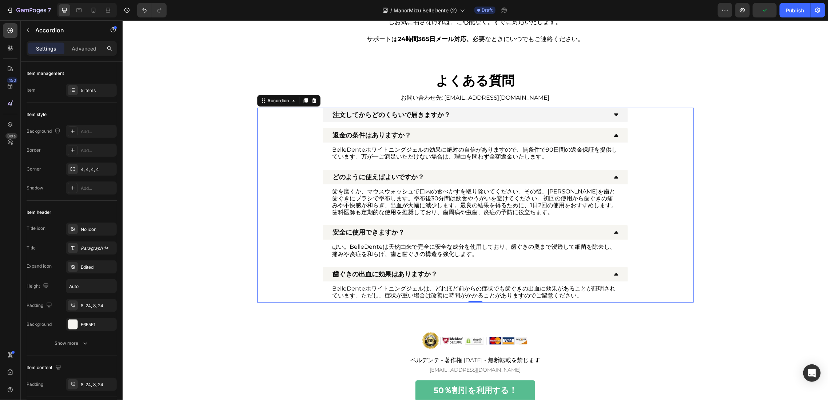
click at [499, 118] on div "注文してからどのくらいで届きますか？" at bounding box center [469, 114] width 276 height 9
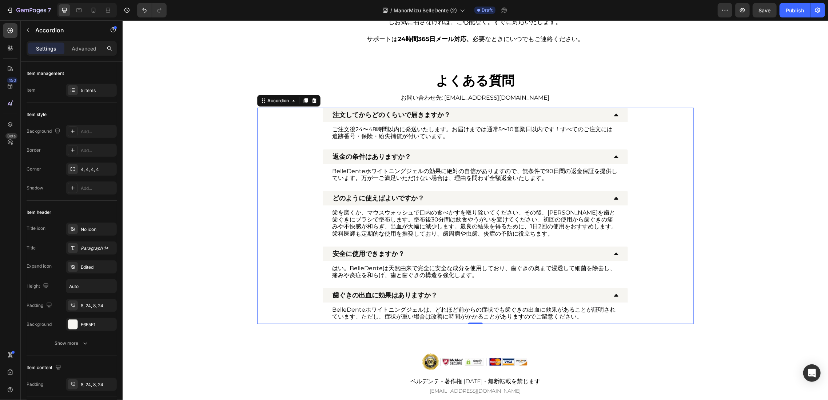
click at [499, 118] on div "注文してからどのくらいで届きますか？" at bounding box center [469, 114] width 276 height 9
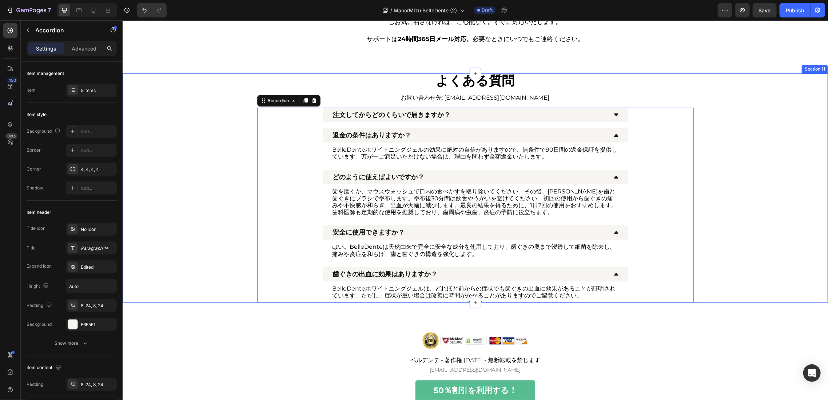
click at [692, 77] on div "よくある質問 Heading お問い合わせ先: sapoto@manormizu.com Text Block 注文してからどのくらいで届きますか？ ご注文後…" at bounding box center [474, 187] width 705 height 229
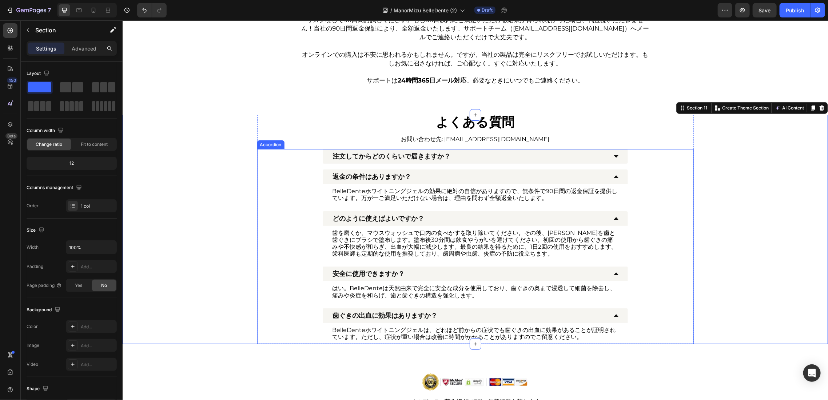
scroll to position [1781, 0]
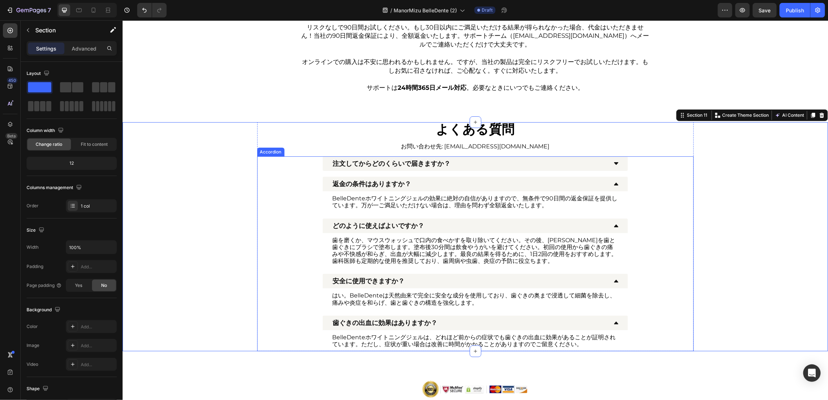
click at [616, 184] on div "返金の条件はありますか？" at bounding box center [474, 183] width 305 height 15
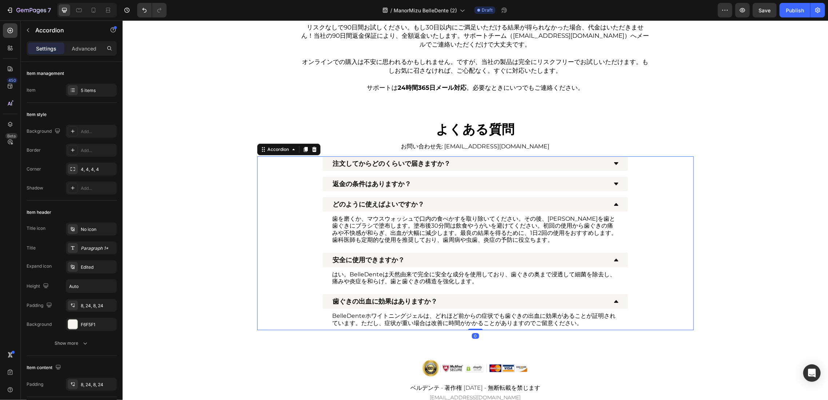
click at [608, 201] on div "どのように使えばよいですか？" at bounding box center [474, 204] width 305 height 15
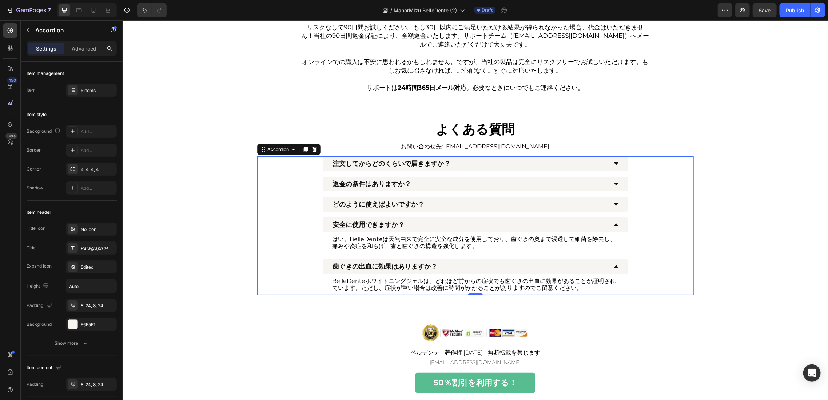
click at [613, 222] on icon at bounding box center [616, 225] width 6 height 6
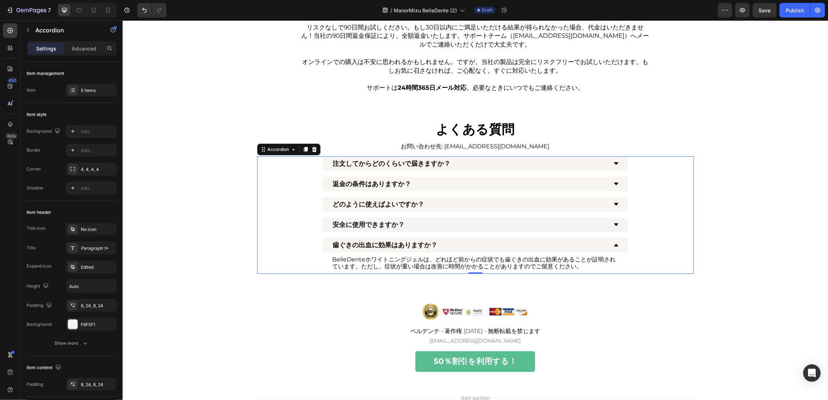
click at [616, 241] on div "歯ぐきの出血に効果はありますか？" at bounding box center [474, 245] width 305 height 15
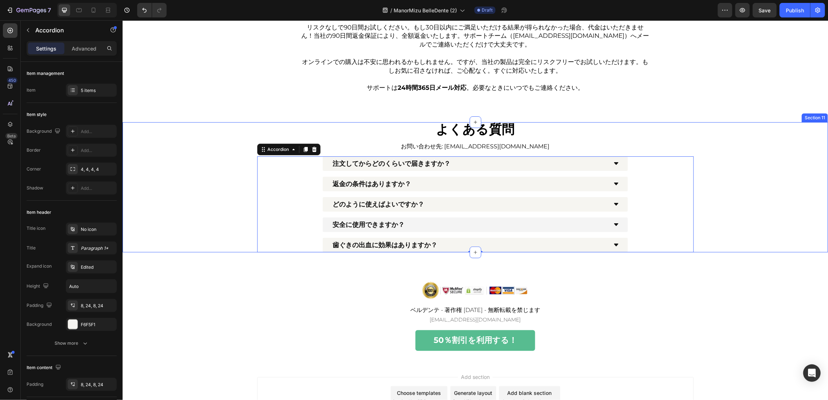
click at [790, 214] on div "よくある質問 Heading お問い合わせ先: sapoto@manormizu.com Text Block 注文してからどのくらいで届きますか？ 返金の条…" at bounding box center [474, 187] width 705 height 130
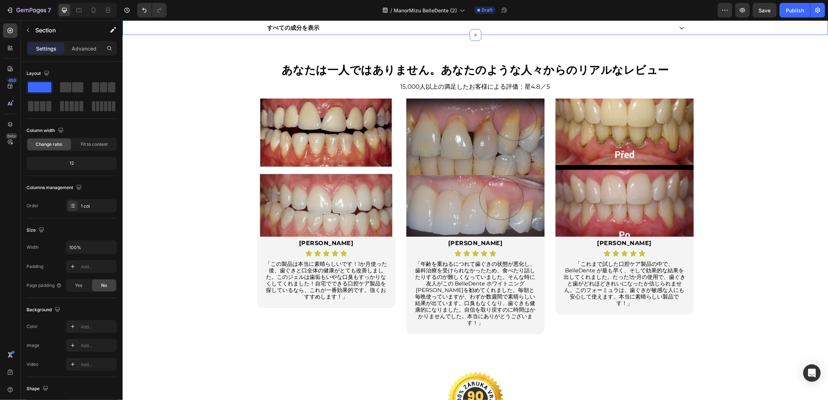
scroll to position [1296, 0]
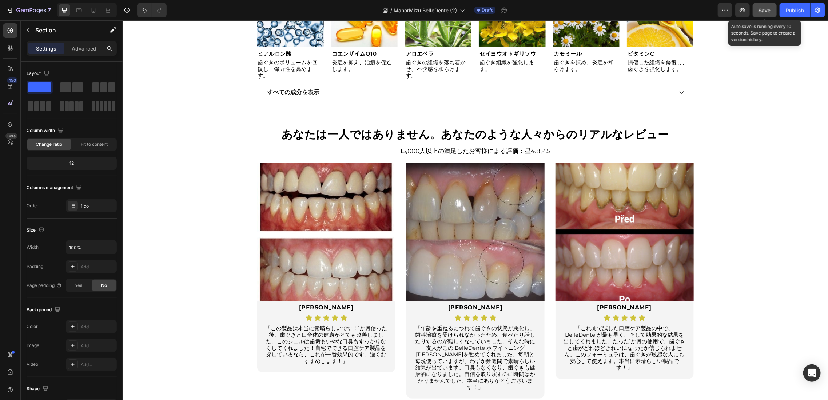
click at [767, 12] on span "Save" at bounding box center [765, 10] width 12 height 6
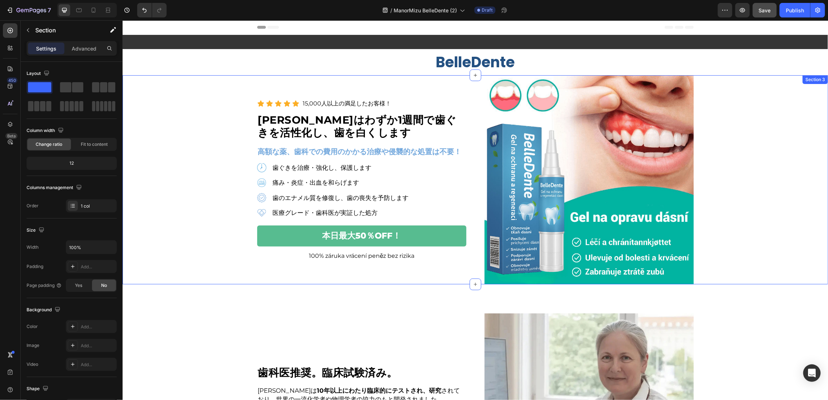
scroll to position [0, 0]
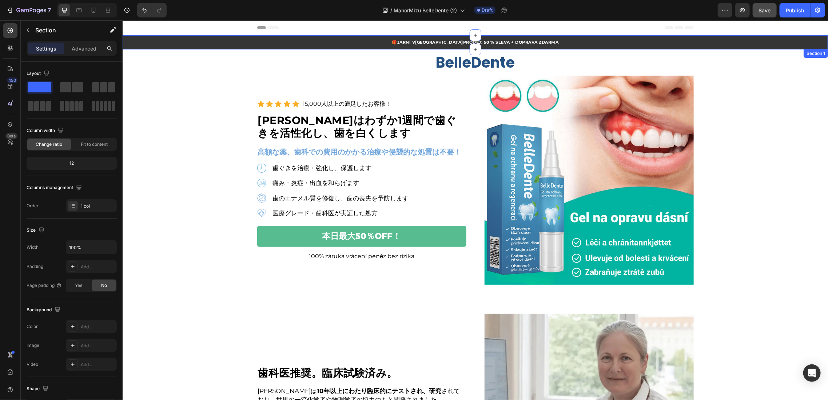
click at [440, 45] on div "🎁 JARNÍ VÝPRODEJ: 50 % SLEVA + DOPRAVA ZDARMA Heading Section 1" at bounding box center [474, 42] width 705 height 14
click at [440, 45] on div "🎁 JARNÍ VÝPRODEJ: 50 % SLEVA + DOPRAVA ZDARMA Heading Section 1 You can create …" at bounding box center [474, 42] width 705 height 14
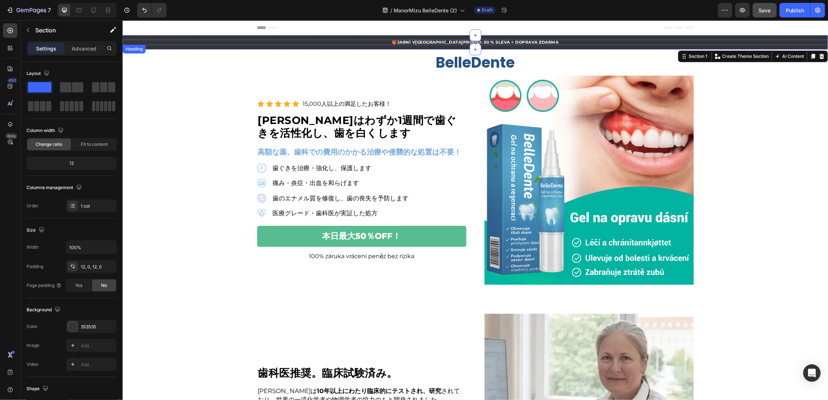
click at [441, 43] on strong "JARNÍ VÝPRODEJ: 50 % SLEVA + DOPRAVA ZDARMA" at bounding box center [478, 41] width 162 height 5
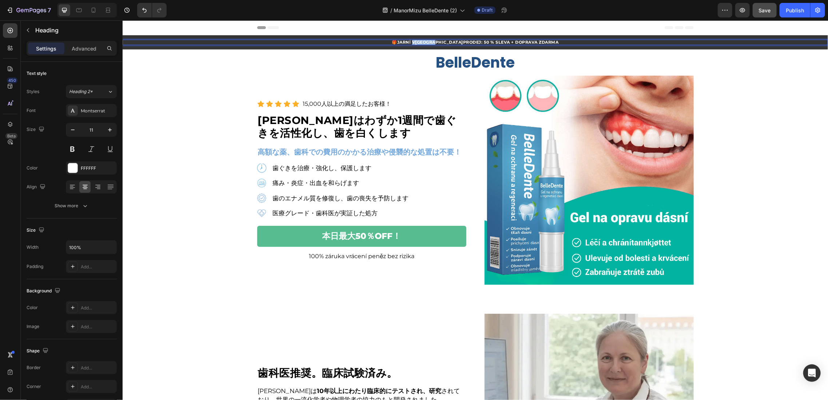
click at [440, 42] on strong "JARNÍ VÝPRODEJ: 50 % SLEVA + DOPRAVA ZDARMA" at bounding box center [478, 41] width 162 height 5
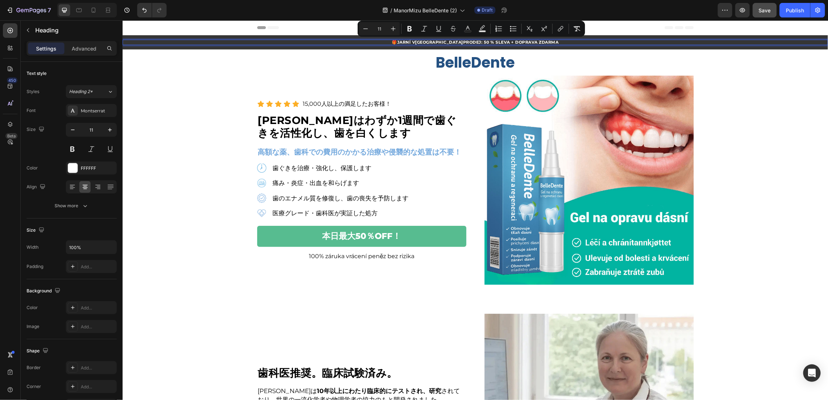
click at [417, 41] on strong "JARNÍ VÝPRODEJ: 50 % SLEVA + DOPRAVA ZDARMA" at bounding box center [478, 41] width 162 height 5
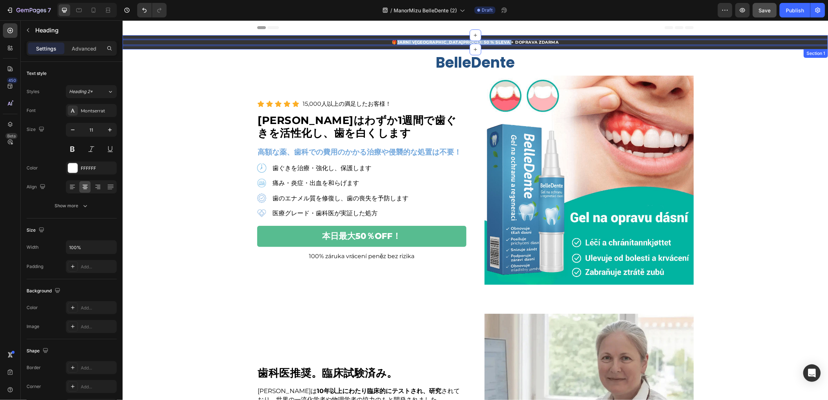
drag, startPoint x: 416, startPoint y: 43, endPoint x: 569, endPoint y: 38, distance: 154.0
click at [569, 37] on div "🎁 JARNÍ VÝPRODEJ: 50 % SLEVA + DOPRAVA ZDARMA Heading 0 Section 1" at bounding box center [474, 42] width 705 height 14
click at [381, 83] on div "Icon Icon Icon Icon Icon Icon List 15,000人以上の満足したお客様！ Text Block Row BelleDente…" at bounding box center [361, 179] width 209 height 209
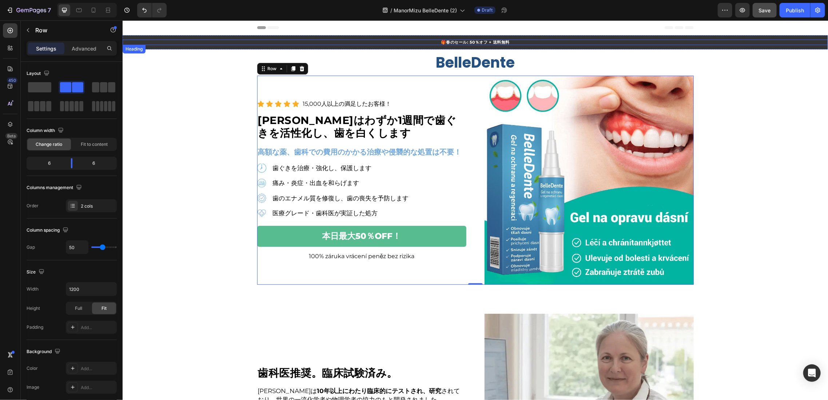
click at [468, 41] on strong "春のセール: 50％オフ + 送料無料" at bounding box center [478, 41] width 64 height 5
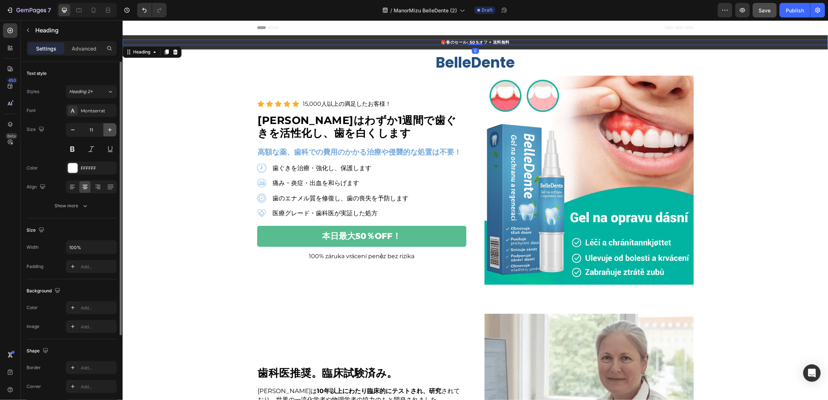
click at [112, 124] on button "button" at bounding box center [109, 129] width 13 height 13
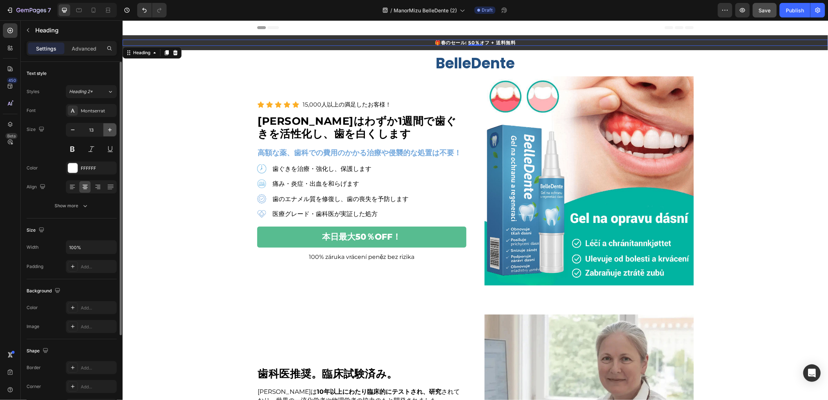
click at [112, 124] on button "button" at bounding box center [109, 129] width 13 height 13
type input "14"
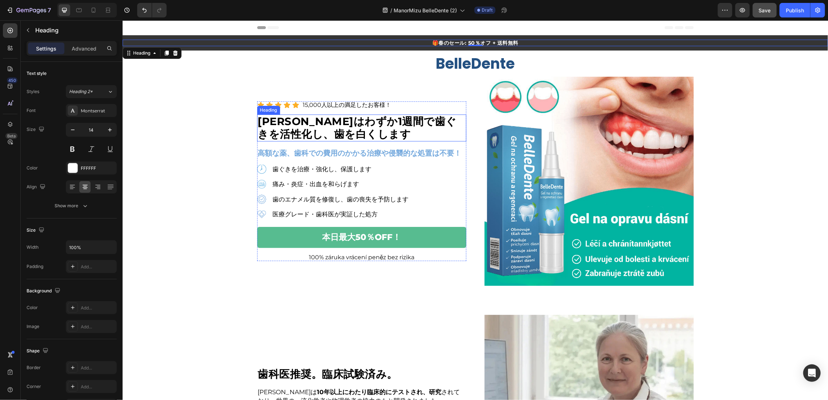
click at [347, 134] on strong "BelleDenteはわずか1週間で歯ぐきを活性化し、歯を白くします" at bounding box center [357, 127] width 199 height 25
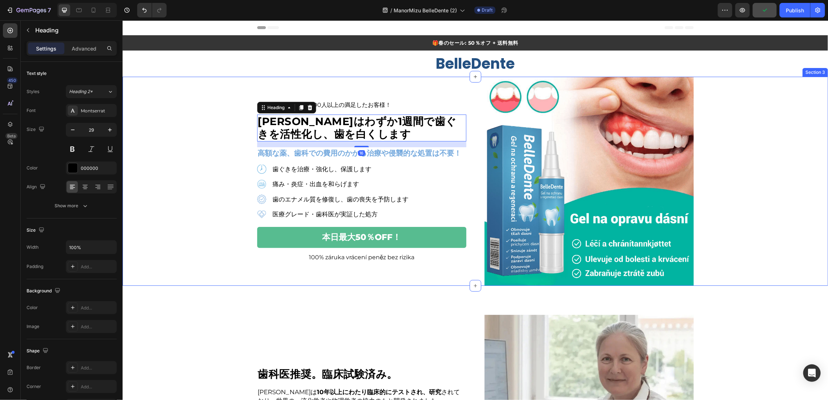
click at [767, 158] on div "Icon Icon Icon Icon Icon Icon List 15,000人以上の満足したお客様！ Text Block Row BelleDente…" at bounding box center [474, 180] width 705 height 209
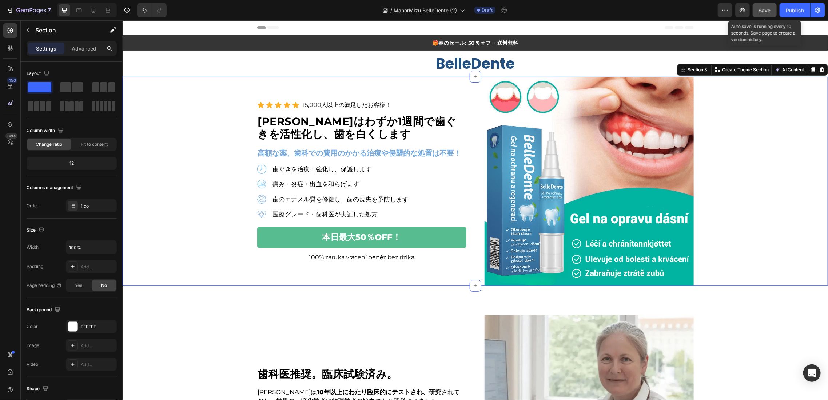
click at [758, 11] on button "Save" at bounding box center [765, 10] width 24 height 15
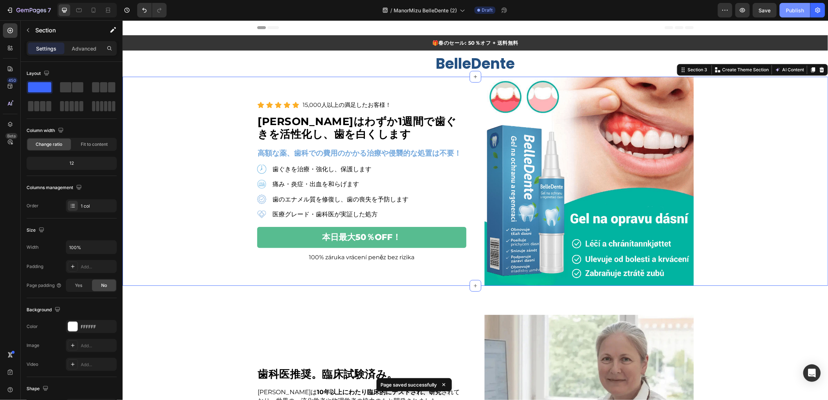
click at [799, 15] on button "Publish" at bounding box center [795, 10] width 31 height 15
click at [789, 175] on div "Icon Icon Icon Icon Icon Icon List 15,000人以上の満足したお客様！ Text Block Row BelleDente…" at bounding box center [474, 180] width 705 height 209
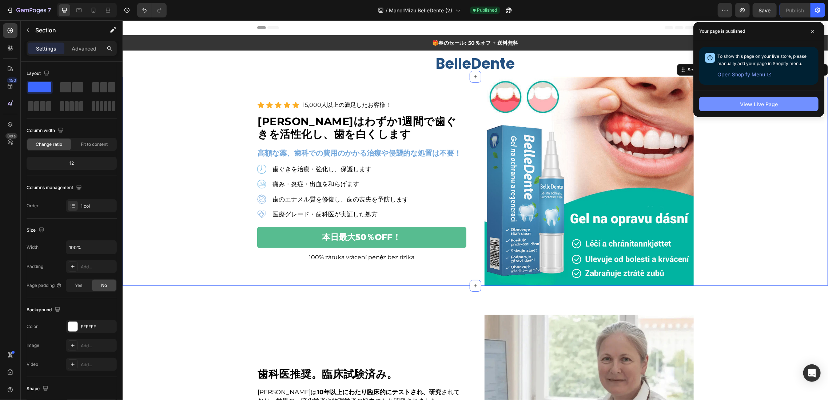
click at [743, 108] on button "View Live Page" at bounding box center [758, 104] width 119 height 15
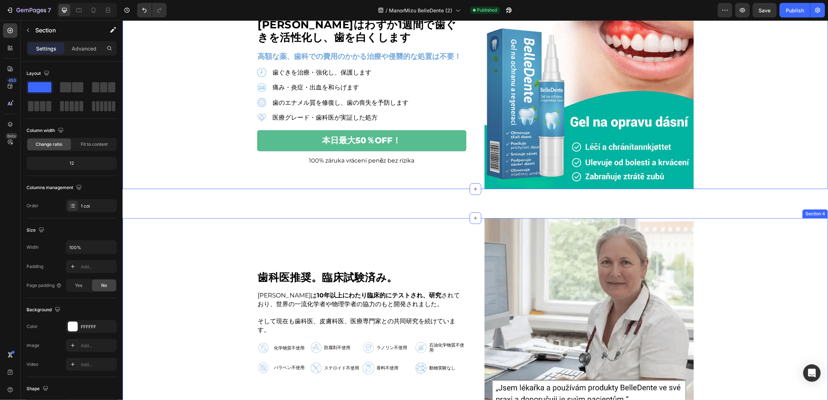
click at [766, 221] on div "歯科医推奨。臨床試験済み。 Heading BelleDenteは 10年以上にわたり臨床的にテストされ、研究 されており、世界の一流化学者や物理学者の協力の…" at bounding box center [474, 322] width 705 height 209
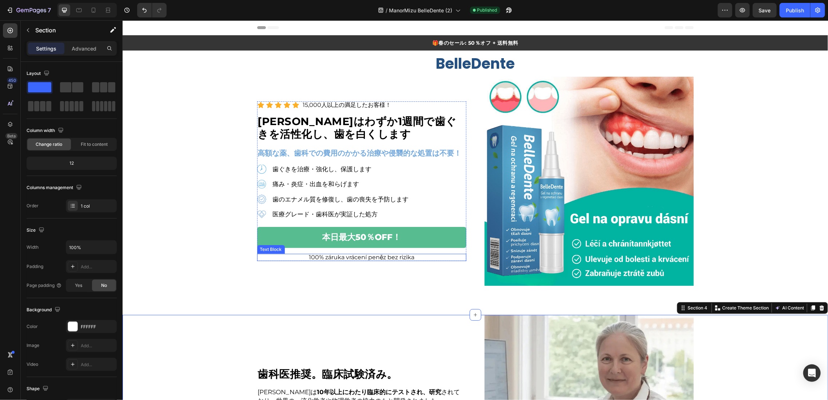
click at [349, 260] on p "100% záruka vrácení peněz bez rizika" at bounding box center [362, 257] width 208 height 6
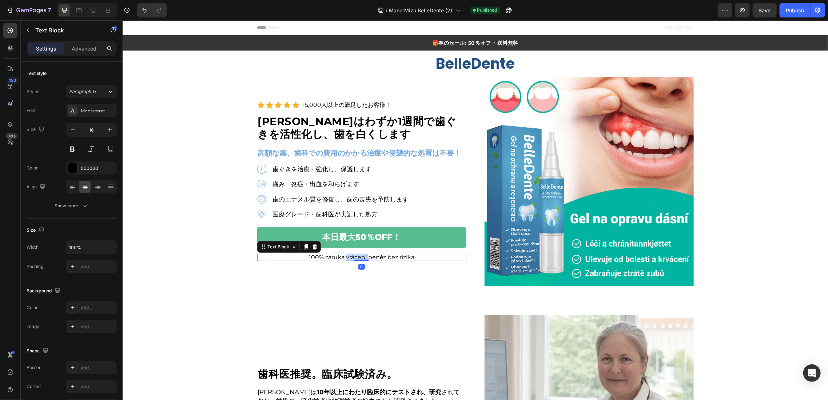
click at [349, 260] on p "100% záruka vrácení peněz bez rizika" at bounding box center [362, 257] width 208 height 6
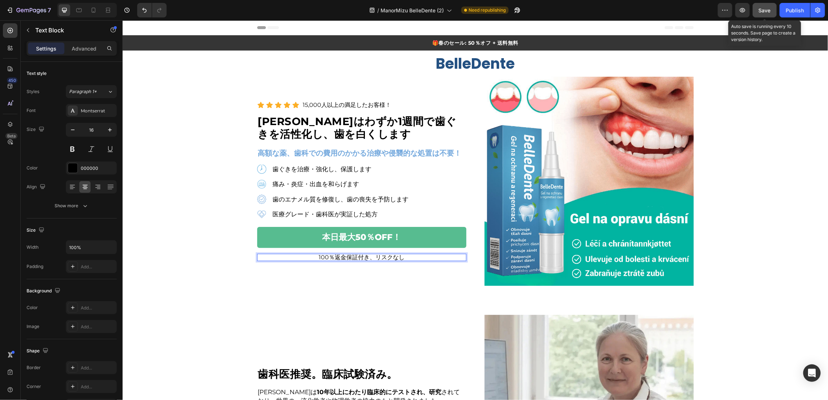
click at [763, 15] on button "Save" at bounding box center [765, 10] width 24 height 15
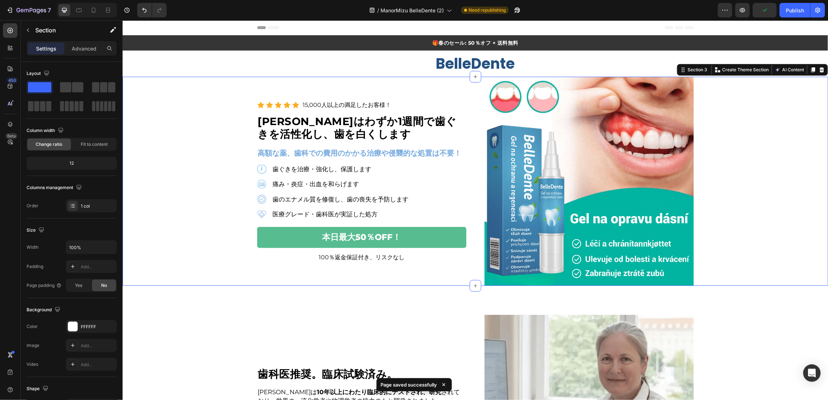
click at [799, 216] on div "Icon Icon Icon Icon Icon Icon List 15,000人以上の満足したお客様！ Text Block Row BelleDente…" at bounding box center [474, 180] width 705 height 209
click at [770, 187] on div "Icon Icon Icon Icon Icon Icon List 15,000人以上の満足したお客様！ Text Block Row BelleDente…" at bounding box center [474, 180] width 705 height 209
click at [732, 11] on button "button" at bounding box center [725, 10] width 15 height 15
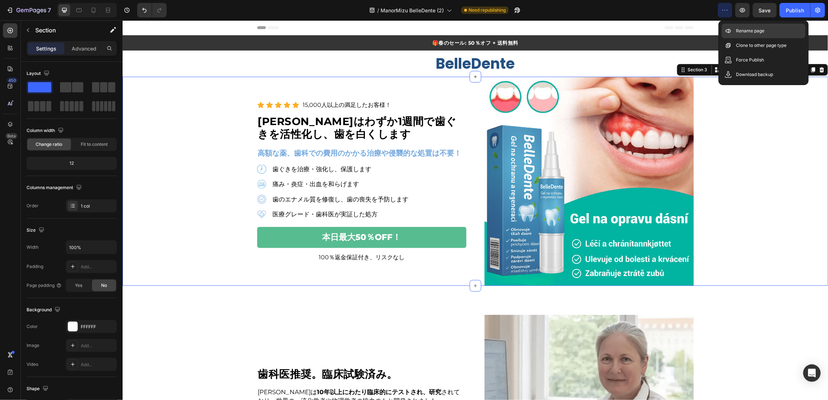
click at [739, 29] on p "Rename page" at bounding box center [750, 30] width 28 height 7
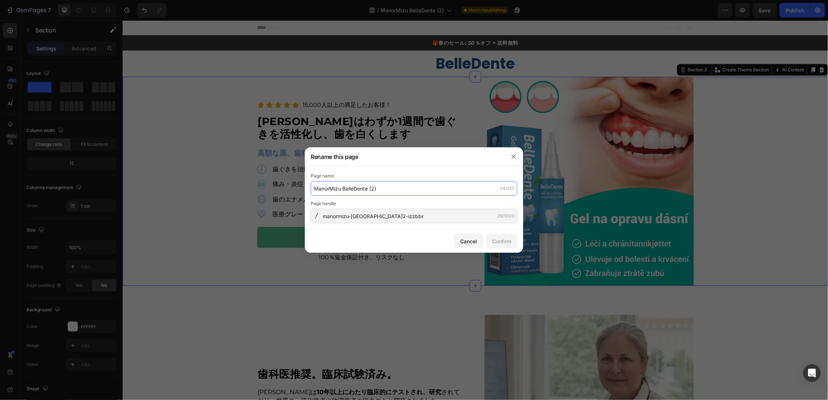
click at [402, 193] on input "ManorMizu BelleDente (2)" at bounding box center [414, 188] width 207 height 15
paste input "BelleDente｜公式ジェル販売ページ"
type input "BelleDente｜公式ジェル販売ページ"
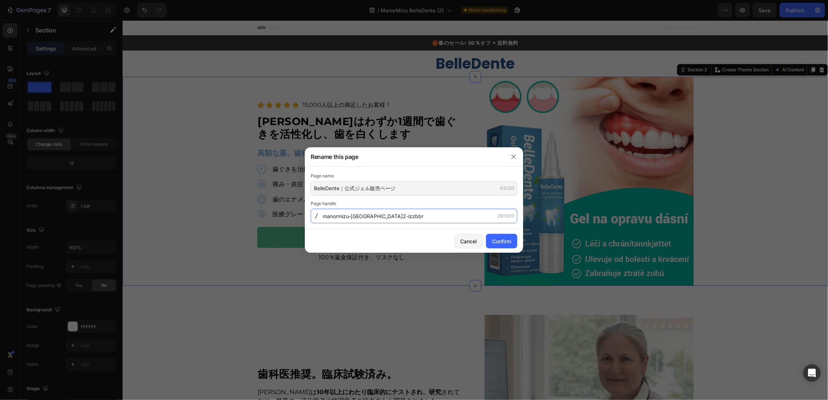
click at [444, 215] on input "manormizu-belledente-2-izzbbr" at bounding box center [414, 216] width 207 height 15
paste input "official"
type input "manormizu-belledente-official"
click at [499, 238] on div "Confirm" at bounding box center [501, 242] width 19 height 8
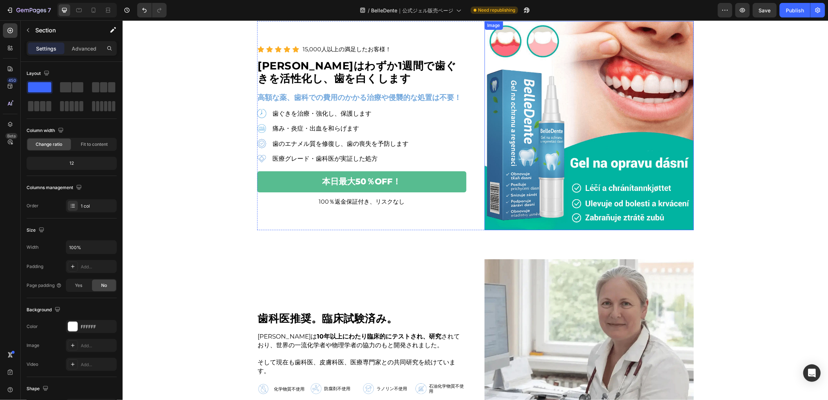
scroll to position [48, 0]
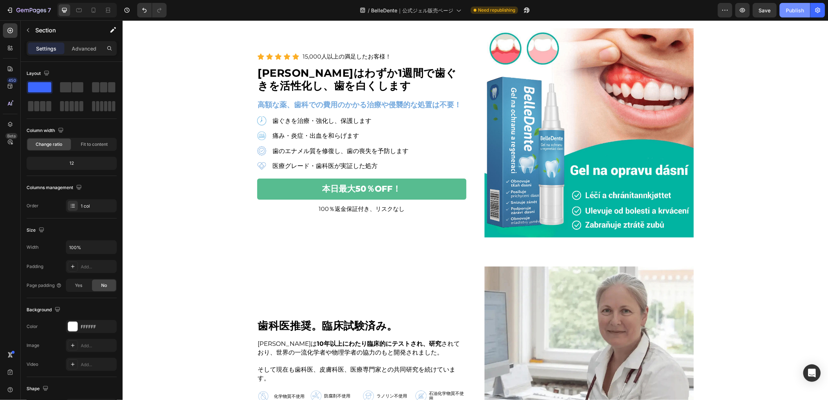
click at [791, 15] on button "Publish" at bounding box center [795, 10] width 31 height 15
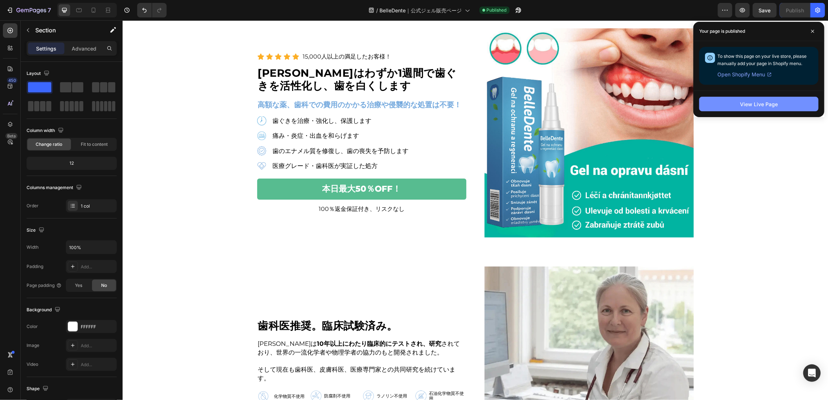
click at [744, 108] on button "View Live Page" at bounding box center [758, 104] width 119 height 15
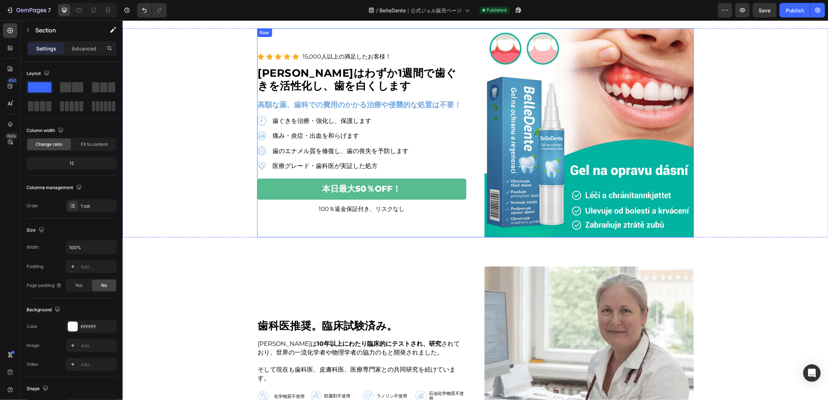
scroll to position [339, 0]
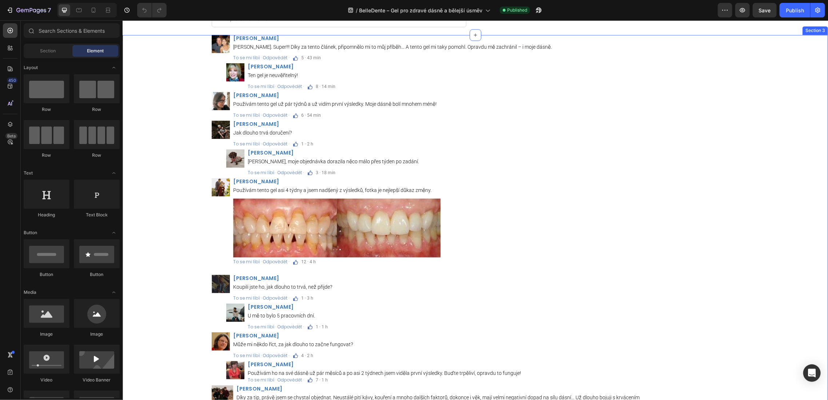
scroll to position [8582, 0]
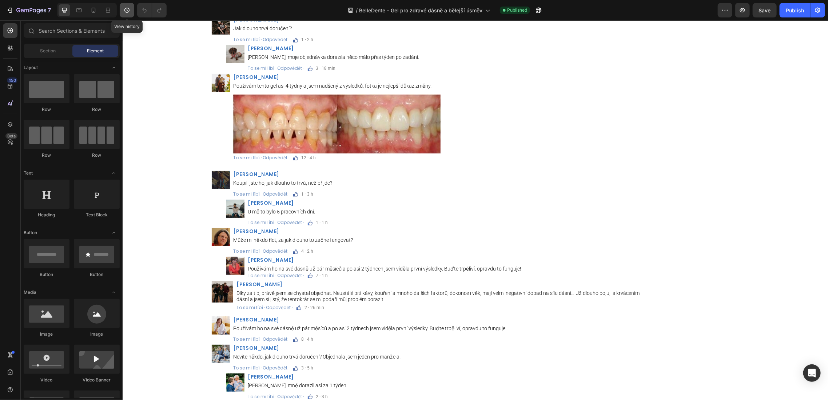
click at [128, 8] on icon "button" at bounding box center [126, 10] width 5 height 5
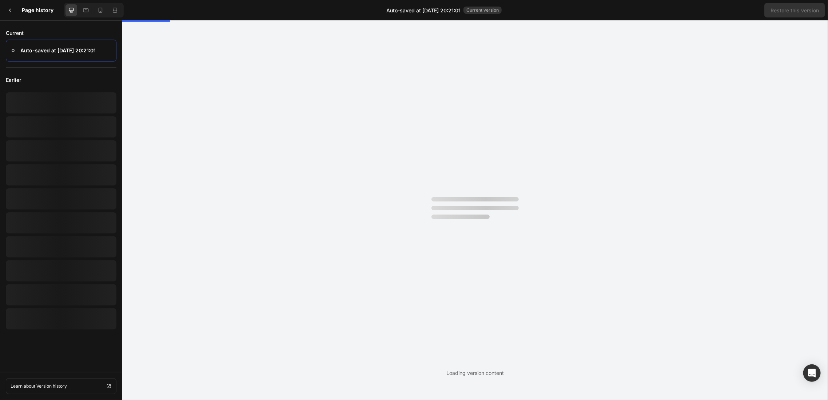
scroll to position [0, 0]
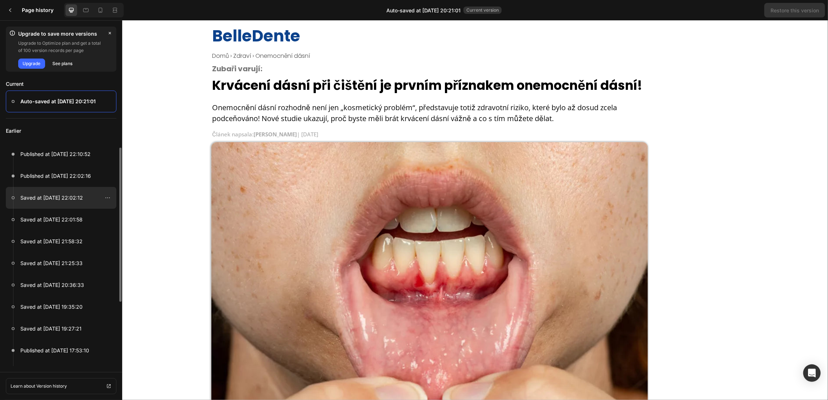
click at [77, 199] on p "Saved at [DATE] 22:02:12" at bounding box center [51, 198] width 63 height 9
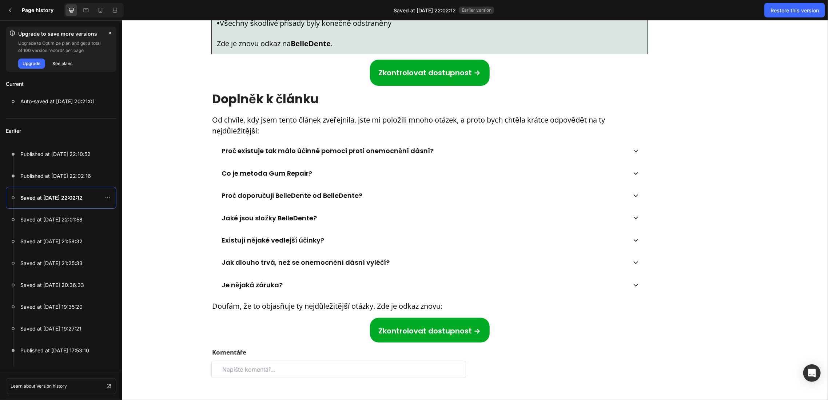
scroll to position [8074, 0]
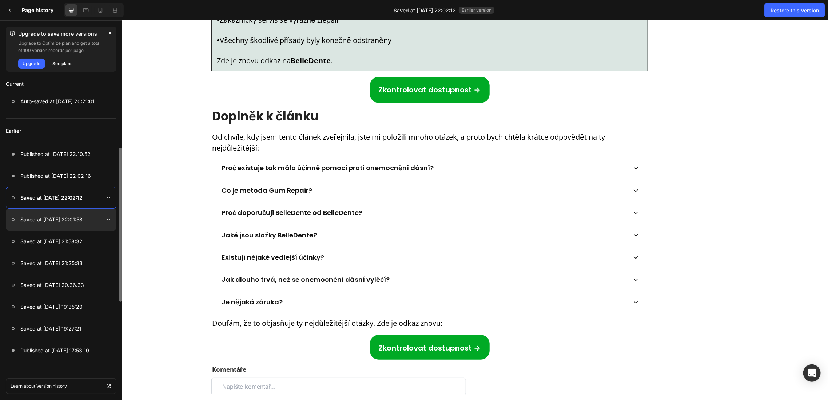
click at [49, 216] on p "Saved at [DATE] 22:01:58" at bounding box center [51, 219] width 62 height 9
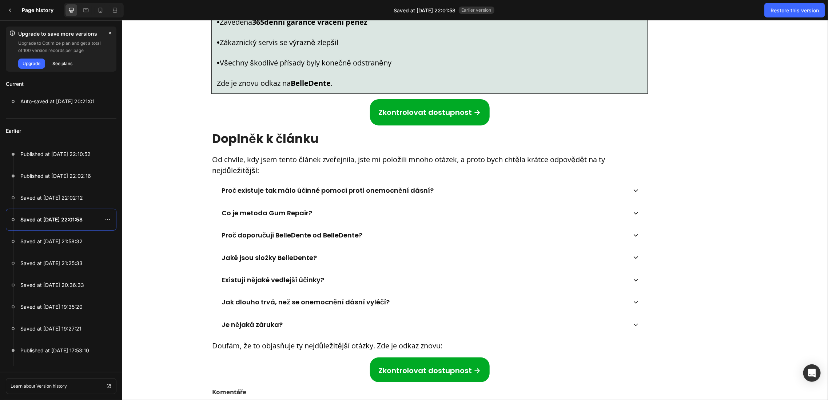
scroll to position [8060, 0]
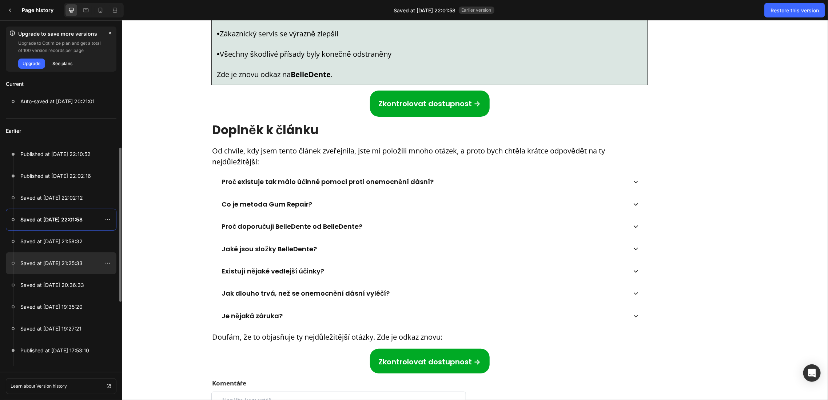
click at [67, 265] on p "Saved at [DATE] 21:25:33" at bounding box center [51, 263] width 62 height 9
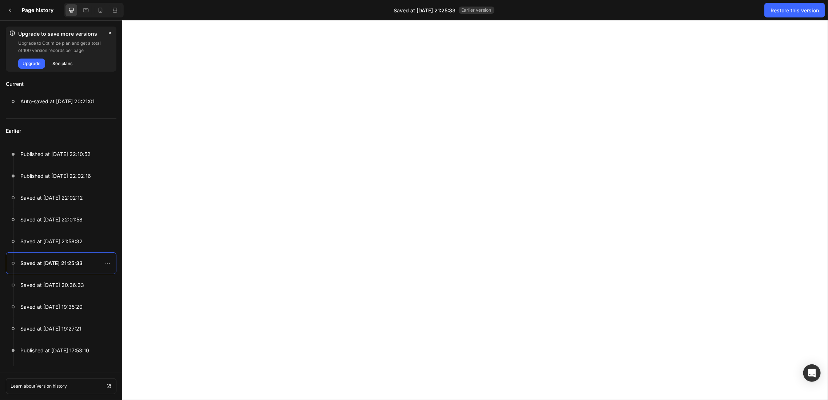
scroll to position [7760, 0]
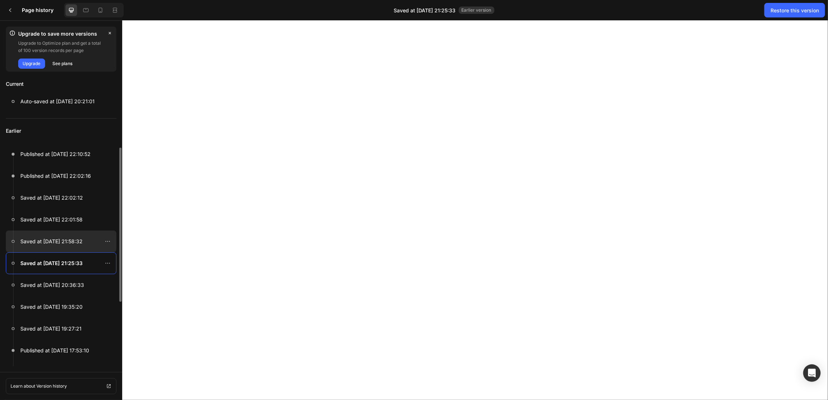
click at [72, 235] on div at bounding box center [61, 242] width 111 height 22
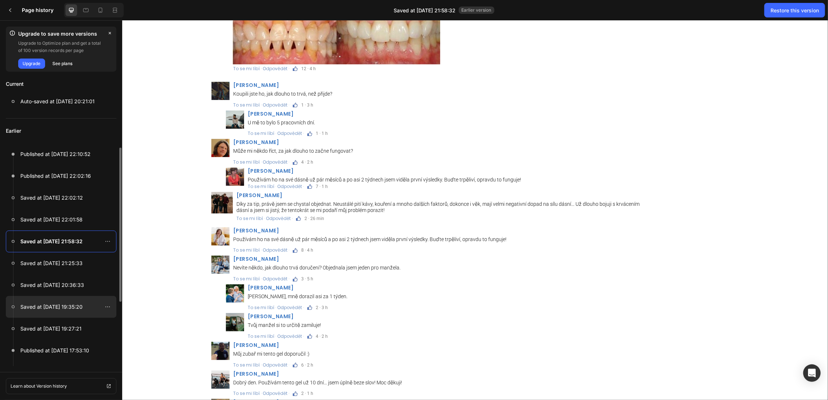
scroll to position [48, 0]
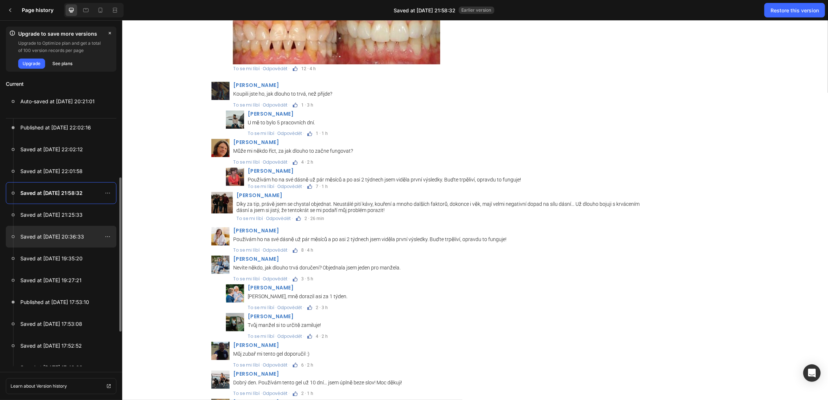
click at [56, 245] on div at bounding box center [61, 237] width 111 height 22
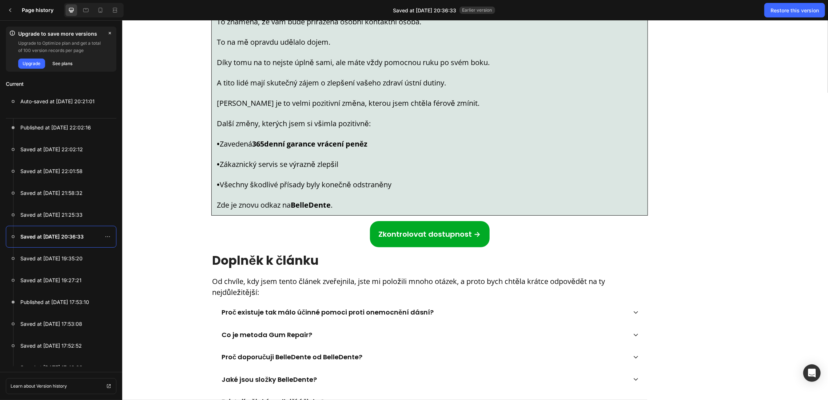
scroll to position [7930, 0]
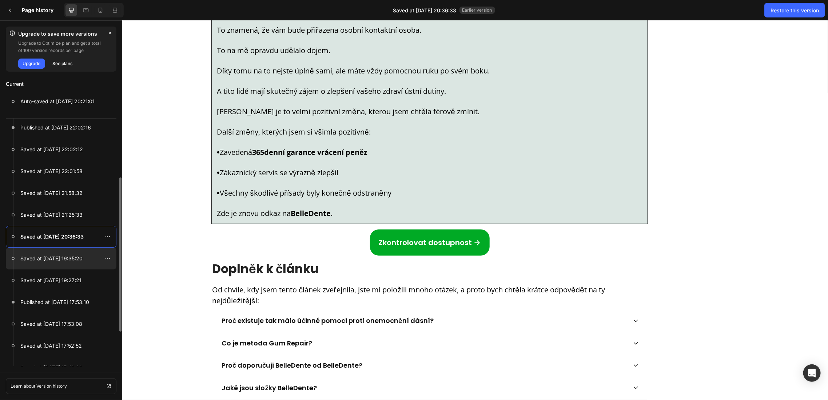
click at [52, 254] on p "Saved at [DATE] 19:35:20" at bounding box center [51, 258] width 62 height 9
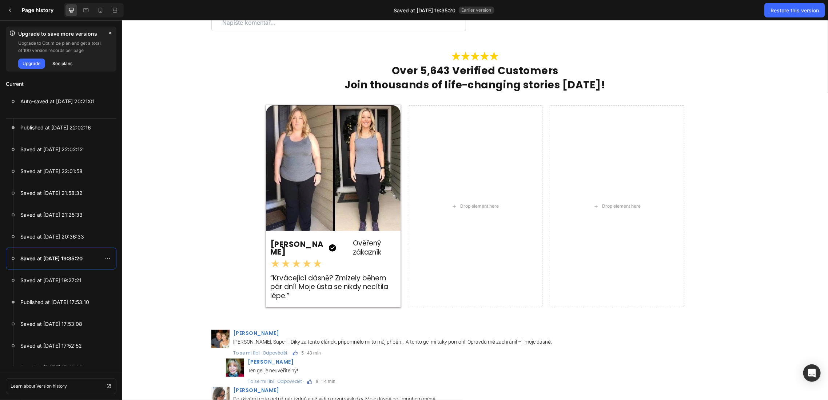
scroll to position [8473, 0]
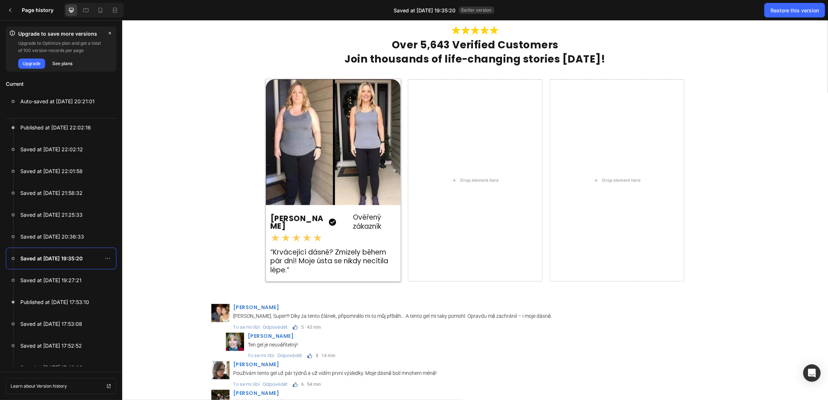
click at [709, 246] on div "Image Over 5,643 Verified Customers Heading Join thousands of life-changing sto…" at bounding box center [475, 158] width 706 height 268
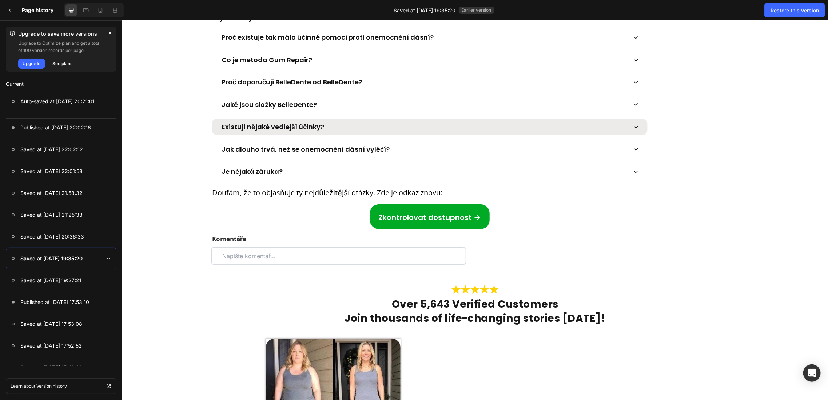
scroll to position [8182, 0]
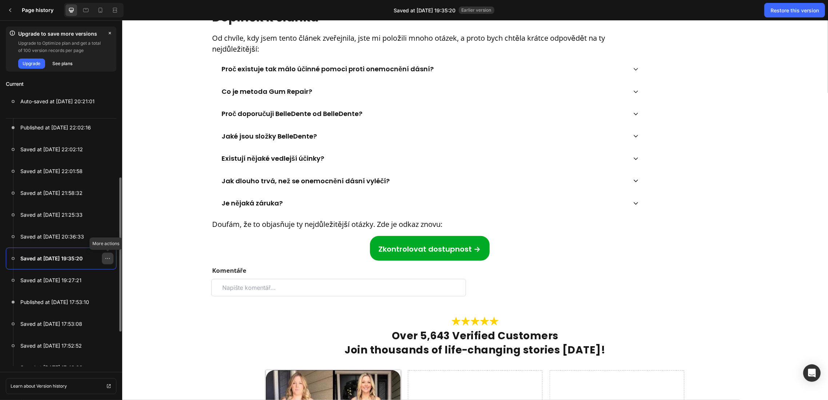
click at [106, 258] on icon at bounding box center [108, 259] width 6 height 6
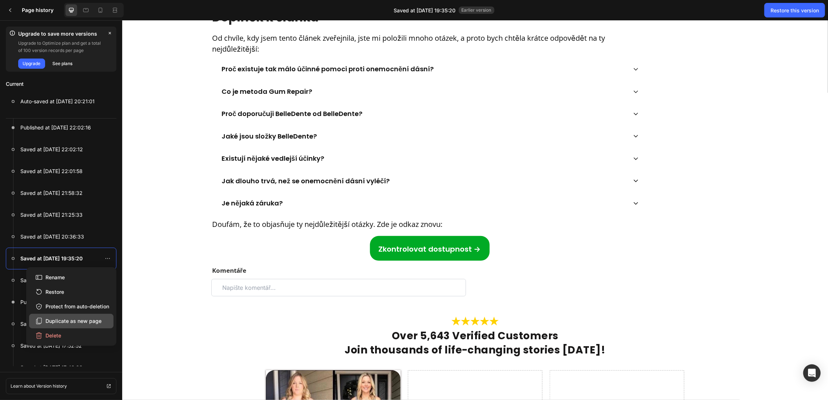
click at [67, 322] on div "Duplicate as new page" at bounding box center [68, 321] width 66 height 8
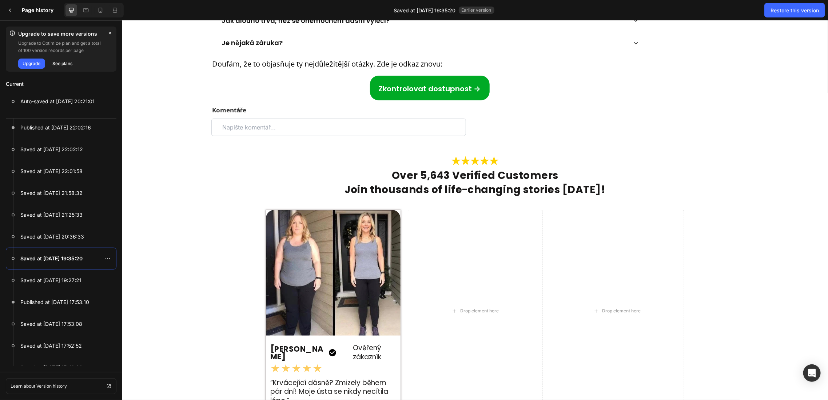
scroll to position [8424, 0]
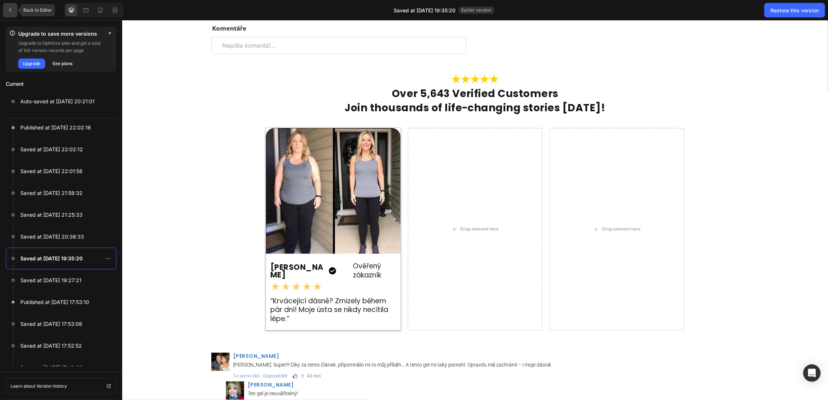
click at [14, 12] on div at bounding box center [10, 10] width 15 height 15
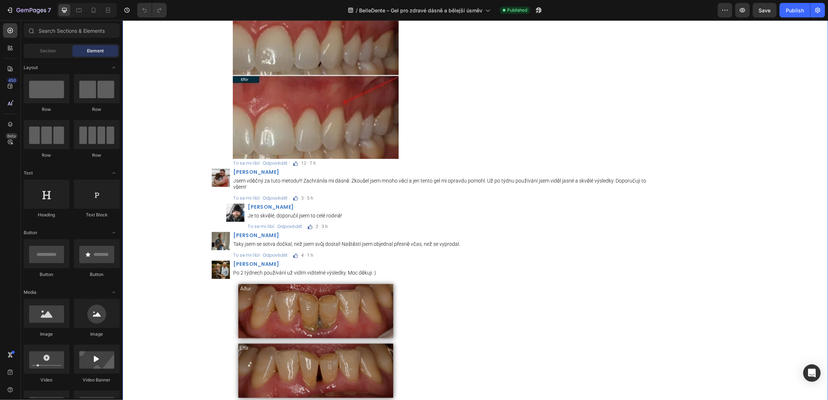
scroll to position [9040, 0]
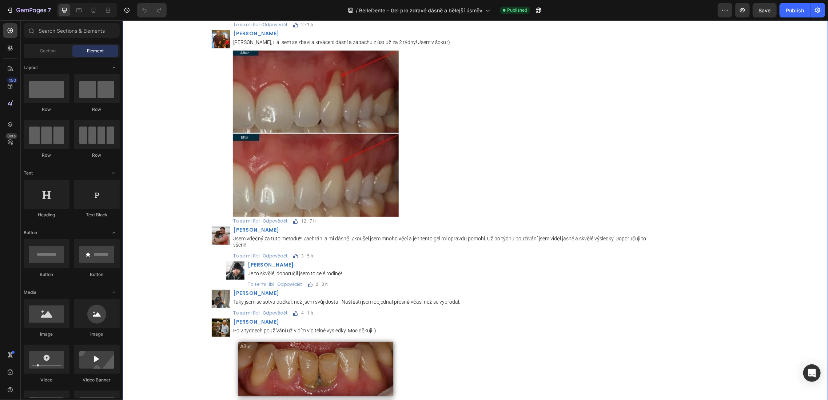
click at [182, 112] on div "Image Rita Benešová Heading Používám ho na své dásně už pár měsíců a po asi 2 t…" at bounding box center [429, 175] width 615 height 635
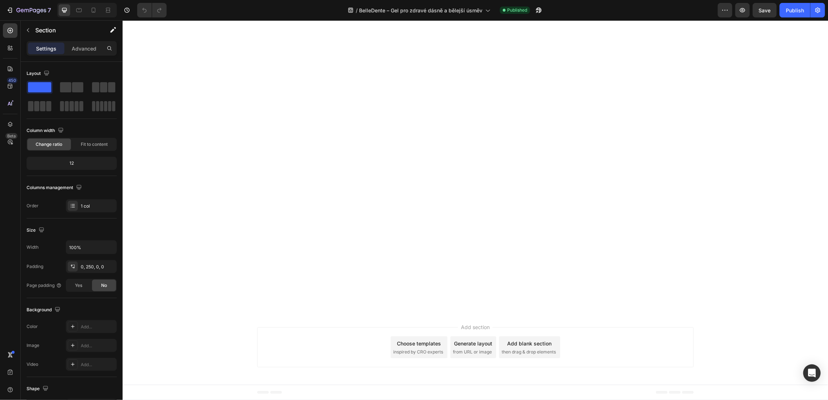
scroll to position [7585, 0]
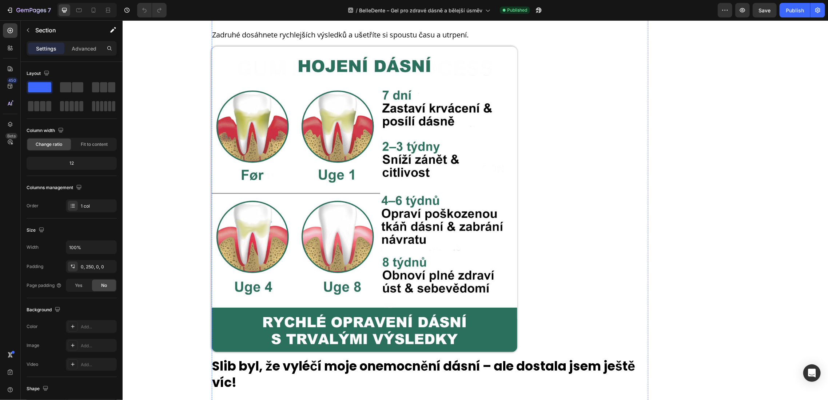
scroll to position [4334, 0]
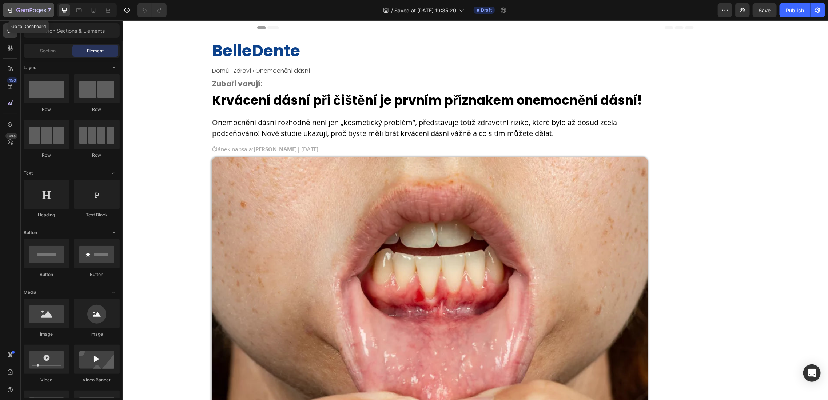
drag, startPoint x: 6, startPoint y: 8, endPoint x: 115, endPoint y: 44, distance: 114.8
click at [6, 8] on icon "button" at bounding box center [9, 10] width 7 height 7
click at [742, 13] on icon "button" at bounding box center [742, 10] width 7 height 7
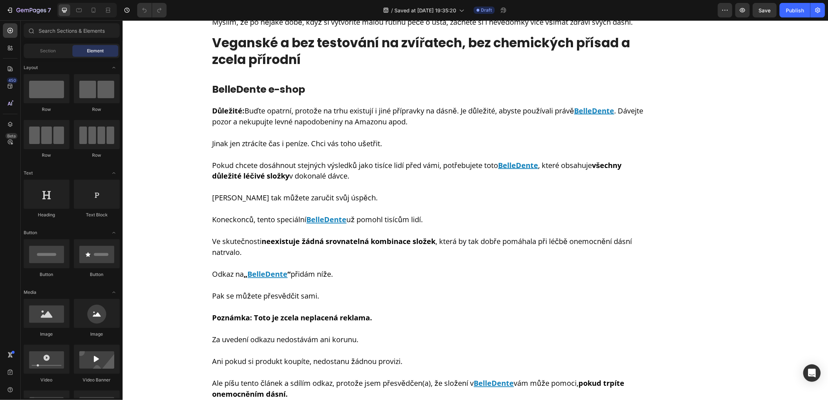
scroll to position [4414, 0]
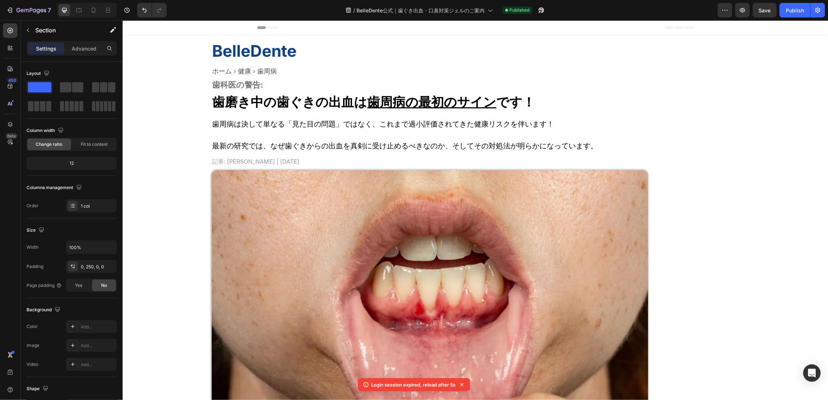
scroll to position [3544, 0]
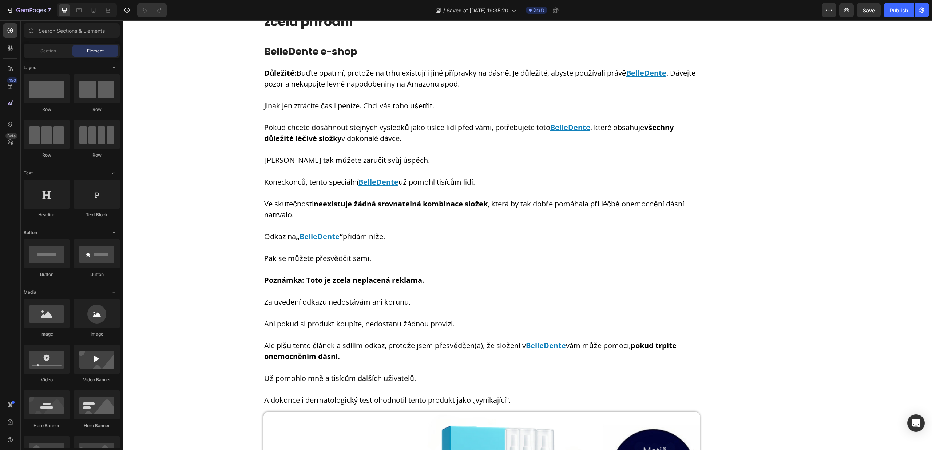
scroll to position [4524, 0]
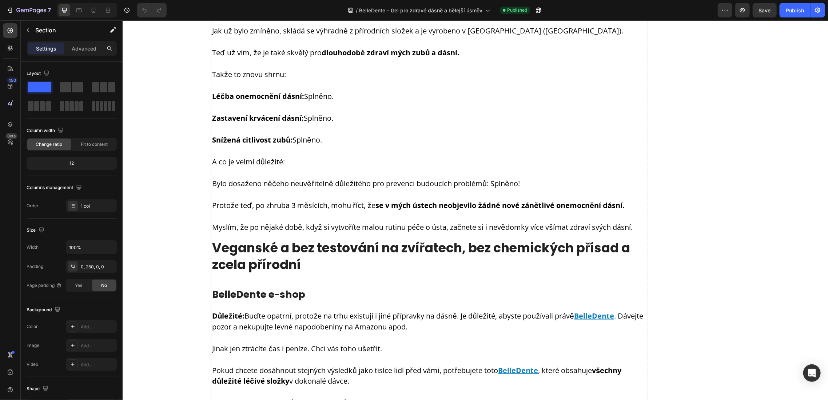
scroll to position [4334, 0]
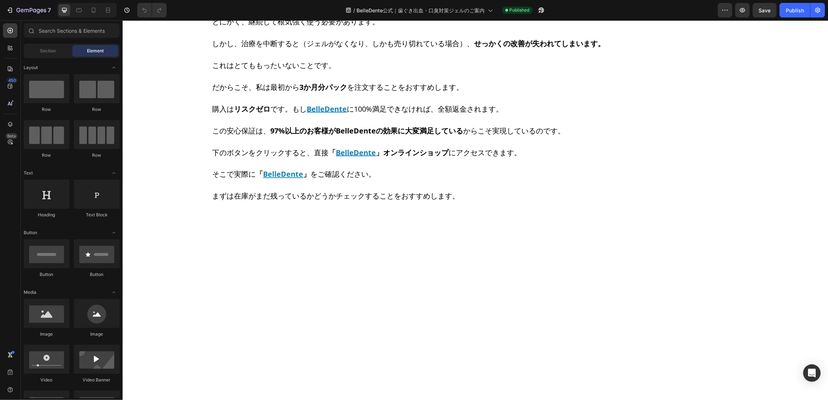
scroll to position [4269, 0]
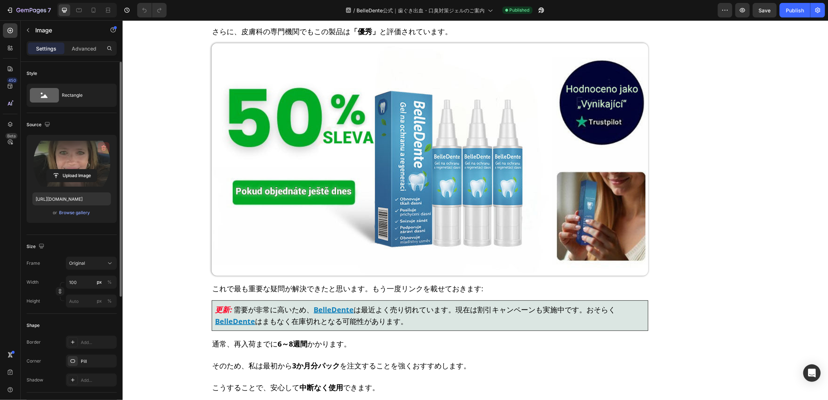
click at [104, 146] on icon "button" at bounding box center [104, 148] width 5 height 5
click at [84, 160] on input "file" at bounding box center [72, 164] width 50 height 12
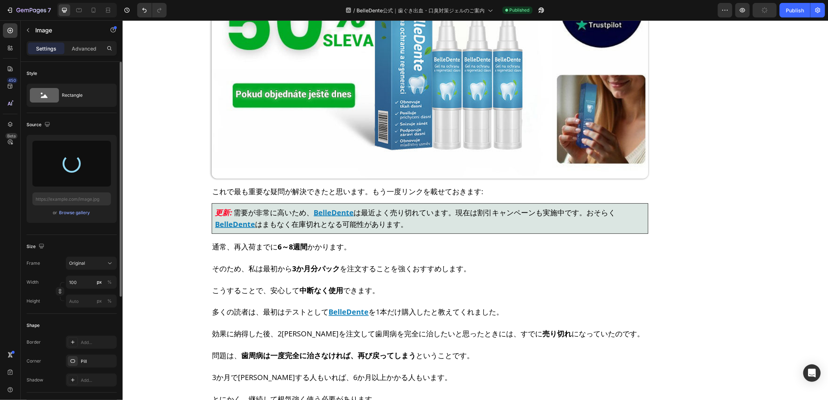
type input "[URL][DOMAIN_NAME]"
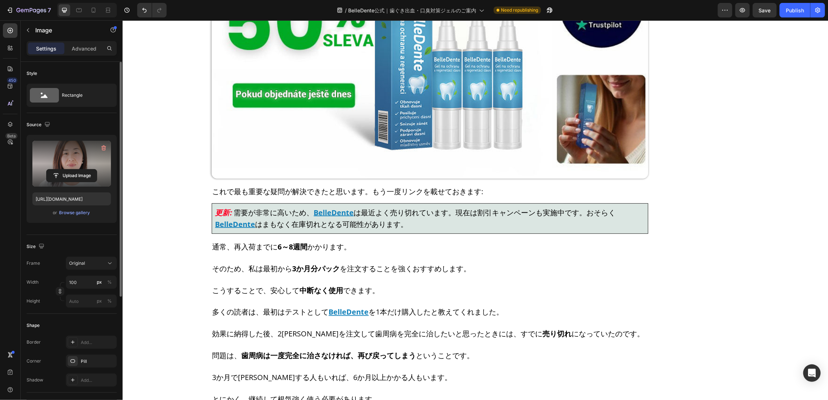
click at [103, 146] on icon "button" at bounding box center [104, 148] width 5 height 5
click at [77, 156] on input "file" at bounding box center [71, 164] width 79 height 46
type input "[URL][DOMAIN_NAME]"
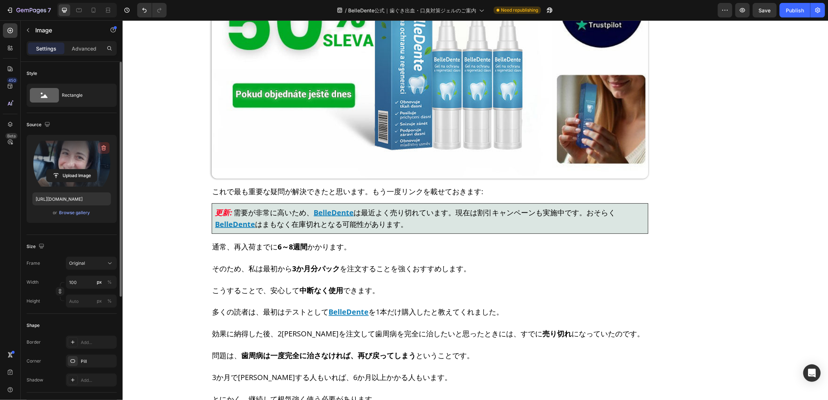
click at [105, 145] on icon "button" at bounding box center [103, 147] width 7 height 7
click at [87, 170] on input "file" at bounding box center [71, 164] width 79 height 46
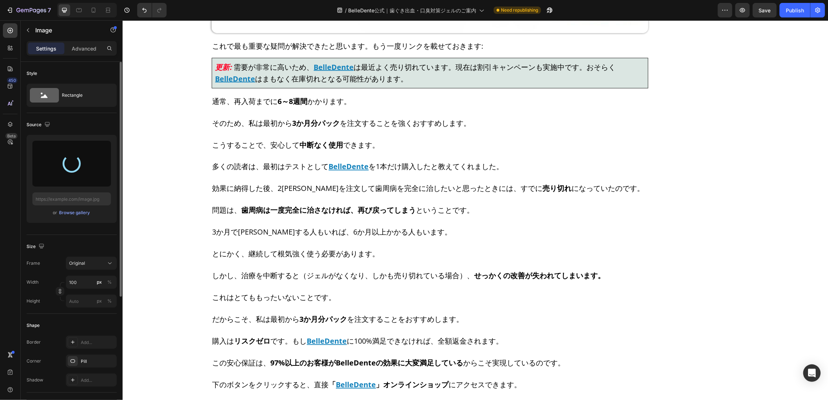
scroll to position [4414, 0]
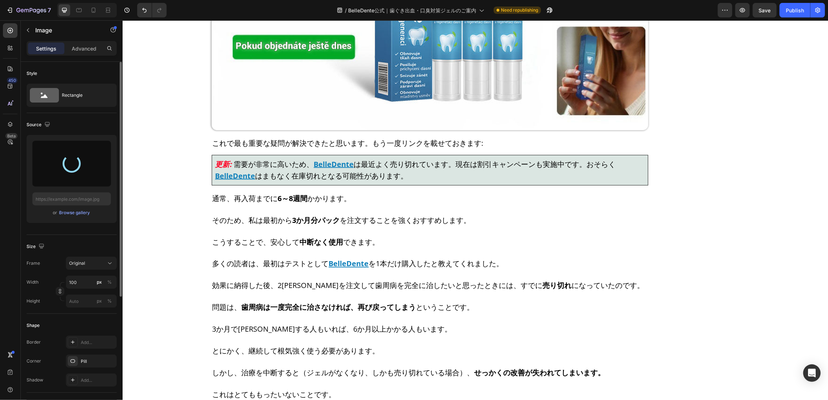
type input "[URL][DOMAIN_NAME]"
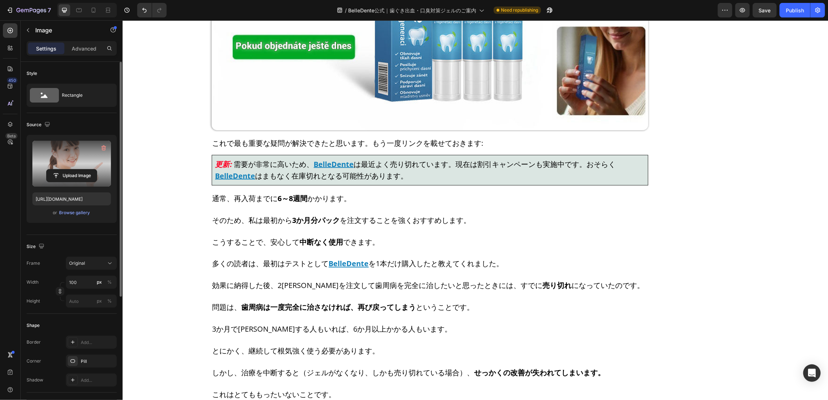
click at [103, 149] on icon "button" at bounding box center [103, 147] width 7 height 7
click at [84, 163] on input "file" at bounding box center [72, 164] width 50 height 12
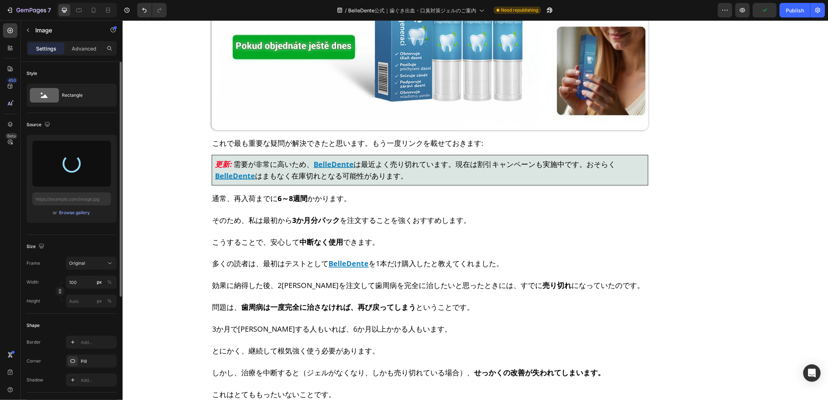
type input "[URL][DOMAIN_NAME]"
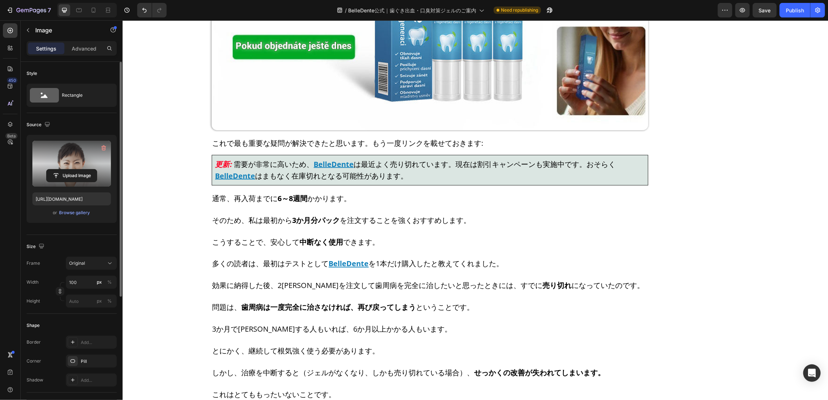
click at [103, 147] on icon "button" at bounding box center [103, 147] width 7 height 7
click at [73, 164] on input "file" at bounding box center [72, 164] width 50 height 12
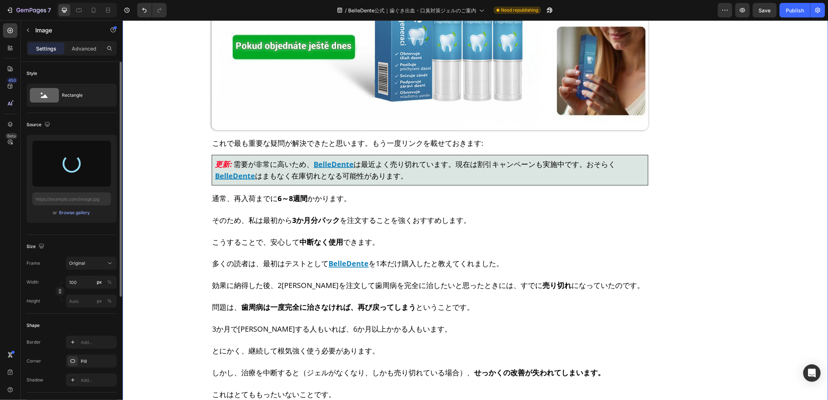
type input "[URL][DOMAIN_NAME]"
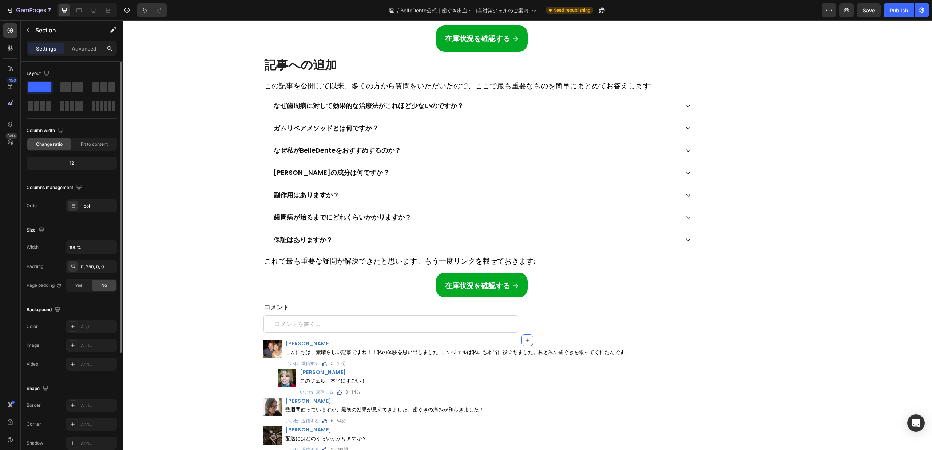
scroll to position [8126, 0]
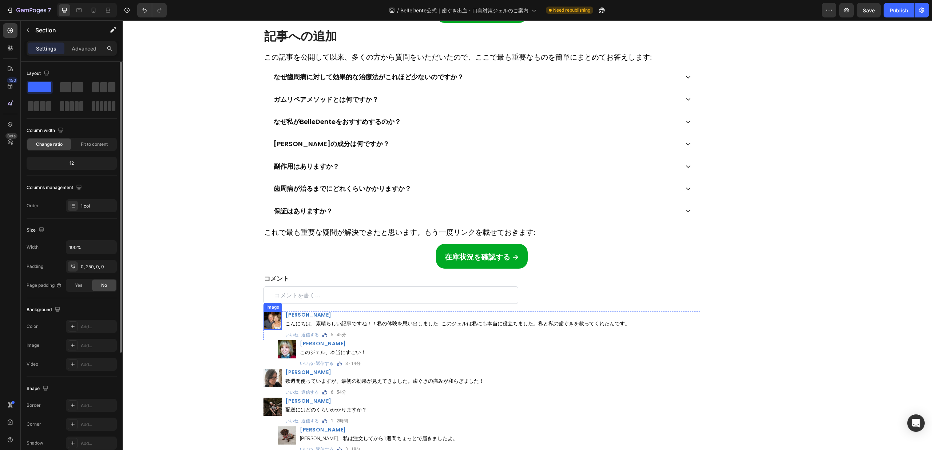
click at [267, 330] on img at bounding box center [272, 321] width 18 height 18
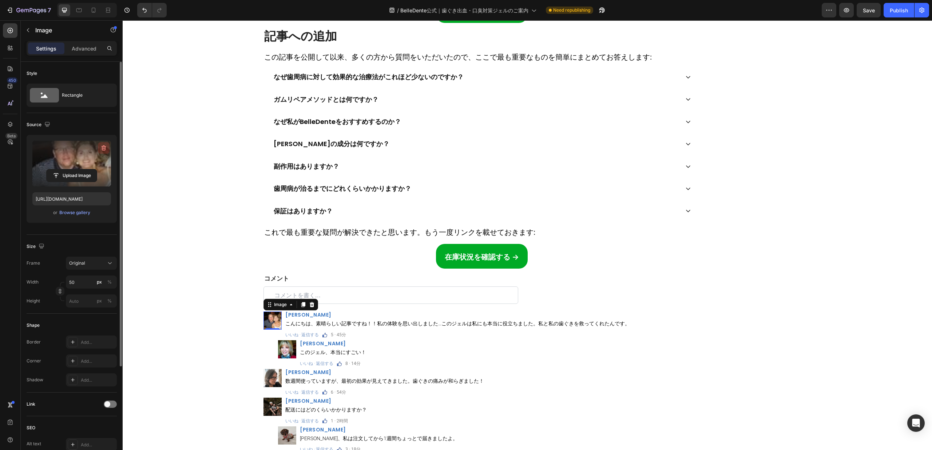
click at [107, 147] on button "button" at bounding box center [104, 148] width 12 height 12
click at [83, 167] on input "file" at bounding box center [72, 164] width 50 height 12
type input "[URL][DOMAIN_NAME]"
click at [288, 359] on img at bounding box center [287, 350] width 18 height 18
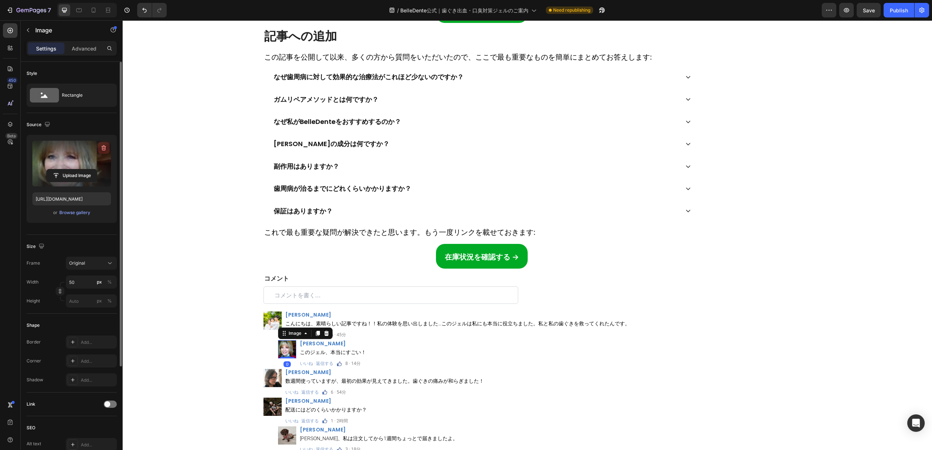
click at [102, 144] on icon "button" at bounding box center [103, 147] width 7 height 7
click at [71, 162] on input "file" at bounding box center [72, 164] width 50 height 12
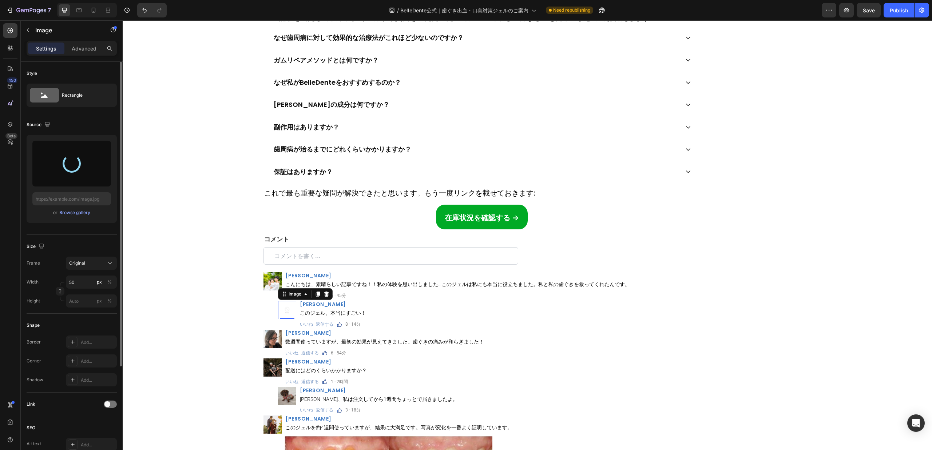
scroll to position [8180, 0]
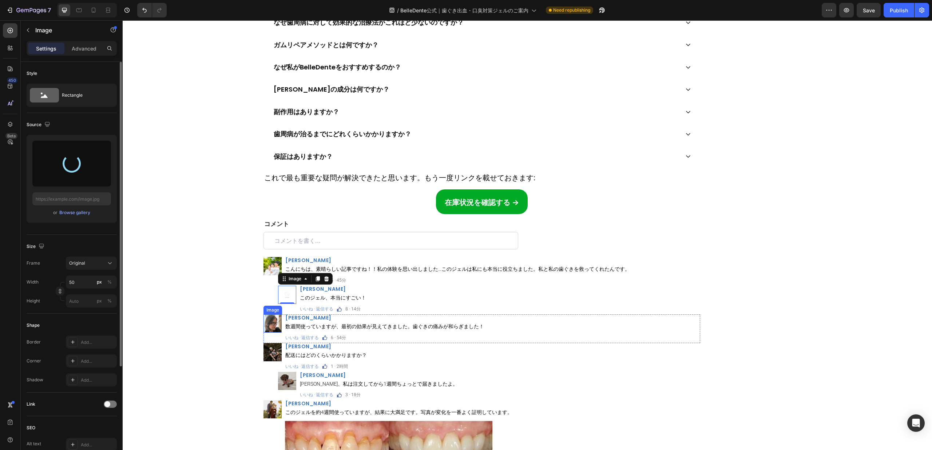
type input "[URL][DOMAIN_NAME]"
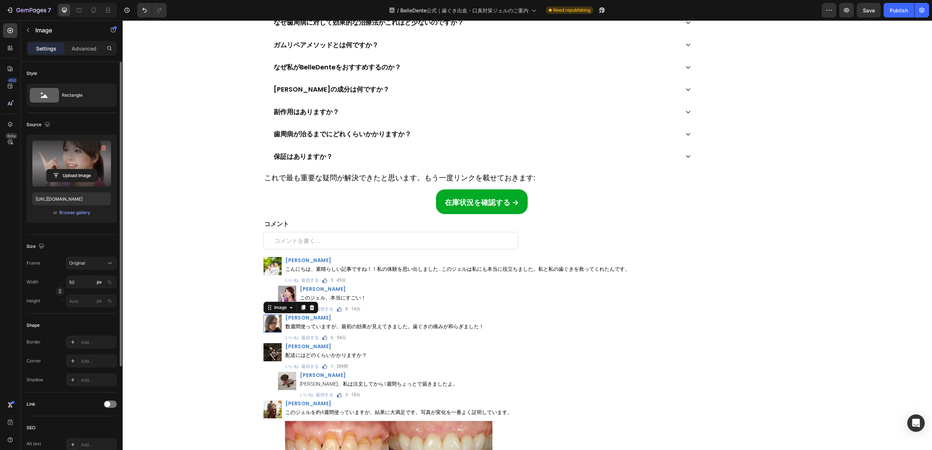
click at [269, 333] on img at bounding box center [272, 324] width 18 height 18
click at [103, 147] on icon "button" at bounding box center [103, 148] width 1 height 2
click at [88, 165] on input "file" at bounding box center [72, 164] width 50 height 12
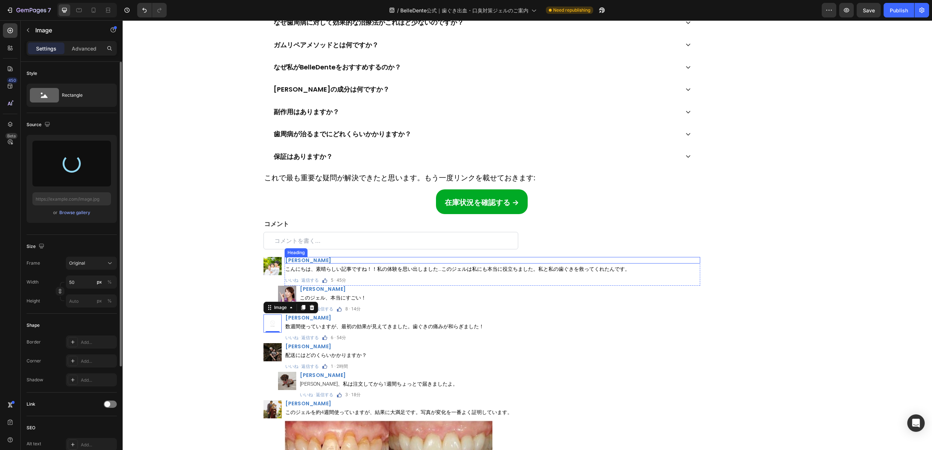
type input "[URL][DOMAIN_NAME]"
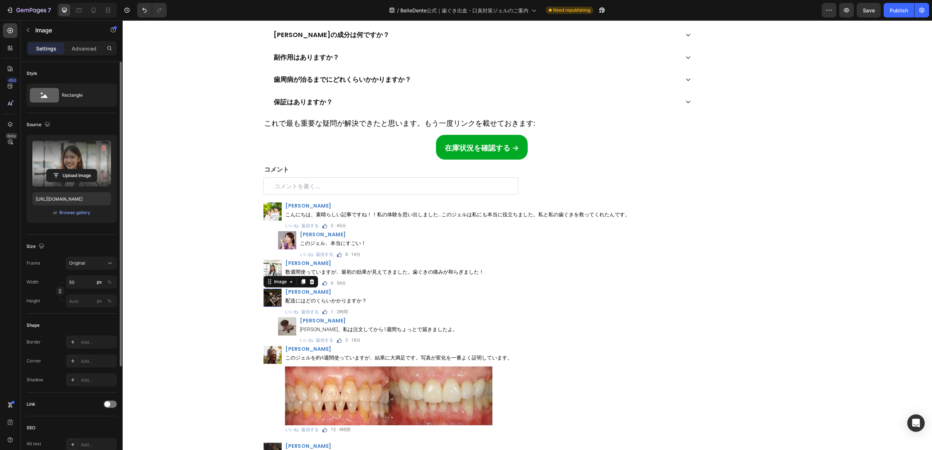
click at [270, 307] on img at bounding box center [272, 298] width 18 height 18
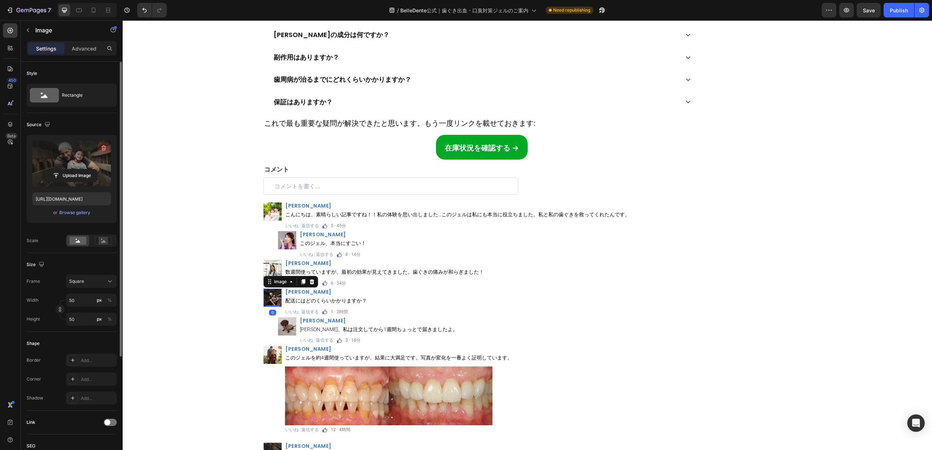
click at [104, 150] on icon "button" at bounding box center [104, 148] width 5 height 5
click at [90, 163] on input "file" at bounding box center [72, 164] width 50 height 12
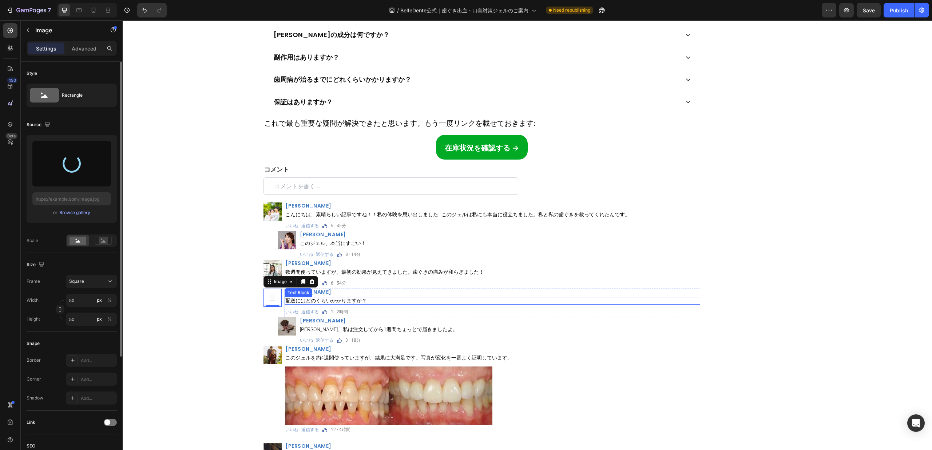
type input "[URL][DOMAIN_NAME]"
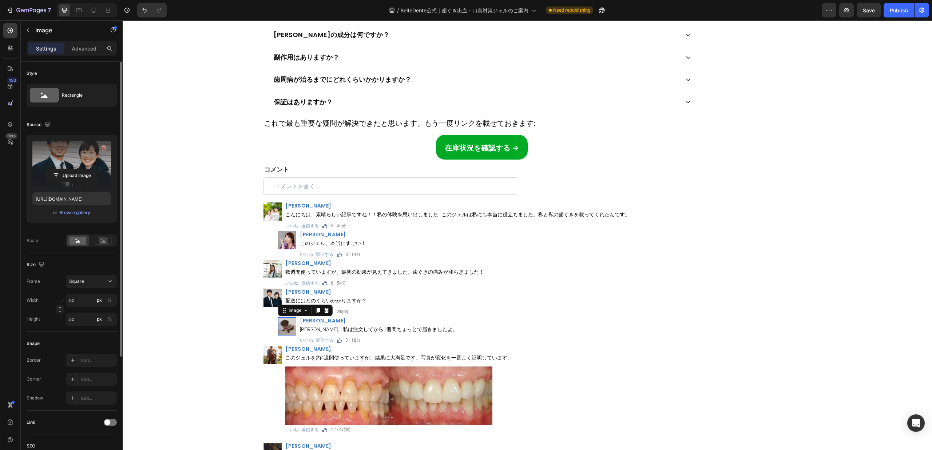
click at [282, 336] on img at bounding box center [287, 327] width 18 height 18
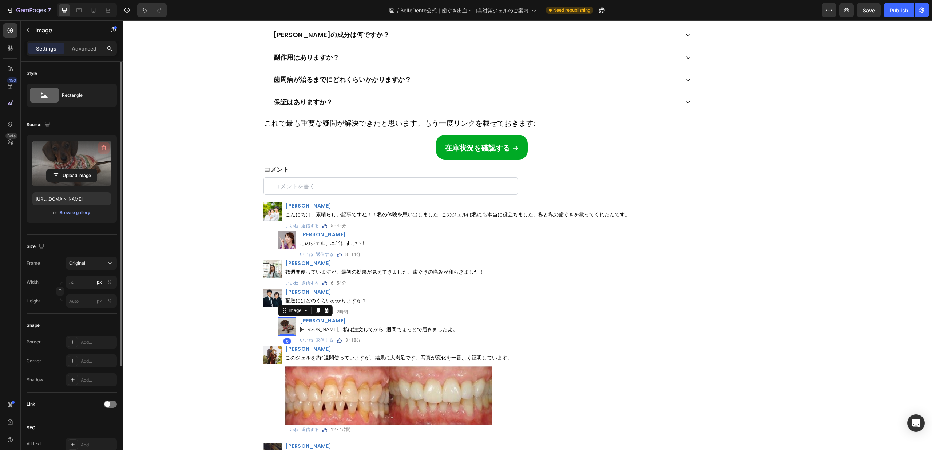
click at [107, 147] on icon "button" at bounding box center [103, 147] width 7 height 7
click at [81, 154] on input "file" at bounding box center [71, 164] width 79 height 46
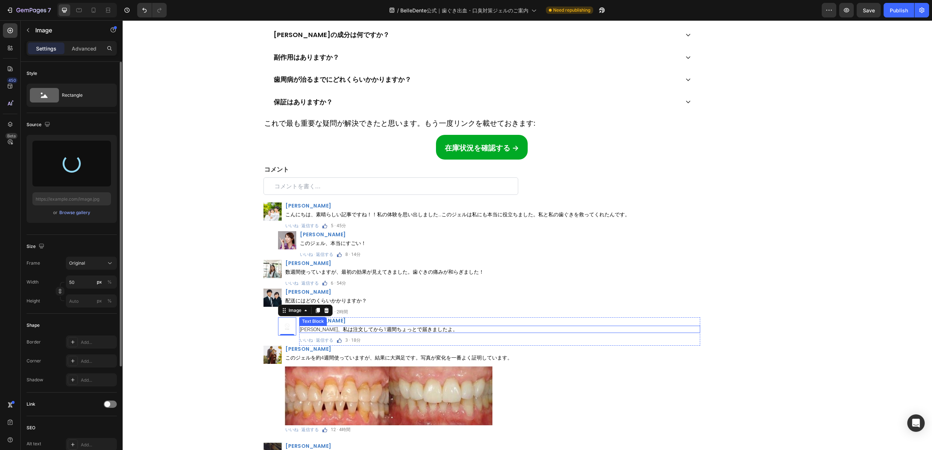
type input "[URL][DOMAIN_NAME]"
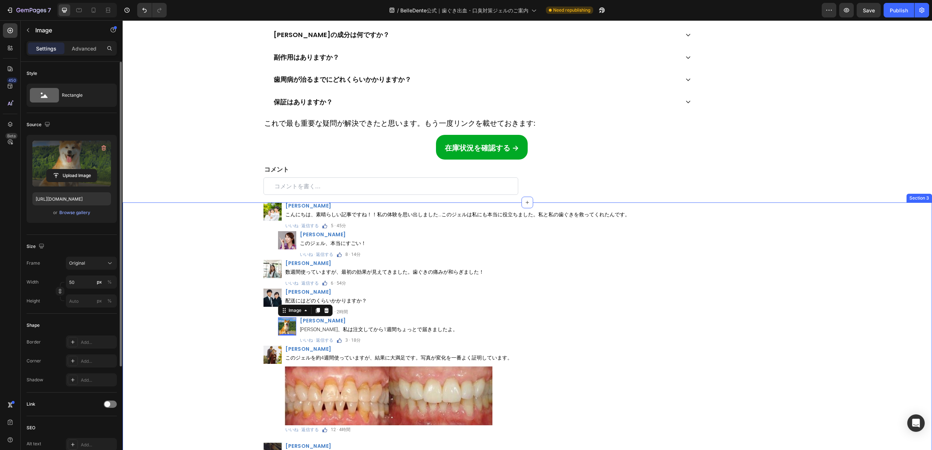
click at [195, 365] on div "Image [PERSON_NAME] Heading こんにちは、素晴らしい記事ですね！！私の体験を思い出しました…このジェルは私にも本当に役立ちました。私…" at bounding box center [482, 396] width 718 height 386
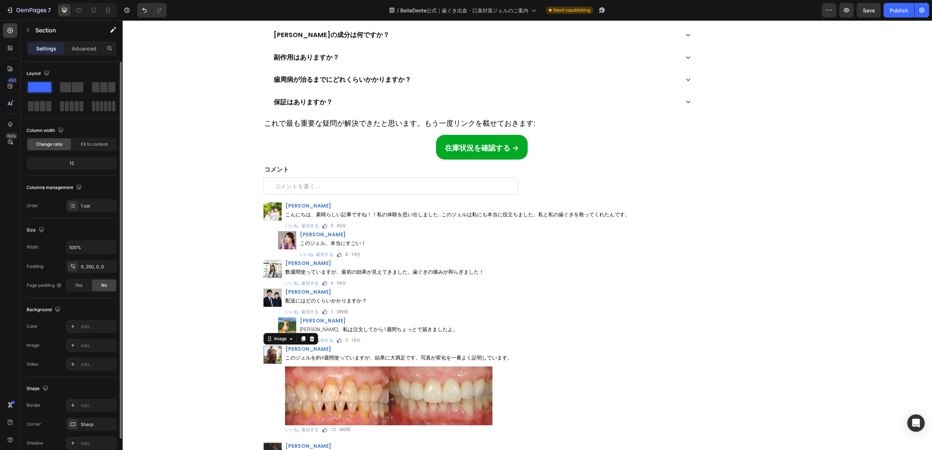
click at [268, 364] on img at bounding box center [272, 355] width 18 height 18
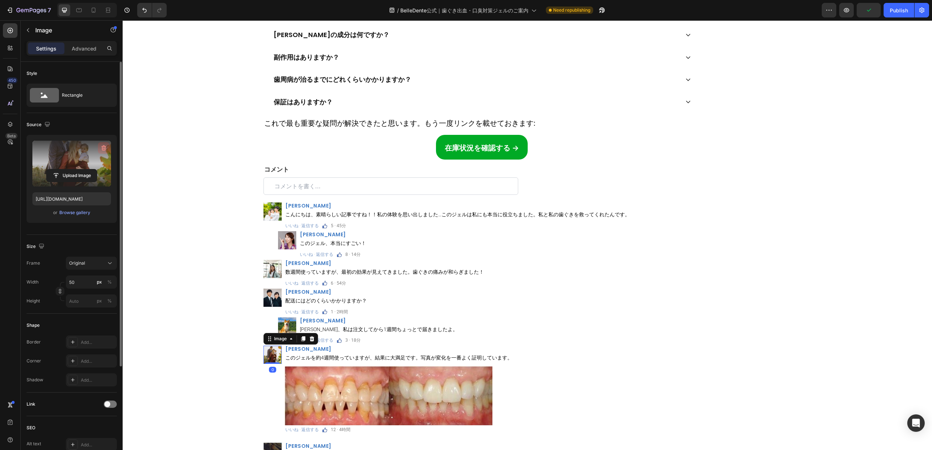
click at [103, 148] on icon "button" at bounding box center [103, 147] width 7 height 7
click at [83, 162] on input "file" at bounding box center [72, 164] width 50 height 12
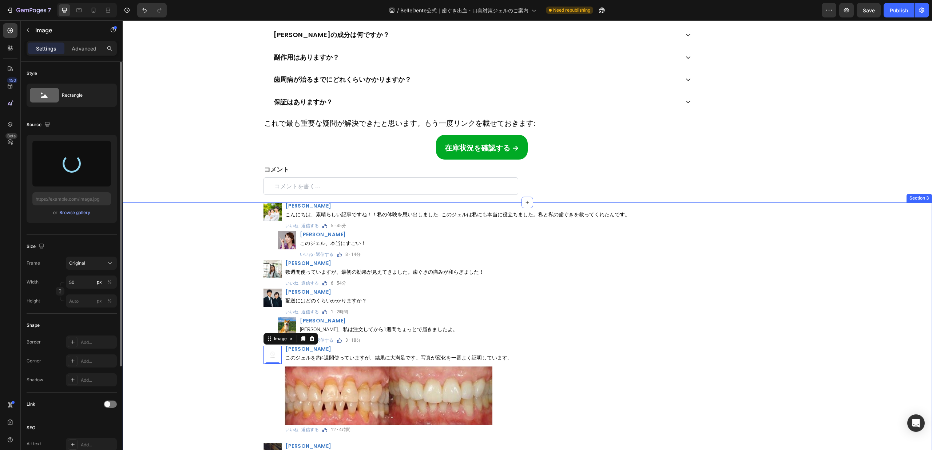
type input "[URL][DOMAIN_NAME]"
click at [222, 263] on div "Image [PERSON_NAME] Heading こんにちは、素晴らしい記事ですね！！私の体験を思い出しました…このジェルは私にも本当に役立ちました。私…" at bounding box center [482, 396] width 718 height 386
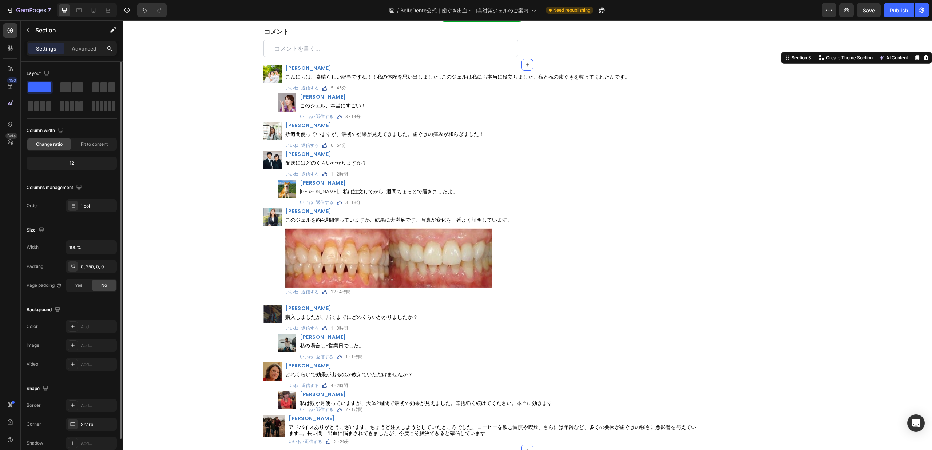
scroll to position [8453, 0]
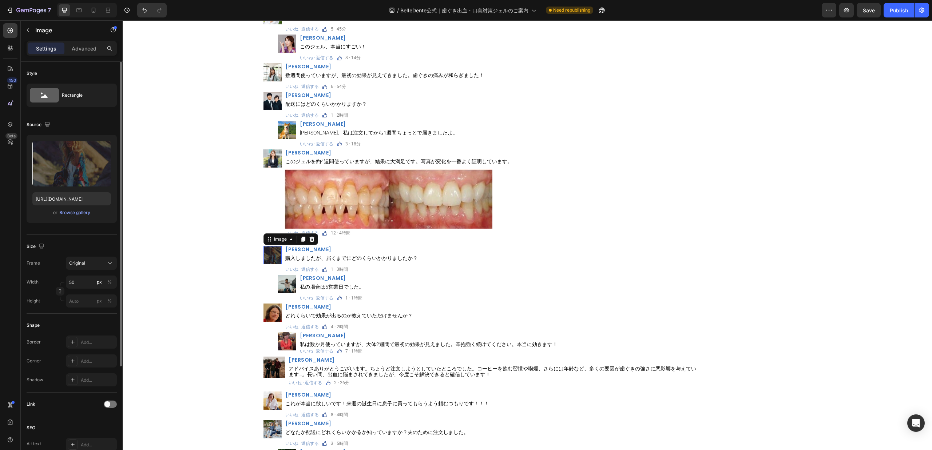
click at [273, 258] on img at bounding box center [272, 255] width 18 height 18
click at [105, 146] on icon "button" at bounding box center [104, 148] width 5 height 5
click at [84, 178] on input "file" at bounding box center [71, 164] width 79 height 46
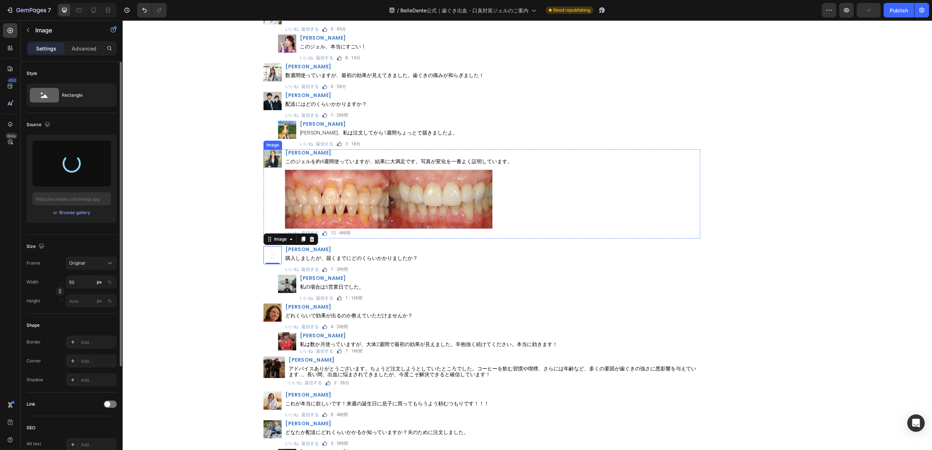
type input "[URL][DOMAIN_NAME]"
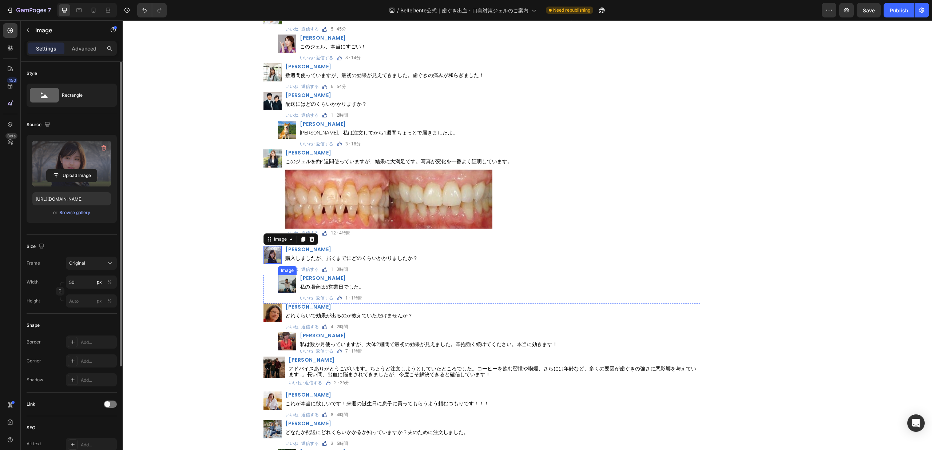
click at [282, 287] on img at bounding box center [287, 284] width 18 height 18
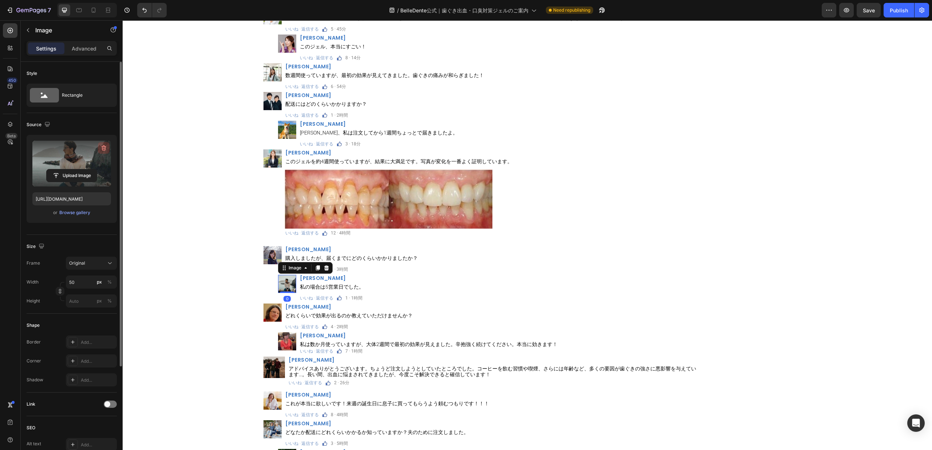
click at [102, 151] on icon "button" at bounding box center [103, 147] width 7 height 7
click at [97, 171] on input "file" at bounding box center [71, 164] width 79 height 46
type input "[URL][DOMAIN_NAME]"
click at [267, 312] on img at bounding box center [272, 313] width 18 height 18
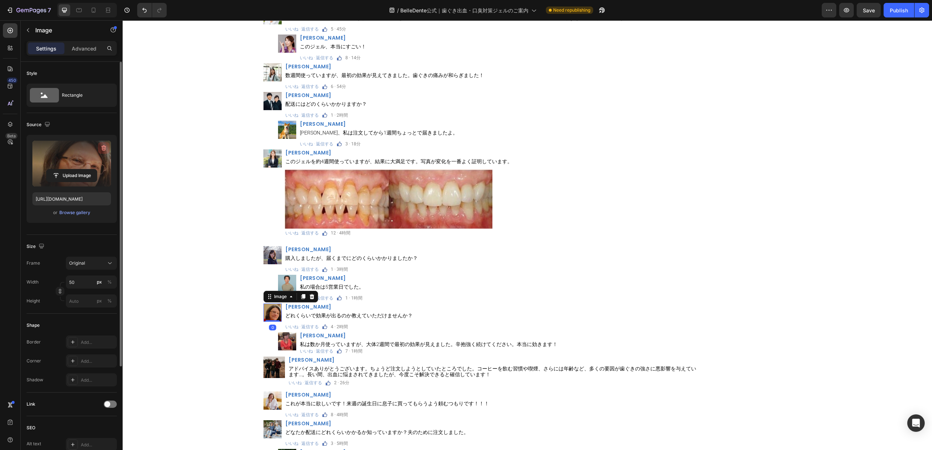
click at [104, 148] on icon "button" at bounding box center [104, 148] width 1 height 2
click at [80, 174] on input "file" at bounding box center [71, 164] width 79 height 46
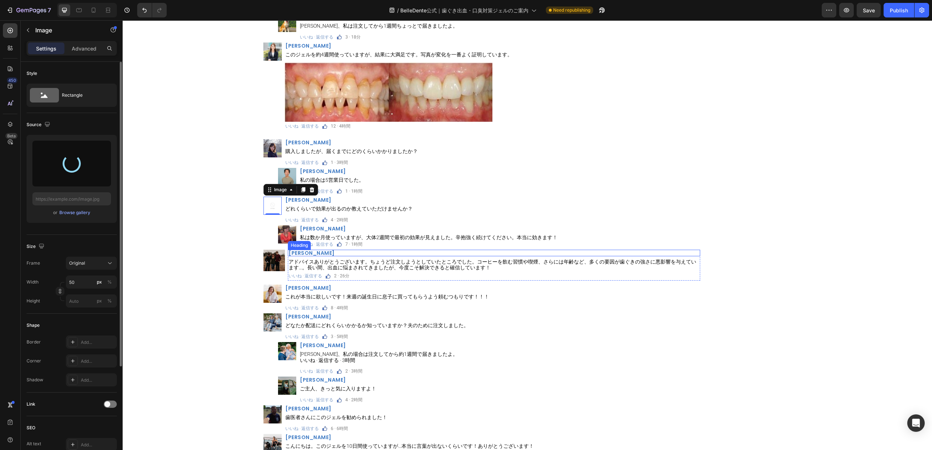
scroll to position [8562, 0]
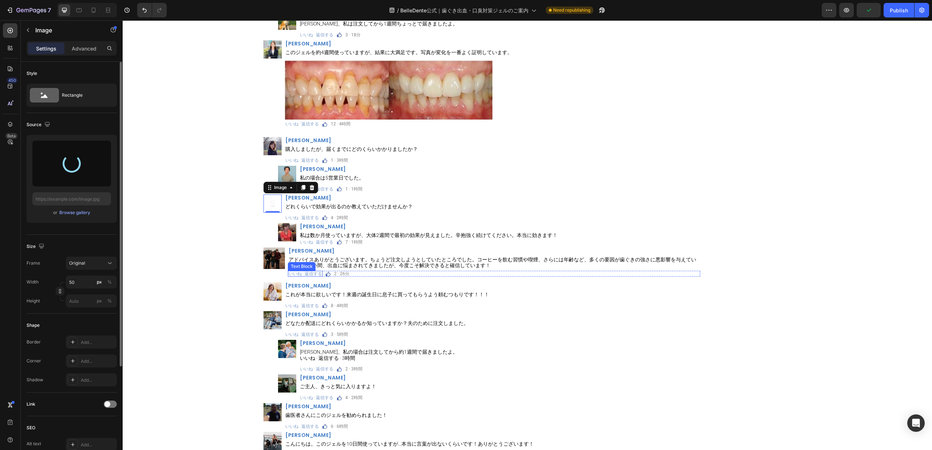
type input "[URL][DOMAIN_NAME]"
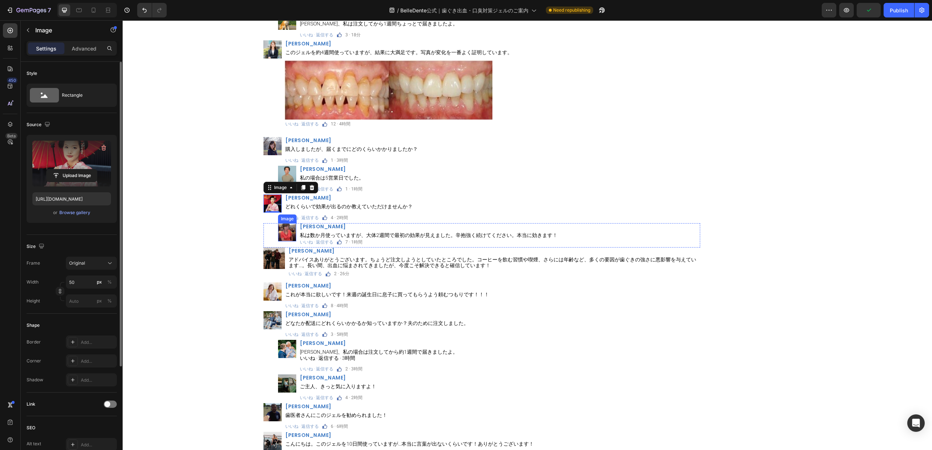
click at [283, 228] on img at bounding box center [287, 232] width 18 height 18
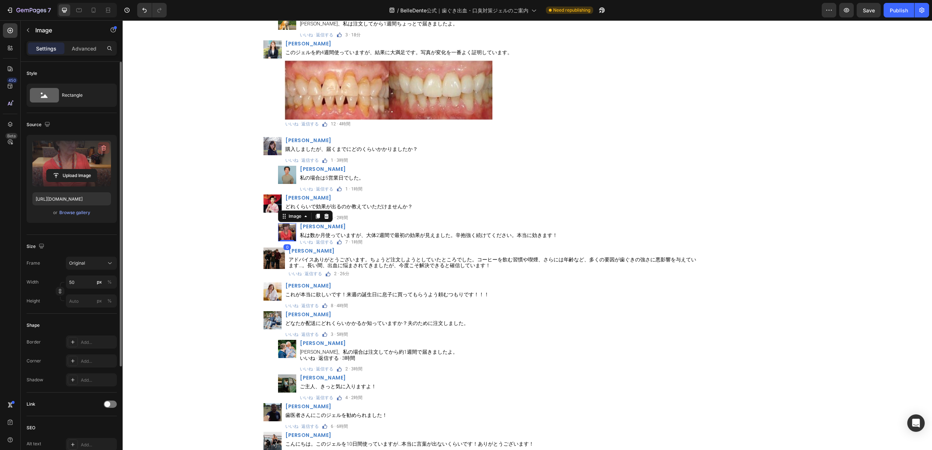
click at [101, 146] on icon "button" at bounding box center [103, 147] width 7 height 7
click at [86, 160] on input "file" at bounding box center [72, 164] width 50 height 12
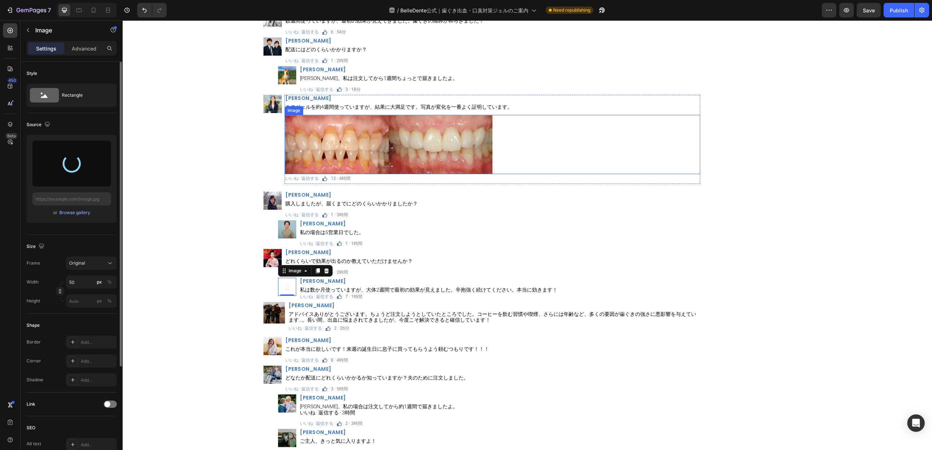
scroll to position [8453, 0]
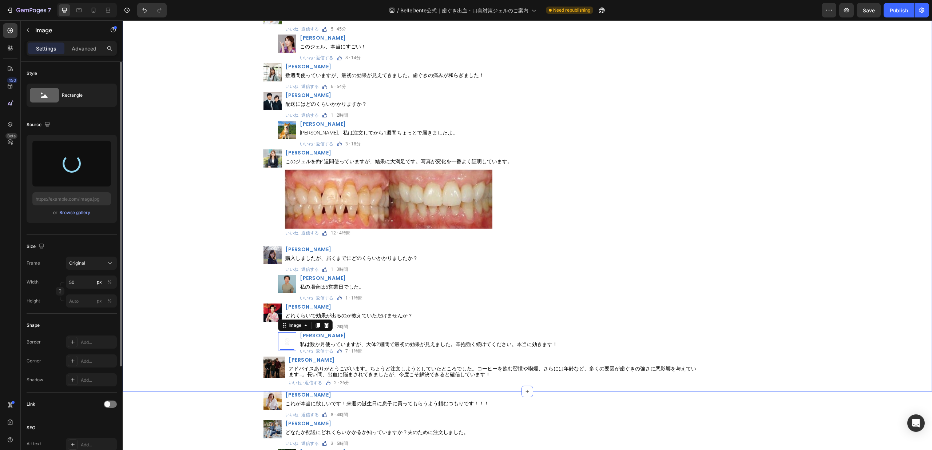
type input "[URL][DOMAIN_NAME]"
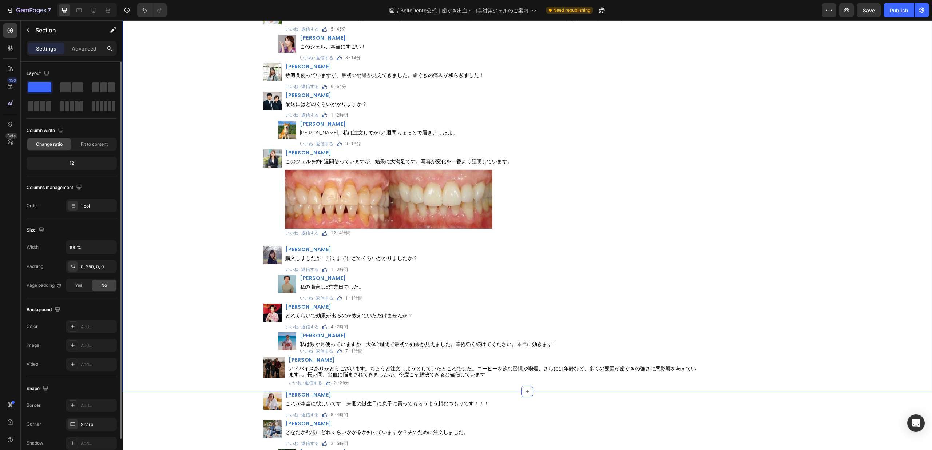
click at [734, 232] on div "Image [PERSON_NAME] Heading こんにちは、素晴らしい記事ですね！！私の体験を思い出しました…このジェルは私にも本当に役立ちました。私…" at bounding box center [482, 199] width 718 height 386
click at [263, 370] on img at bounding box center [273, 367] width 21 height 21
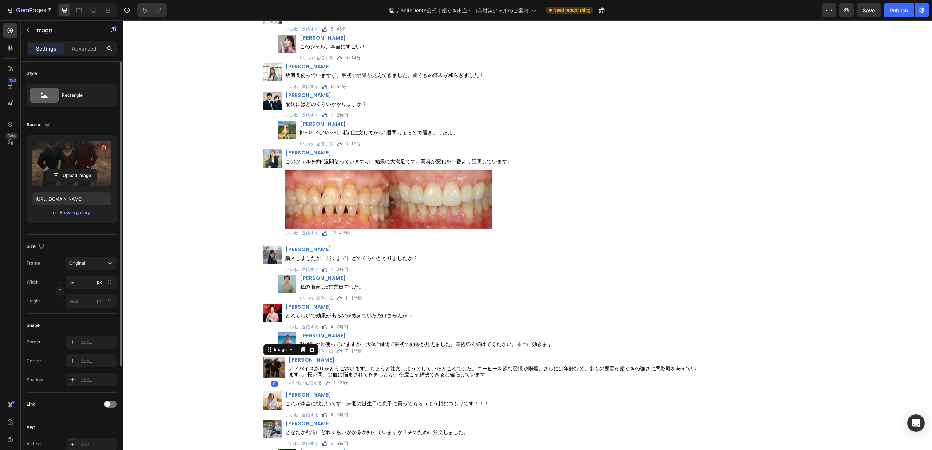
click at [105, 148] on icon "button" at bounding box center [104, 148] width 5 height 5
click at [59, 171] on input "file" at bounding box center [71, 164] width 79 height 46
type input "[URL][DOMAIN_NAME]"
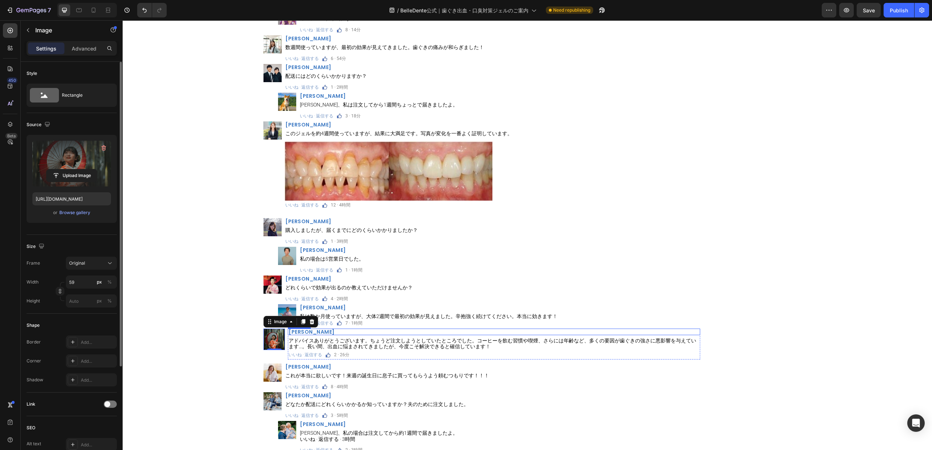
scroll to position [8508, 0]
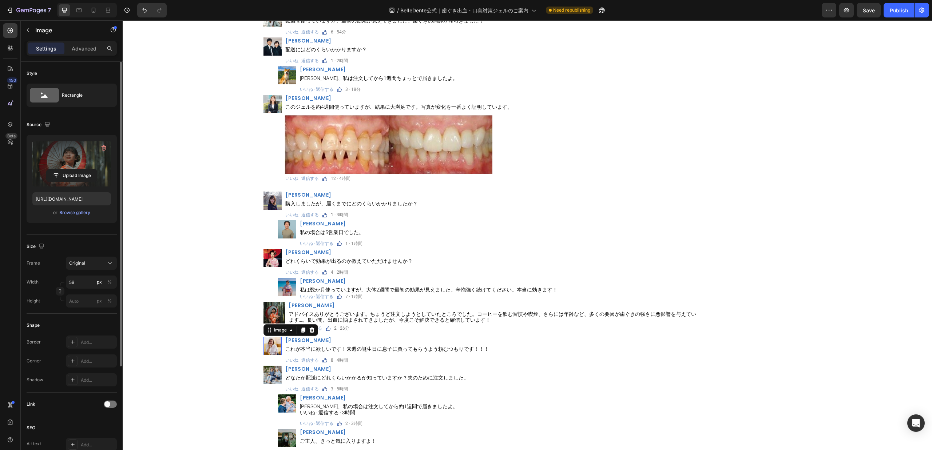
click at [265, 346] on img at bounding box center [272, 346] width 18 height 18
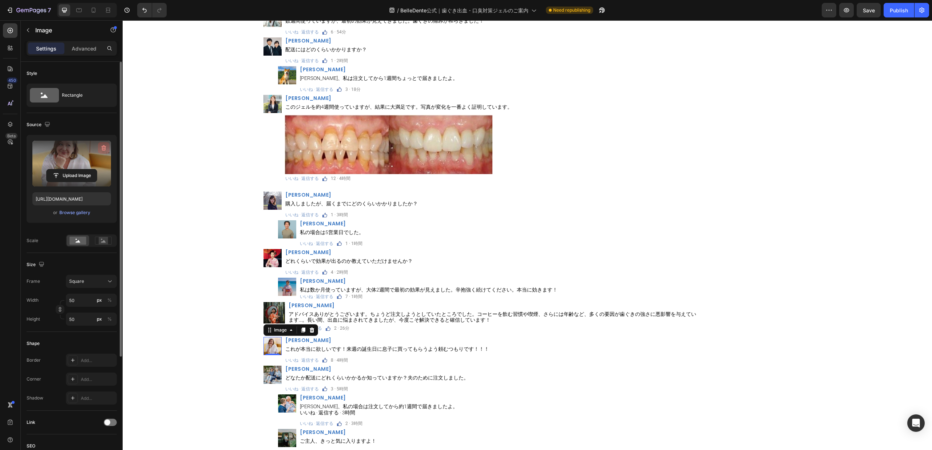
click at [104, 149] on icon "button" at bounding box center [104, 148] width 1 height 2
click at [89, 169] on input "file" at bounding box center [72, 164] width 50 height 12
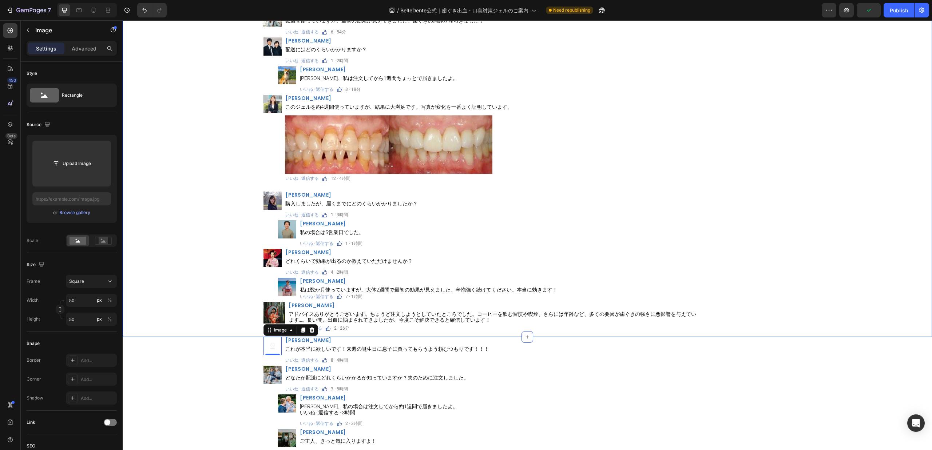
type input "[URL][DOMAIN_NAME]"
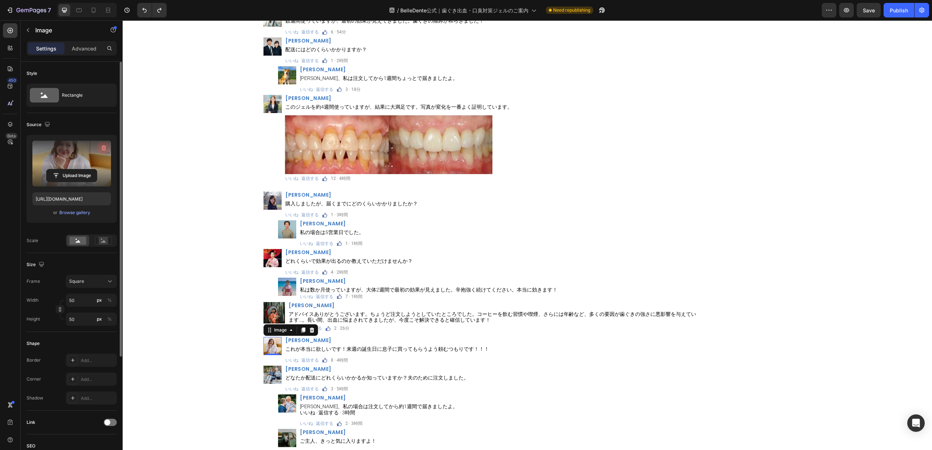
click at [109, 147] on button "button" at bounding box center [104, 148] width 12 height 12
click at [79, 159] on input "file" at bounding box center [72, 164] width 50 height 12
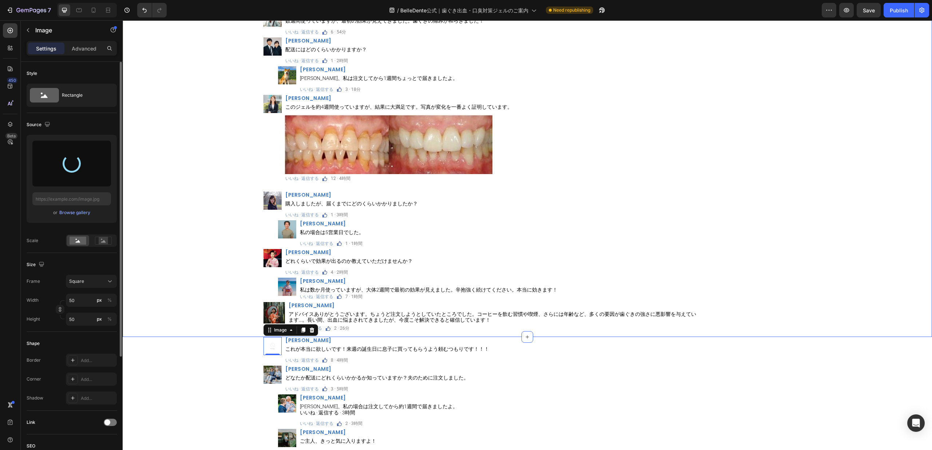
type input "[URL][DOMAIN_NAME]"
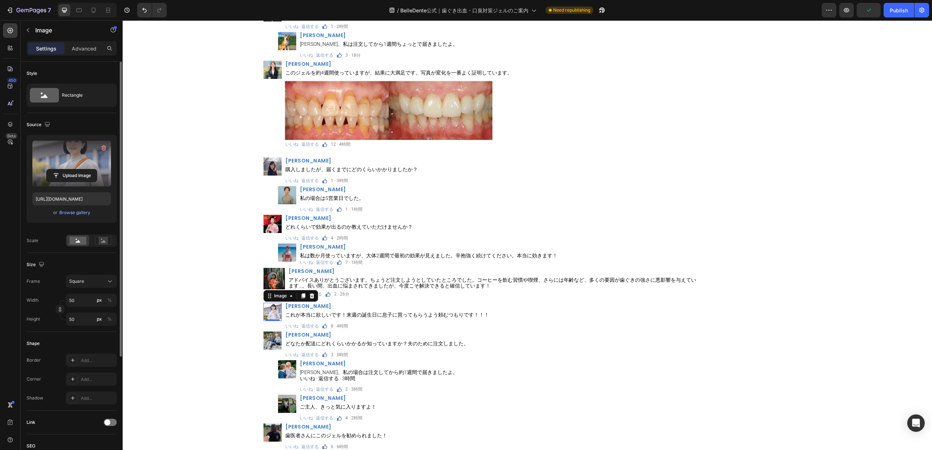
scroll to position [8562, 0]
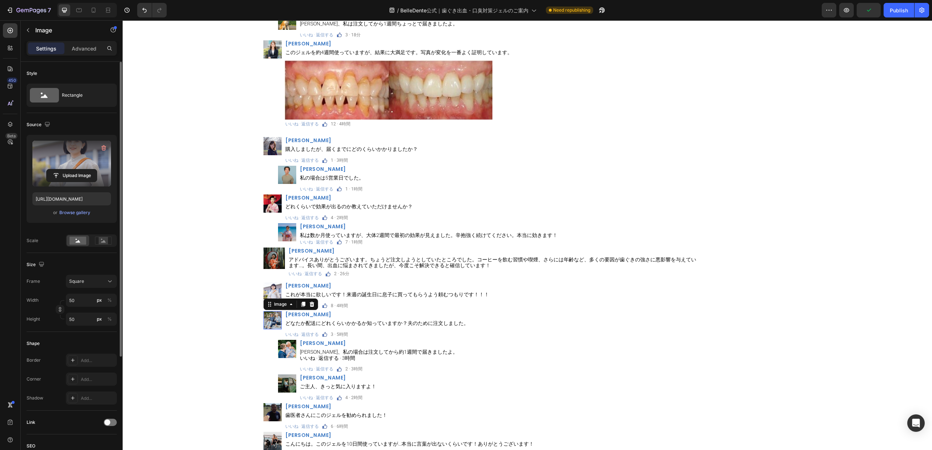
click at [263, 319] on img at bounding box center [272, 320] width 18 height 18
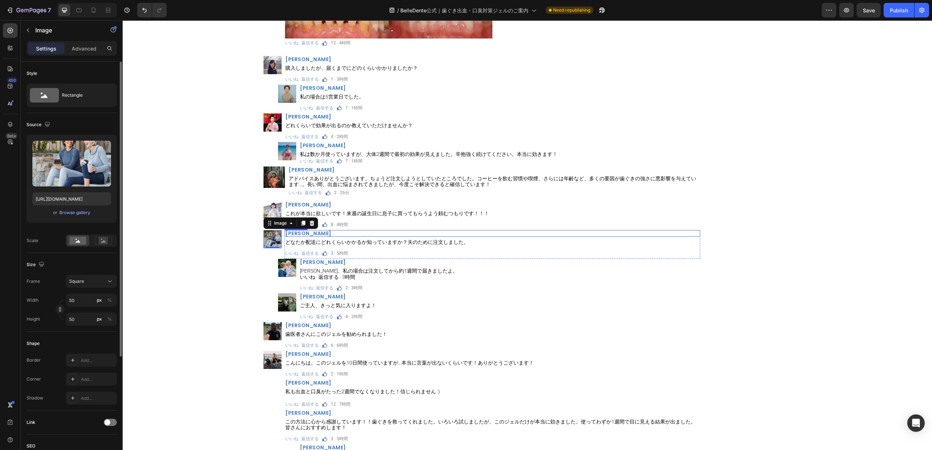
scroll to position [8617, 0]
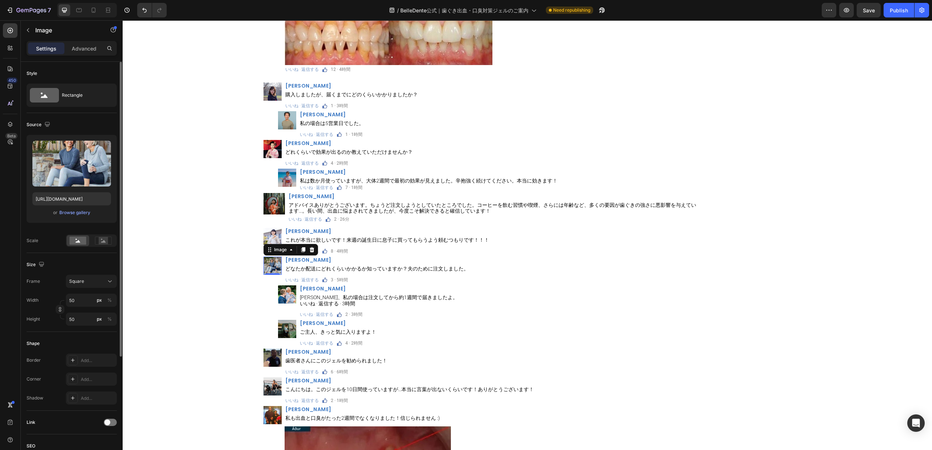
click at [267, 265] on img at bounding box center [272, 266] width 18 height 18
click at [104, 149] on icon "button" at bounding box center [104, 148] width 1 height 2
click at [68, 166] on input "file" at bounding box center [72, 164] width 50 height 12
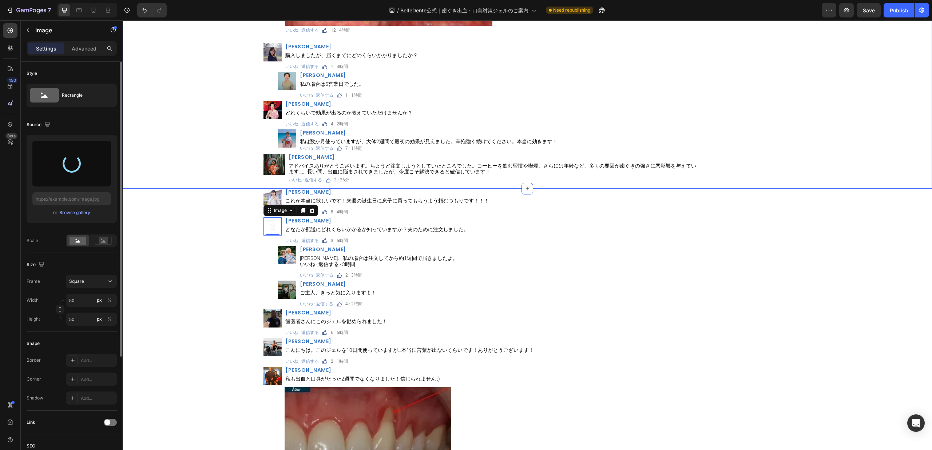
scroll to position [8671, 0]
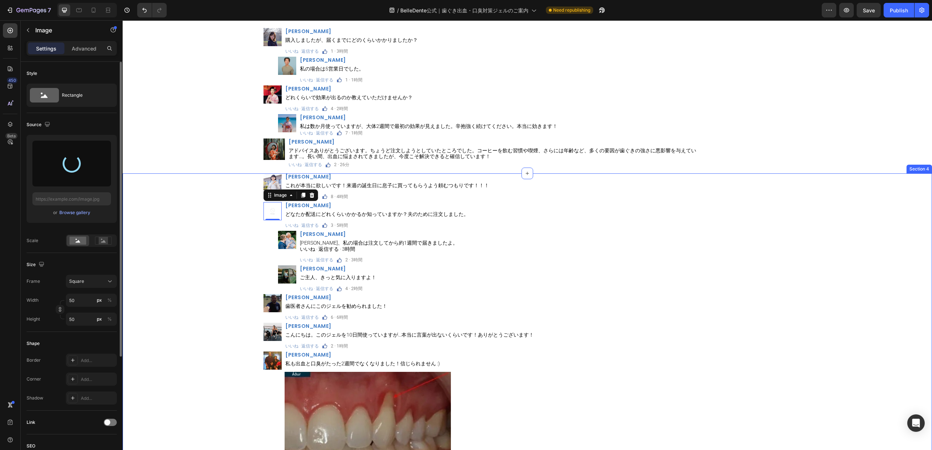
type input "[URL][DOMAIN_NAME]"
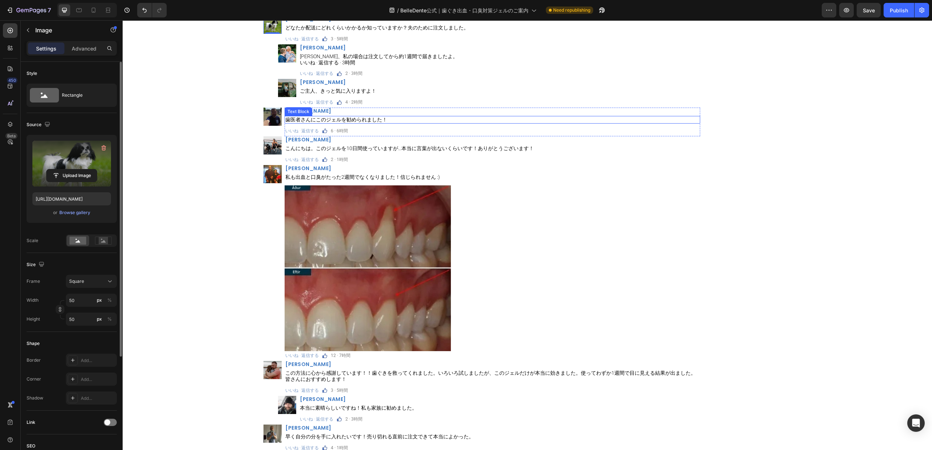
scroll to position [8640, 0]
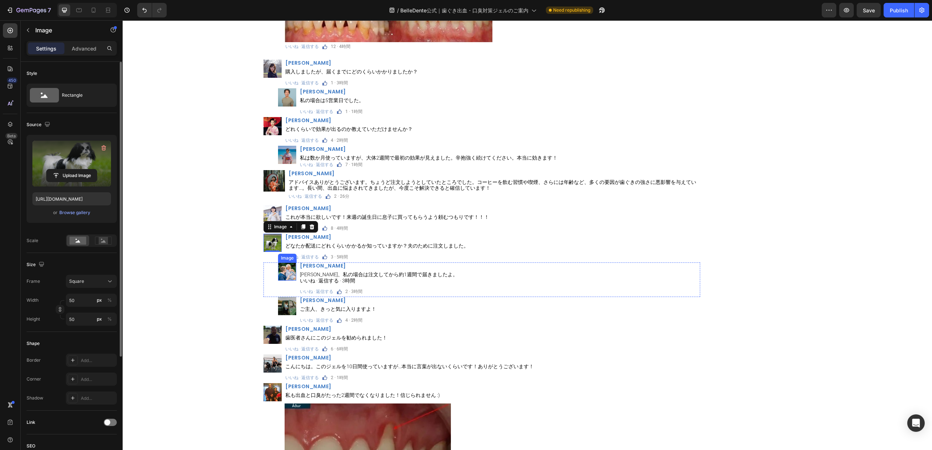
click at [289, 277] on img at bounding box center [287, 272] width 18 height 18
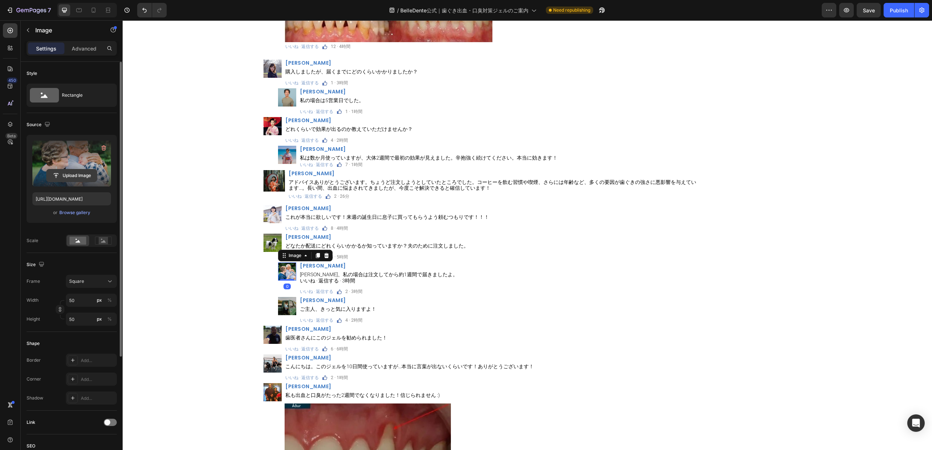
drag, startPoint x: 106, startPoint y: 148, endPoint x: 82, endPoint y: 161, distance: 27.5
click at [106, 148] on icon "button" at bounding box center [103, 147] width 7 height 7
click at [82, 161] on input "file" at bounding box center [72, 164] width 50 height 12
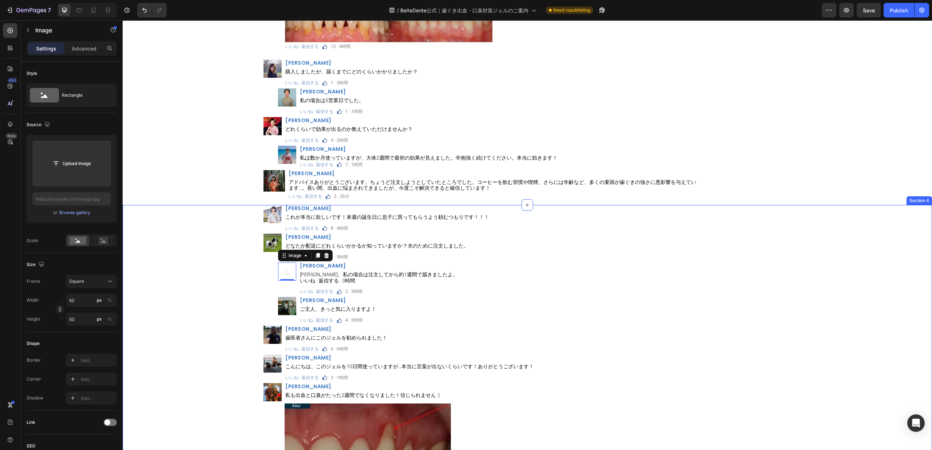
type input "[URL][DOMAIN_NAME]"
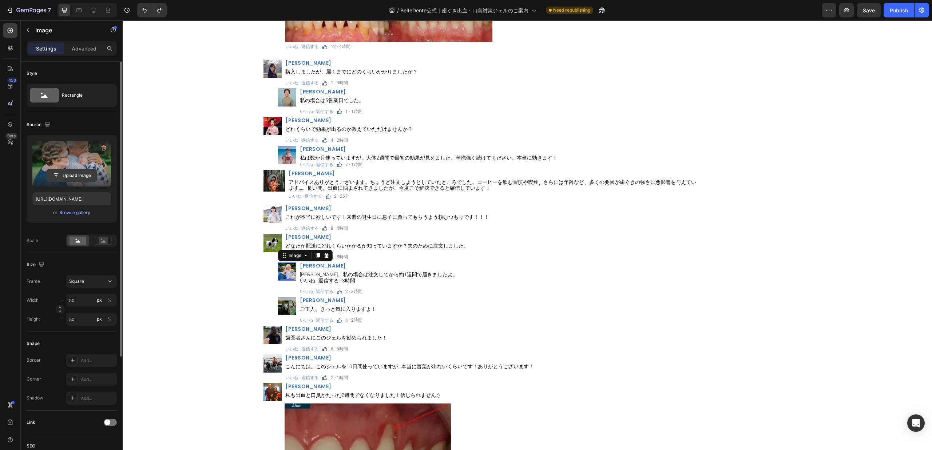
drag, startPoint x: 105, startPoint y: 149, endPoint x: 87, endPoint y: 169, distance: 27.1
click at [105, 150] on icon "button" at bounding box center [104, 148] width 5 height 5
click at [83, 173] on input "file" at bounding box center [71, 164] width 79 height 46
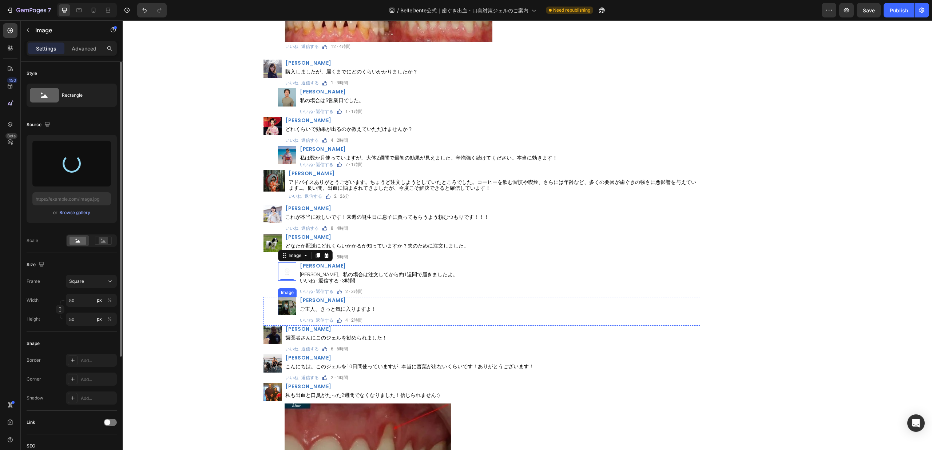
type input "[URL][DOMAIN_NAME]"
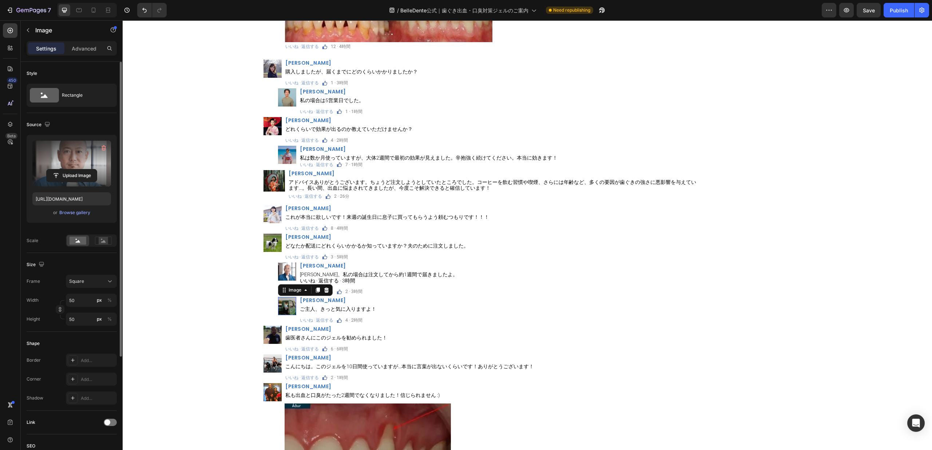
click at [284, 311] on img at bounding box center [287, 306] width 18 height 18
click at [104, 146] on icon "button" at bounding box center [104, 148] width 5 height 5
click at [83, 163] on input "file" at bounding box center [72, 164] width 50 height 12
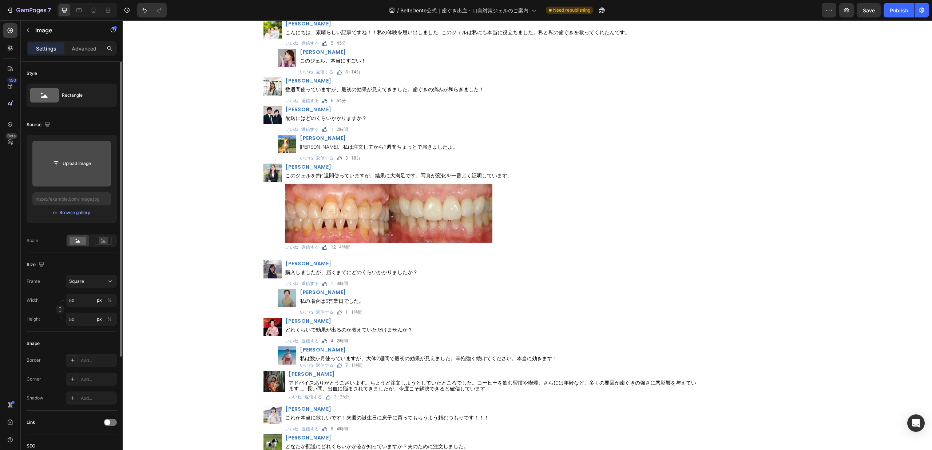
scroll to position [8421, 0]
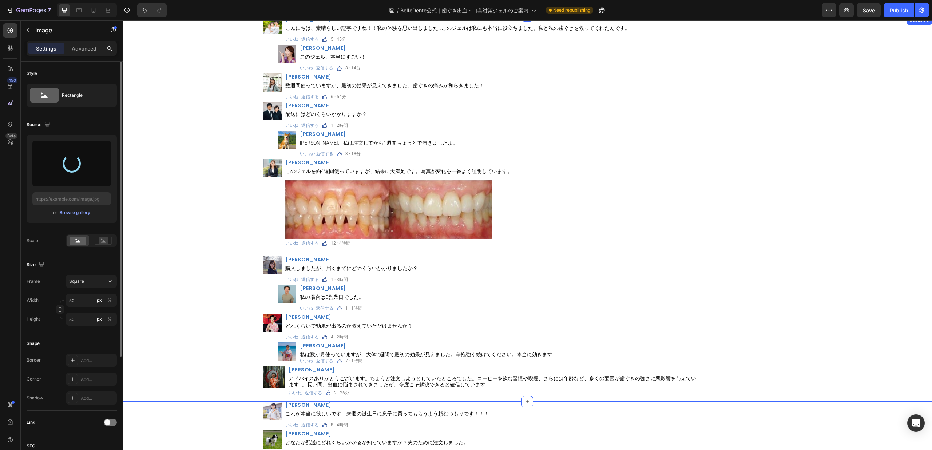
type input "[URL][DOMAIN_NAME]"
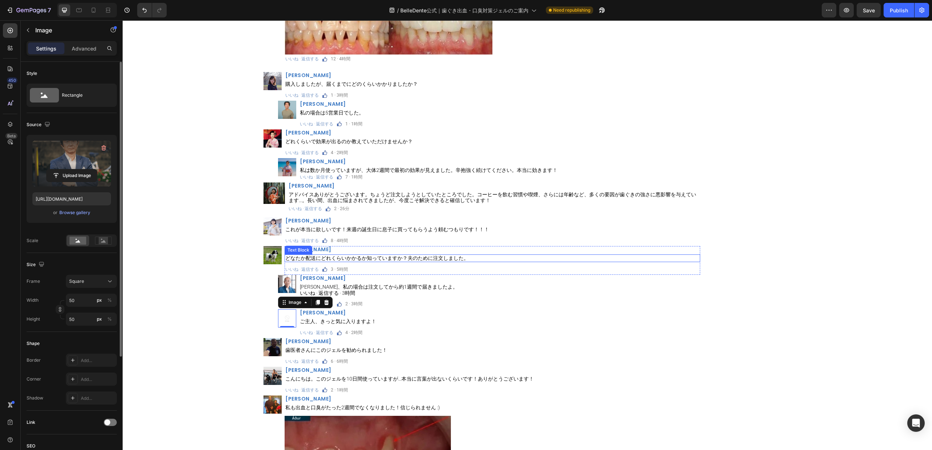
scroll to position [8640, 0]
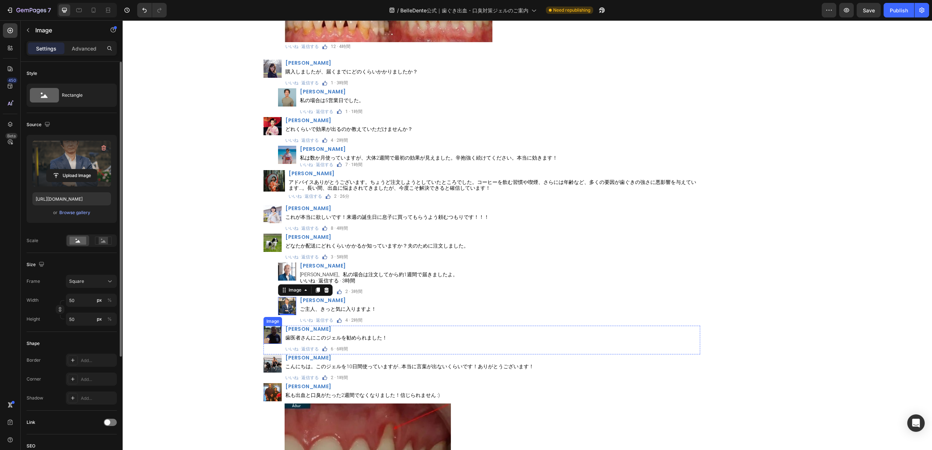
click at [271, 330] on img at bounding box center [272, 335] width 18 height 18
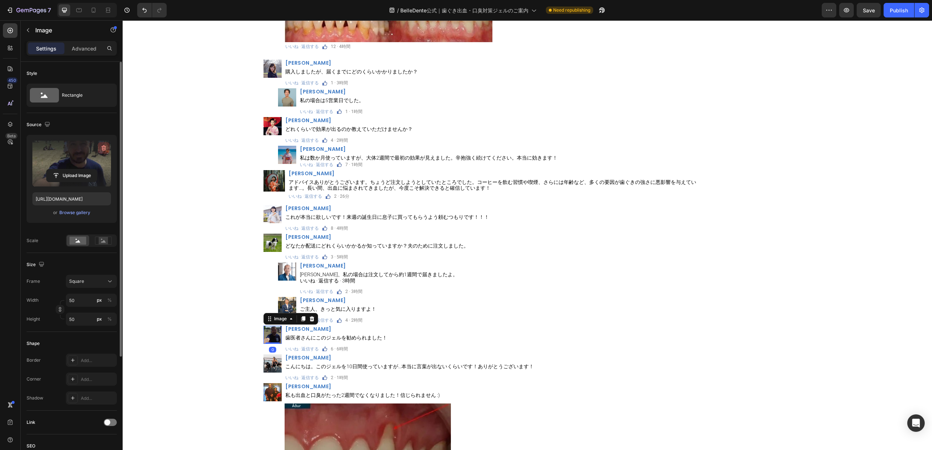
click at [104, 147] on icon "button" at bounding box center [104, 148] width 1 height 2
click at [68, 170] on input "file" at bounding box center [72, 164] width 50 height 12
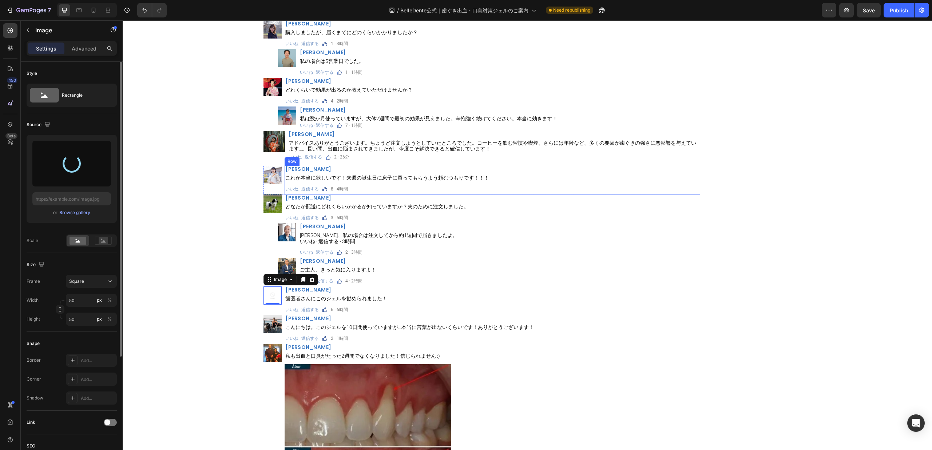
scroll to position [8694, 0]
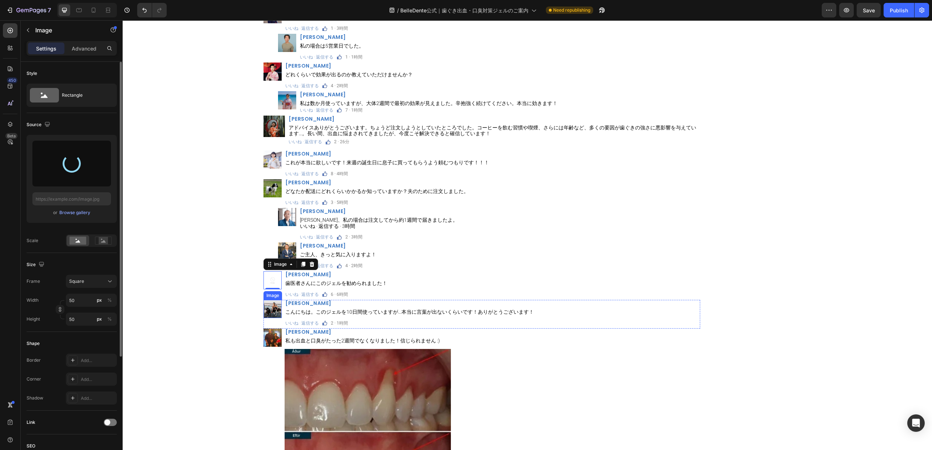
type input "[URL][DOMAIN_NAME]"
click at [270, 311] on img at bounding box center [272, 309] width 18 height 18
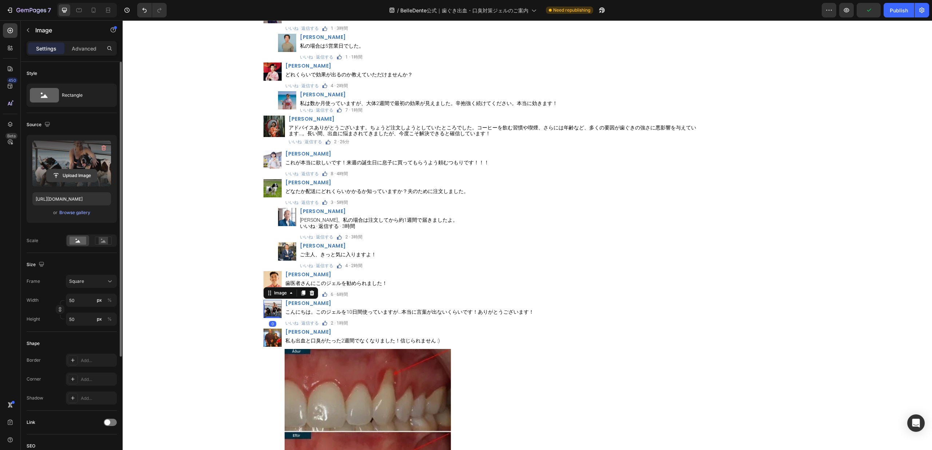
drag, startPoint x: 104, startPoint y: 150, endPoint x: 68, endPoint y: 170, distance: 40.7
click at [103, 150] on icon "button" at bounding box center [103, 147] width 7 height 7
click at [68, 170] on button "Upload Image" at bounding box center [71, 163] width 51 height 13
click at [83, 165] on input "file" at bounding box center [72, 164] width 50 height 12
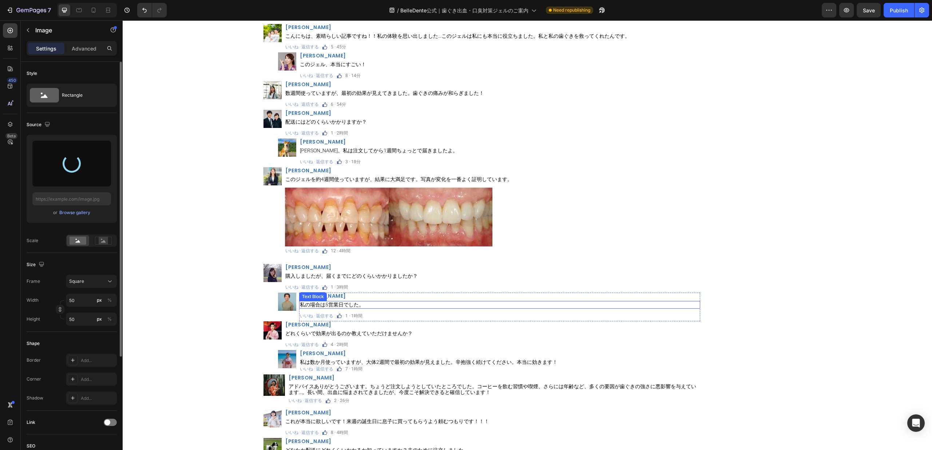
scroll to position [8421, 0]
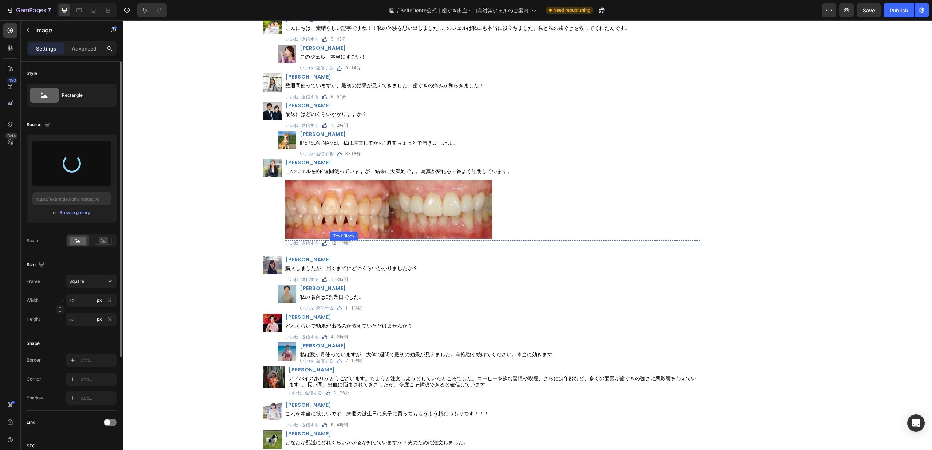
type input "[URL][DOMAIN_NAME]"
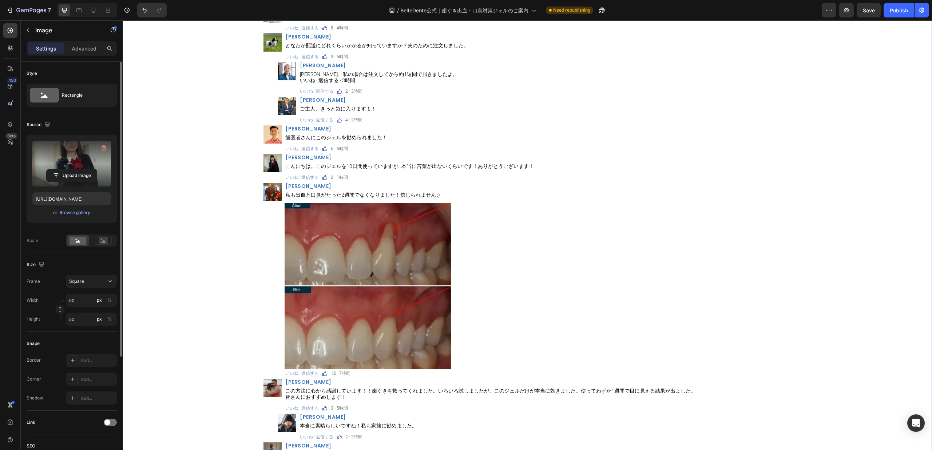
scroll to position [8913, 0]
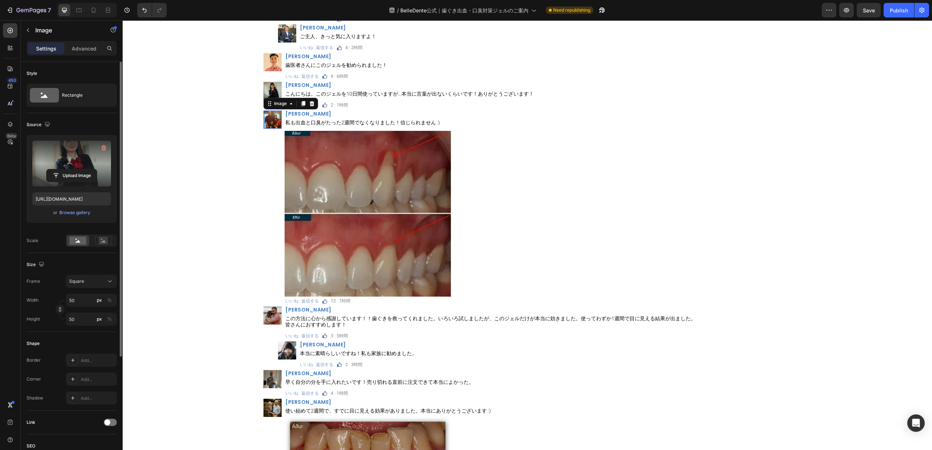
click at [267, 122] on img at bounding box center [272, 120] width 18 height 18
click at [108, 149] on button "button" at bounding box center [104, 148] width 12 height 12
click at [81, 162] on input "file" at bounding box center [72, 164] width 50 height 12
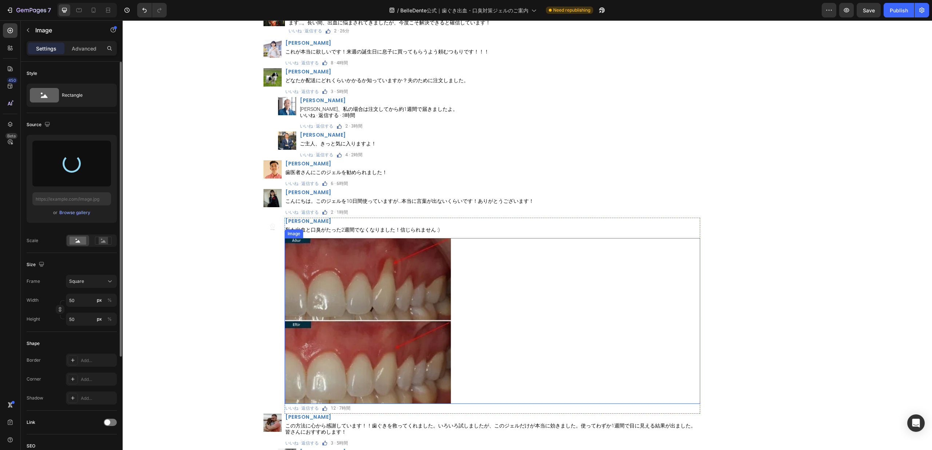
scroll to position [8858, 0]
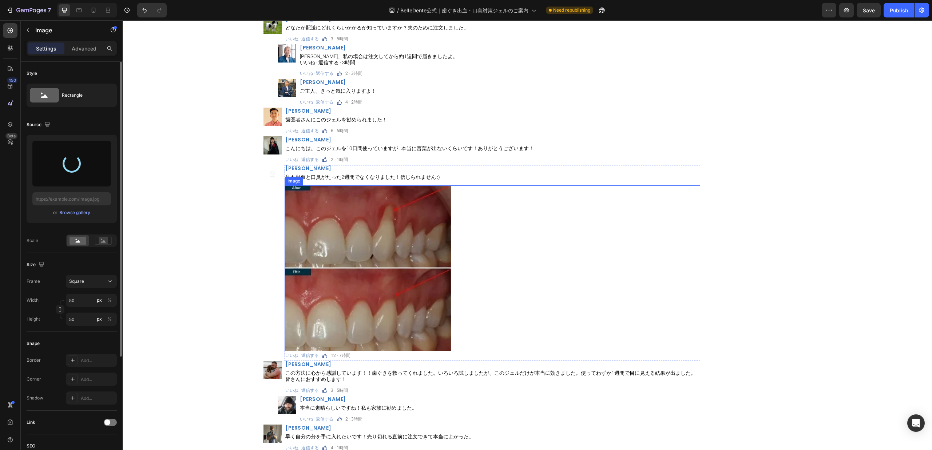
type input "[URL][DOMAIN_NAME]"
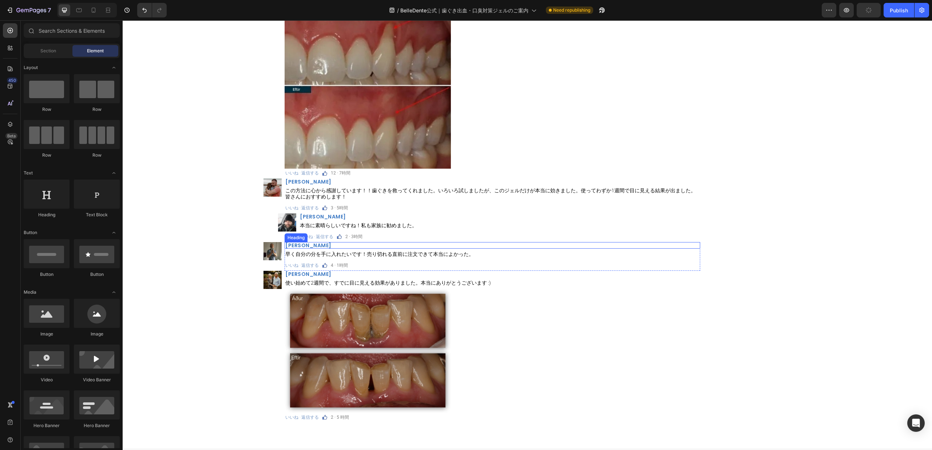
scroll to position [8967, 0]
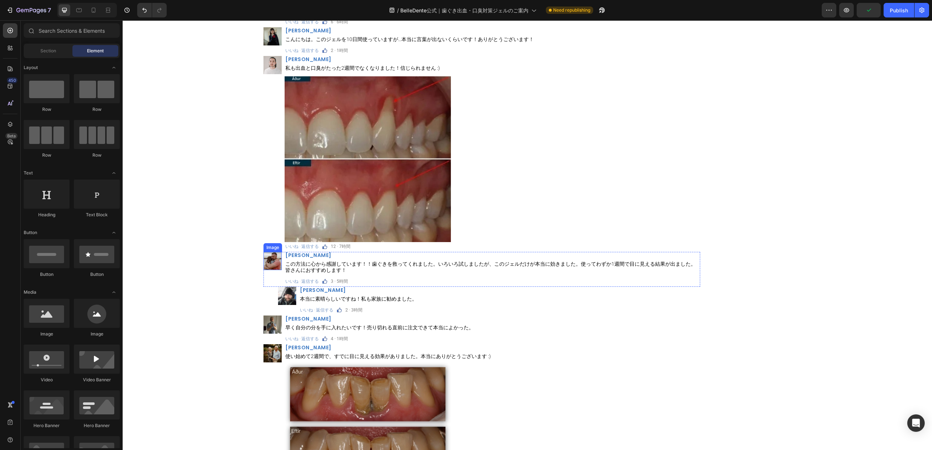
click at [264, 261] on img at bounding box center [272, 261] width 18 height 18
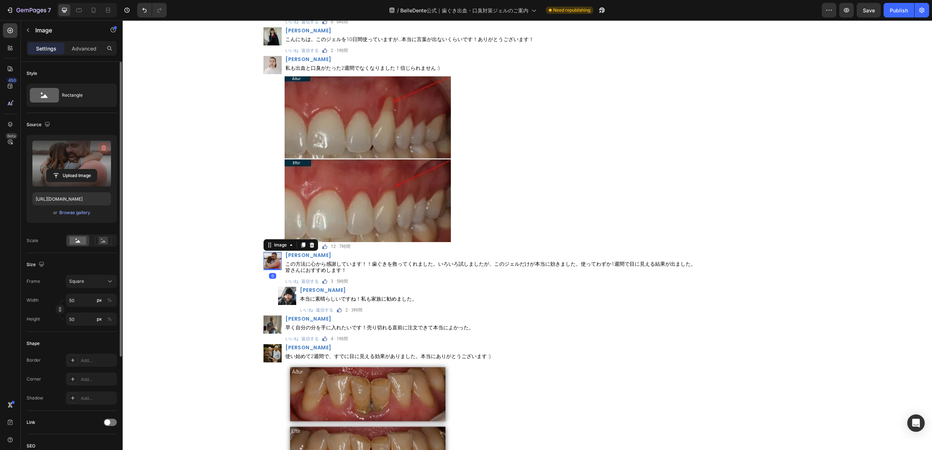
click at [103, 147] on icon "button" at bounding box center [103, 147] width 7 height 7
click at [82, 180] on input "file" at bounding box center [71, 164] width 79 height 46
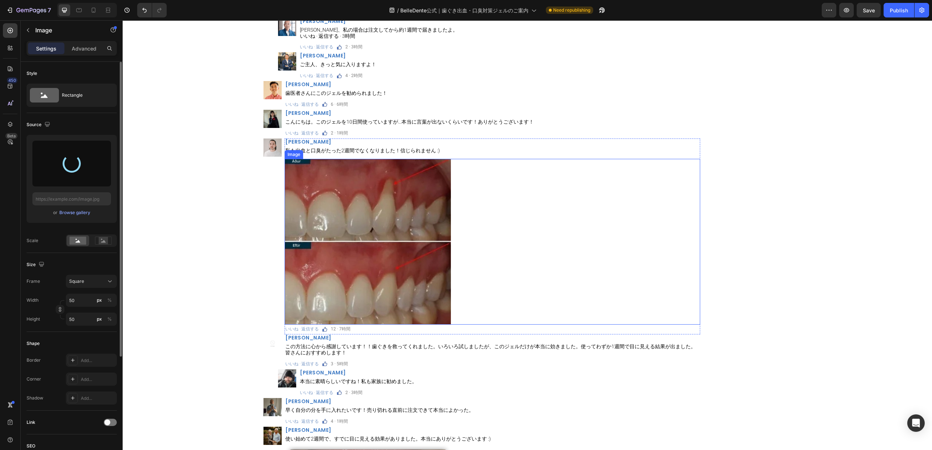
scroll to position [8858, 0]
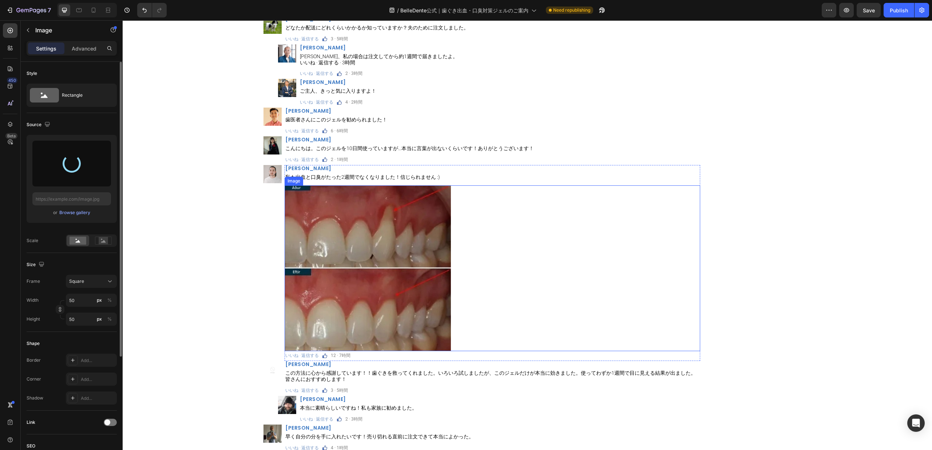
type input "[URL][DOMAIN_NAME]"
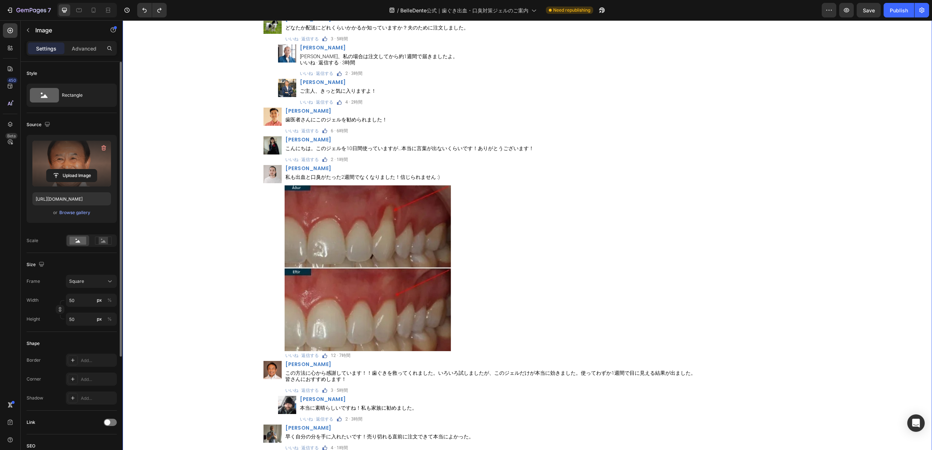
click at [227, 358] on div "Image [PERSON_NAME] Heading これが本当に欲しいです！来週の誕生日に息子に買ってもらうよう頼むつもりです！！！ Text Block…" at bounding box center [482, 307] width 718 height 641
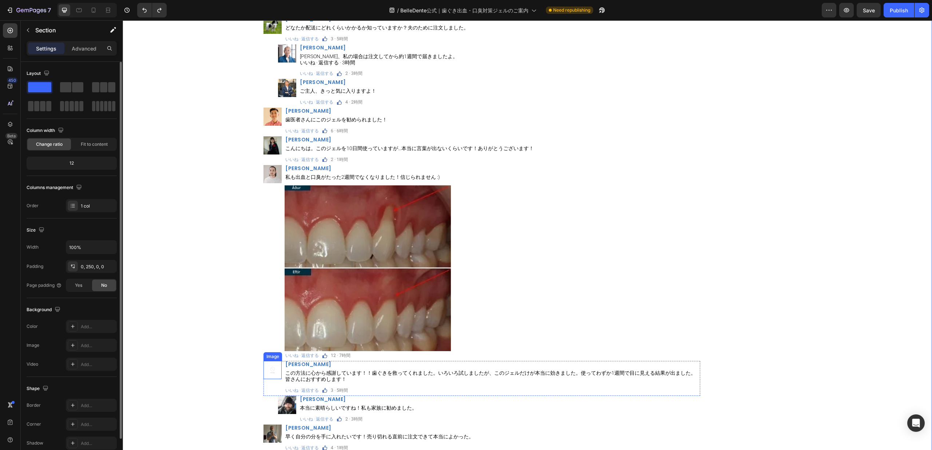
click at [270, 373] on img at bounding box center [272, 370] width 18 height 18
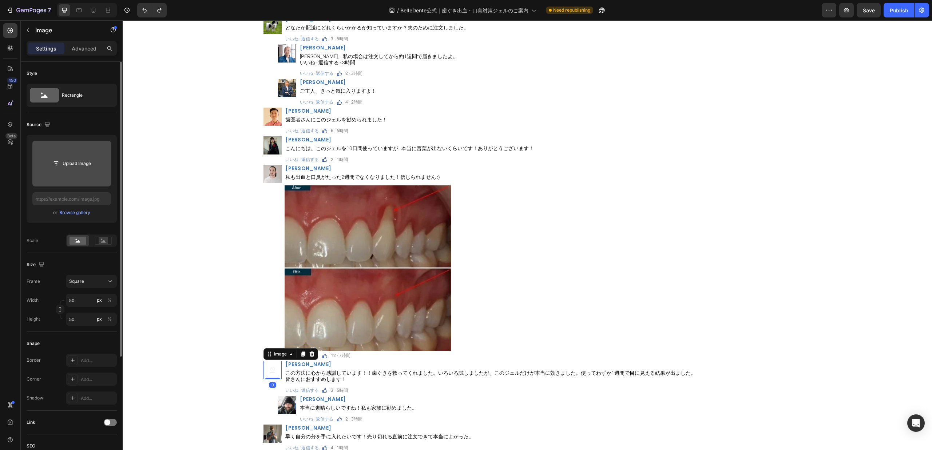
click at [71, 169] on input "file" at bounding box center [72, 164] width 50 height 12
type input "[URL][DOMAIN_NAME]"
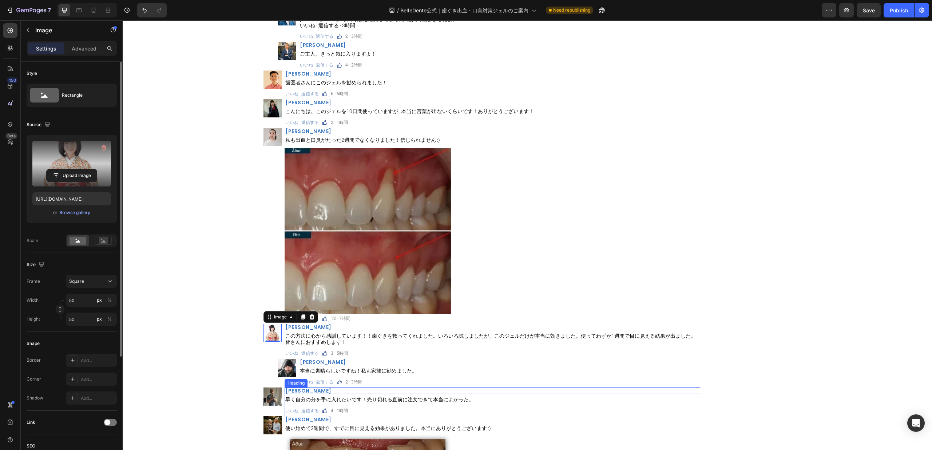
scroll to position [8967, 0]
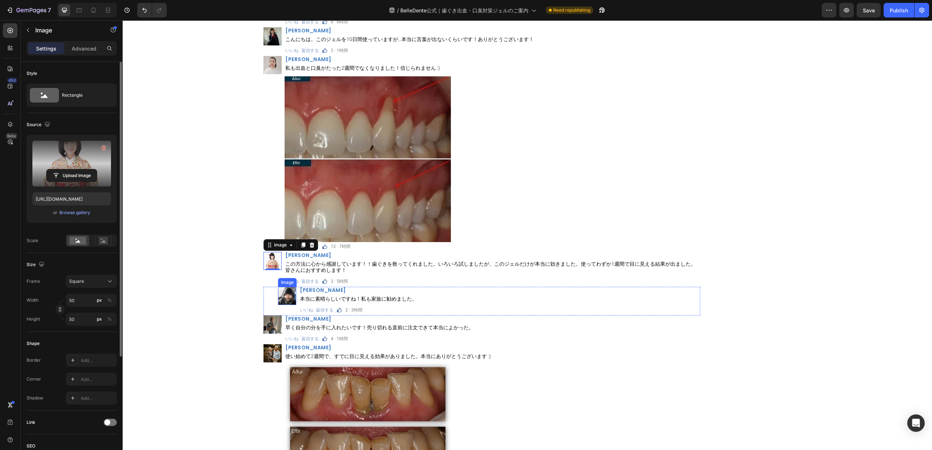
click at [291, 297] on img at bounding box center [287, 296] width 18 height 18
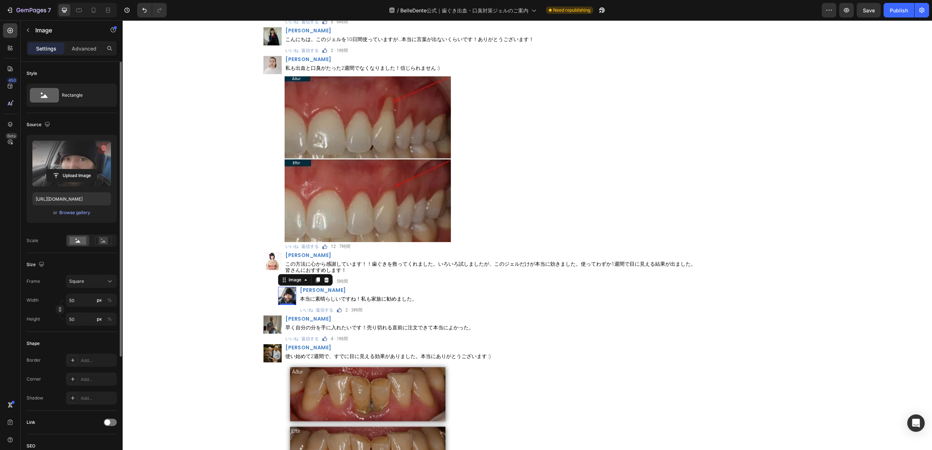
click at [103, 151] on icon "button" at bounding box center [103, 147] width 7 height 7
click at [97, 156] on input "file" at bounding box center [71, 164] width 79 height 46
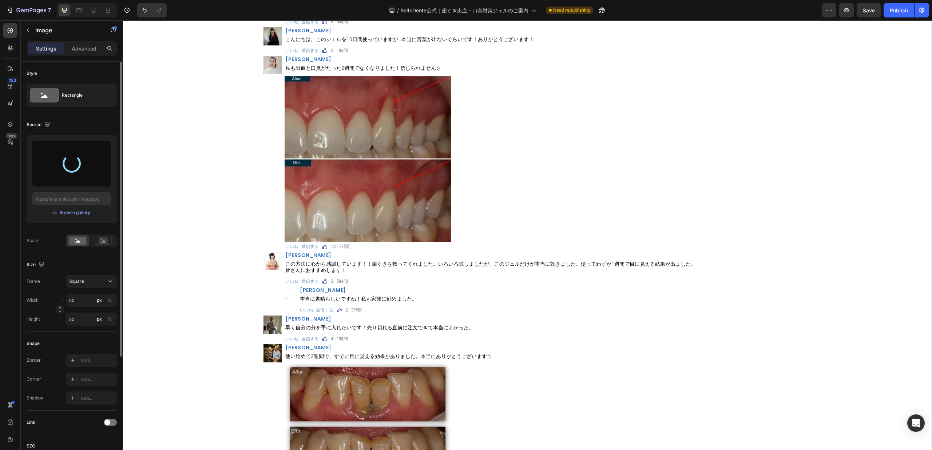
type input "[URL][DOMAIN_NAME]"
click at [817, 266] on div "Image [PERSON_NAME] Heading これが本当に欲しいです！来週の誕生日に息子に買ってもらうよう頼むつもりです！！！ Text Block…" at bounding box center [482, 198] width 718 height 641
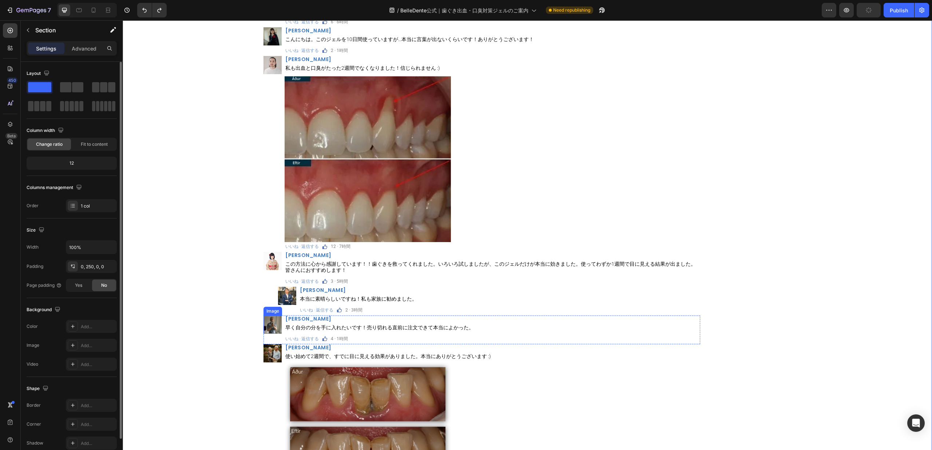
click at [266, 323] on img at bounding box center [272, 325] width 18 height 18
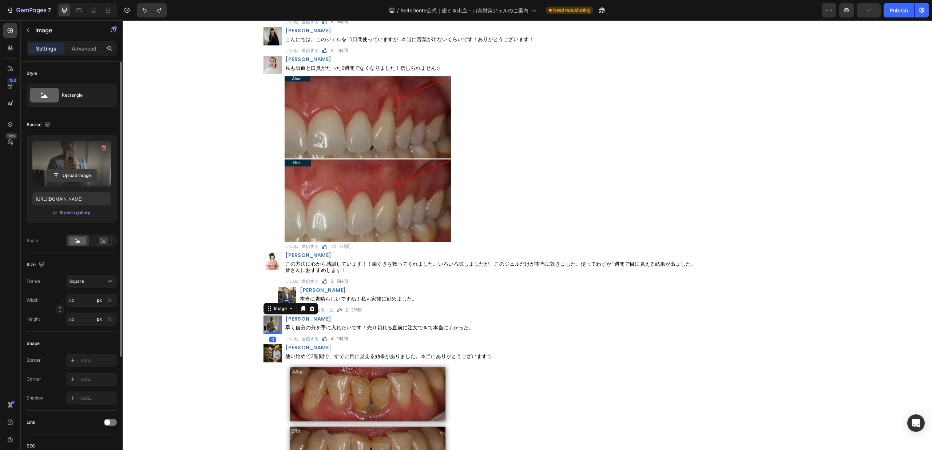
drag, startPoint x: 106, startPoint y: 148, endPoint x: 75, endPoint y: 167, distance: 36.1
click at [103, 148] on icon "button" at bounding box center [103, 147] width 7 height 7
click at [75, 167] on input "file" at bounding box center [72, 164] width 50 height 12
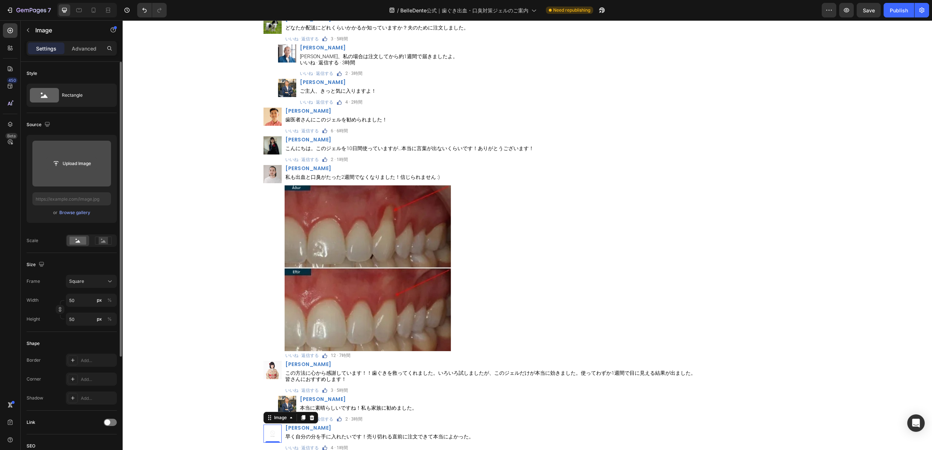
scroll to position [8913, 0]
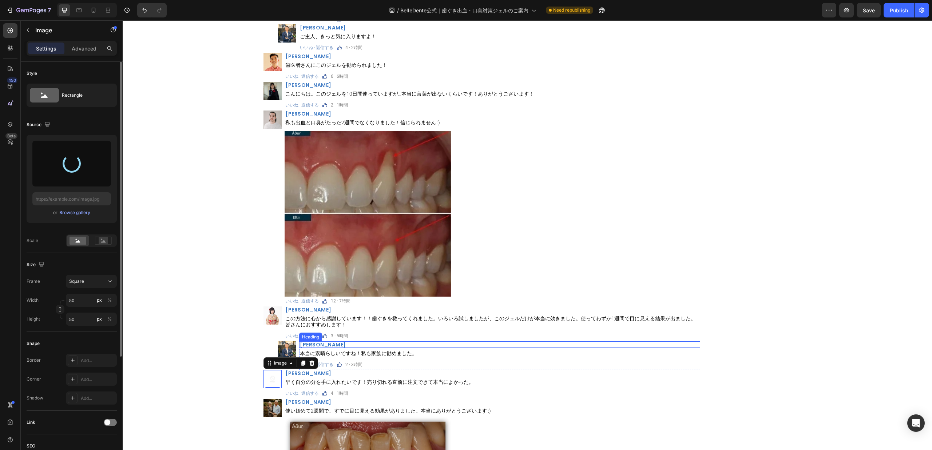
type input "[URL][DOMAIN_NAME]"
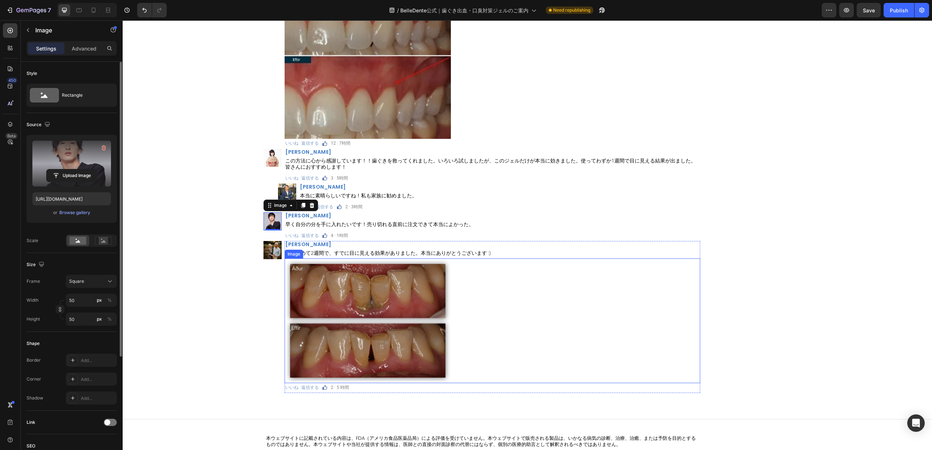
scroll to position [9076, 0]
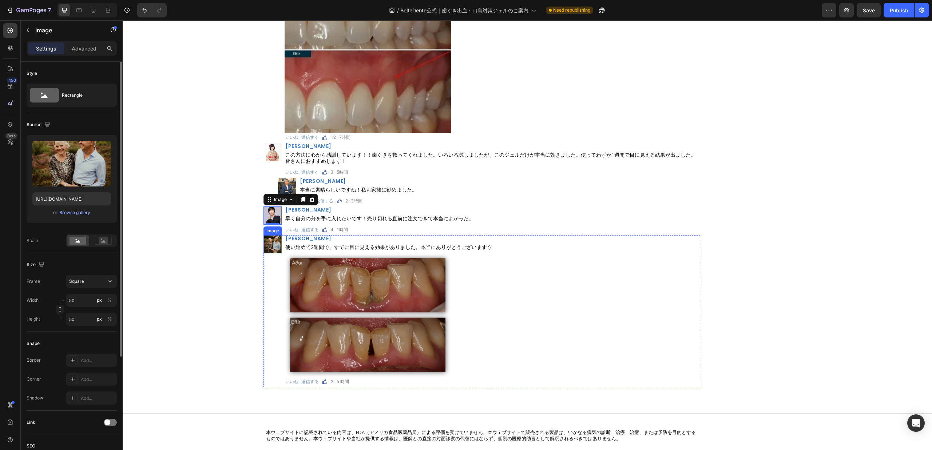
click at [267, 246] on img at bounding box center [272, 244] width 18 height 18
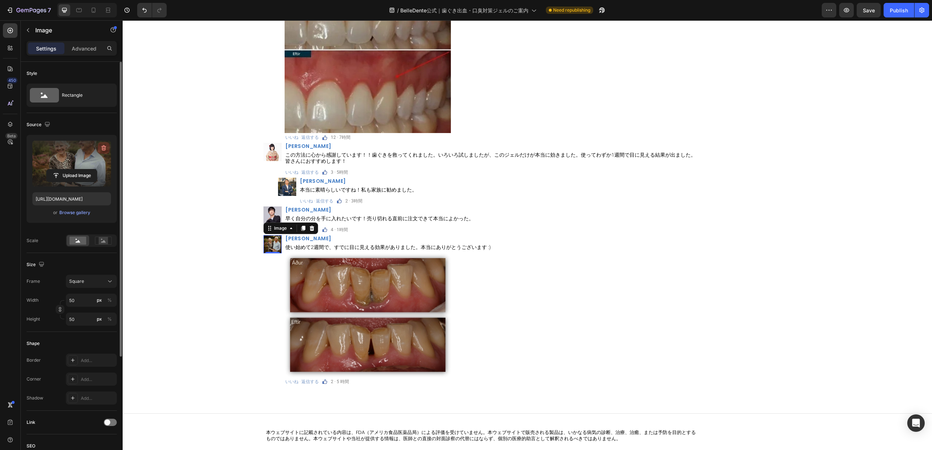
click at [103, 147] on icon "button" at bounding box center [103, 148] width 1 height 2
click at [66, 169] on input "file" at bounding box center [72, 164] width 50 height 12
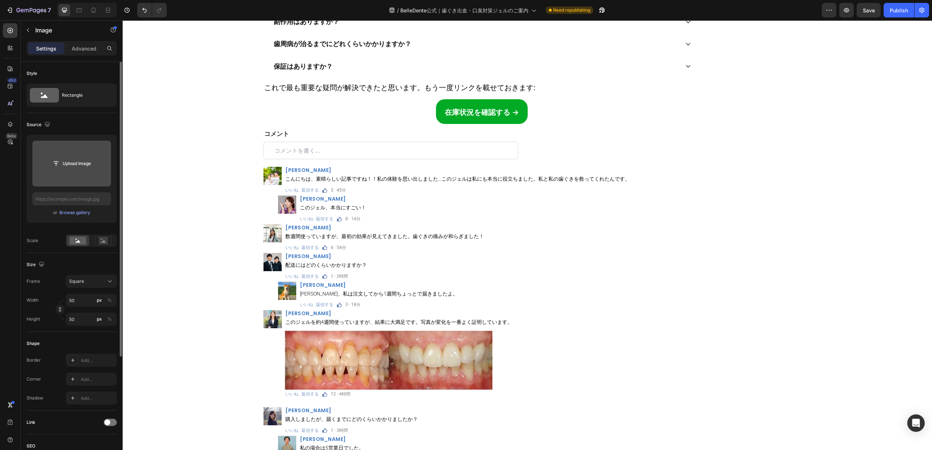
scroll to position [8258, 0]
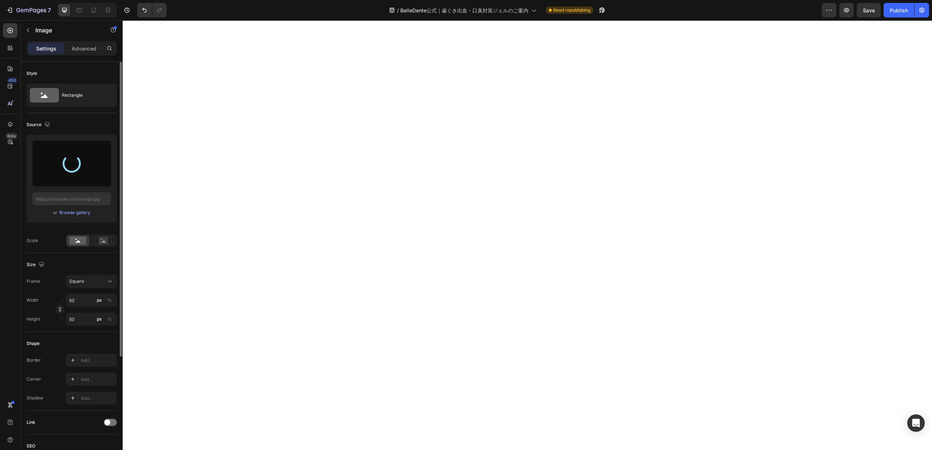
type input "[URL][DOMAIN_NAME]"
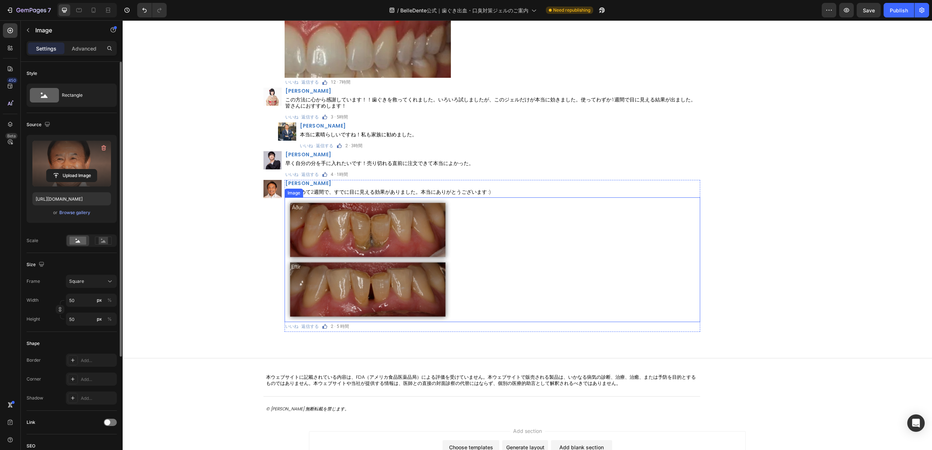
scroll to position [9186, 0]
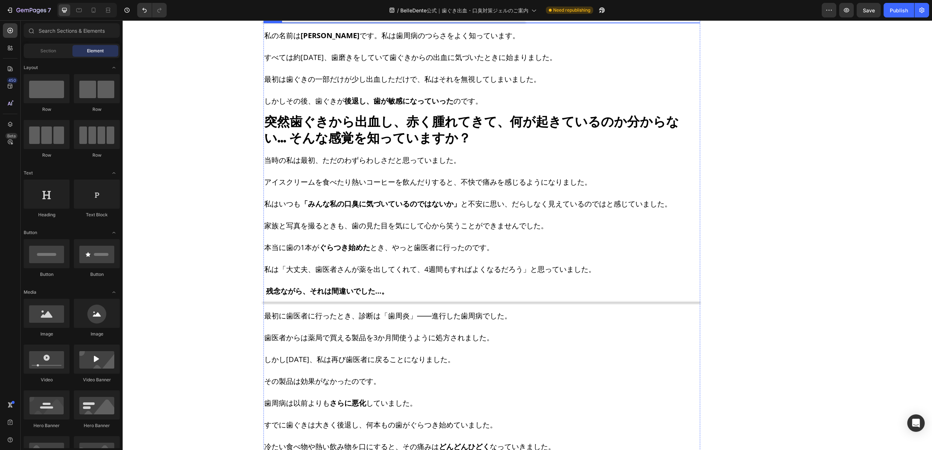
scroll to position [0, 0]
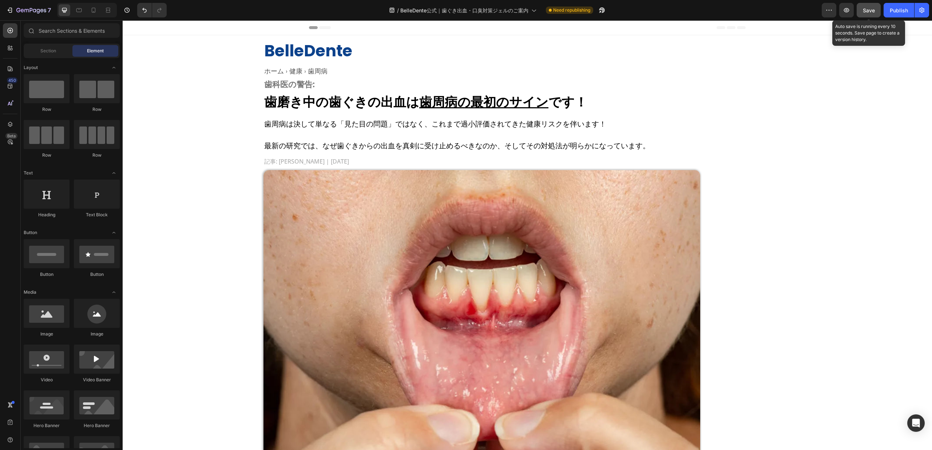
drag, startPoint x: 864, startPoint y: 12, endPoint x: 686, endPoint y: 54, distance: 183.3
click at [828, 12] on span "Save" at bounding box center [869, 10] width 12 height 6
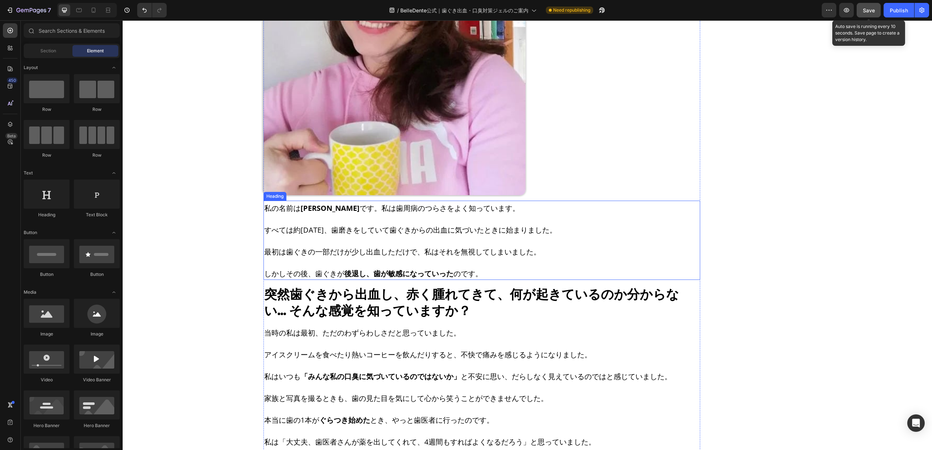
scroll to position [764, 0]
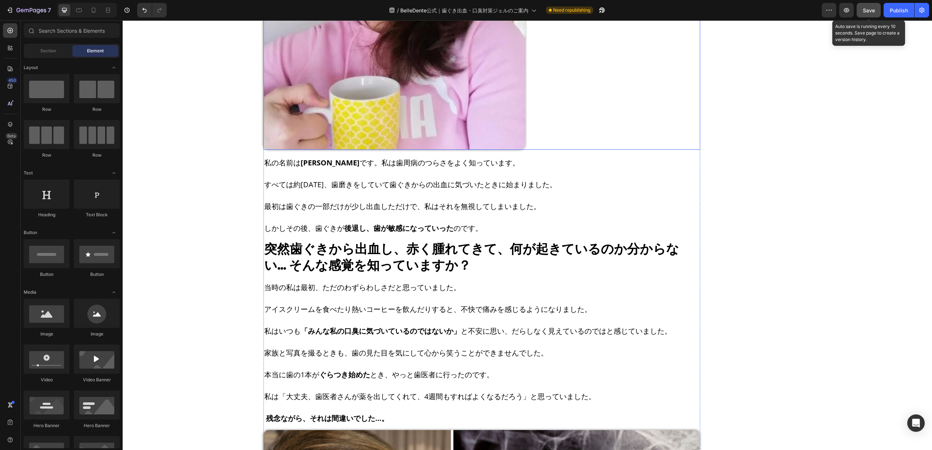
drag, startPoint x: 644, startPoint y: 95, endPoint x: 642, endPoint y: 103, distance: 8.1
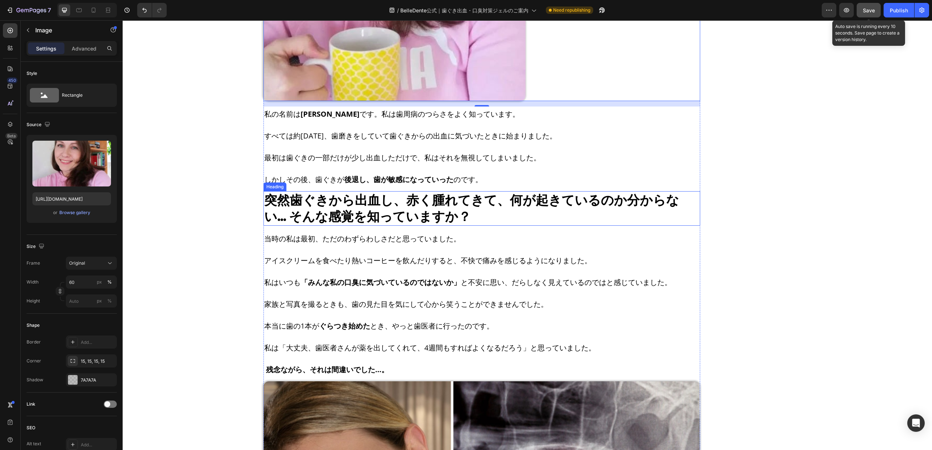
scroll to position [819, 0]
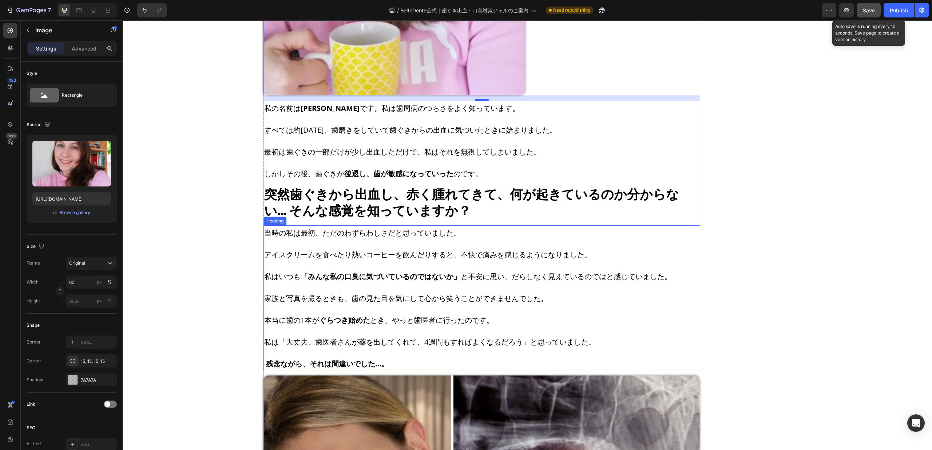
drag, startPoint x: 603, startPoint y: 247, endPoint x: 601, endPoint y: 251, distance: 4.9
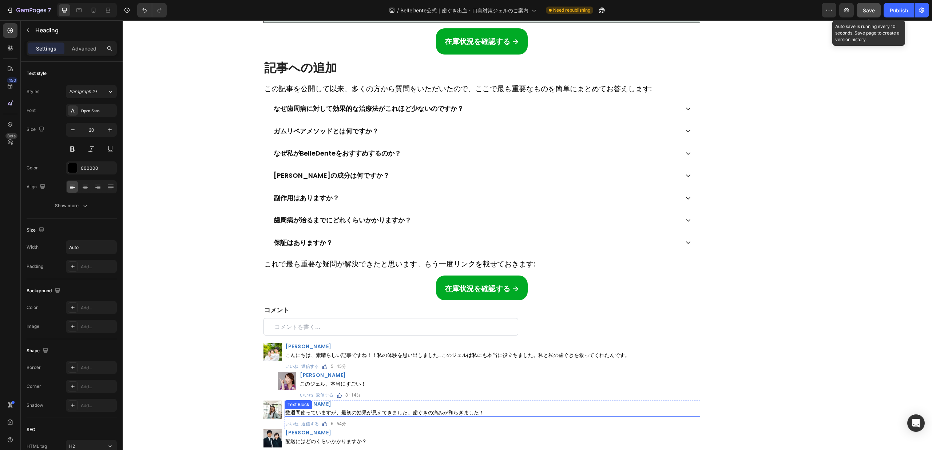
scroll to position [8149, 0]
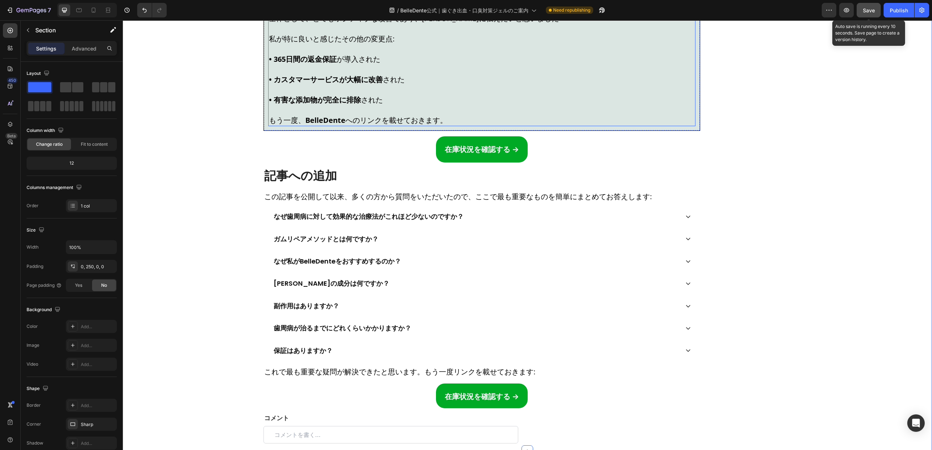
scroll to position [7876, 0]
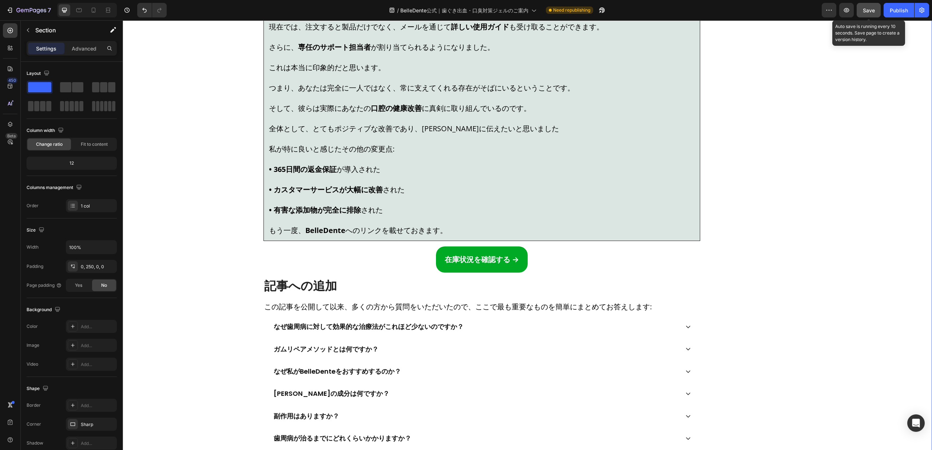
click at [828, 16] on button "Save" at bounding box center [868, 10] width 24 height 15
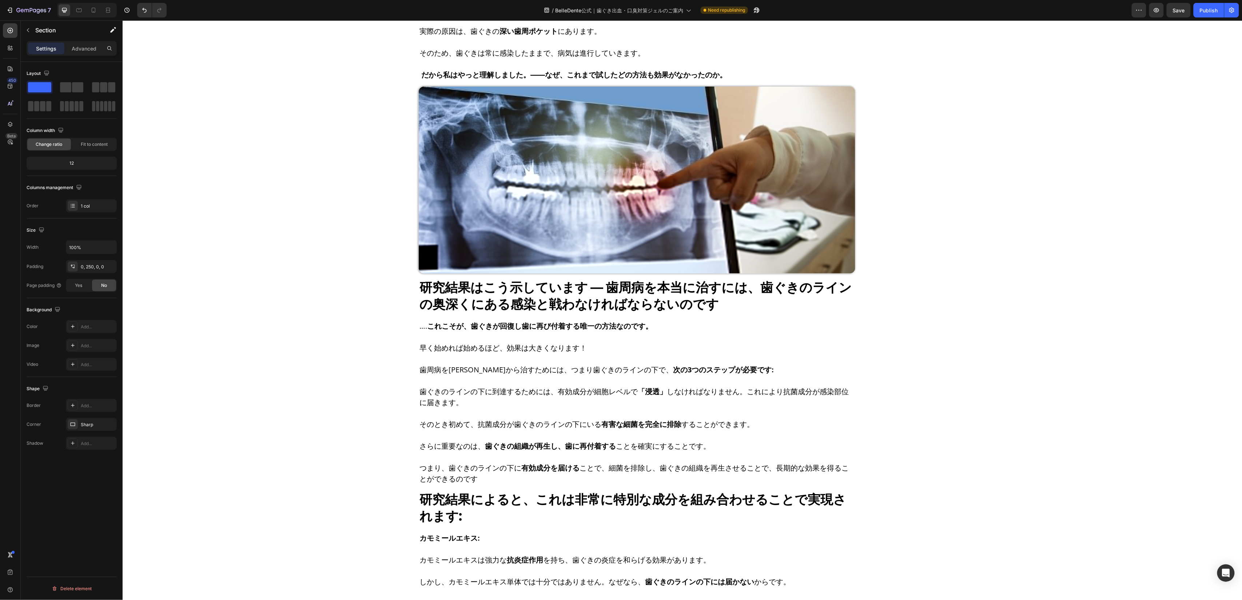
scroll to position [2620, 0]
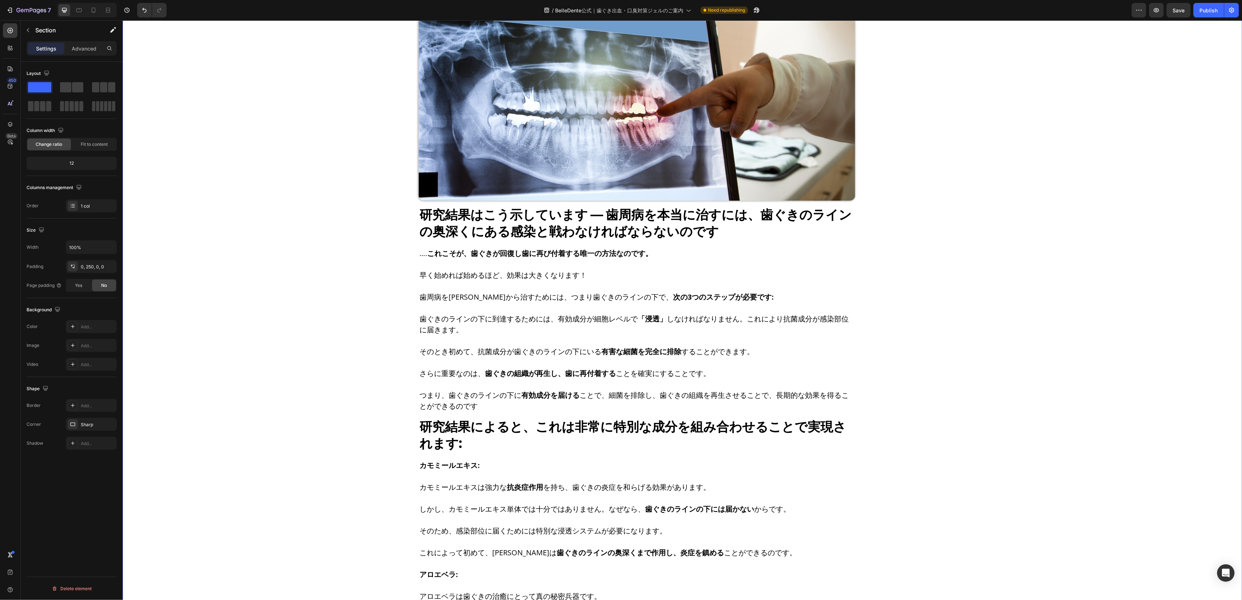
drag, startPoint x: 961, startPoint y: 461, endPoint x: 1032, endPoint y: 196, distance: 274.7
click at [828, 400] on div "BelleDente Heading ホーム › 健康 › 歯周病 Heading 歯科医の警告: Heading 歯磨き中の歯ぐきの出血は 歯周病の最初のサ…" at bounding box center [636, 412] width 1029 height 5983
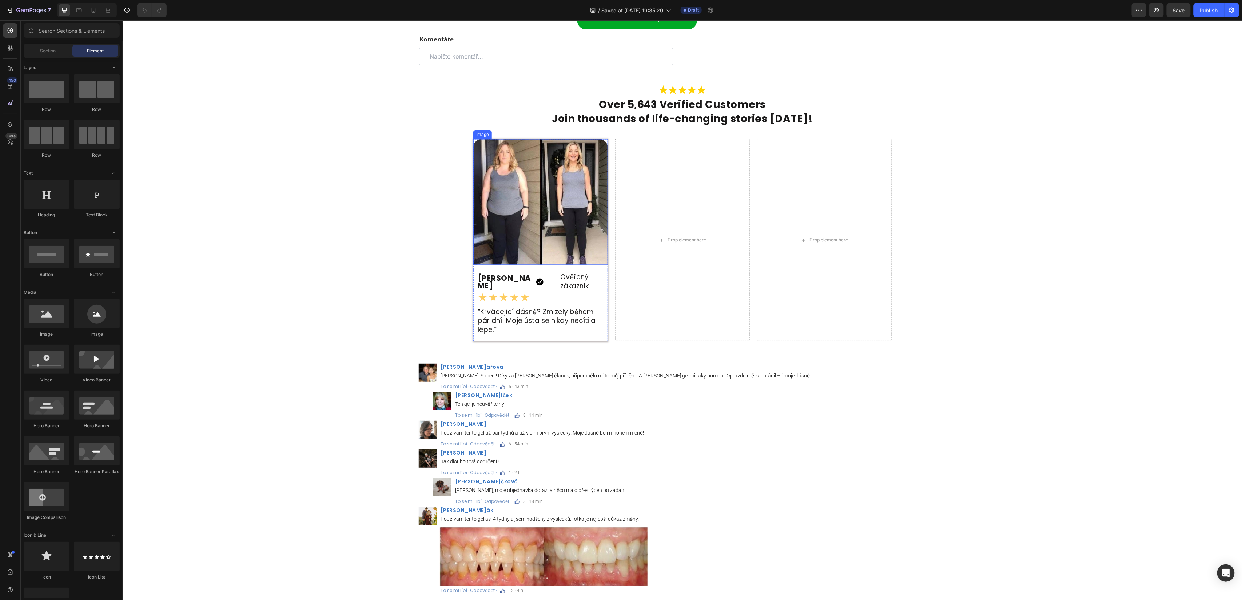
scroll to position [8380, 0]
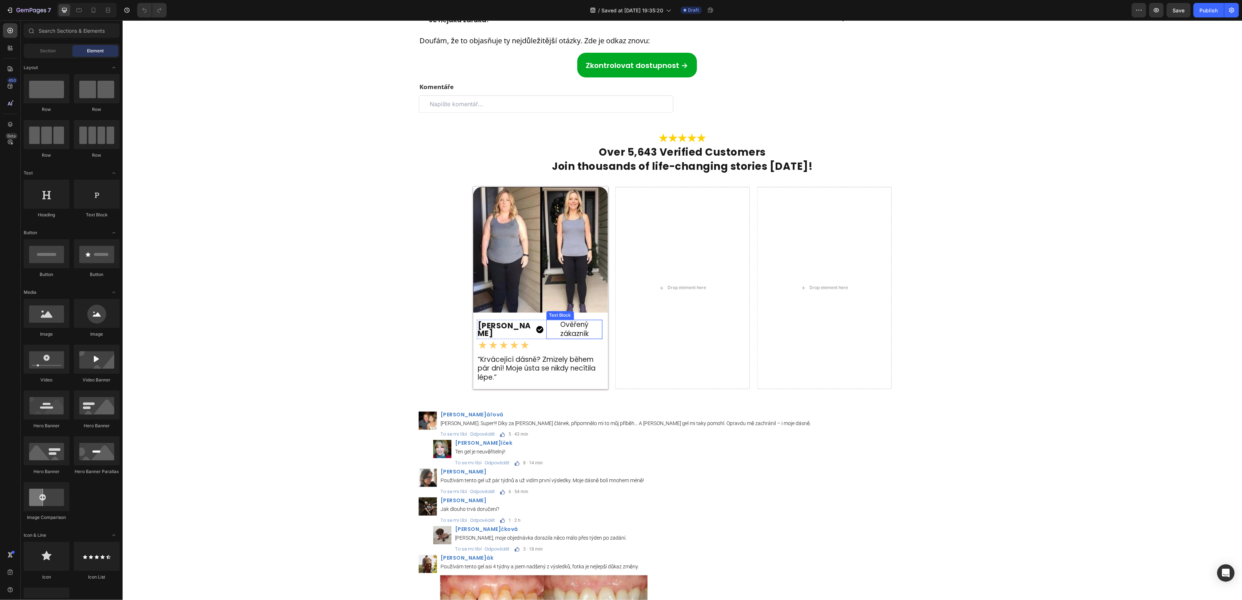
click at [548, 338] on p "Ověřený zákazník" at bounding box center [574, 330] width 55 height 18
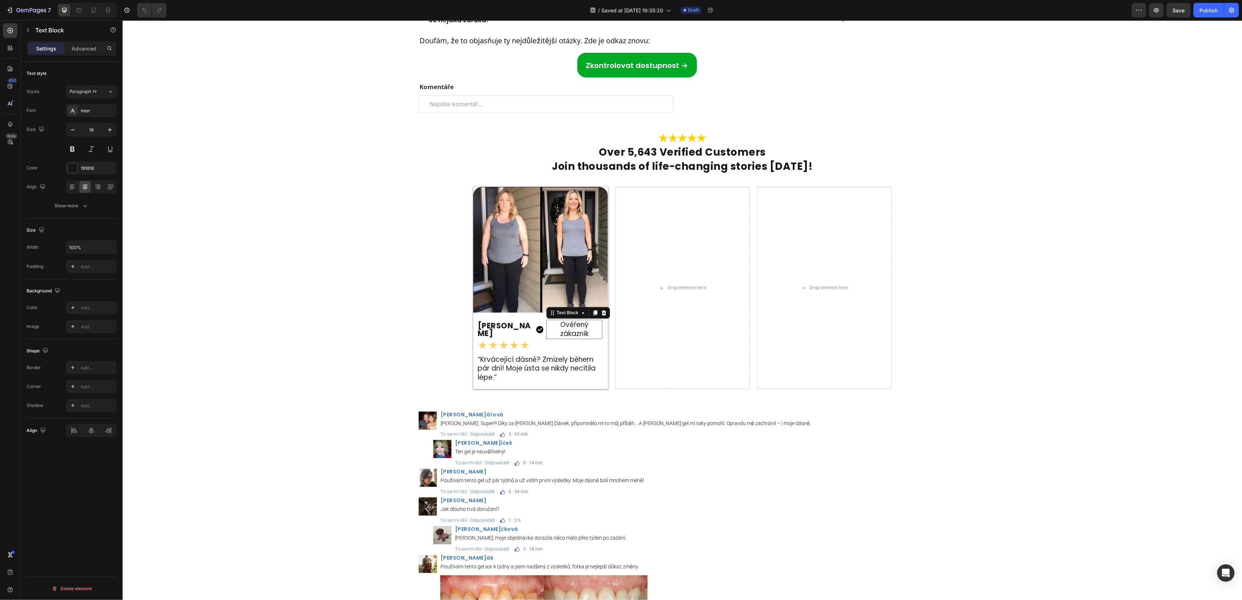
click at [122, 20] on div at bounding box center [122, 20] width 0 height 0
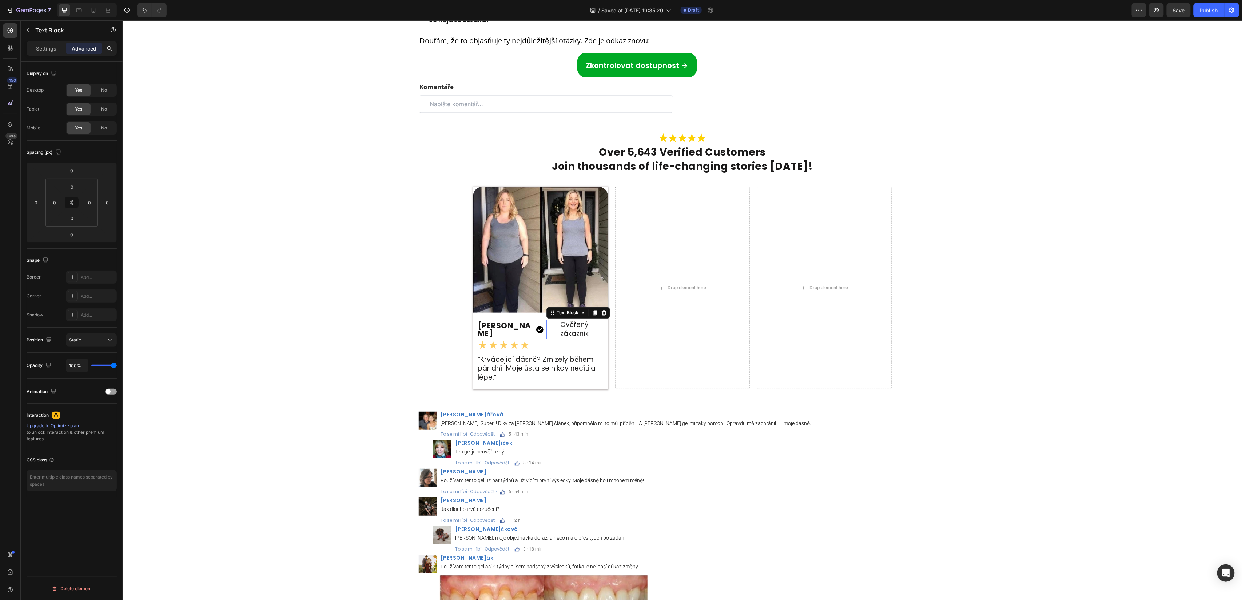
click at [550, 339] on div "Ověřený zákazník" at bounding box center [574, 329] width 56 height 19
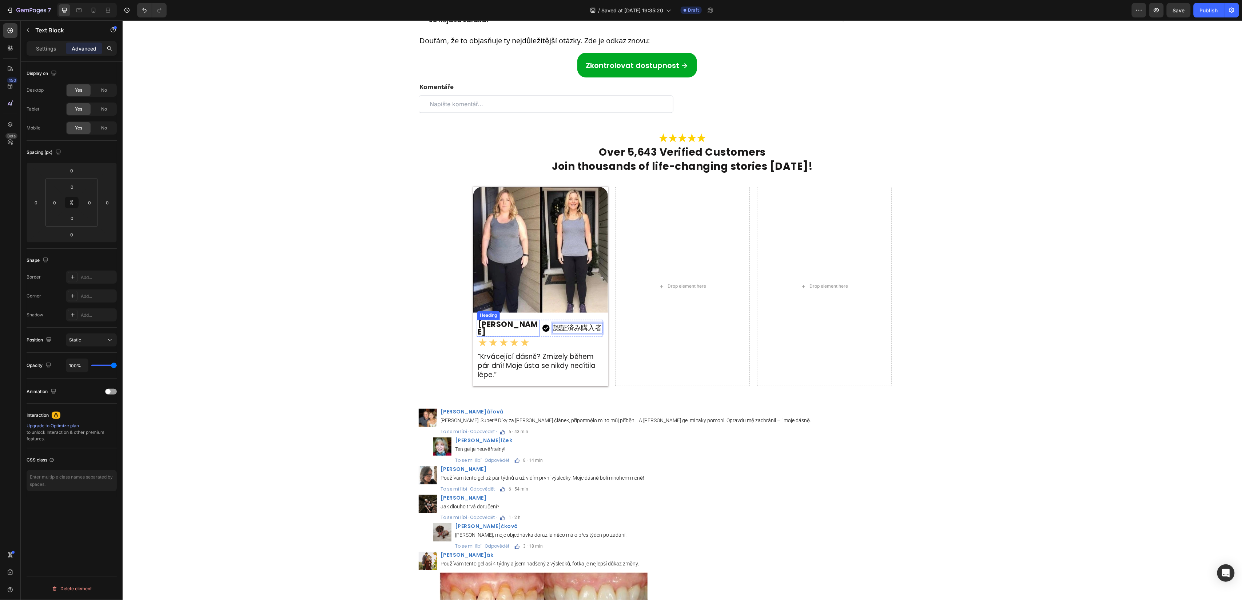
click at [496, 337] on h2 "Chloe M." at bounding box center [508, 328] width 63 height 17
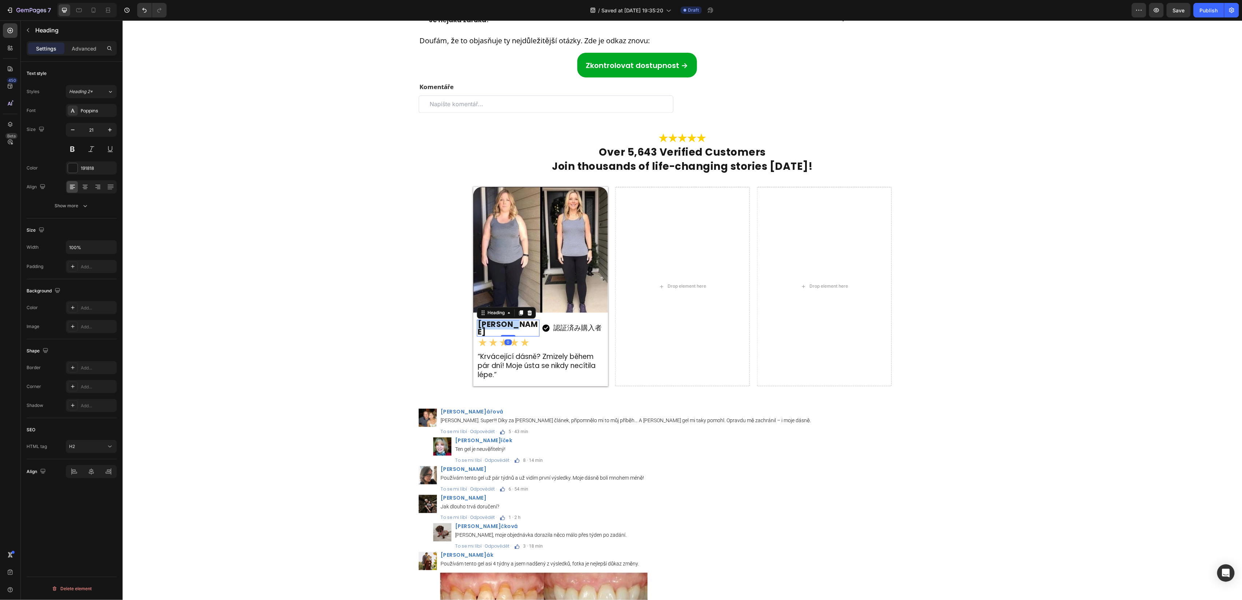
click at [496, 336] on p "Chloe M." at bounding box center [507, 328] width 61 height 15
click at [516, 379] on p "“Krvácející dásně? Zmizely během pár dní! Moje ústa se nikdy necítila lépe.”" at bounding box center [540, 366] width 126 height 27
click at [515, 379] on p "“Krvácející dásně? Zmizely během pár dní! Moje ústa se nikdy necítila lépe.”" at bounding box center [540, 366] width 126 height 27
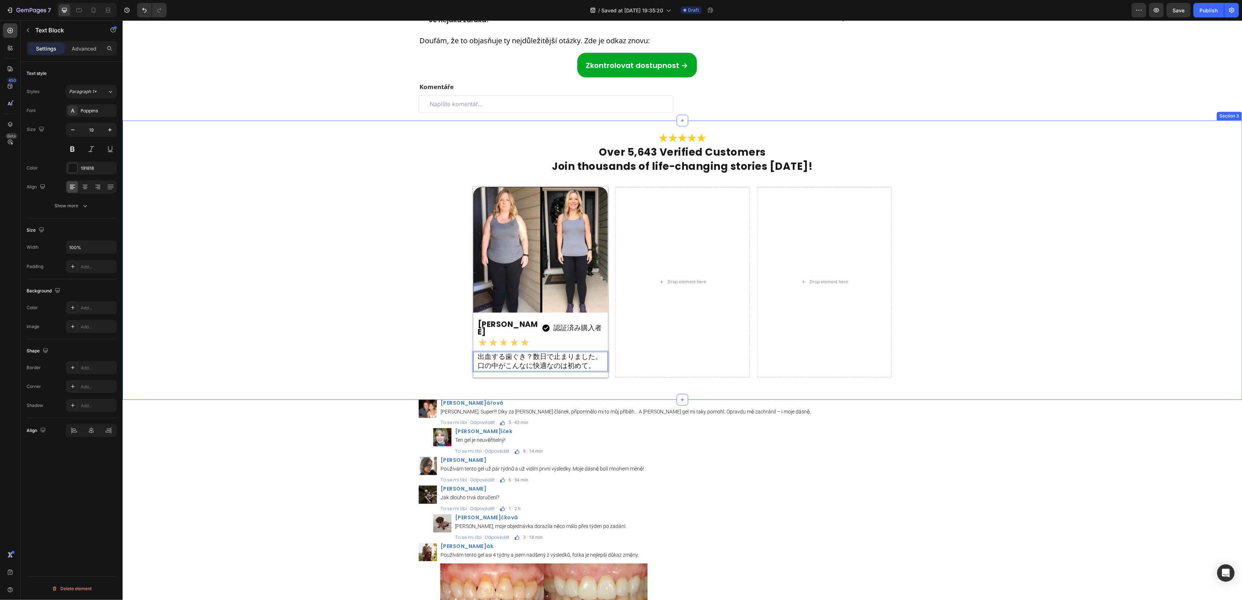
click at [331, 342] on div "Image Over 5,643 Verified Customers Heading Join thousands of life-changing sto…" at bounding box center [682, 260] width 1120 height 256
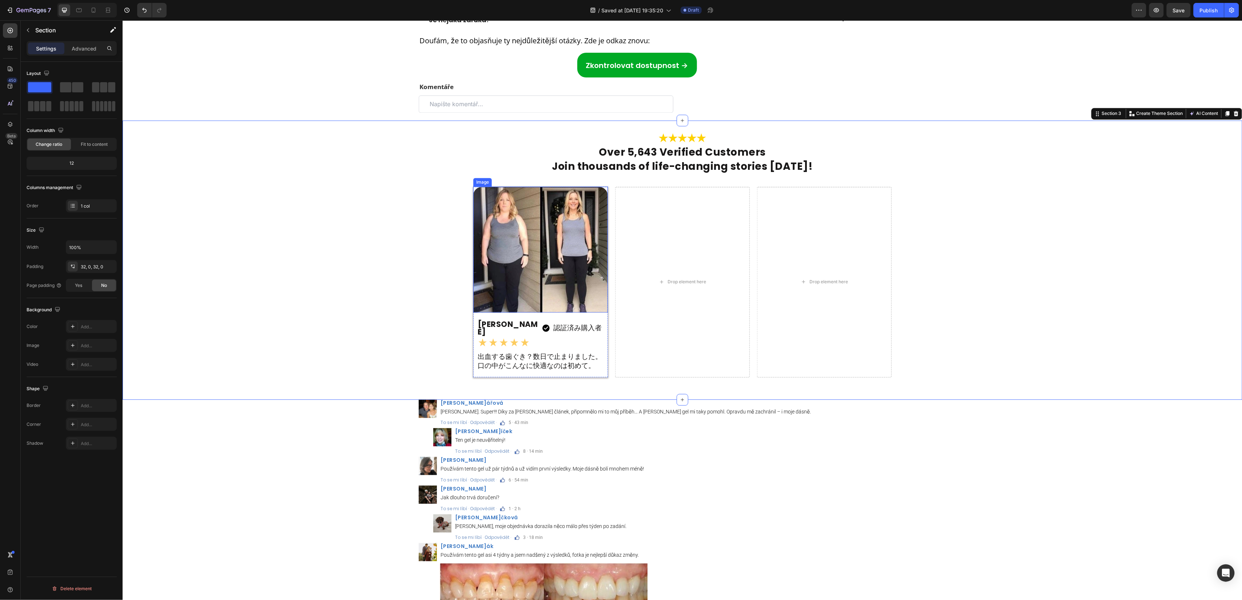
click at [565, 292] on img at bounding box center [540, 250] width 135 height 126
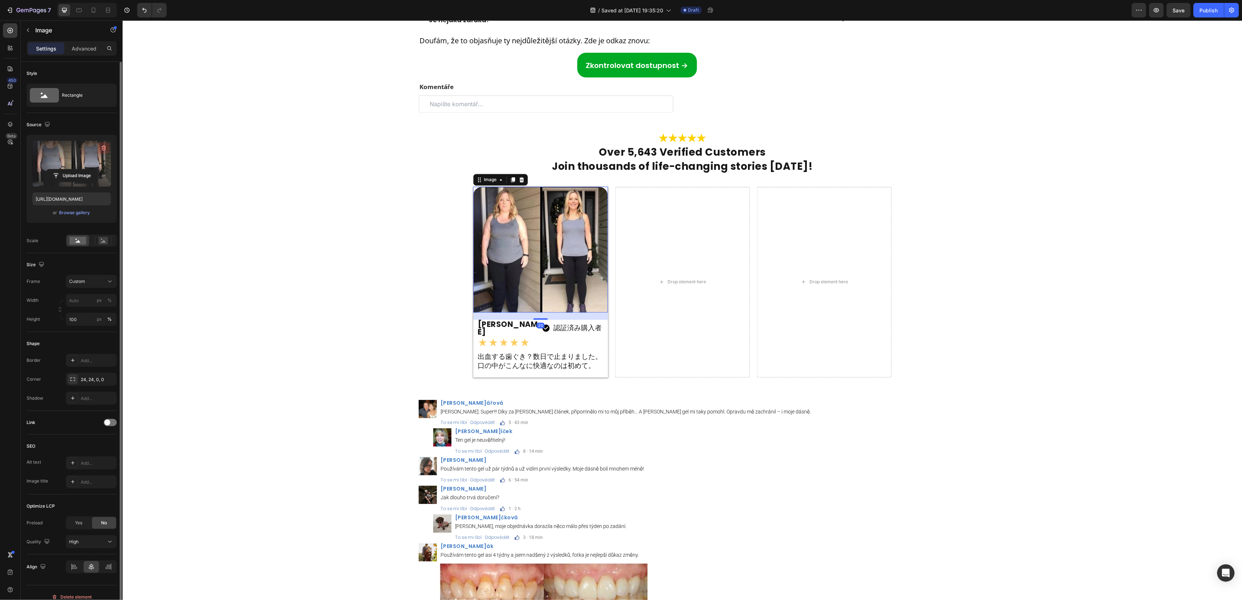
click at [102, 145] on icon "button" at bounding box center [103, 147] width 7 height 7
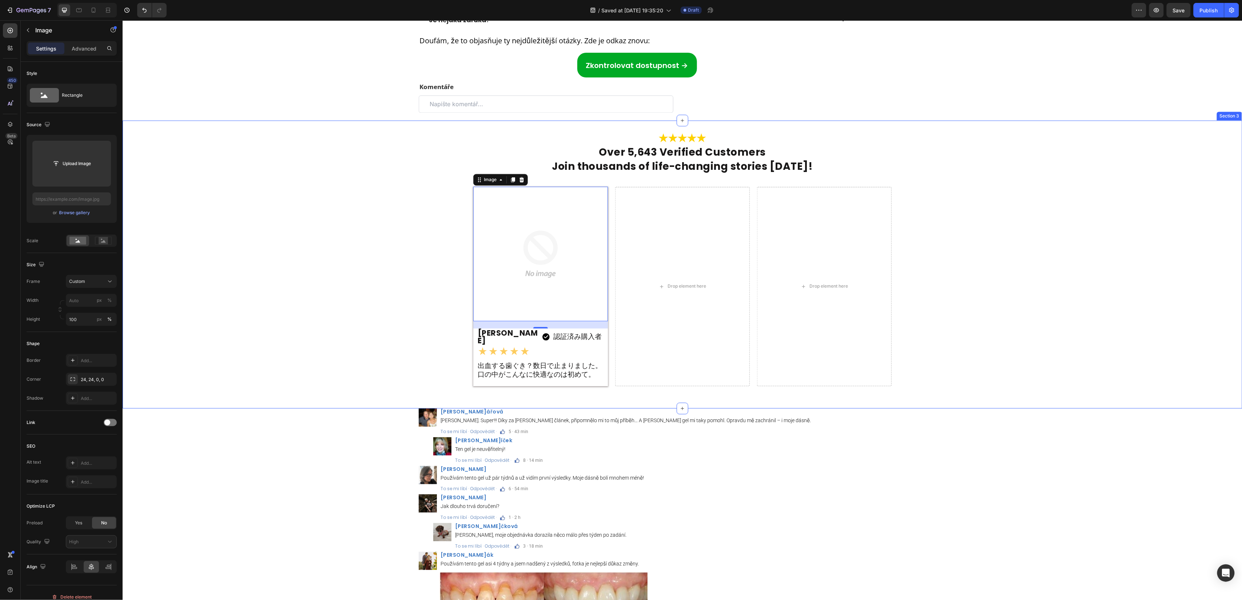
click at [410, 274] on div "Image Over 5,643 Verified Customers Heading Join thousands of life-changing sto…" at bounding box center [682, 264] width 1120 height 265
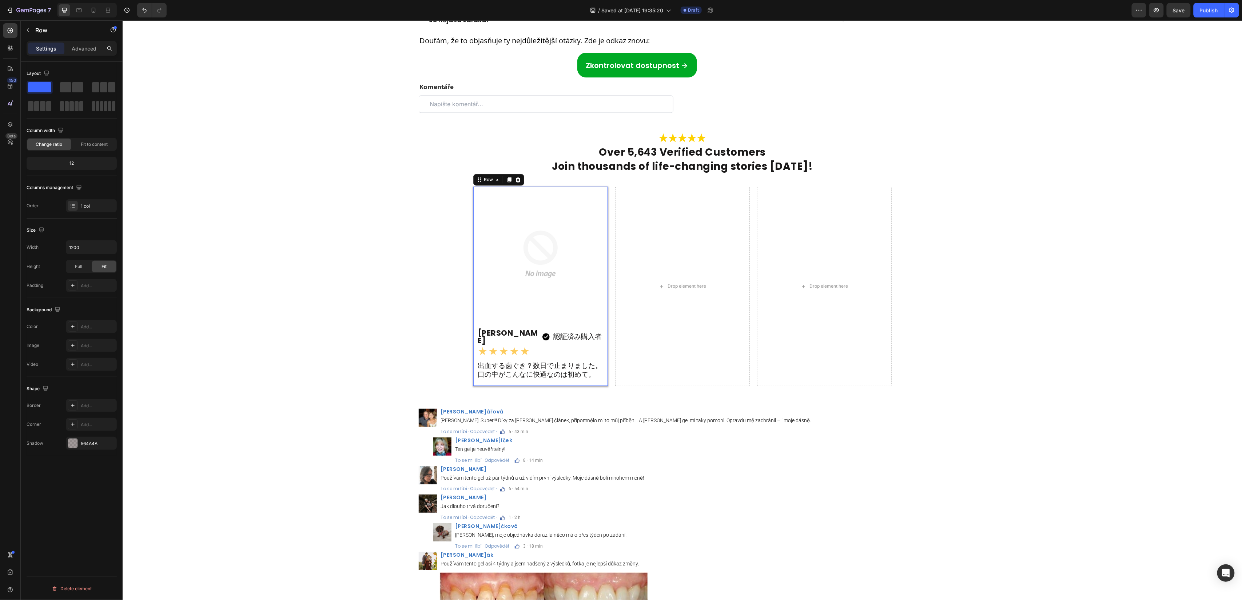
click at [575, 350] on div "Image 認証済み購入者 Text Block 美咲 Heading Image Row Row ★★★★★ Text Block 出血する歯ぐき？数日で止…" at bounding box center [540, 286] width 135 height 199
click at [507, 183] on icon at bounding box center [509, 180] width 4 height 5
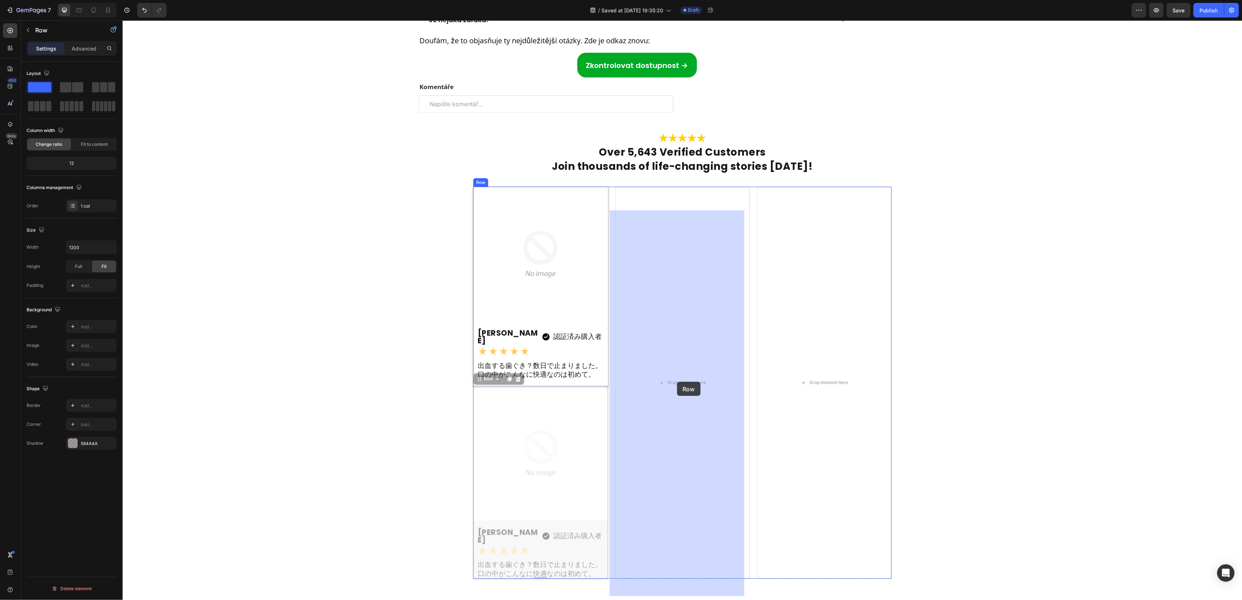
drag, startPoint x: 481, startPoint y: 399, endPoint x: 680, endPoint y: 382, distance: 199.4
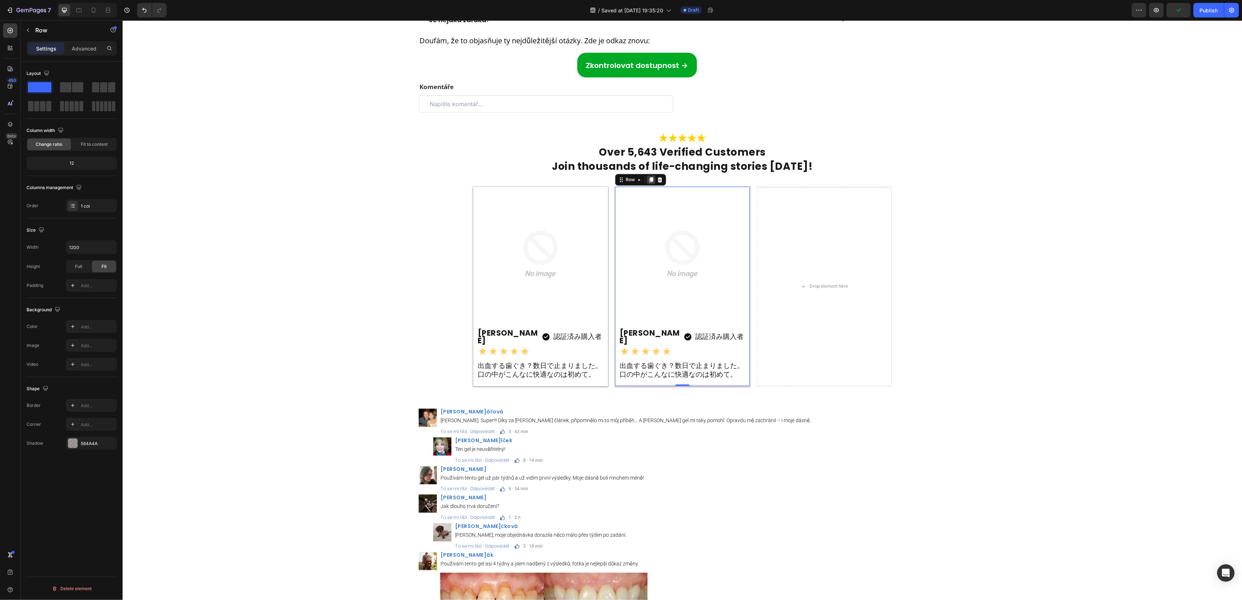
click at [649, 183] on icon at bounding box center [651, 180] width 4 height 5
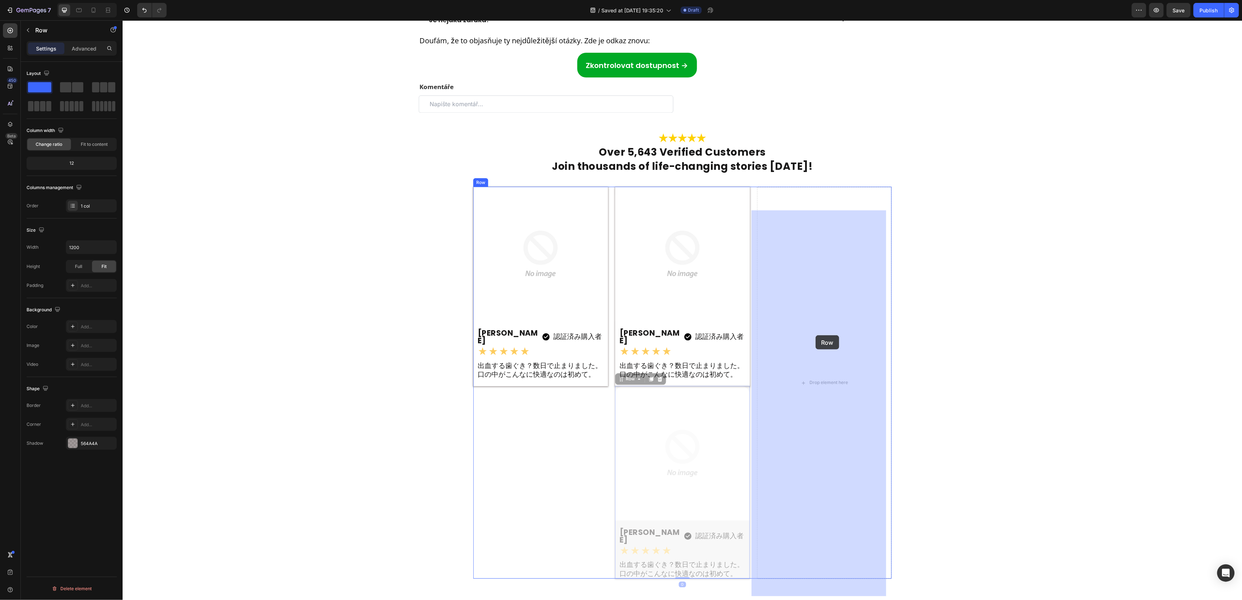
drag, startPoint x: 625, startPoint y: 396, endPoint x: 802, endPoint y: 342, distance: 185.1
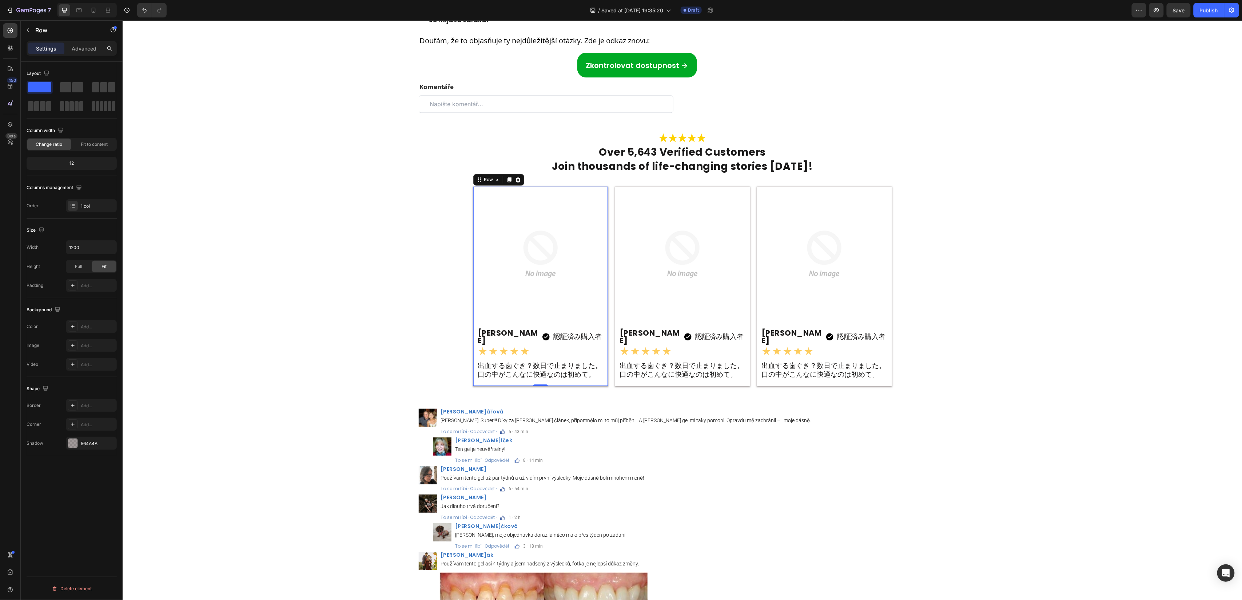
click at [594, 350] on div "Image 認証済み購入者 Text Block 美咲 Heading Image Row Row ★★★★★ Text Block 出血する歯ぐき？数日で止…" at bounding box center [540, 286] width 135 height 199
click at [506, 183] on icon at bounding box center [509, 180] width 6 height 6
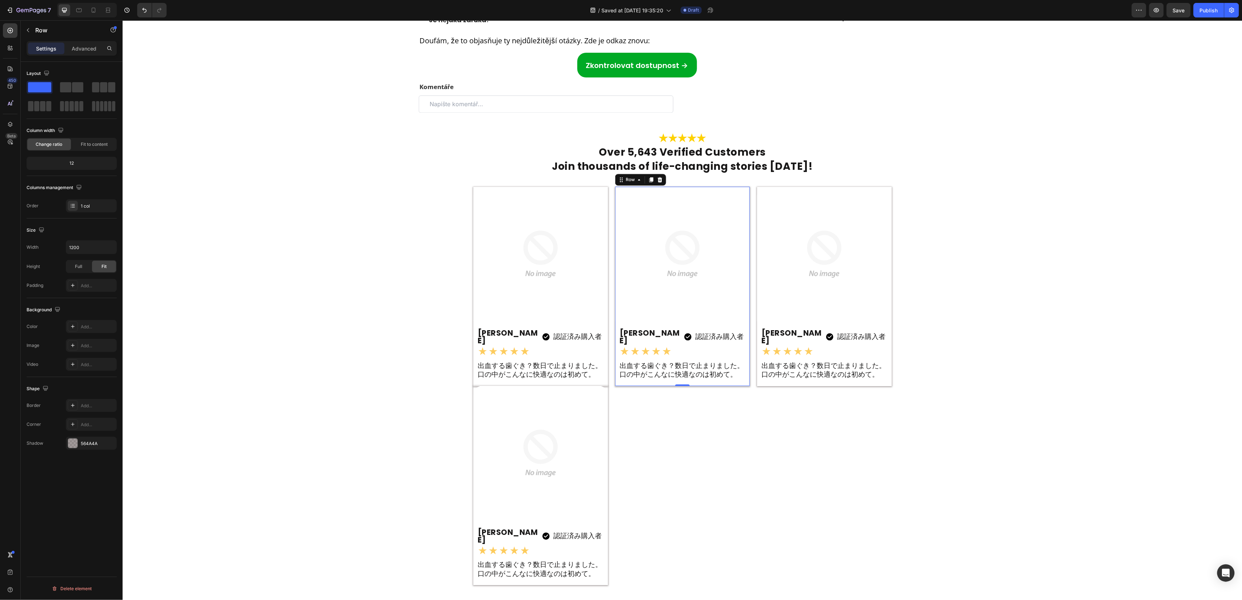
click at [732, 349] on div "Image 認証済み購入者 Text Block 美咲 Heading Image Row Row ★★★★★ Text Block 出血する歯ぐき？数日で止…" at bounding box center [682, 286] width 135 height 199
click at [655, 184] on div at bounding box center [659, 179] width 9 height 9
click at [648, 183] on icon at bounding box center [651, 180] width 6 height 6
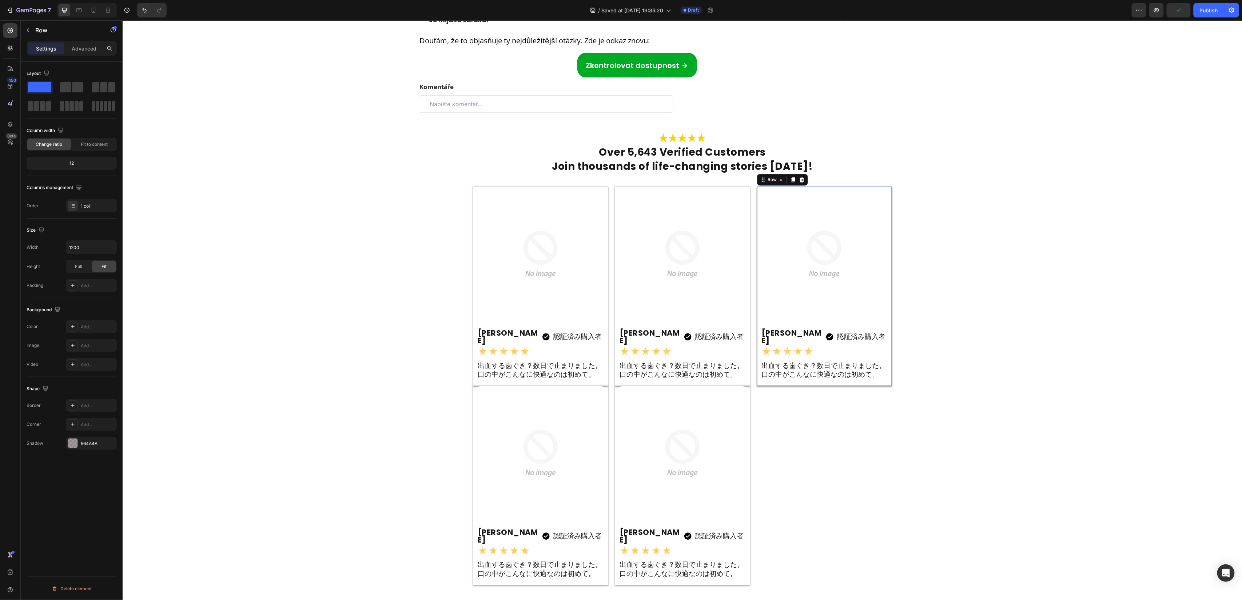
click at [877, 348] on div "Image 認証済み購入者 Text Block 美咲 Heading Image Row Row ★★★★★ Text Block 出血する歯ぐき？数日で止…" at bounding box center [824, 286] width 135 height 199
click at [791, 183] on icon at bounding box center [793, 180] width 4 height 5
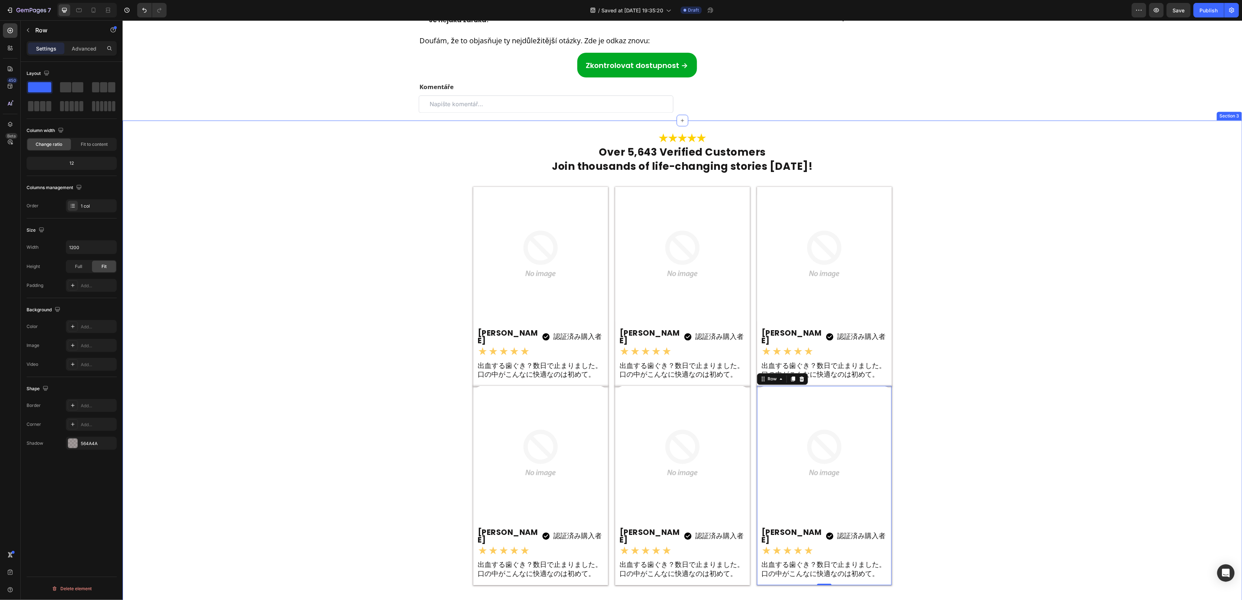
click at [988, 338] on div "Image Over 5,643 Verified Customers Heading Join thousands of life-changing sto…" at bounding box center [682, 364] width 1120 height 464
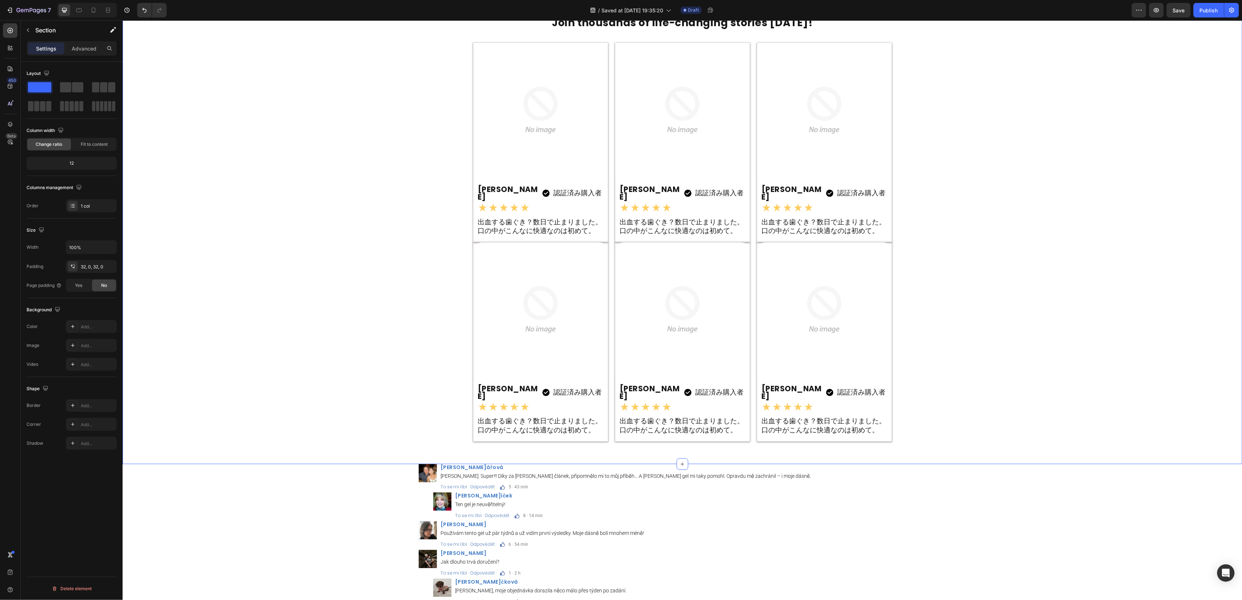
scroll to position [8453, 0]
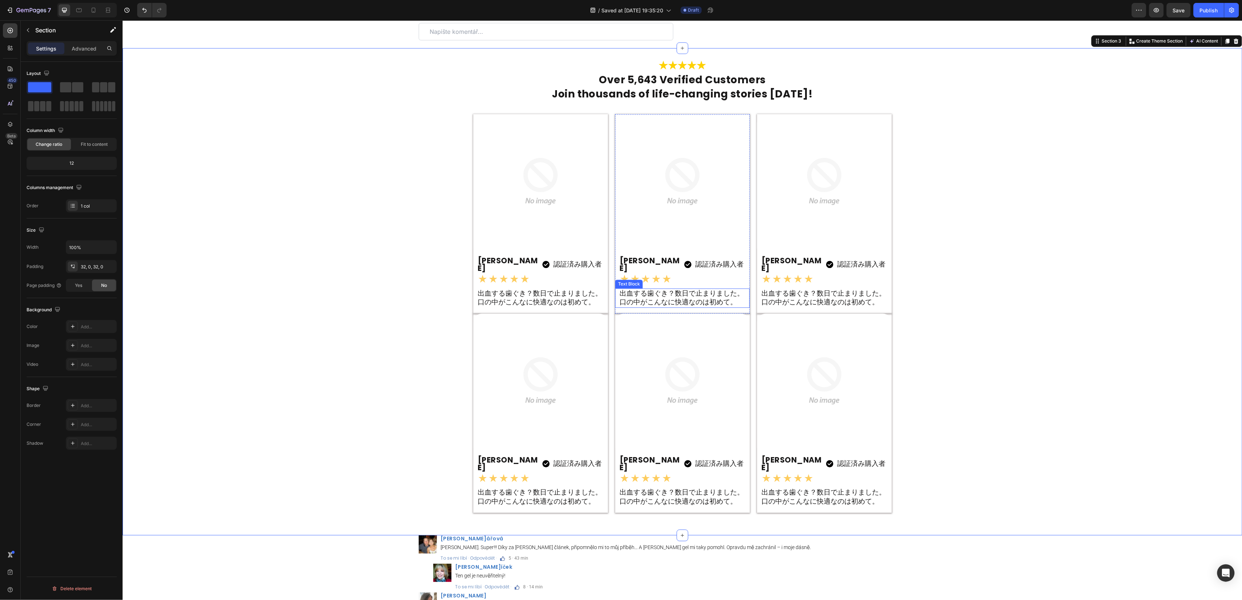
click at [629, 307] on p "出血する歯ぐき？数日で止まりました。口の中がこんなに快適なのは初めて。" at bounding box center [682, 298] width 126 height 18
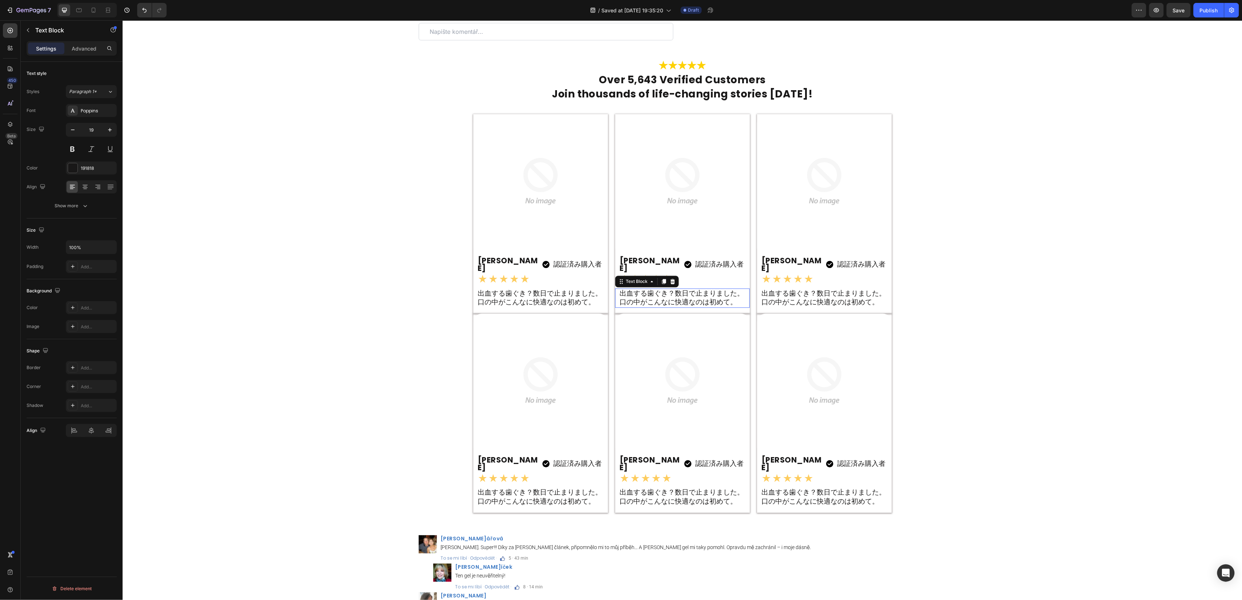
click at [629, 307] on p "出血する歯ぐき？数日で止まりました。口の中がこんなに快適なのは初めて。" at bounding box center [682, 298] width 126 height 18
click at [786, 307] on p "出血する歯ぐき？数日で止まりました。口の中がこんなに快適なのは初めて。" at bounding box center [824, 298] width 126 height 18
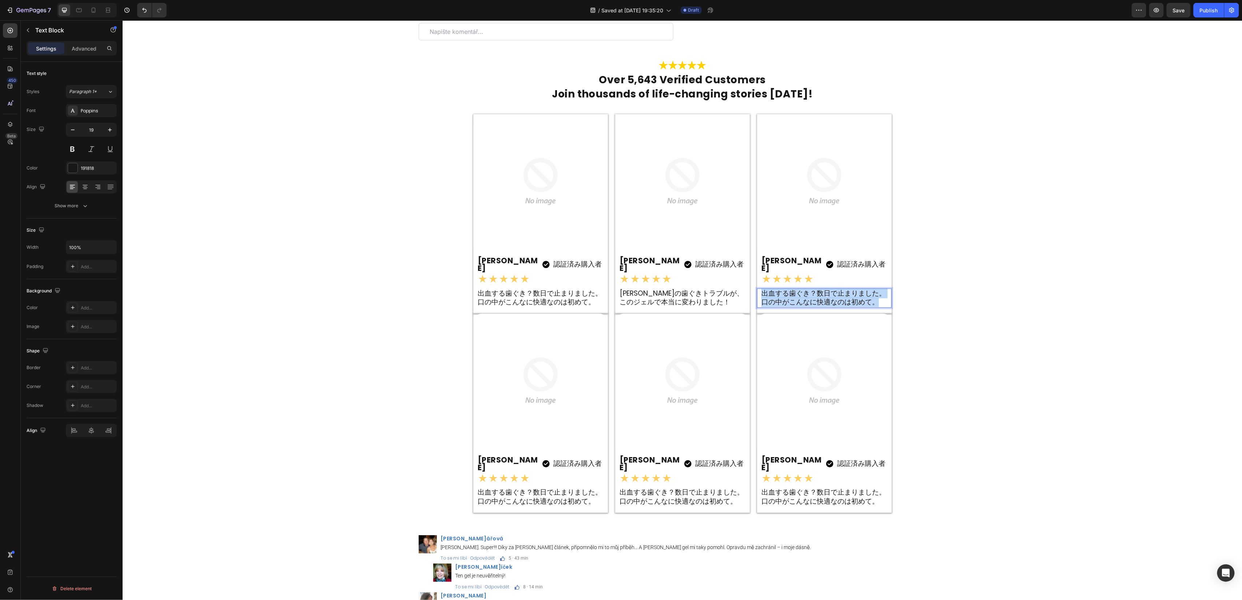
click at [786, 307] on p "出血する歯ぐき？数日で止まりました。口の中がこんなに快適なのは初めて。" at bounding box center [824, 298] width 126 height 18
click at [500, 500] on p "出血する歯ぐき？数日で止まりました。口の中がこんなに快適なのは初めて。" at bounding box center [540, 497] width 126 height 18
click at [636, 501] on p "出血する歯ぐき？数日で止まりました。口の中がこんなに快適なのは初めて。" at bounding box center [682, 497] width 126 height 18
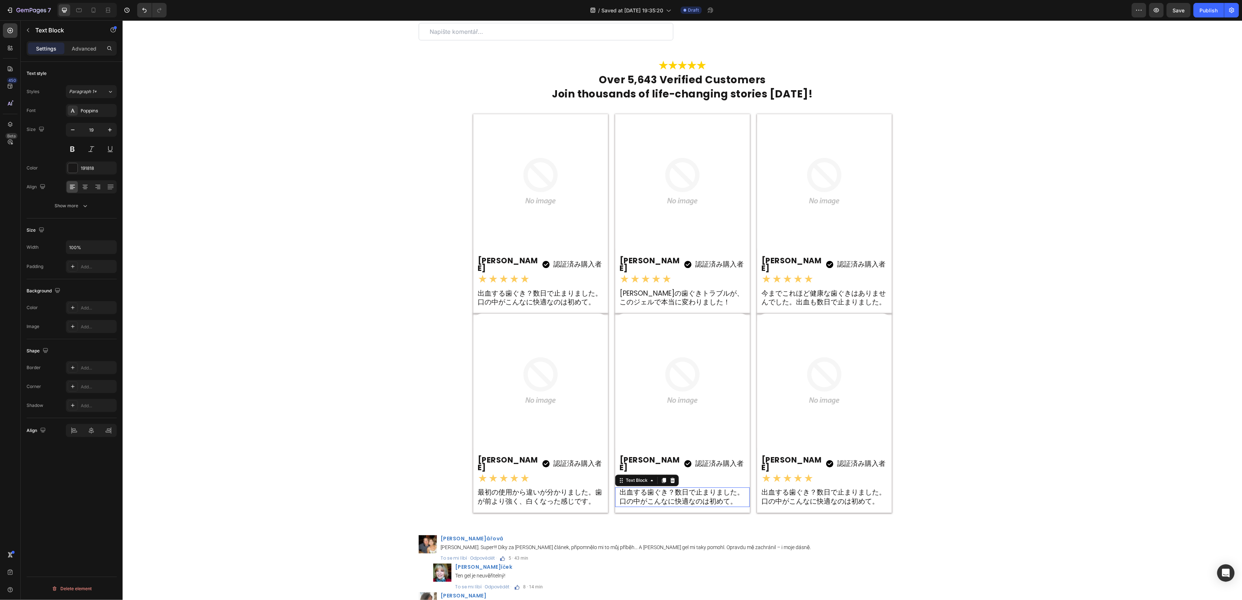
click at [636, 501] on p "出血する歯ぐき？数日で止まりました。口の中がこんなに快適なのは初めて。" at bounding box center [682, 497] width 126 height 18
click at [810, 506] on p "出血する歯ぐき？数日で止まりました。口の中がこんなに快適なのは初めて。" at bounding box center [824, 497] width 126 height 18
drag, startPoint x: 810, startPoint y: 508, endPoint x: 838, endPoint y: 497, distance: 30.5
click at [810, 506] on p "出血する歯ぐき？数日で止まりました。口の中がこんなに快適なのは初めて。" at bounding box center [824, 497] width 126 height 18
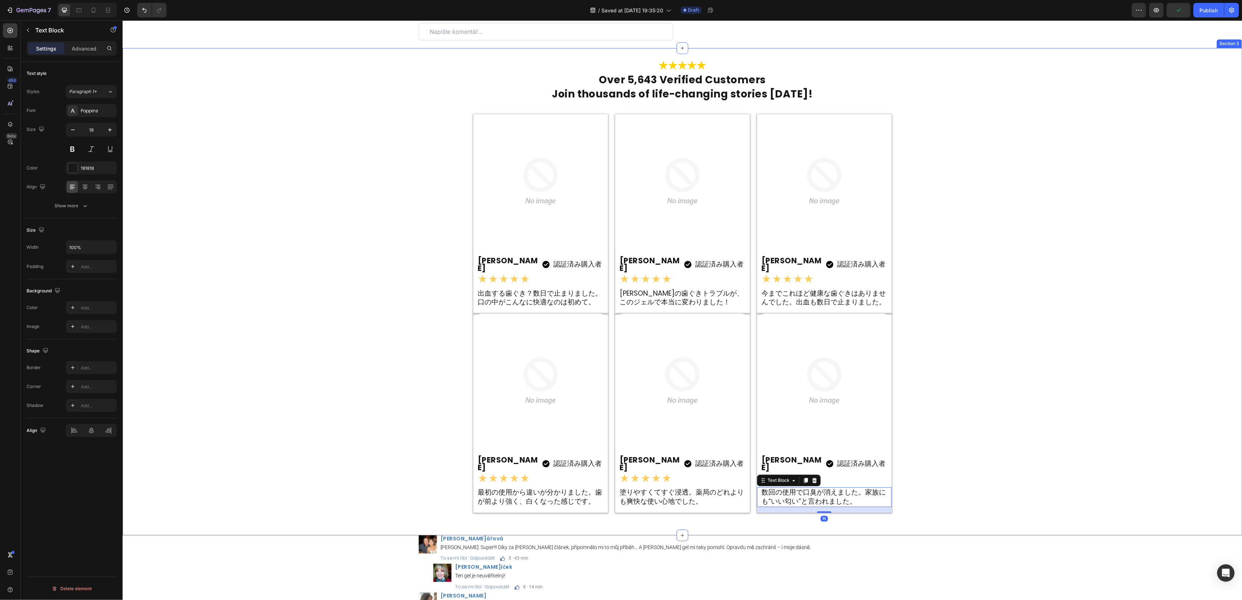
click at [958, 422] on div "Image Over 5,643 Verified Customers Heading Join thousands of life-changing sto…" at bounding box center [682, 291] width 1120 height 464
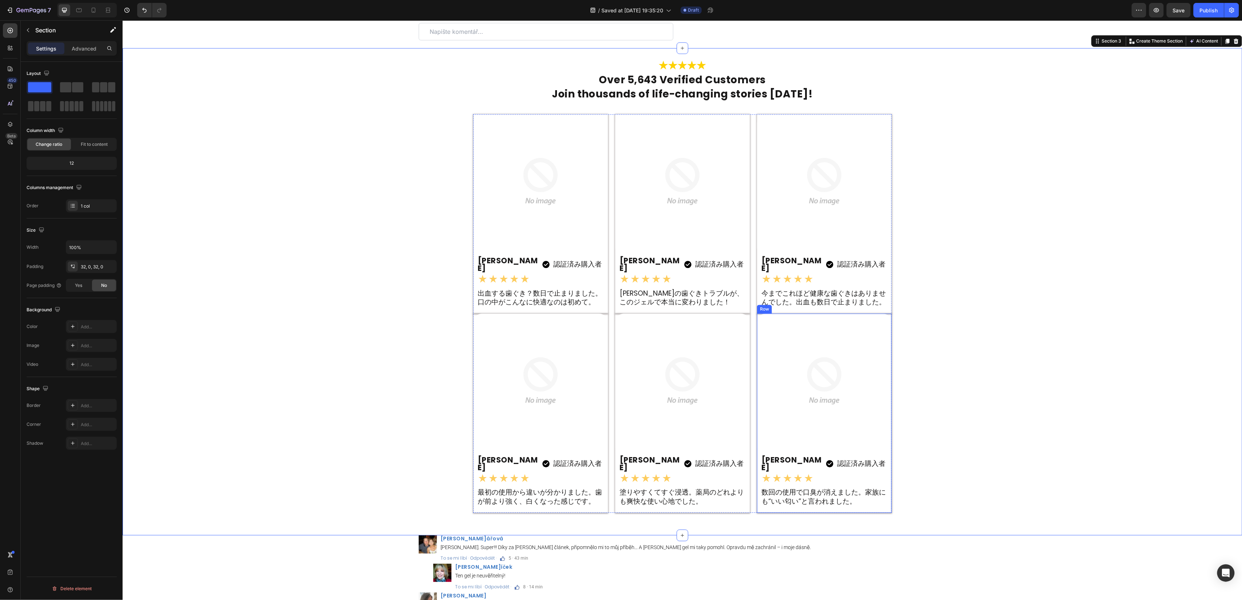
click at [869, 468] on div "Image 認証済み購入者 Text Block 美咲 Heading Image Row Row ★★★★★ Text Block 数回の使用で口臭が消えま…" at bounding box center [824, 412] width 135 height 199
click at [585, 466] on div "Image 認証済み購入者 Text Block 美咲 Heading Image Row Row ★★★★★ Text Block 最初の使用から違いが分か…" at bounding box center [540, 412] width 135 height 199
click at [507, 309] on icon at bounding box center [509, 306] width 4 height 5
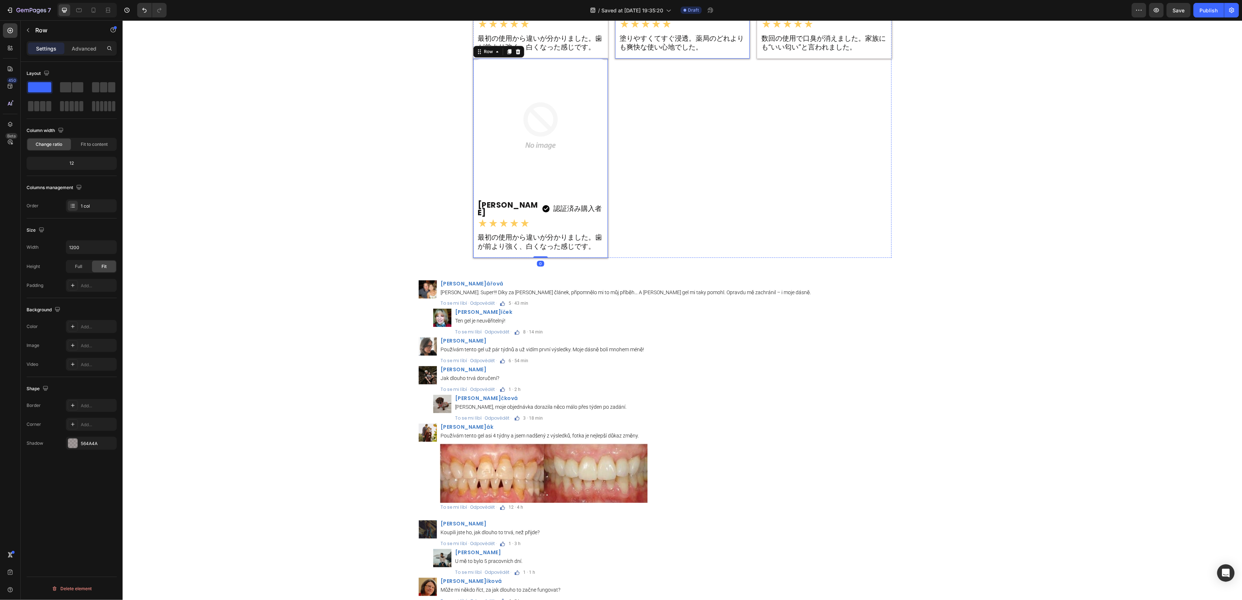
scroll to position [8713, 0]
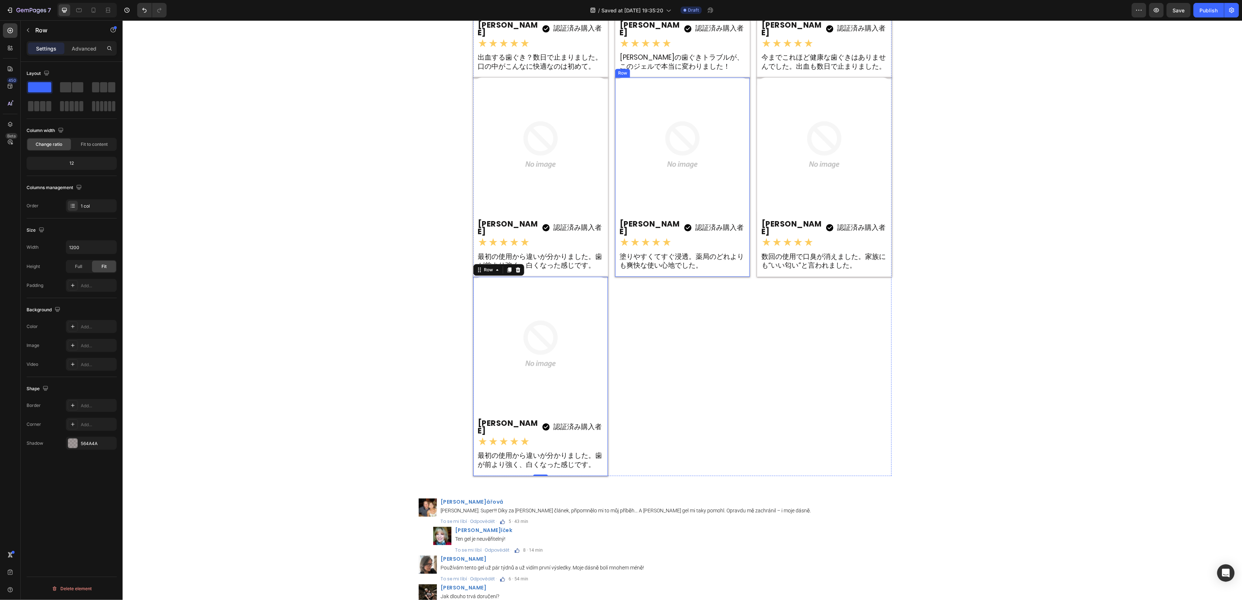
click at [734, 210] on div "Image 認証済み購入者 Text Block 美咲 Heading Image Row Row ★★★★★ Text Block 塗りやすくてすぐ浸透。薬…" at bounding box center [682, 176] width 135 height 199
click at [649, 68] on icon at bounding box center [651, 70] width 4 height 5
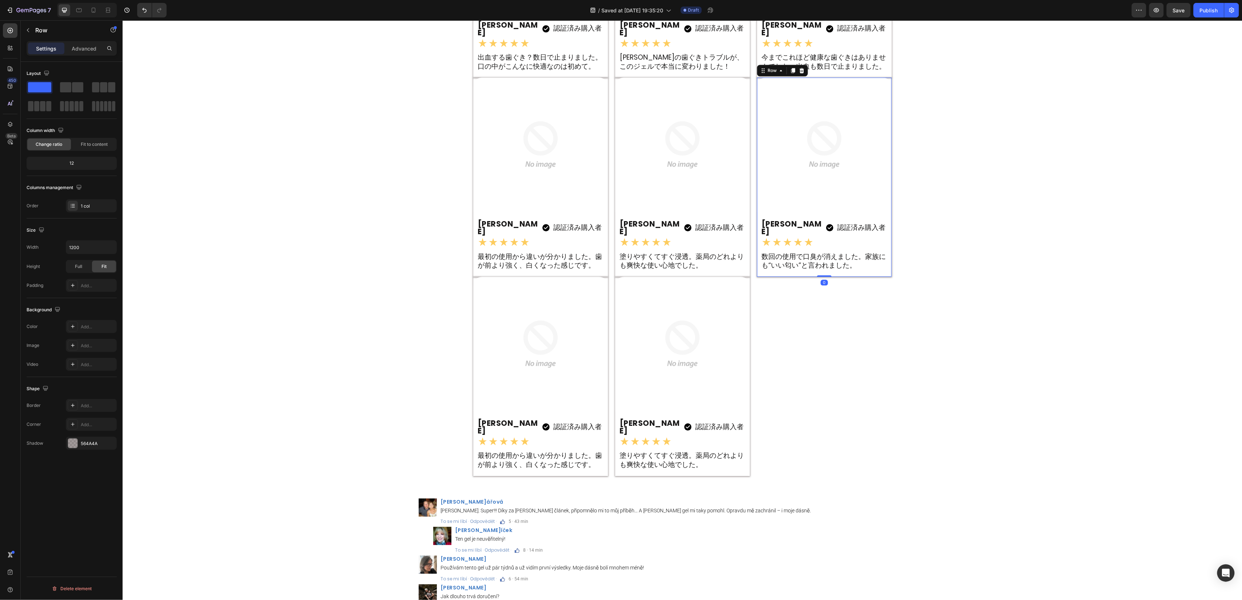
click at [873, 211] on div "Image 認証済み購入者 Text Block 美咲 Heading Image Row Row ★★★★★ Text Block 数回の使用で口臭が消えま…" at bounding box center [824, 176] width 135 height 199
click at [790, 67] on icon at bounding box center [793, 70] width 6 height 6
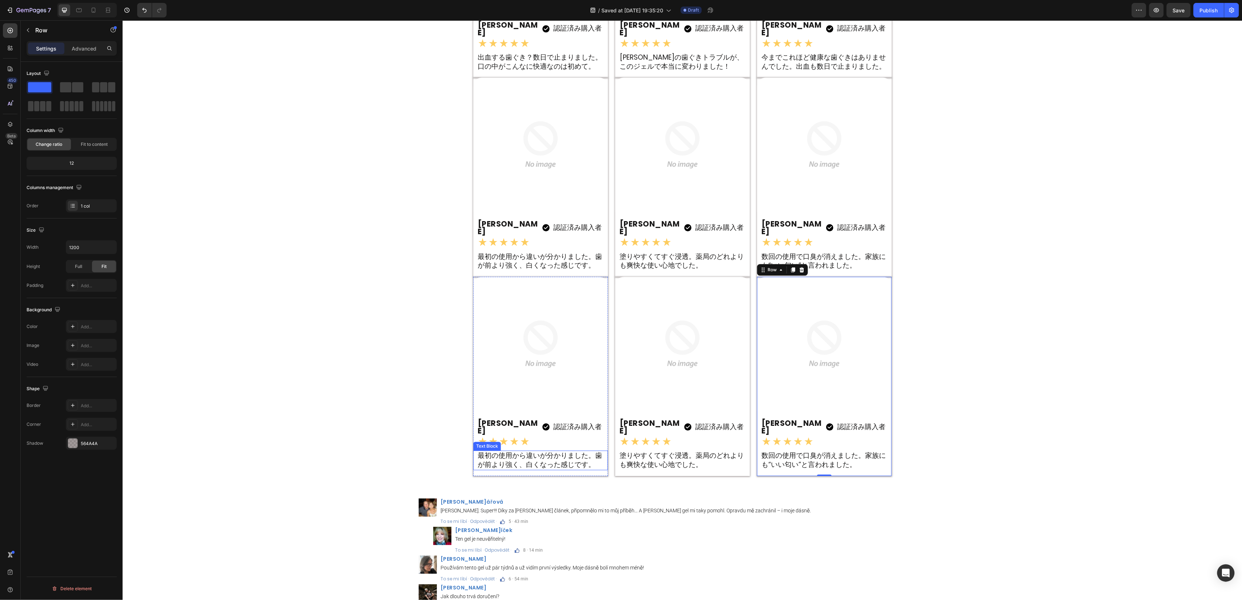
click at [559, 451] on p "最初の使用から違いが分かりました。歯が前より強く、白くなった感じです。" at bounding box center [540, 460] width 126 height 18
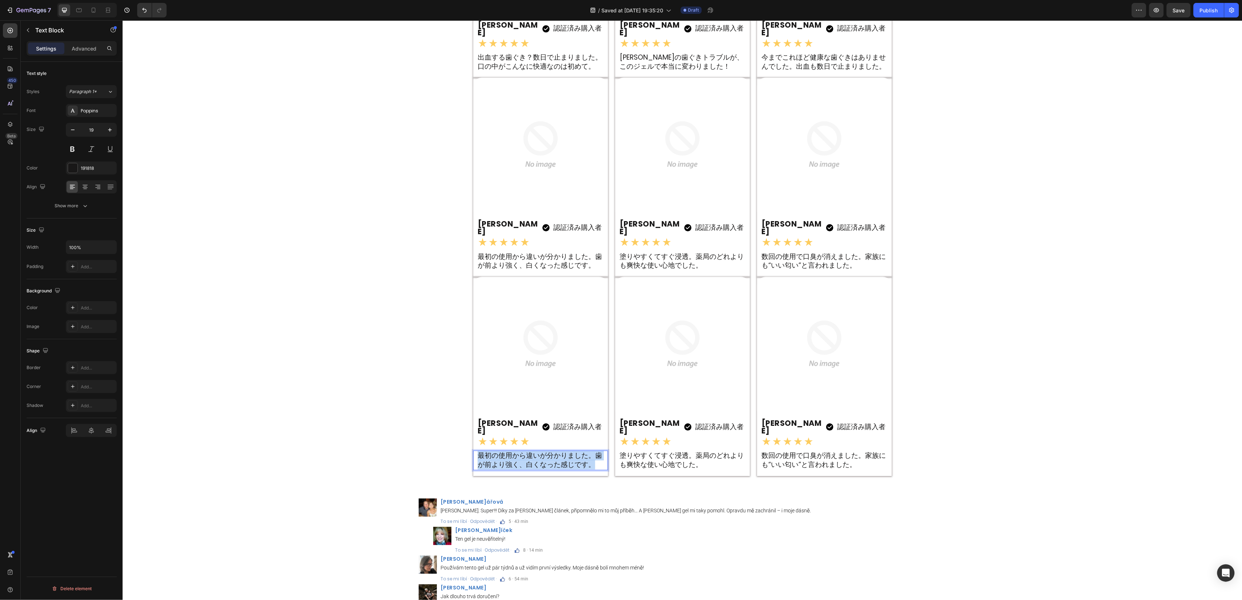
click at [559, 451] on p "最初の使用から違いが分かりました。歯が前より強く、白くなった感じです。" at bounding box center [540, 460] width 126 height 18
click at [669, 451] on p "塗りやすくてすぐ浸透。薬局のどれよりも爽快な使い心地でした。" at bounding box center [682, 460] width 126 height 18
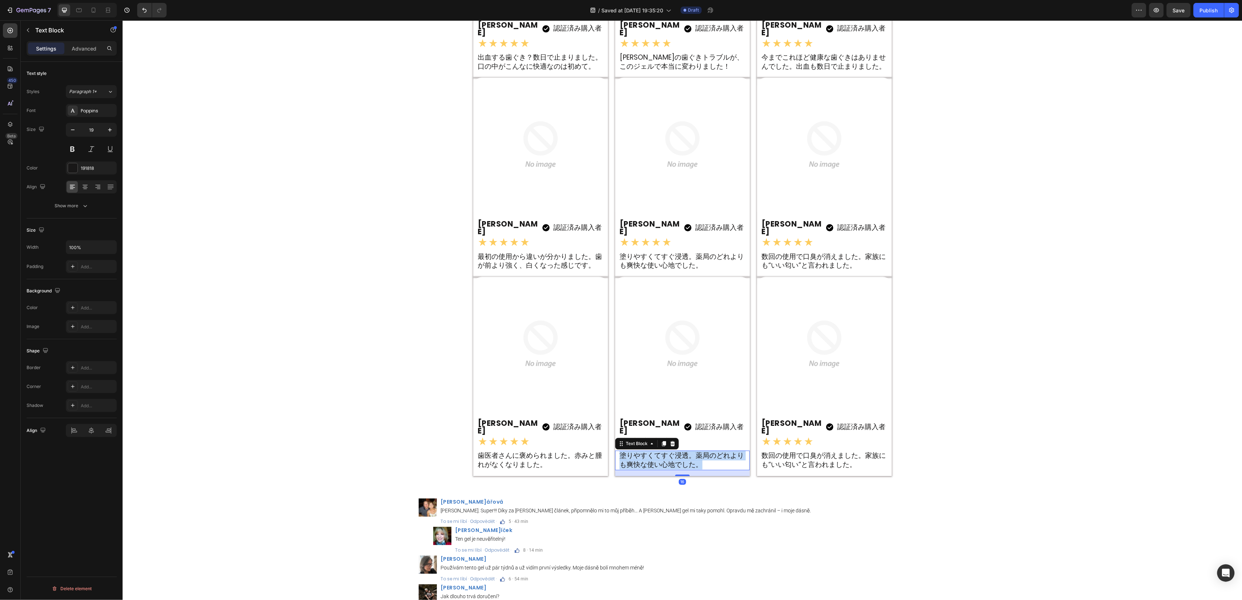
click at [669, 451] on p "塗りやすくてすぐ浸透。薬局のどれよりも爽快な使い心地でした。" at bounding box center [682, 460] width 126 height 18
click at [796, 451] on p "数回の使用で口臭が消えました。家族にも“いい匂い”と言われました。" at bounding box center [824, 460] width 126 height 18
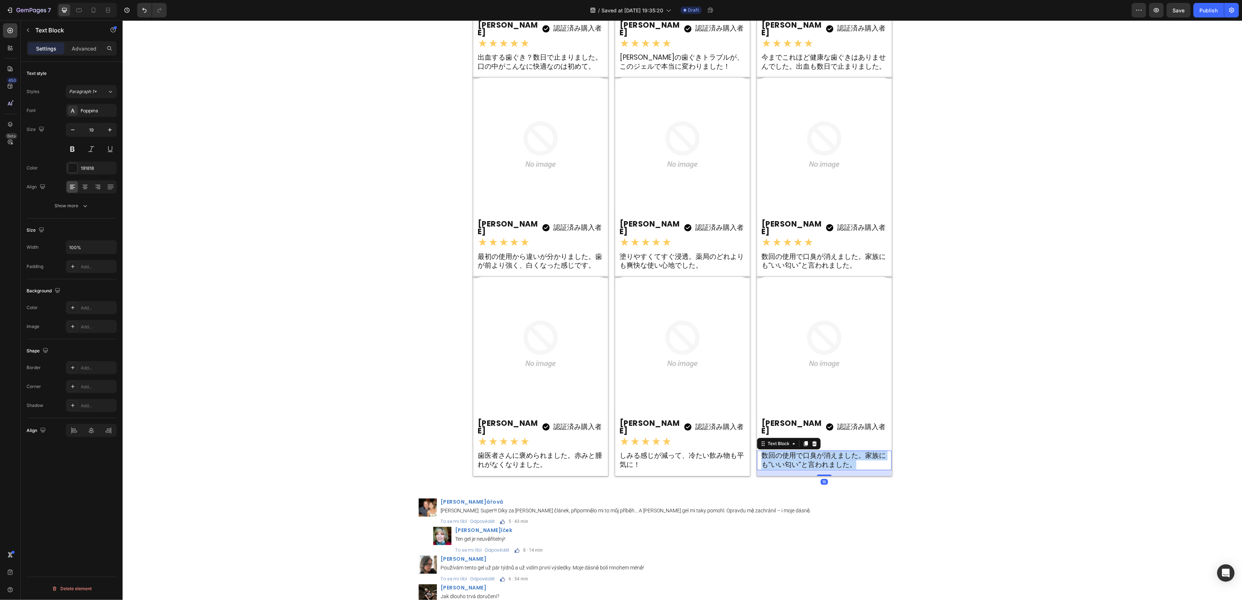
click at [796, 451] on p "数回の使用で口臭が消えました。家族にも“いい匂い”と言われました。" at bounding box center [824, 460] width 126 height 18
click at [985, 404] on div "Image Over 5,643 Verified Customers Heading Join thousands of life-changing sto…" at bounding box center [682, 155] width 1120 height 664
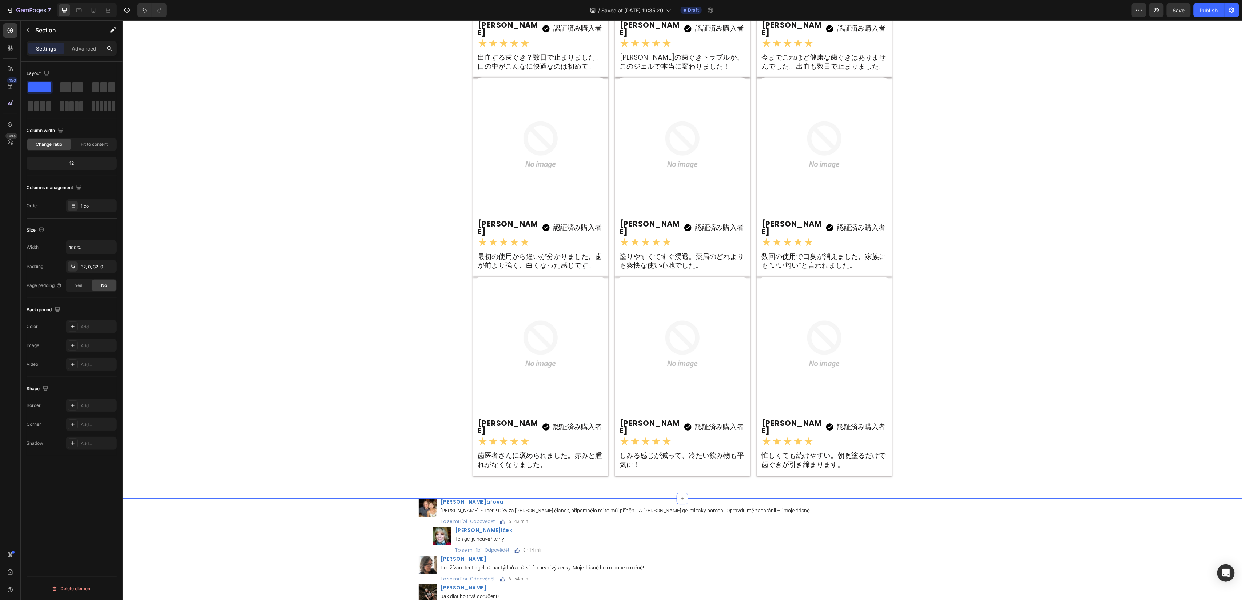
click at [1038, 390] on div "Image Over 5,643 Verified Customers Heading Join thousands of life-changing sto…" at bounding box center [682, 155] width 1120 height 664
click at [592, 399] on div "Image 認証済み購入者 Text Block 美咲 Heading Image Row Row ★★★★★ Text Block 歯医者さんに褒められまし…" at bounding box center [540, 376] width 135 height 199
click at [507, 267] on icon at bounding box center [509, 269] width 4 height 5
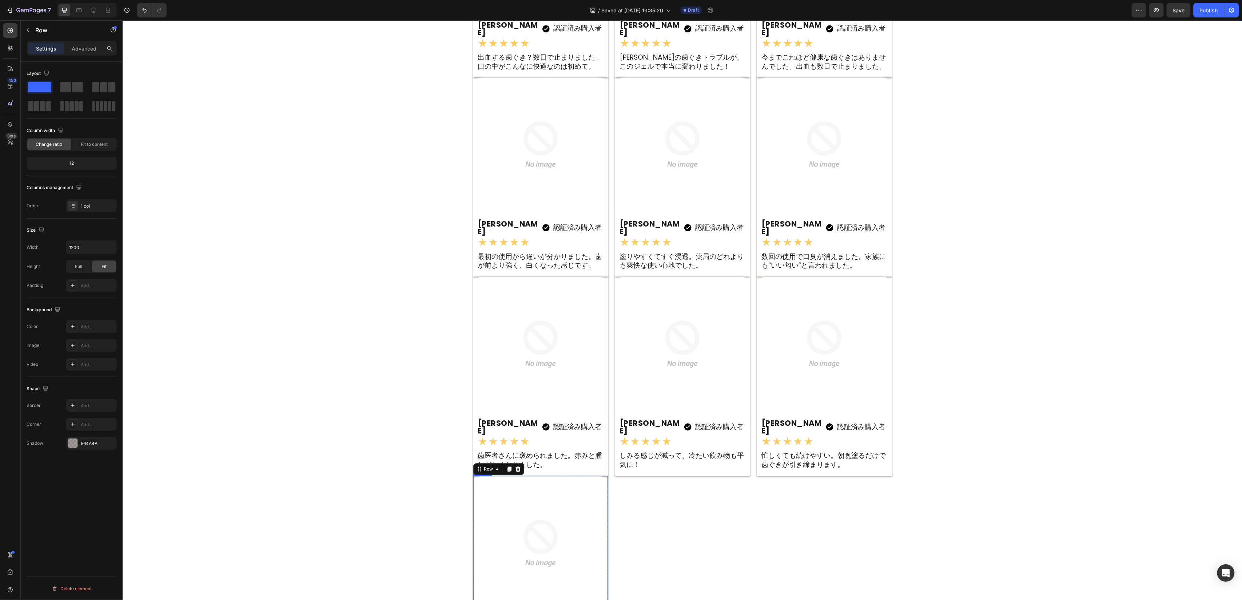
scroll to position [9004, 0]
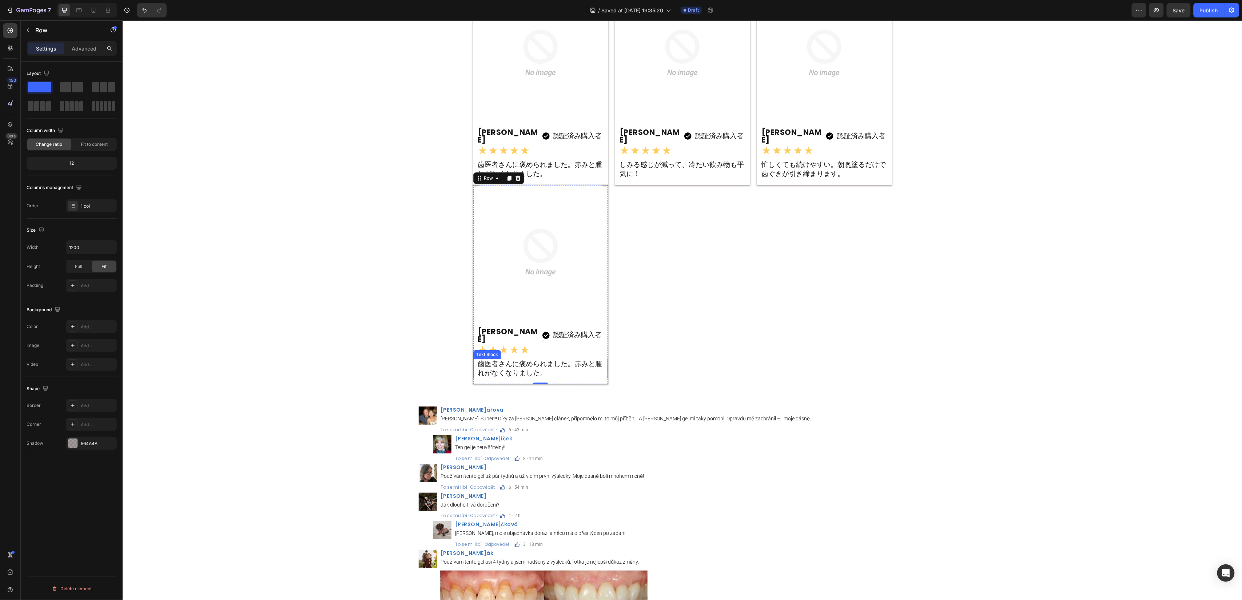
click at [534, 359] on p "歯医者さんに褒められました。赤みと腫れがなくなりました。" at bounding box center [540, 368] width 126 height 18
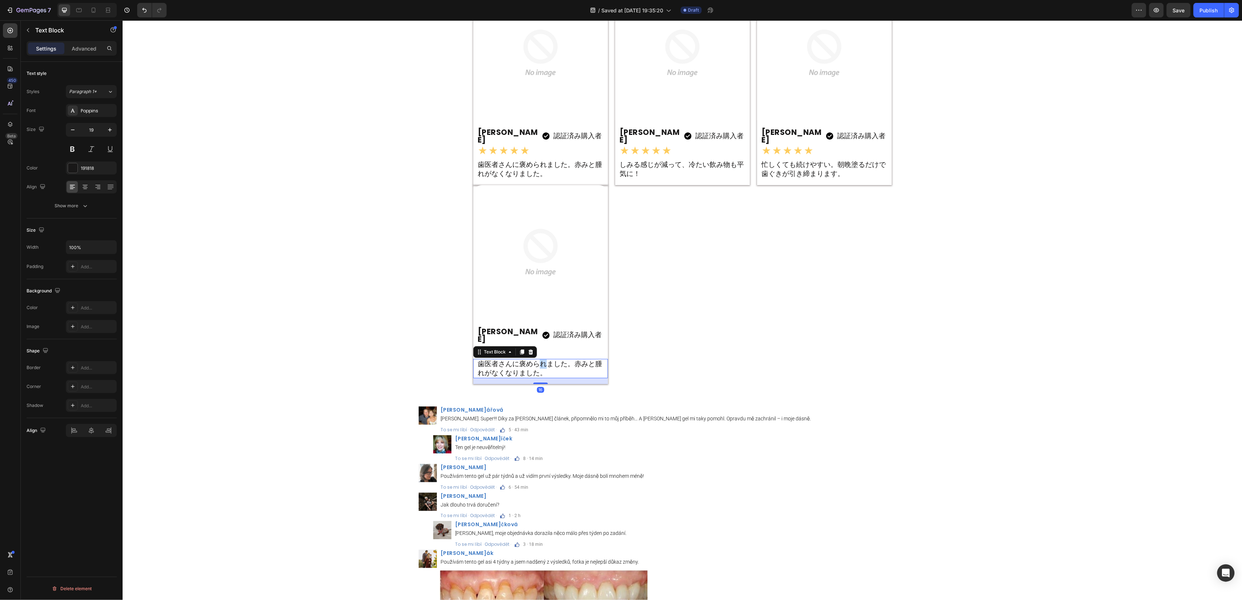
click at [534, 359] on p "歯医者さんに褒められました。赤みと腫れがなくなりました。" at bounding box center [540, 368] width 126 height 18
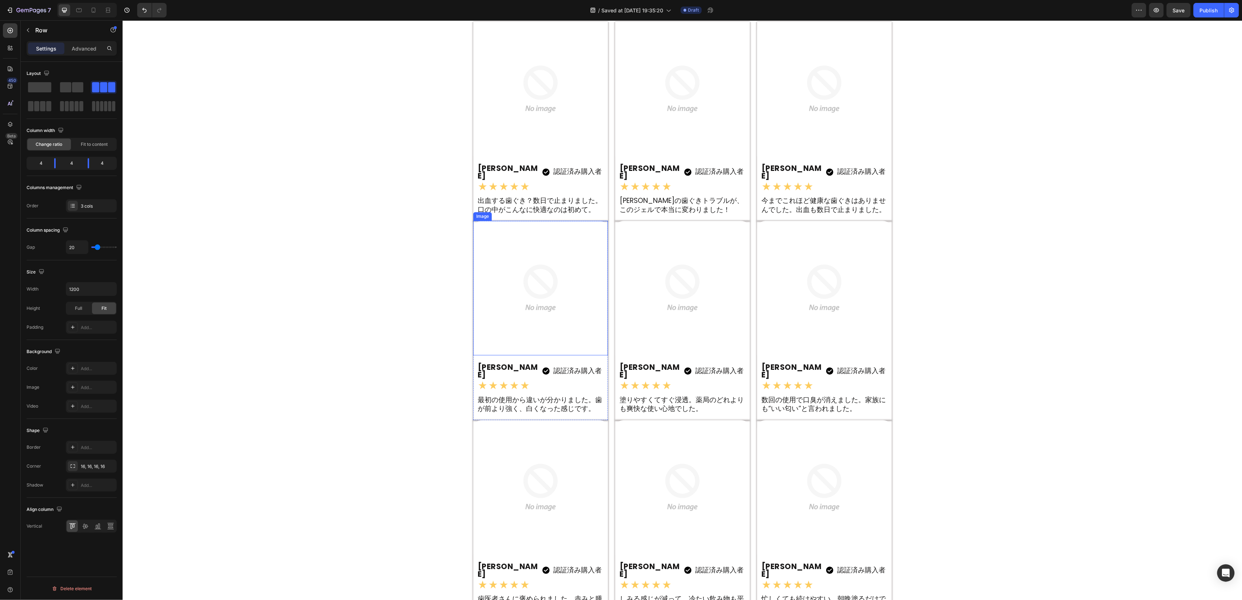
scroll to position [8567, 0]
click at [621, 171] on h2 "美咲" at bounding box center [650, 174] width 63 height 17
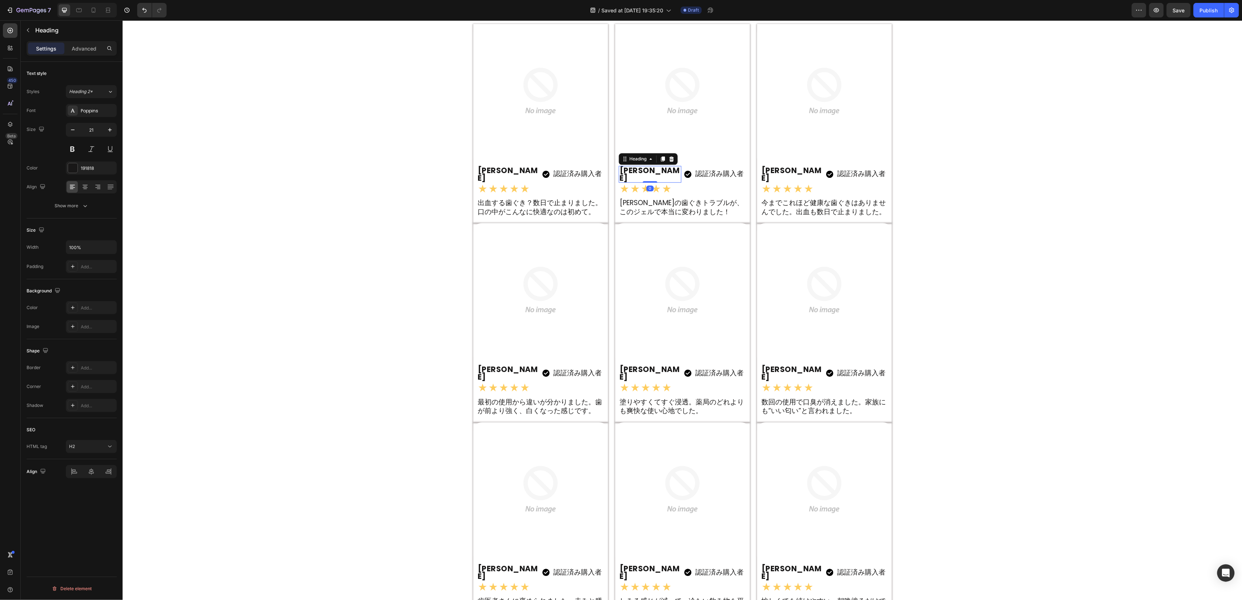
click at [621, 171] on h2 "美咲" at bounding box center [650, 174] width 63 height 17
click at [621, 171] on p "美咲" at bounding box center [649, 173] width 61 height 15
click at [764, 169] on h2 "美咲" at bounding box center [791, 174] width 63 height 17
click at [764, 169] on p "美咲" at bounding box center [791, 173] width 61 height 15
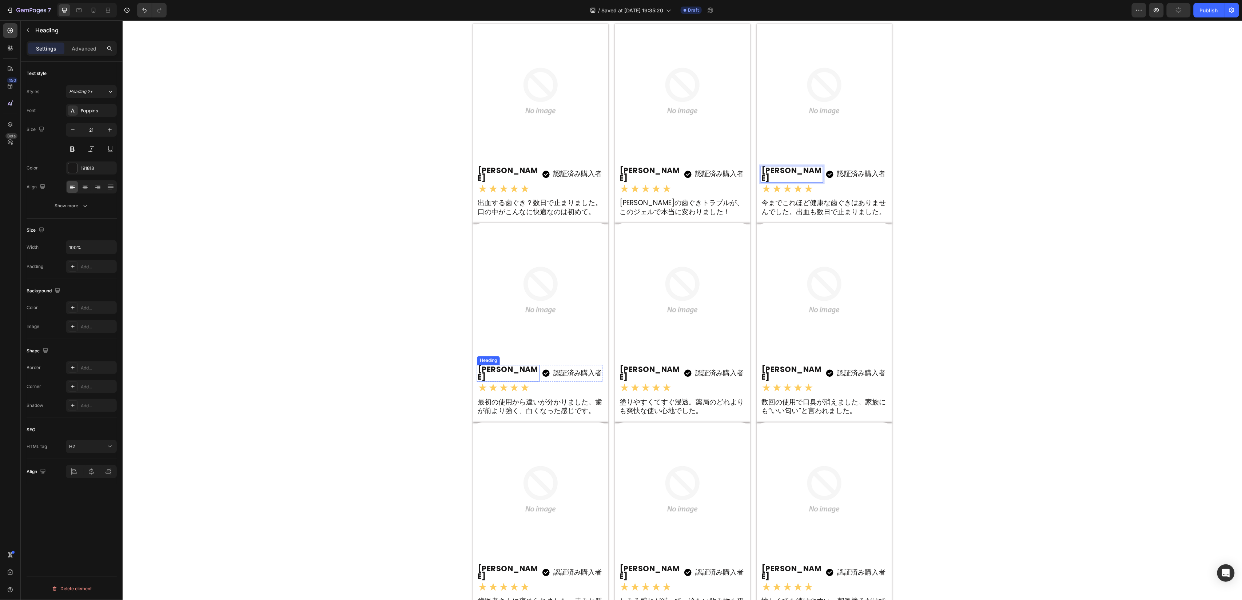
click at [477, 365] on h2 "美咲" at bounding box center [508, 373] width 63 height 17
click at [477, 365] on p "美咲" at bounding box center [507, 372] width 61 height 15
click at [620, 365] on div "美咲 Heading" at bounding box center [650, 373] width 63 height 17
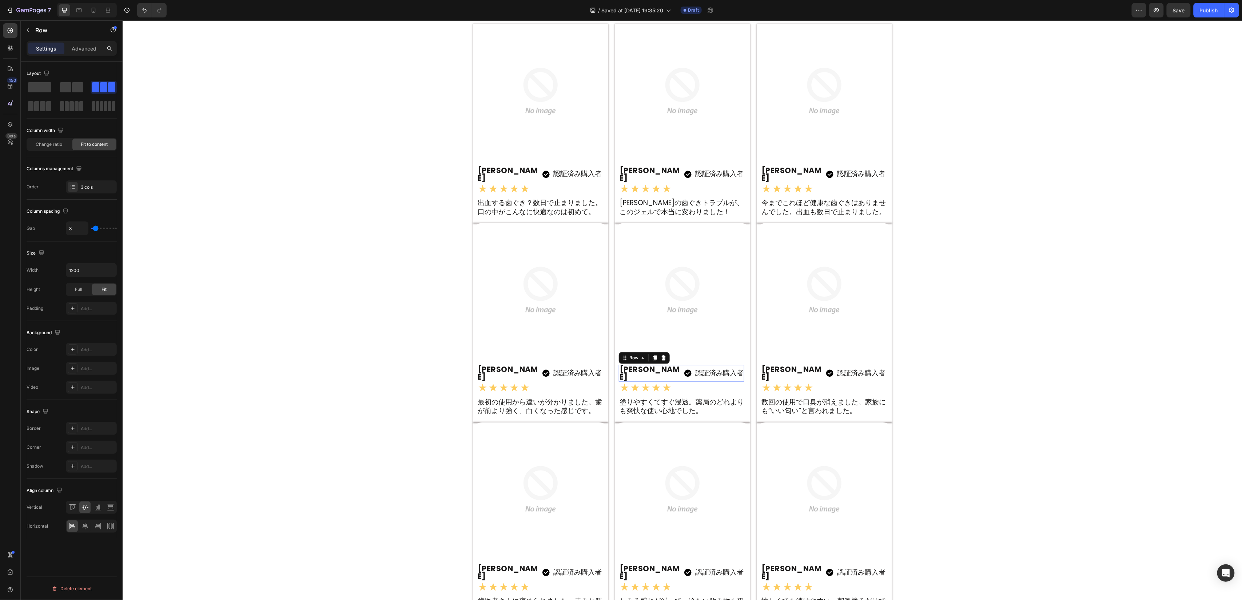
click at [620, 365] on div "美咲 Heading" at bounding box center [650, 373] width 63 height 17
click at [620, 366] on p "美咲" at bounding box center [649, 372] width 61 height 15
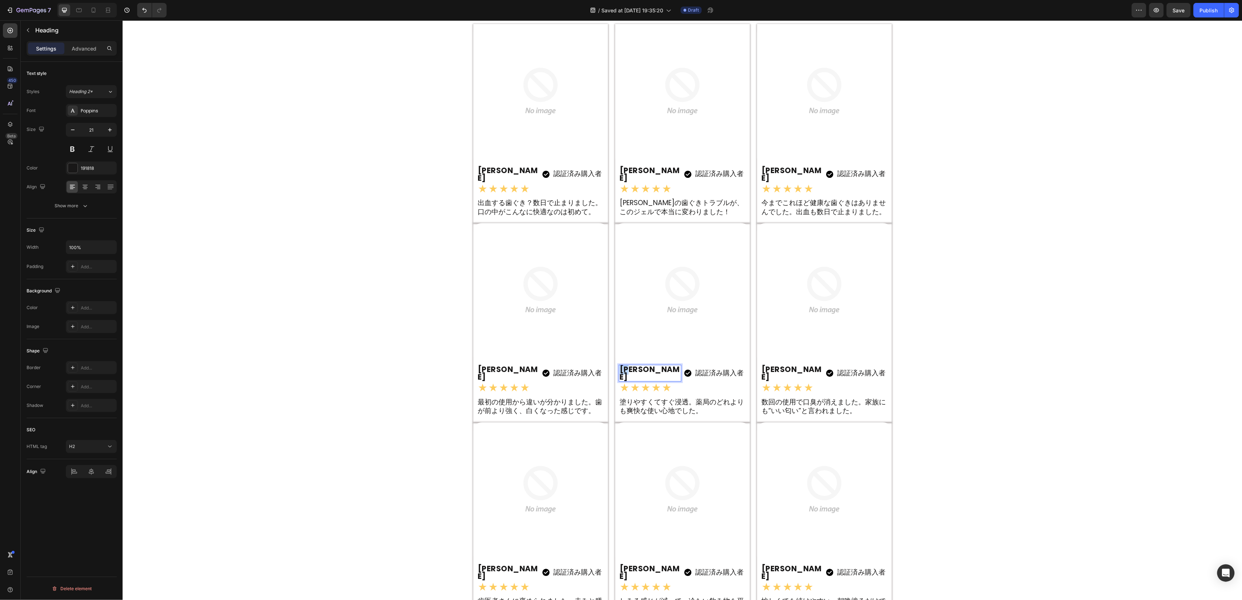
click at [620, 366] on p "美咲" at bounding box center [649, 372] width 61 height 15
click at [766, 365] on h2 "美咲" at bounding box center [791, 373] width 63 height 17
click at [766, 365] on p "美咲" at bounding box center [791, 372] width 61 height 15
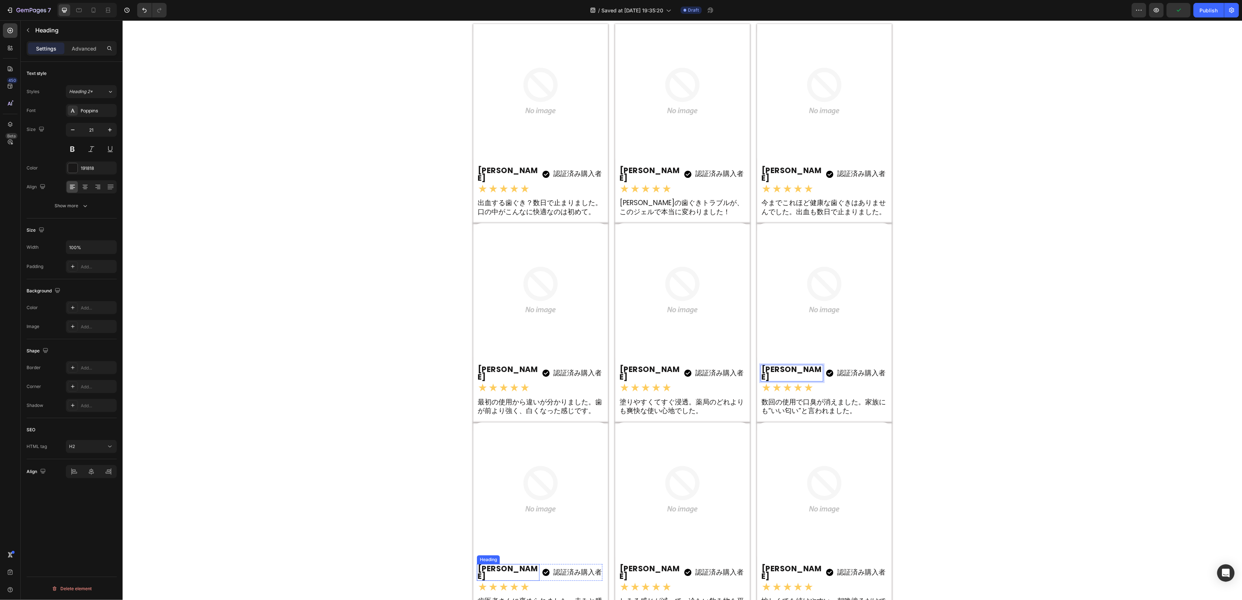
click at [481, 564] on div "美咲 Heading" at bounding box center [508, 572] width 63 height 17
click at [481, 565] on p "美咲" at bounding box center [507, 572] width 61 height 15
click at [622, 564] on h2 "美咲" at bounding box center [650, 572] width 63 height 17
click at [622, 565] on p "美咲" at bounding box center [649, 572] width 61 height 15
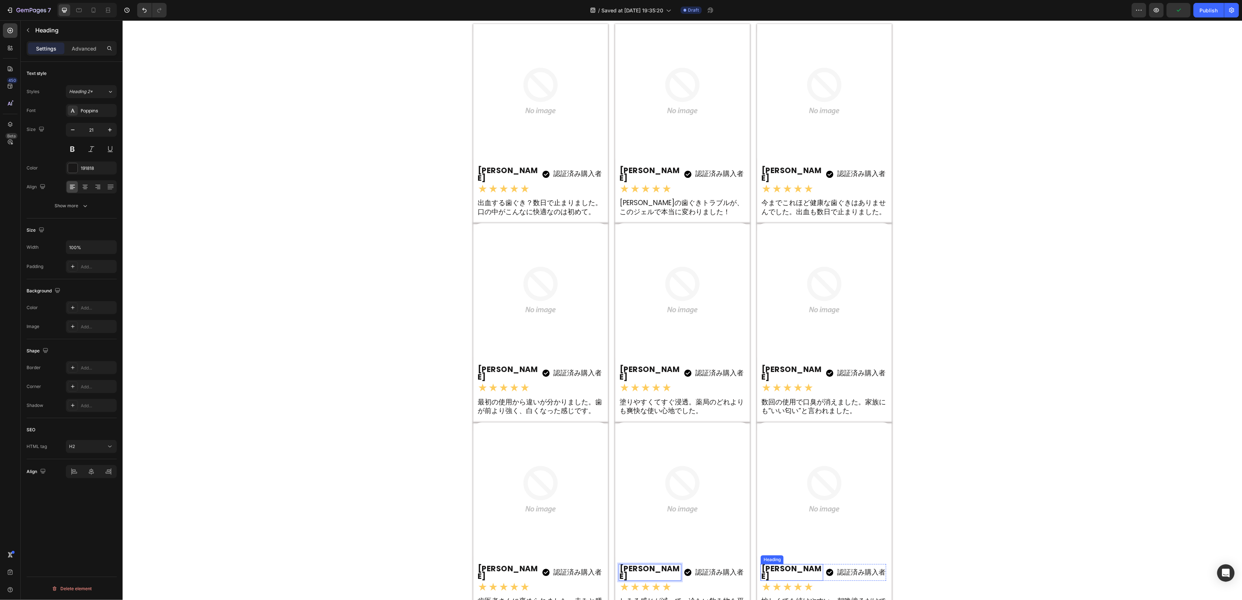
click at [770, 564] on h2 "美咲" at bounding box center [791, 572] width 63 height 17
click at [770, 565] on p "美咲" at bounding box center [791, 572] width 61 height 15
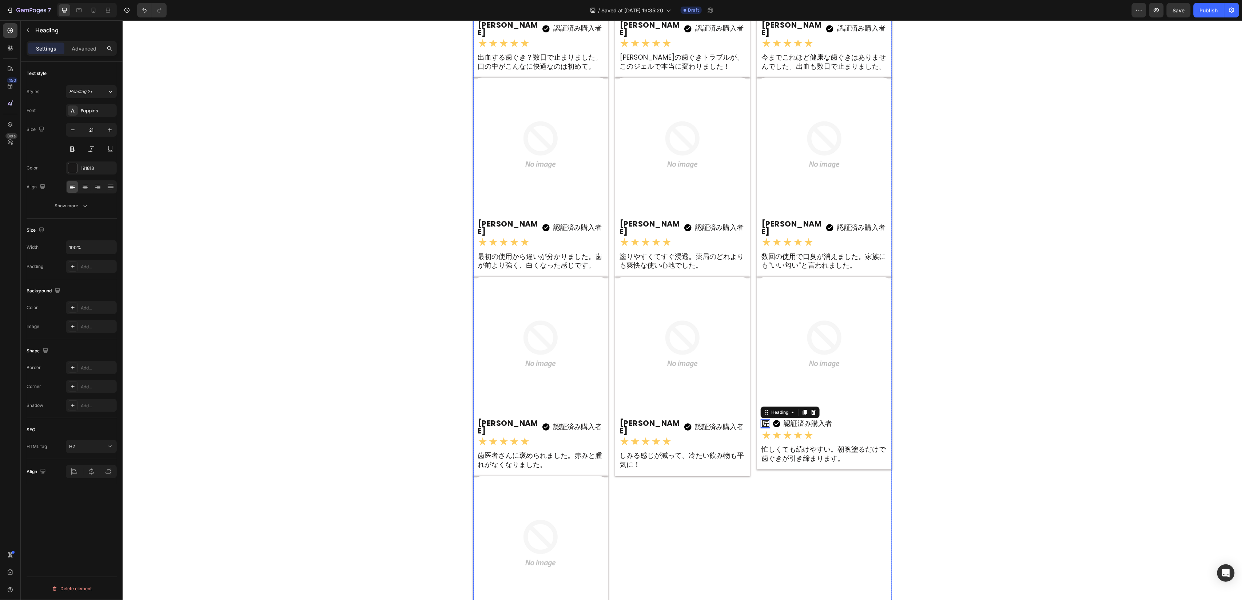
scroll to position [8794, 0]
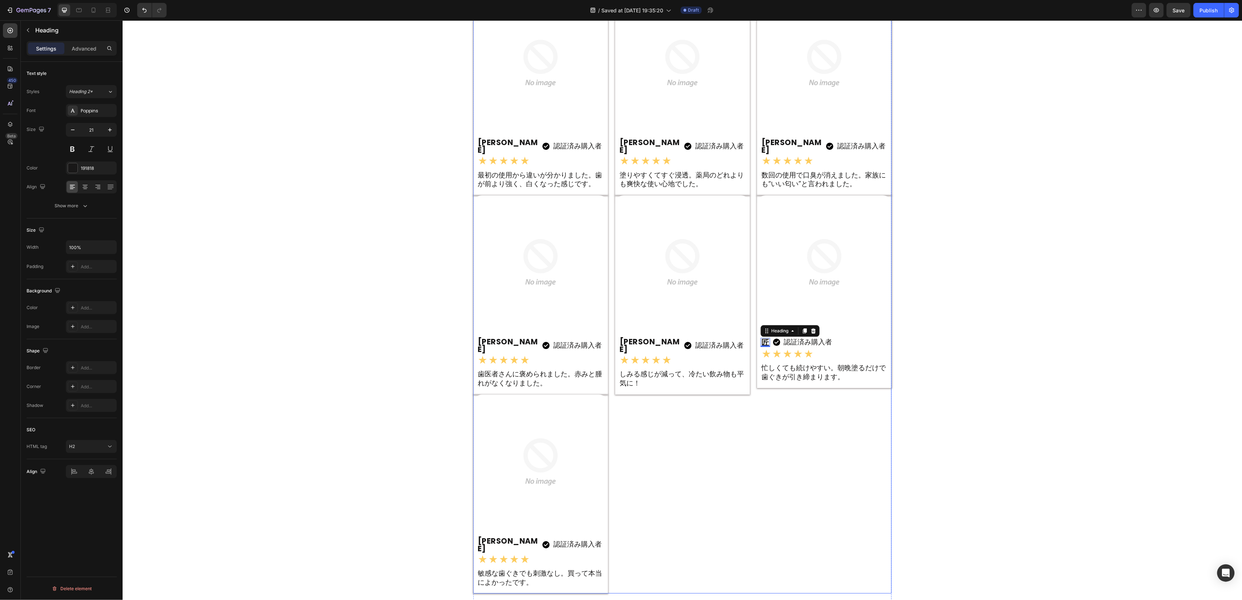
click at [680, 485] on div "Image 認証済み購入者 Text Block 健一 Heading Image Row Row ★★★★★ Text Block 長年の歯ぐきトラブルが、…" at bounding box center [682, 195] width 135 height 797
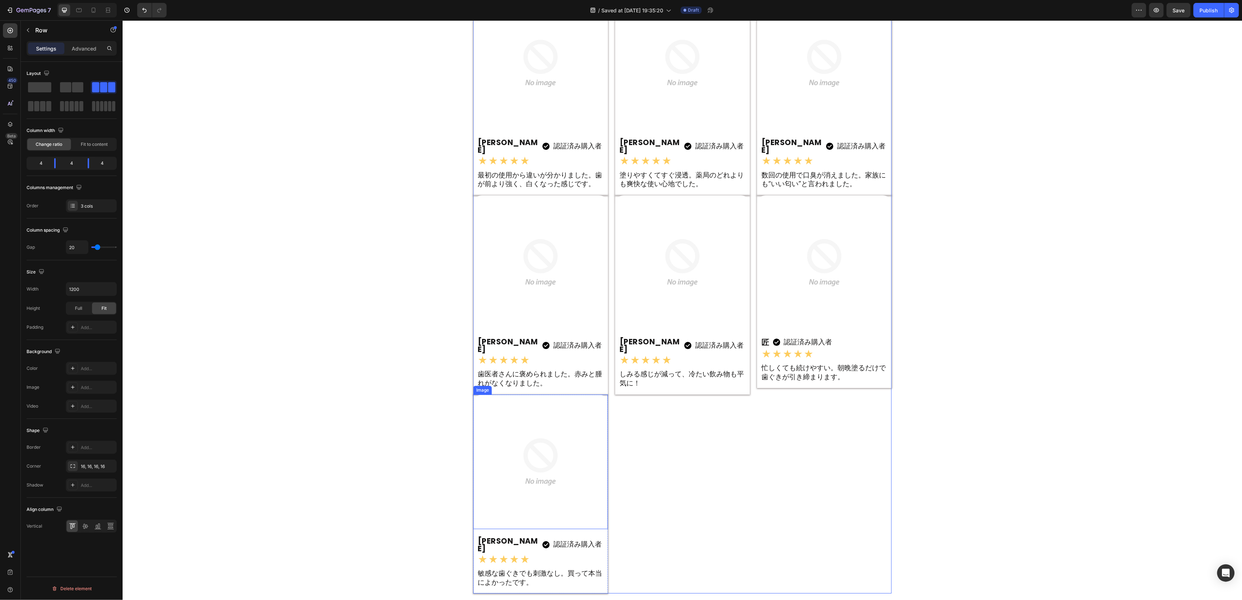
click at [473, 452] on div "Image 認証済み購入者 Text Block 美咲 Heading Image Row Row ★★★★★ Text Block 敏感な歯ぐきでも刺激なし…" at bounding box center [540, 493] width 135 height 199
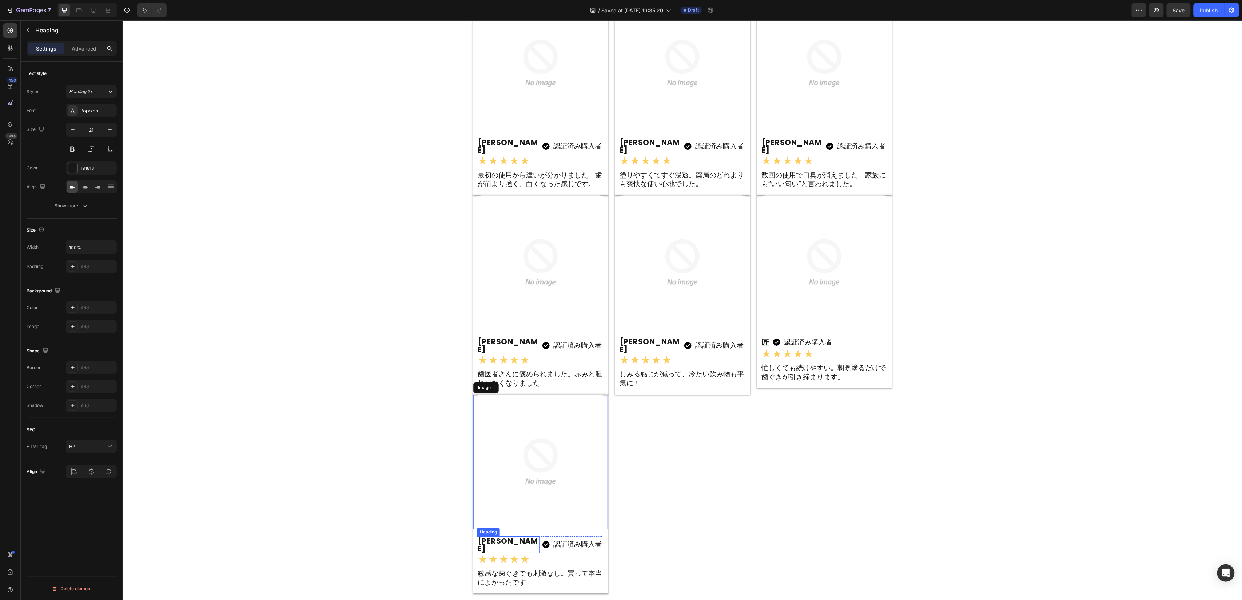
click at [477, 536] on h2 "美咲" at bounding box center [508, 544] width 63 height 17
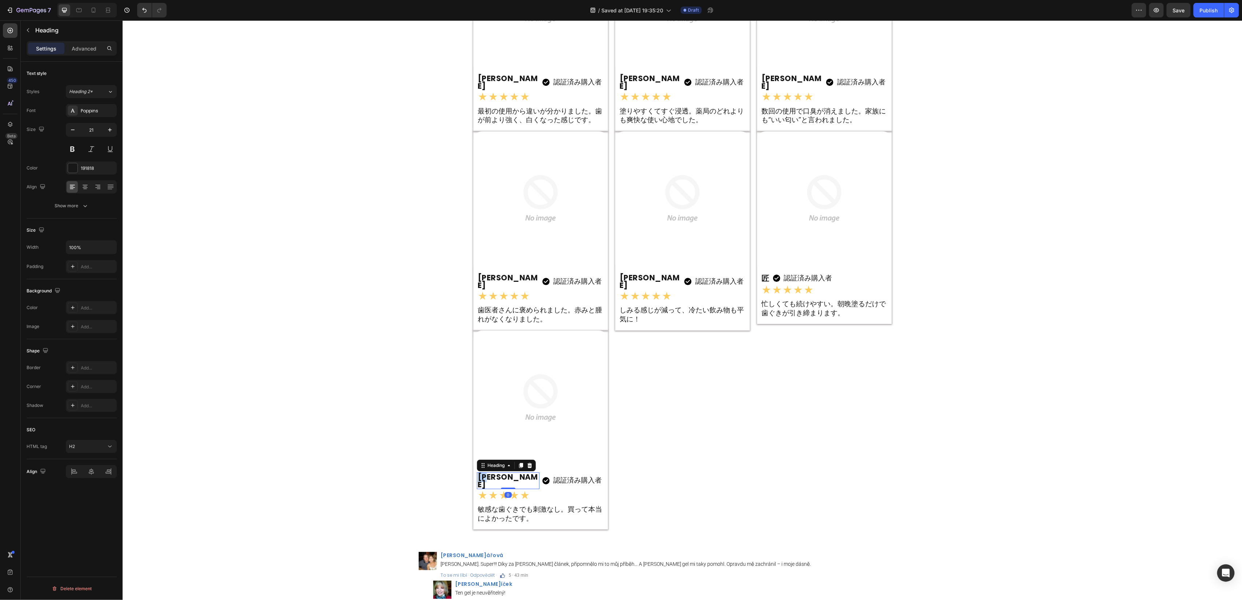
click at [477, 472] on h2 "美咲" at bounding box center [508, 480] width 63 height 17
click at [477, 473] on p "美咲" at bounding box center [507, 480] width 61 height 15
click at [818, 417] on div "Image 認証済み購入者 Text Block 玲奈 Heading Image Row Row ★★★★★ Text Block 今までこれほど健康な歯ぐ…" at bounding box center [824, 131] width 135 height 797
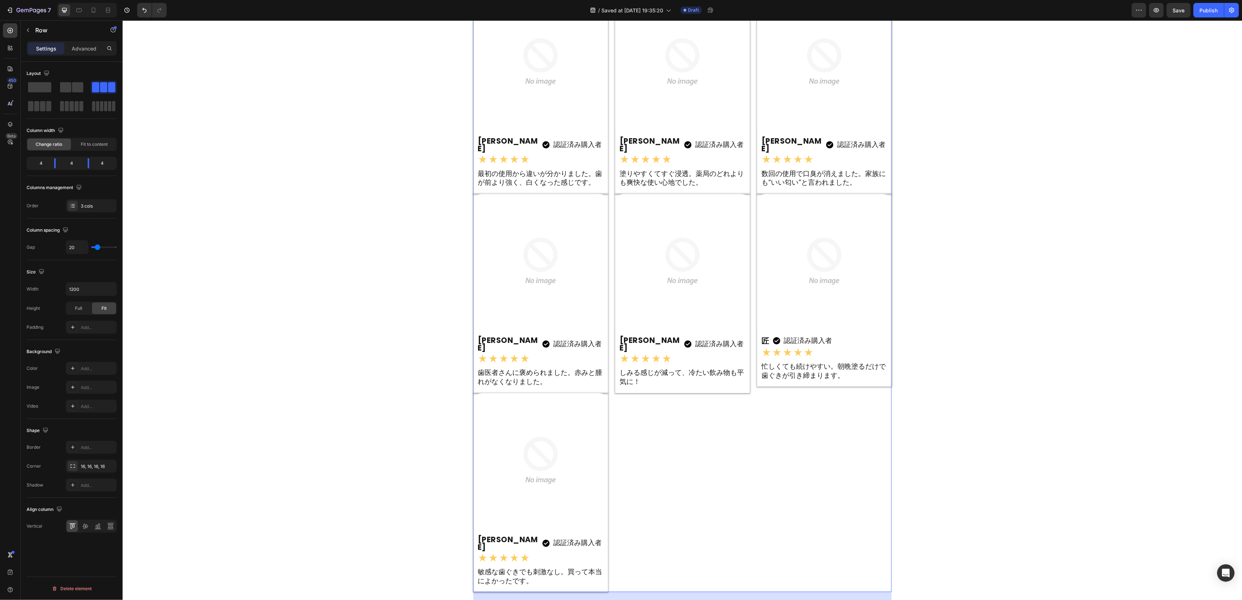
scroll to position [8785, 0]
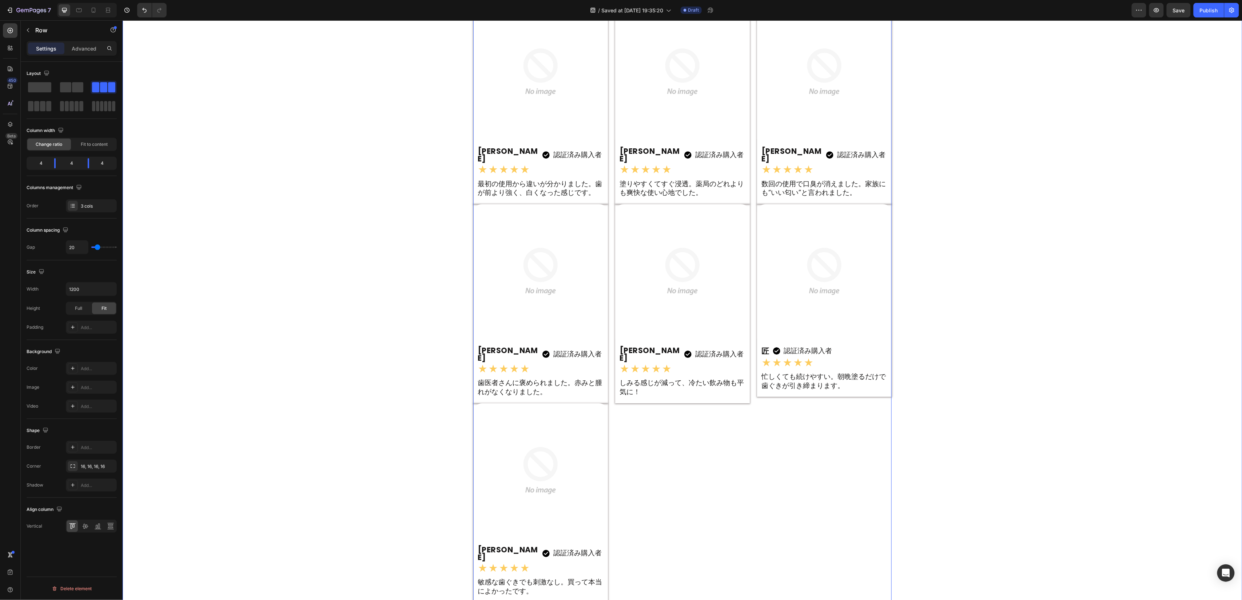
click at [971, 273] on div "Image Over 5,643 Verified Customers Heading Join thousands of life-changing sto…" at bounding box center [682, 181] width 1120 height 863
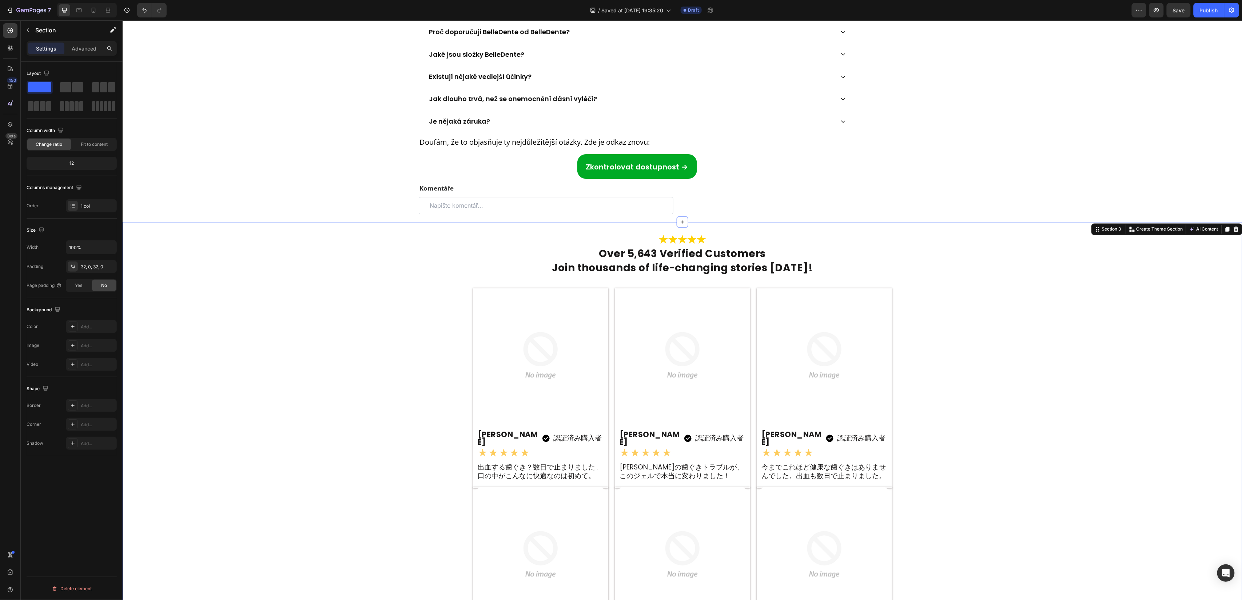
scroll to position [8276, 0]
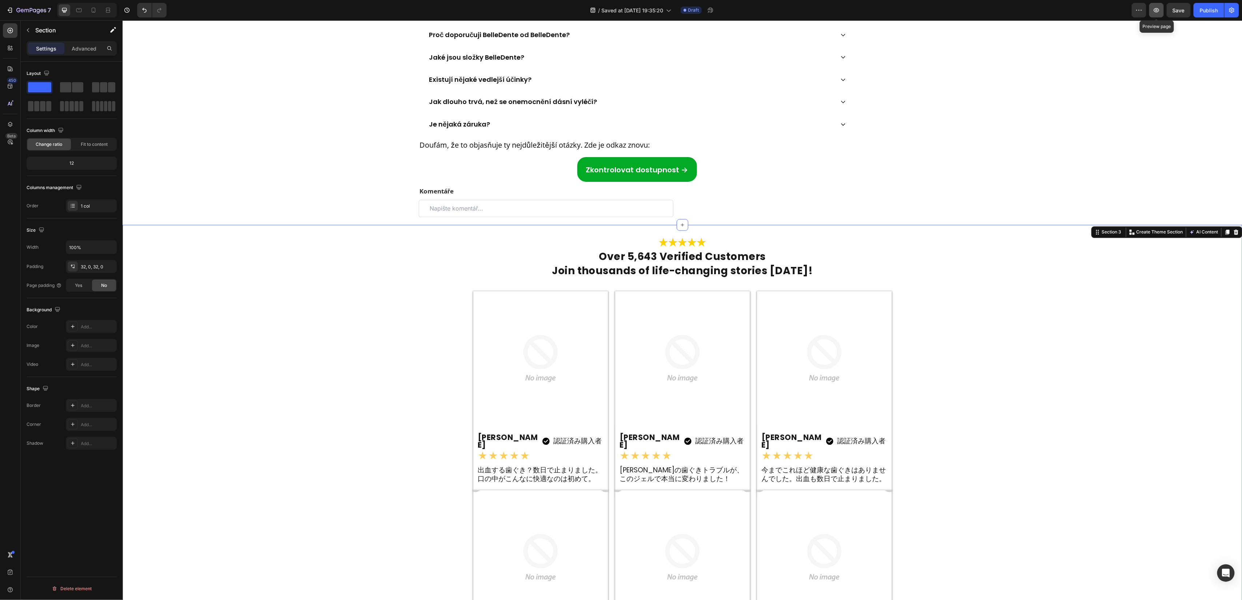
click at [1154, 12] on icon "button" at bounding box center [1156, 10] width 7 height 7
